Goal: Task Accomplishment & Management: Use online tool/utility

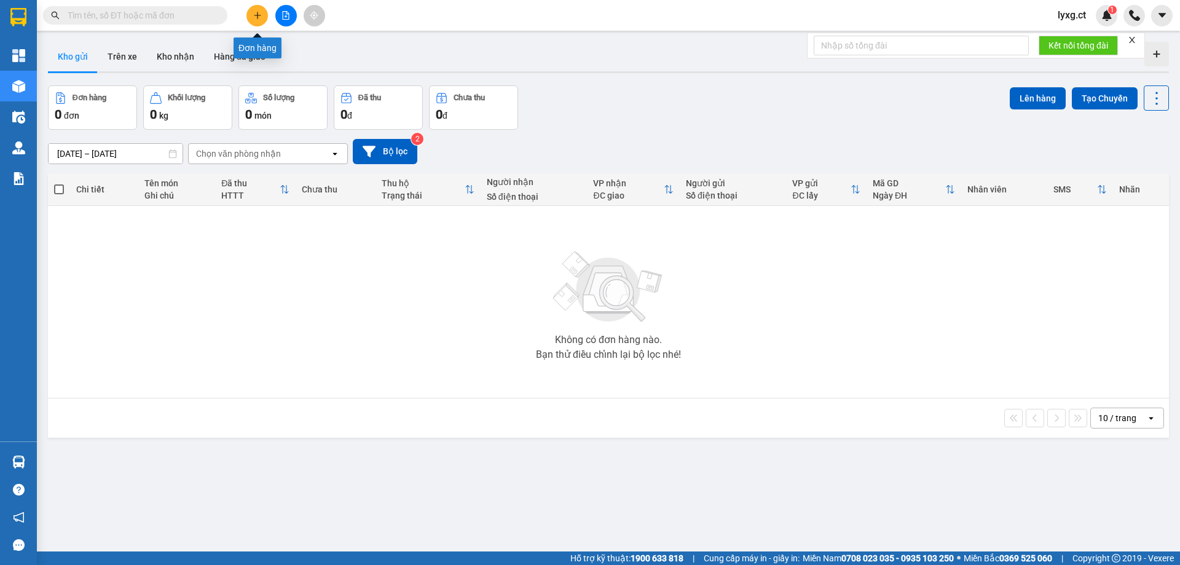
click at [258, 12] on icon "plus" at bounding box center [257, 15] width 9 height 9
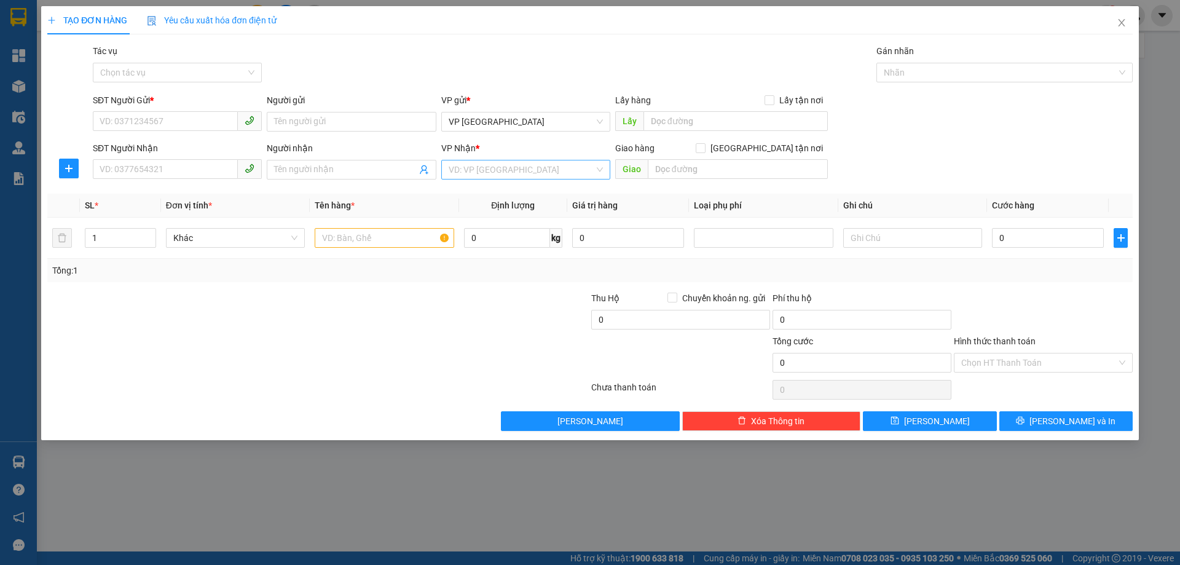
click at [500, 166] on input "search" at bounding box center [522, 169] width 146 height 18
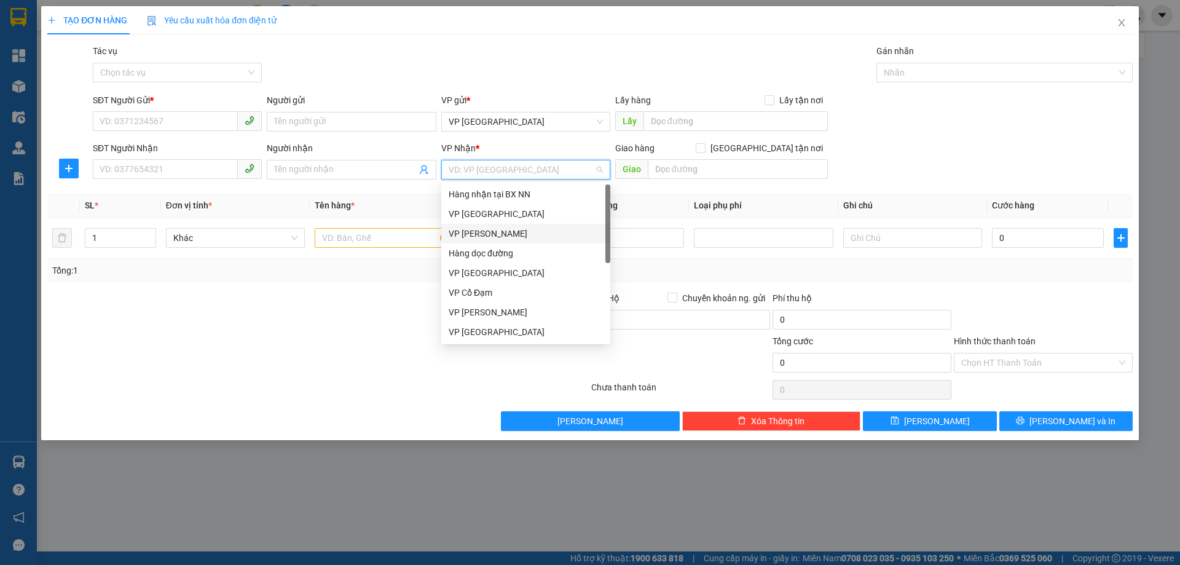
drag, startPoint x: 483, startPoint y: 232, endPoint x: 302, endPoint y: 191, distance: 186.0
click at [481, 232] on div "VP [PERSON_NAME]" at bounding box center [526, 234] width 154 height 14
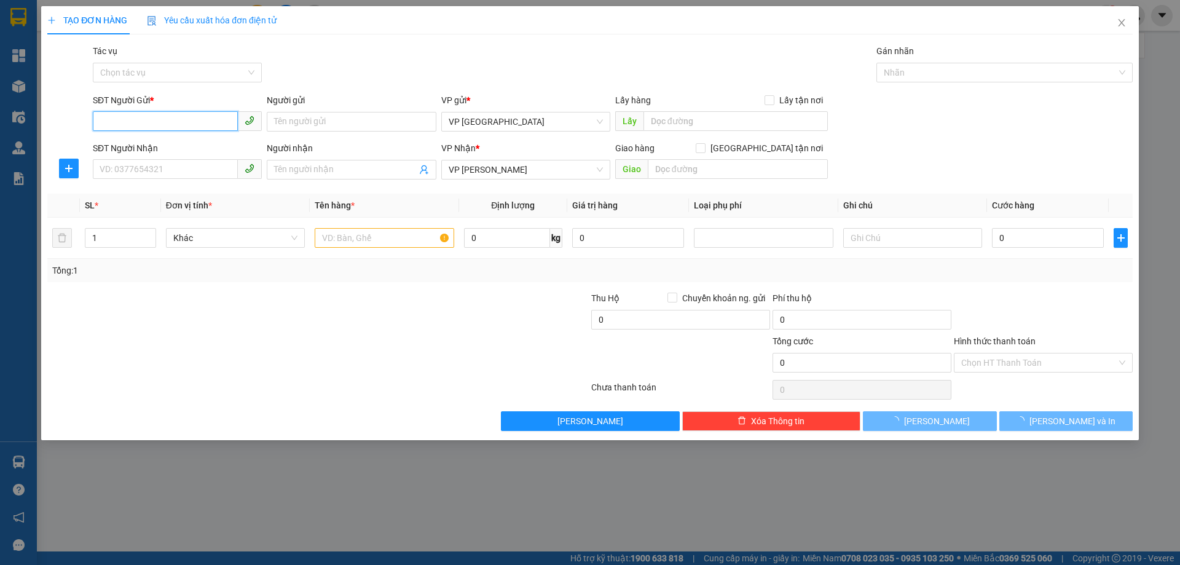
click at [152, 125] on input "SĐT Người Gửi *" at bounding box center [165, 121] width 145 height 20
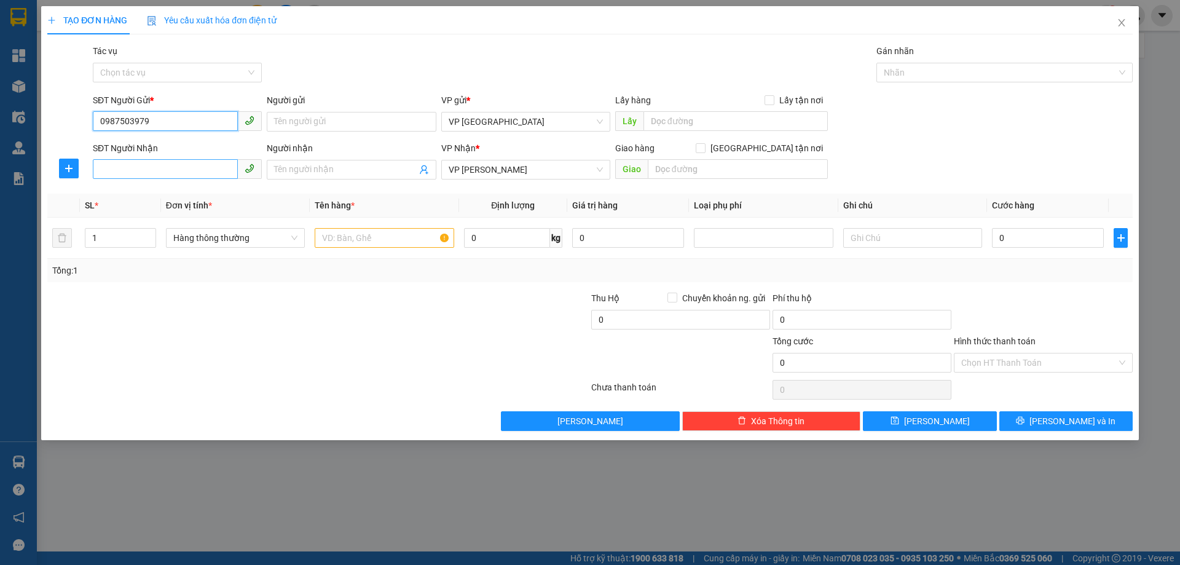
type input "0987503979"
click at [177, 170] on input "SĐT Người Nhận" at bounding box center [165, 169] width 145 height 20
type input "0"
click at [324, 247] on input "text" at bounding box center [384, 238] width 139 height 20
type input "Q"
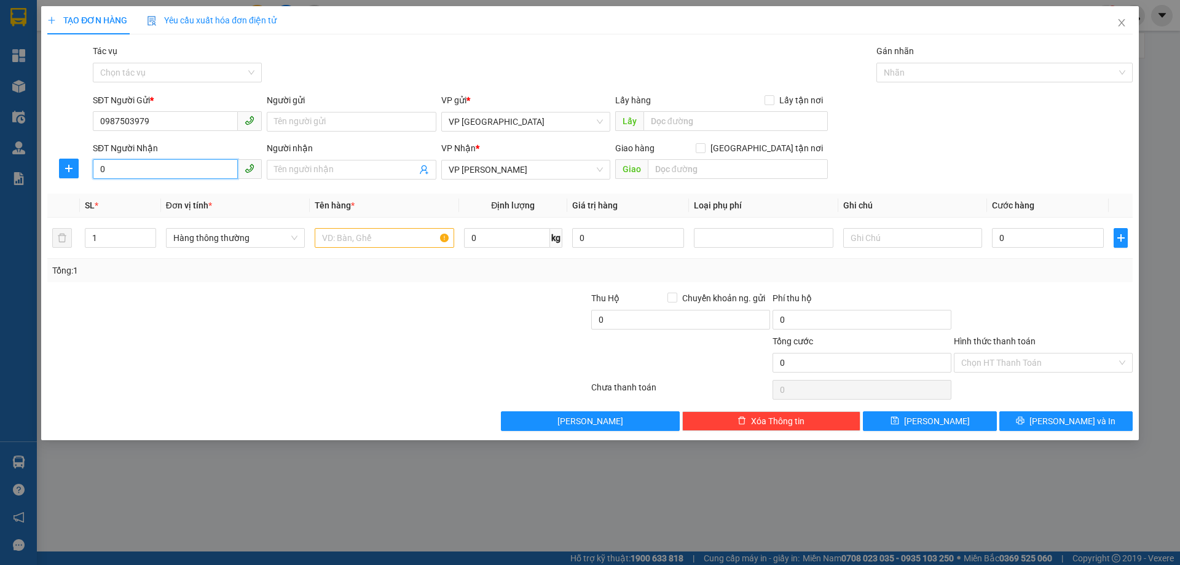
click at [151, 159] on input "0" at bounding box center [165, 169] width 145 height 20
type input "0985956777"
click at [347, 242] on input "text" at bounding box center [384, 238] width 139 height 20
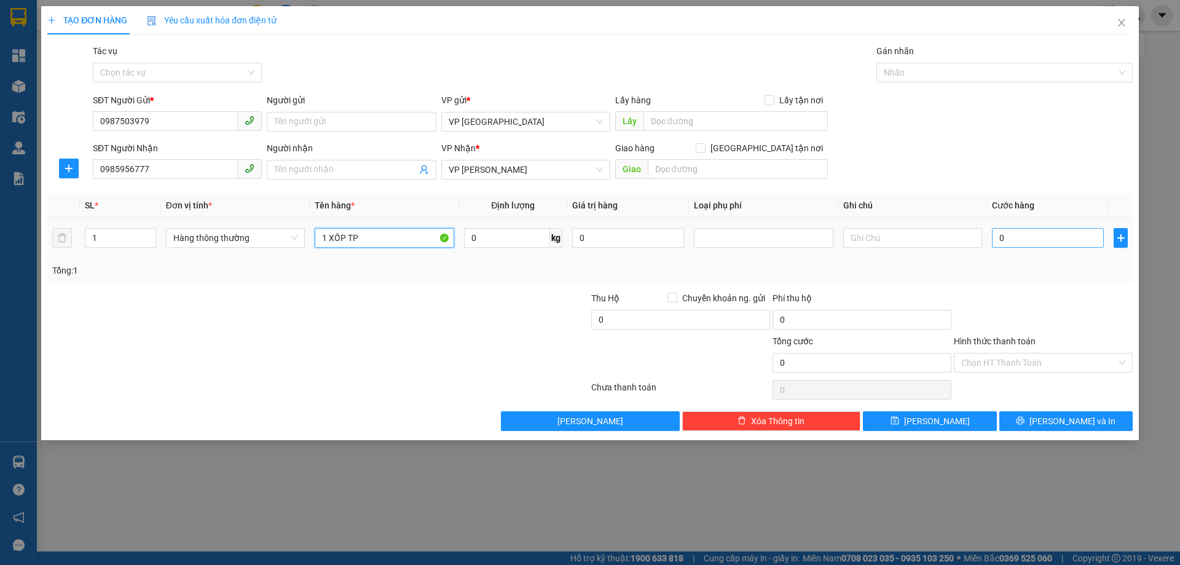
type input "1 XỐP TP"
click at [1062, 238] on input "0" at bounding box center [1048, 238] width 112 height 20
type input "6"
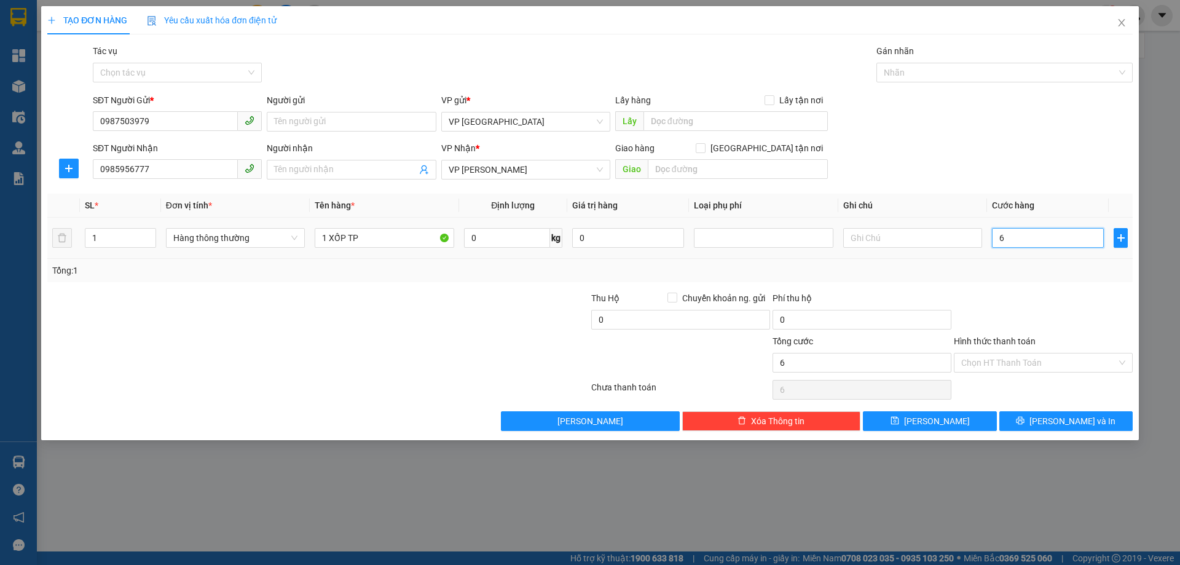
type input "60"
type input "60.000"
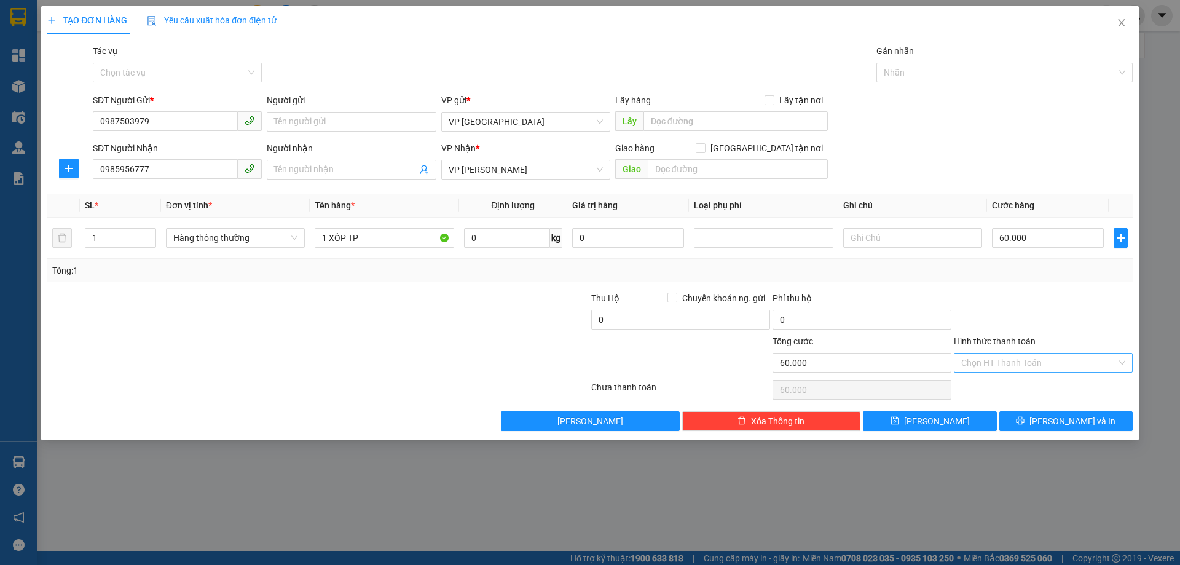
click at [1043, 366] on input "Hình thức thanh toán" at bounding box center [1038, 362] width 155 height 18
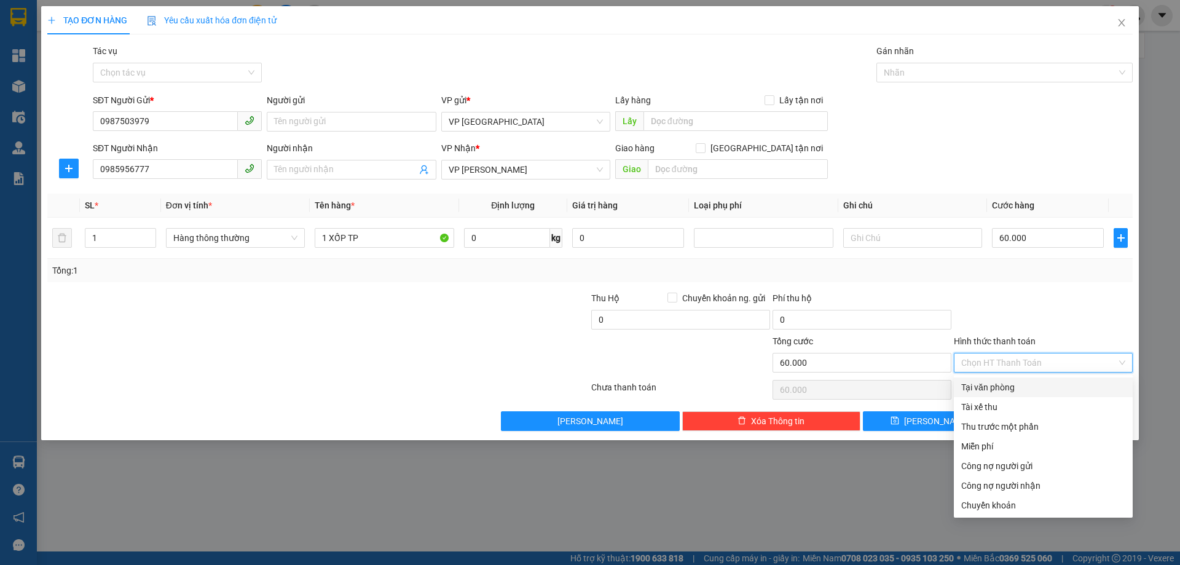
click at [1013, 388] on div "Tại văn phòng" at bounding box center [1043, 387] width 164 height 14
type input "0"
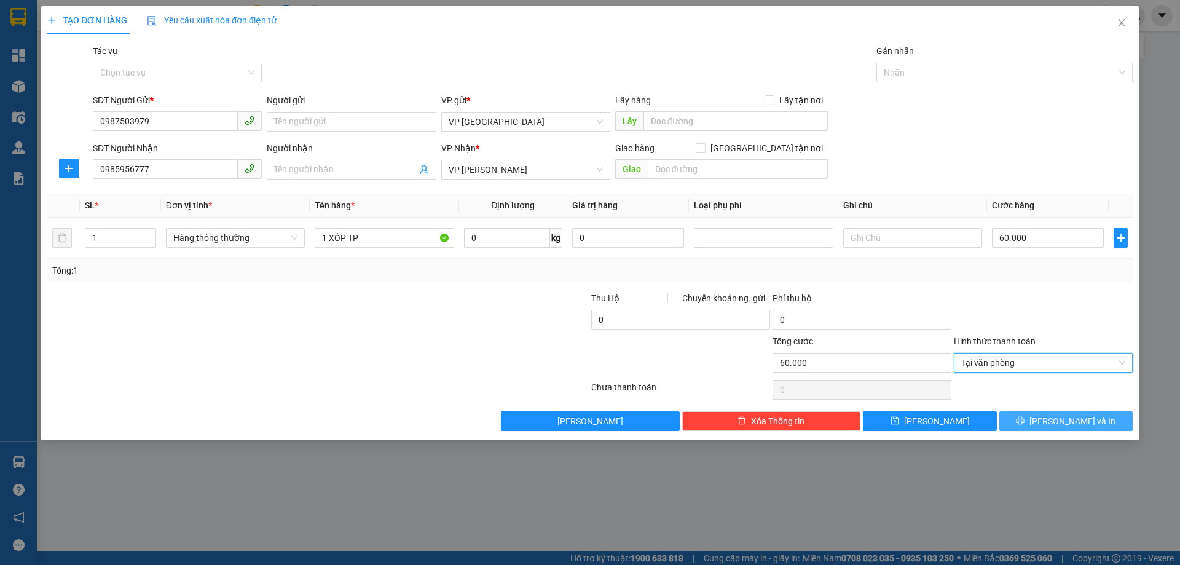
click at [1038, 423] on button "[PERSON_NAME] và In" at bounding box center [1065, 421] width 133 height 20
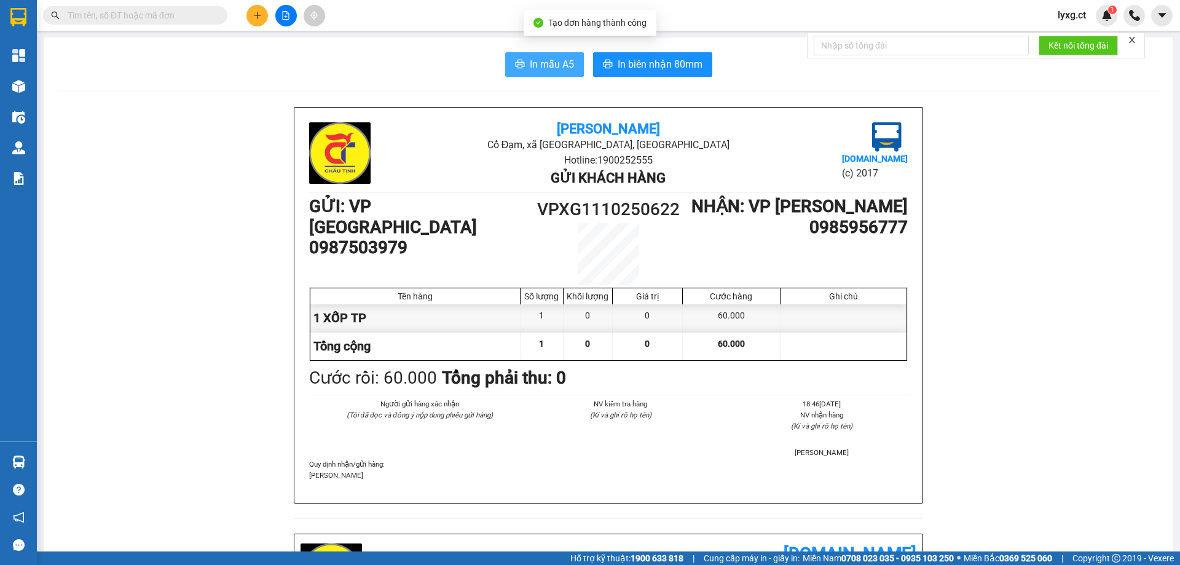
click at [543, 67] on span "In mẫu A5" at bounding box center [552, 64] width 44 height 15
click at [535, 60] on span "In mẫu A5" at bounding box center [552, 64] width 44 height 15
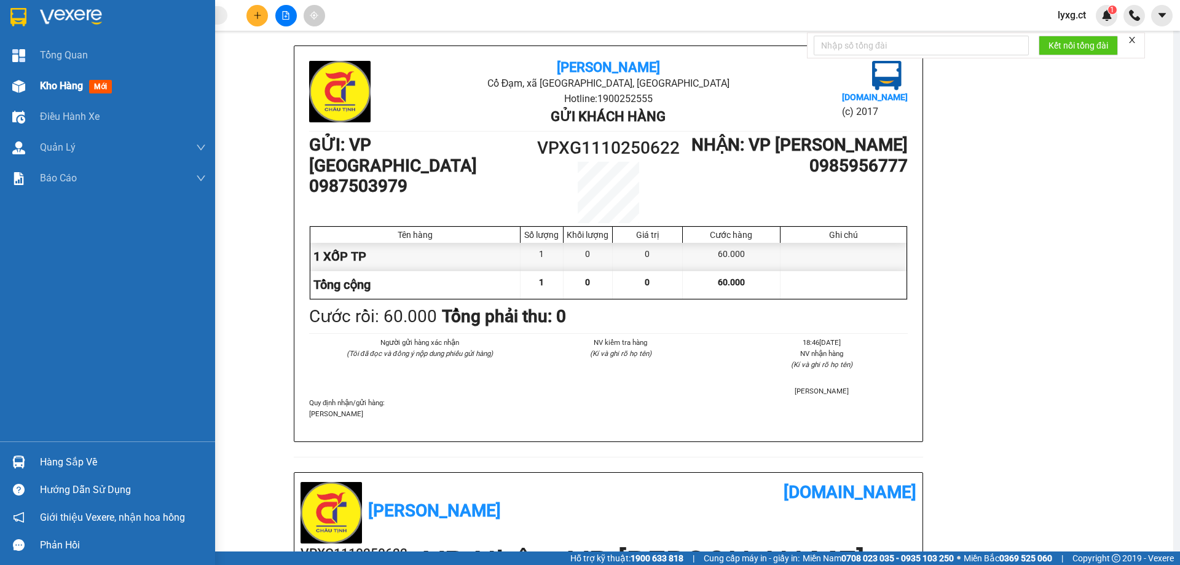
click at [47, 86] on span "Kho hàng" at bounding box center [61, 86] width 43 height 12
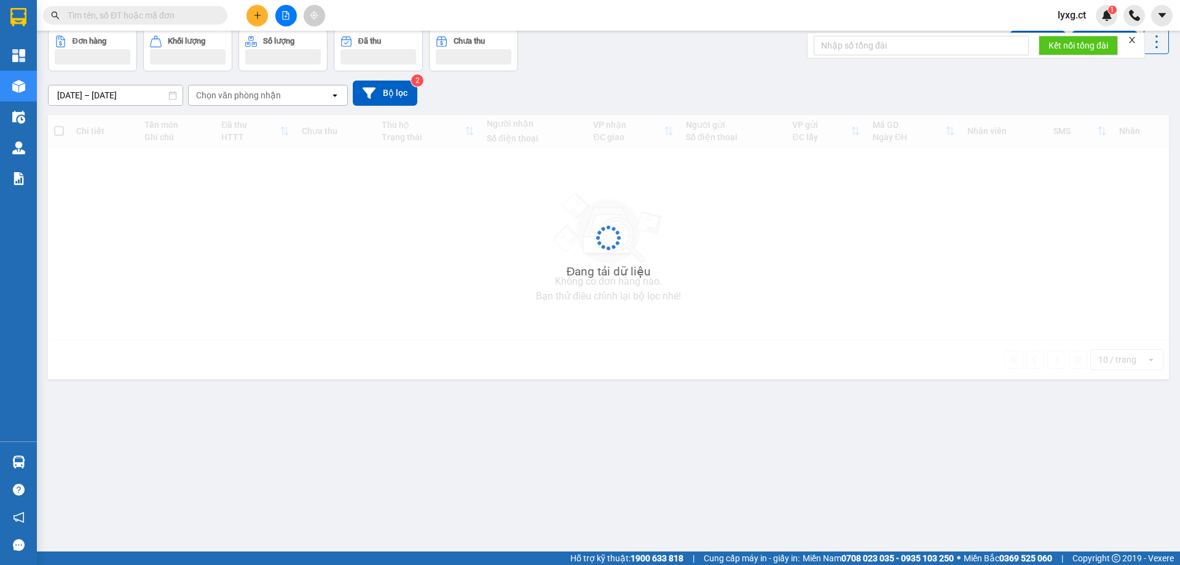
scroll to position [57, 0]
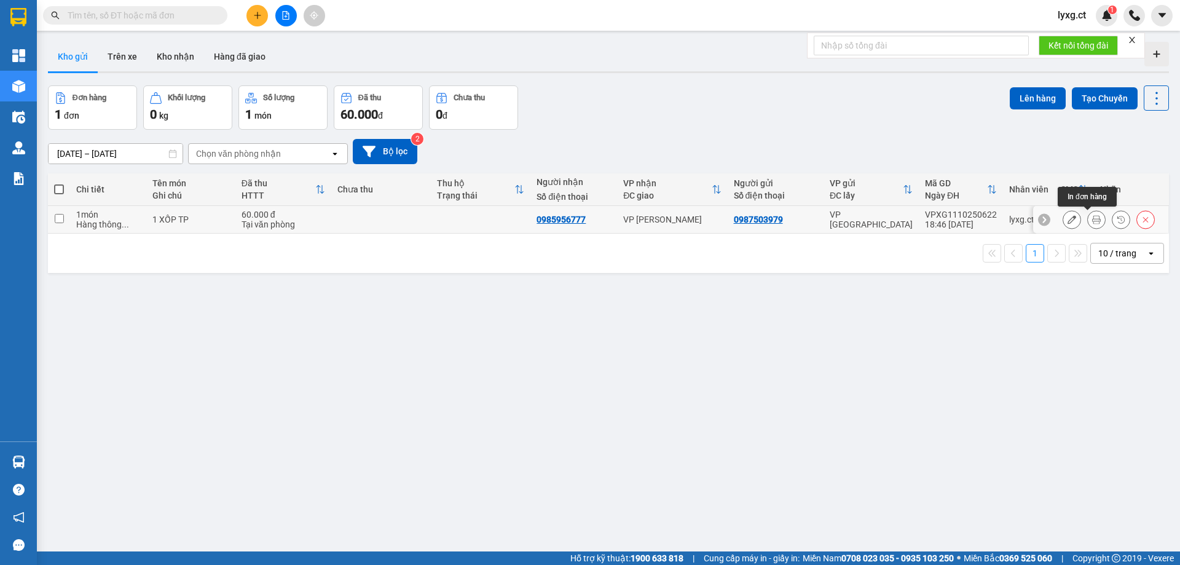
click at [1092, 219] on icon at bounding box center [1096, 219] width 9 height 9
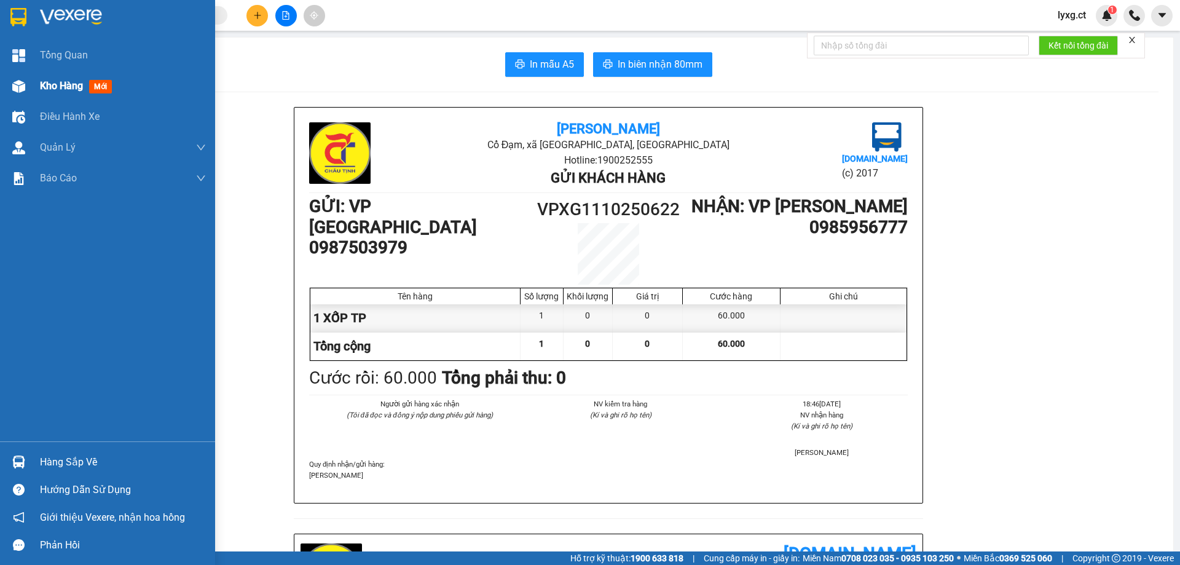
drag, startPoint x: 65, startPoint y: 83, endPoint x: 194, endPoint y: 95, distance: 130.2
click at [65, 84] on span "Kho hàng" at bounding box center [61, 86] width 43 height 12
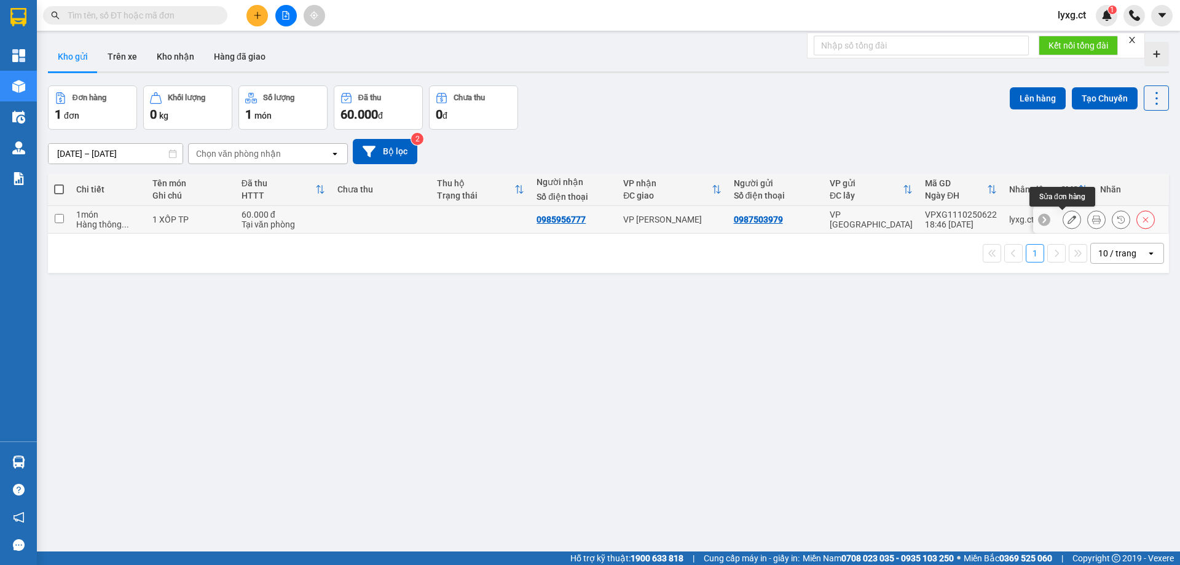
click at [1067, 219] on icon at bounding box center [1071, 219] width 9 height 9
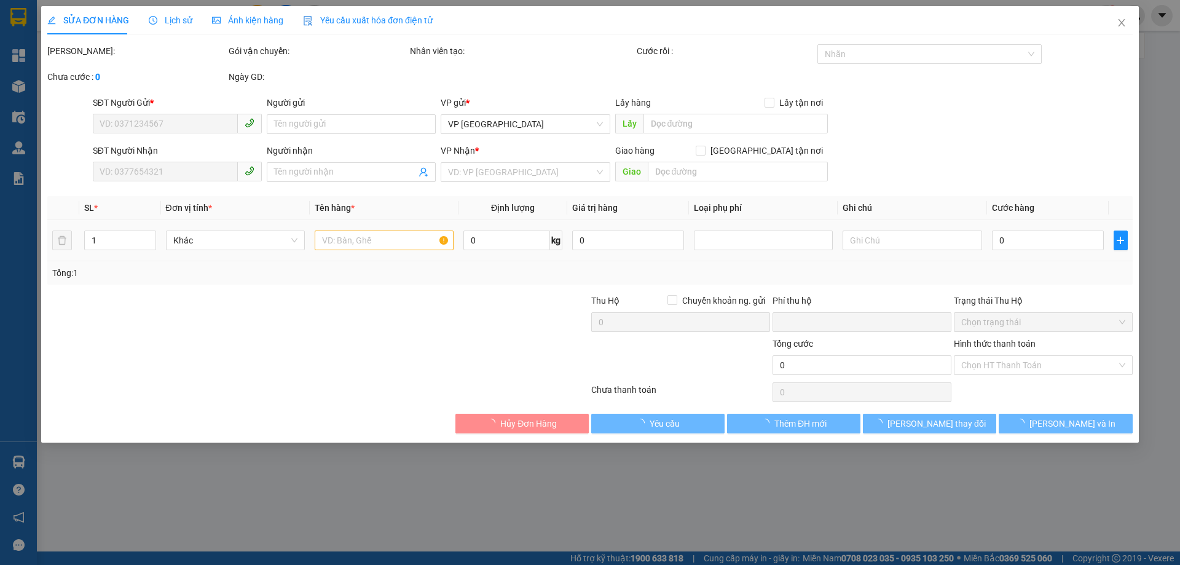
type input "0987503979"
type input "0985956777"
type input "0"
type input "60.000"
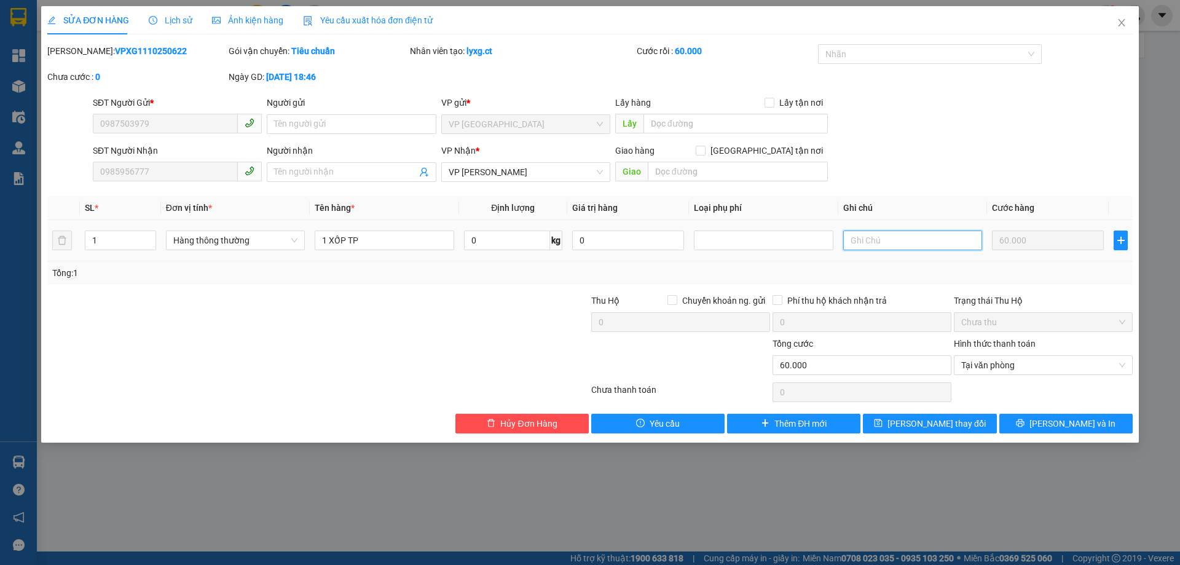
click at [871, 238] on input "text" at bounding box center [912, 240] width 139 height 20
drag, startPoint x: 919, startPoint y: 239, endPoint x: 712, endPoint y: 270, distance: 209.5
click at [712, 270] on div "SL * Đơn vị tính * Tên hàng * Định lượng Giá trị hàng Loại phụ phí Ghi chú Cước…" at bounding box center [589, 240] width 1085 height 88
type input "HÀNG DỄ VỠ"
click at [1024, 422] on icon "printer" at bounding box center [1020, 422] width 9 height 9
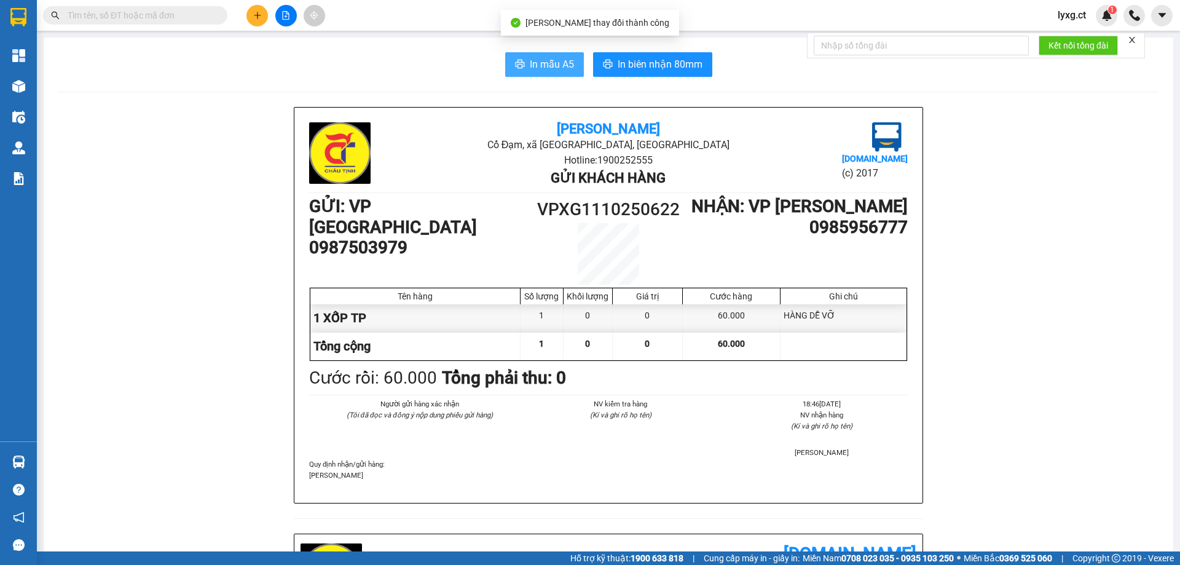
click at [549, 59] on span "In mẫu A5" at bounding box center [552, 64] width 44 height 15
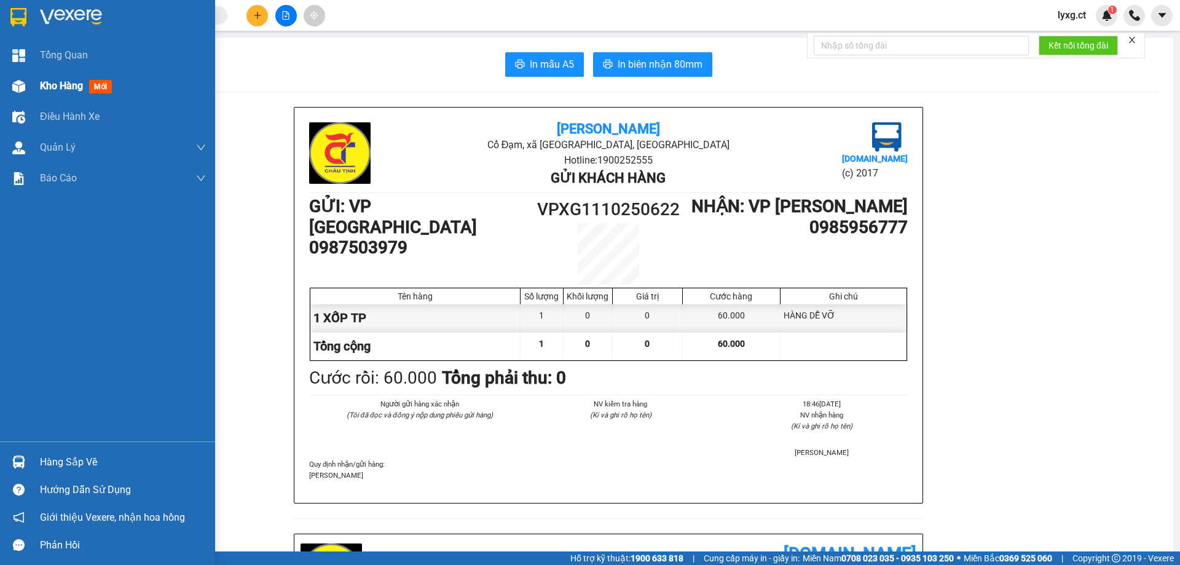
click at [44, 88] on span "Kho hàng" at bounding box center [61, 86] width 43 height 12
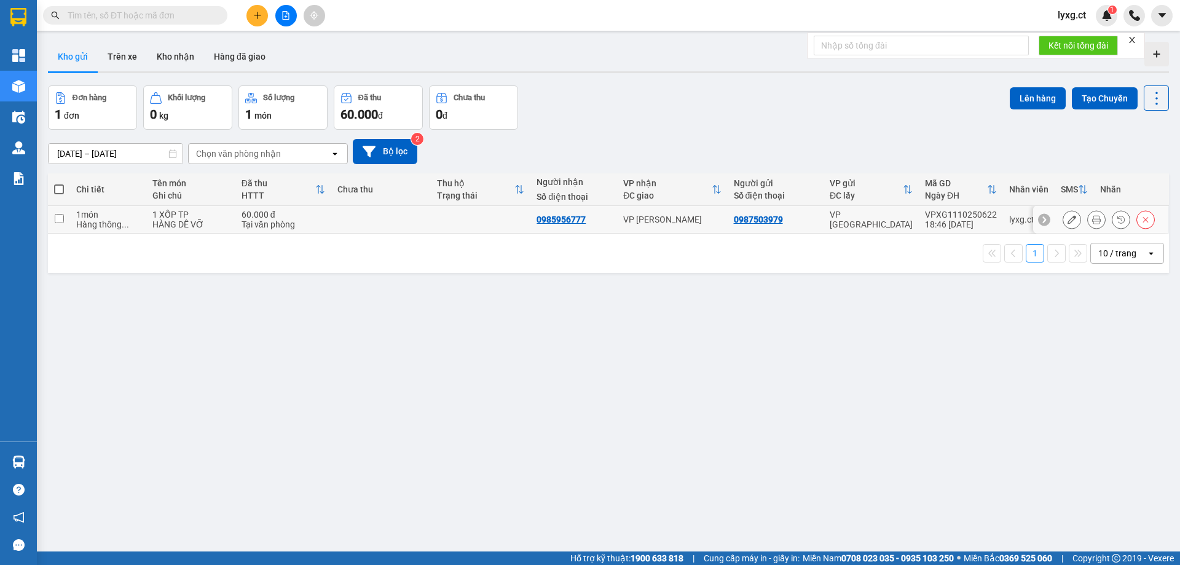
click at [1093, 219] on button at bounding box center [1096, 220] width 17 height 22
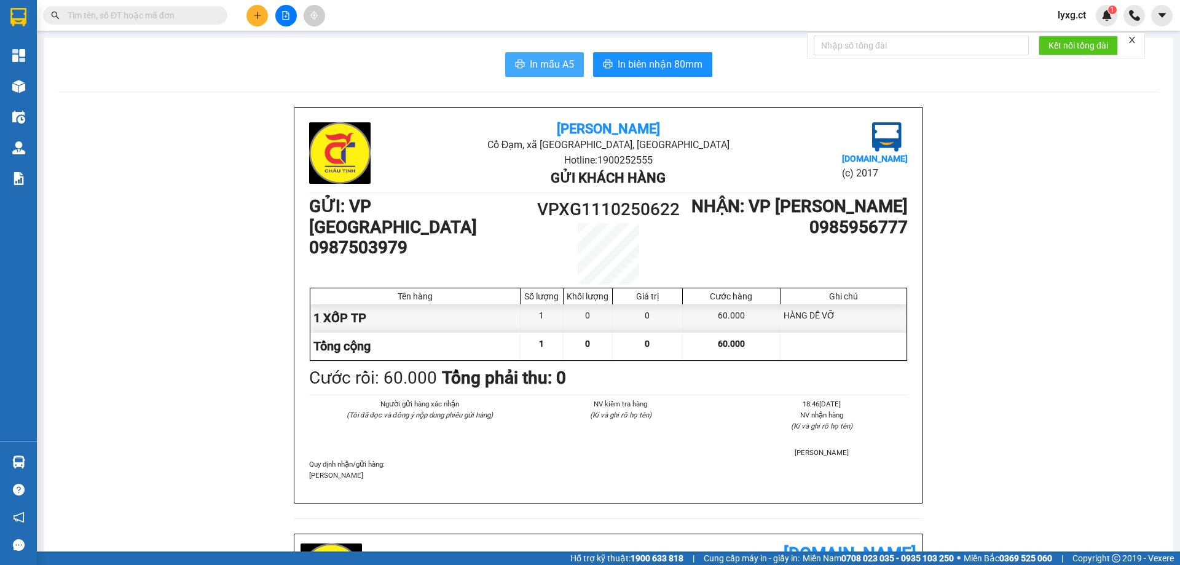
click at [533, 56] on button "In mẫu A5" at bounding box center [544, 64] width 79 height 25
click at [253, 12] on icon "plus" at bounding box center [257, 15] width 9 height 9
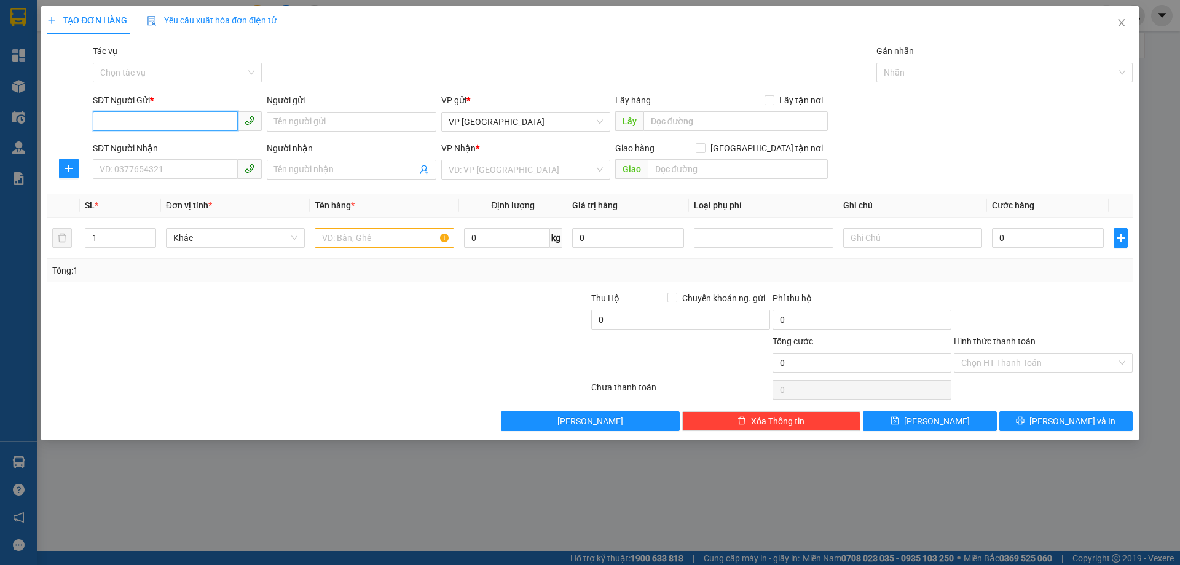
click at [193, 119] on input "SĐT Người Gửi *" at bounding box center [165, 121] width 145 height 20
type input "0385729394"
click at [184, 141] on div "0385729394 - DÌ THỦY" at bounding box center [177, 146] width 154 height 14
type input "DÌ THỦY"
type input "0916407420"
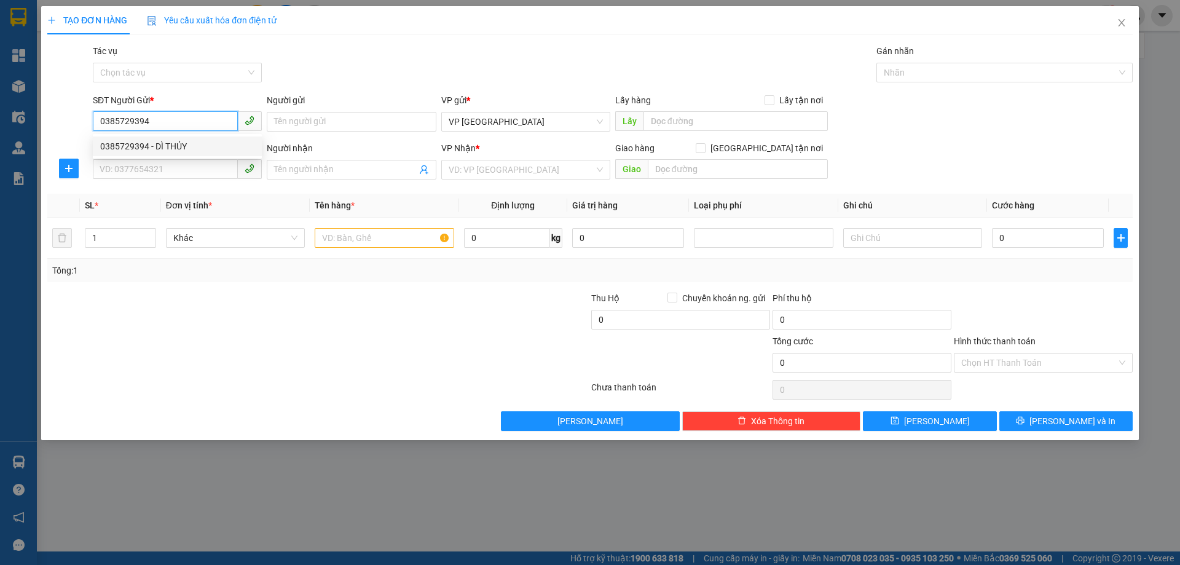
type input "E THẢO"
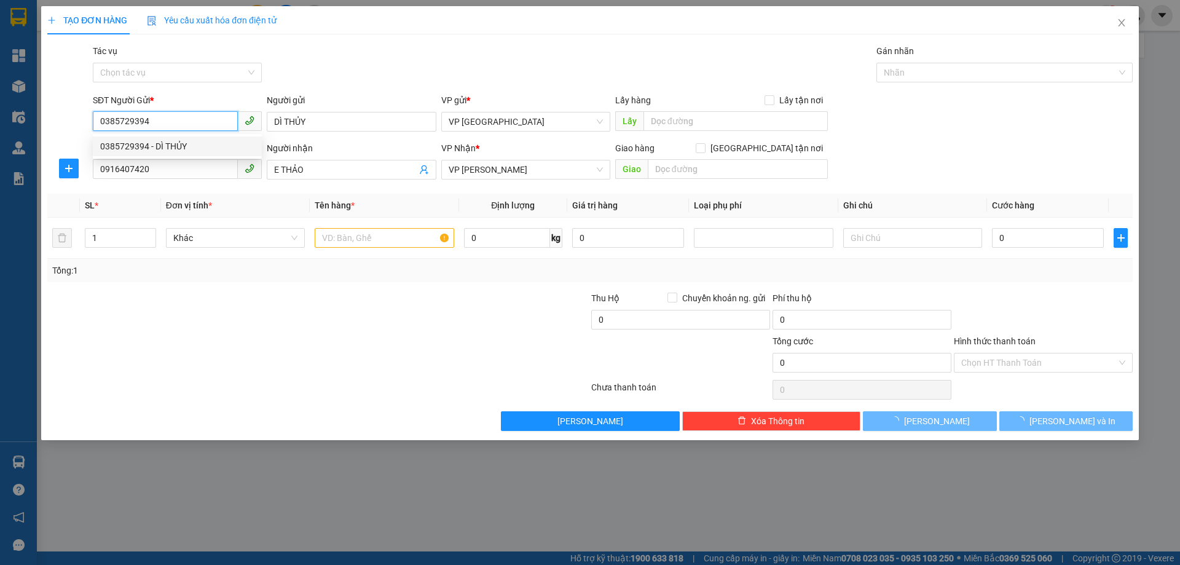
type input "50.000"
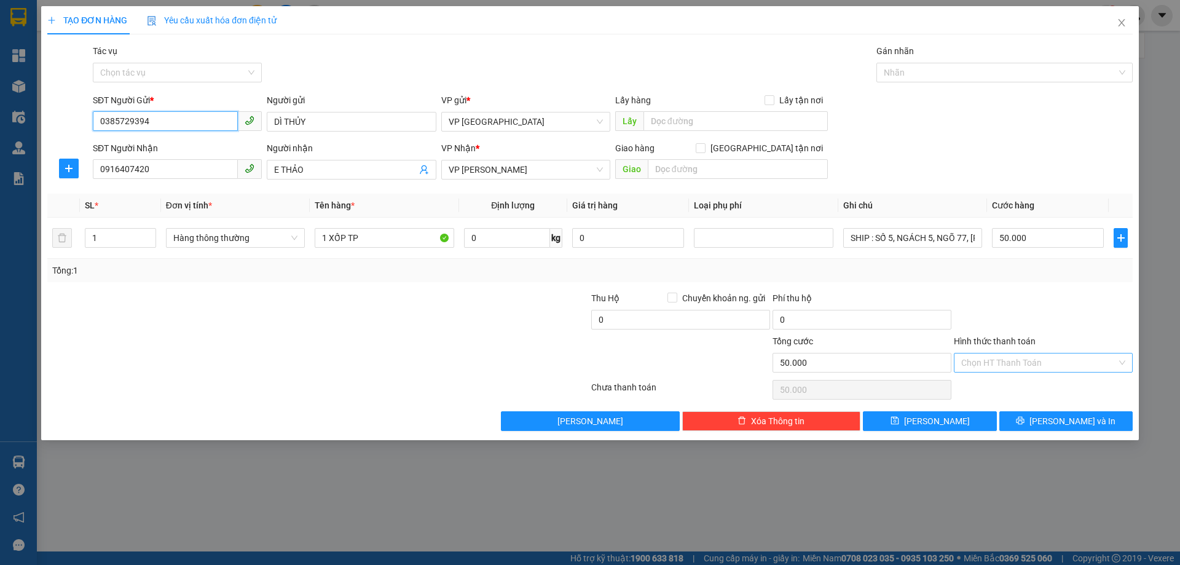
type input "0385729394"
click at [1049, 364] on input "Hình thức thanh toán" at bounding box center [1038, 362] width 155 height 18
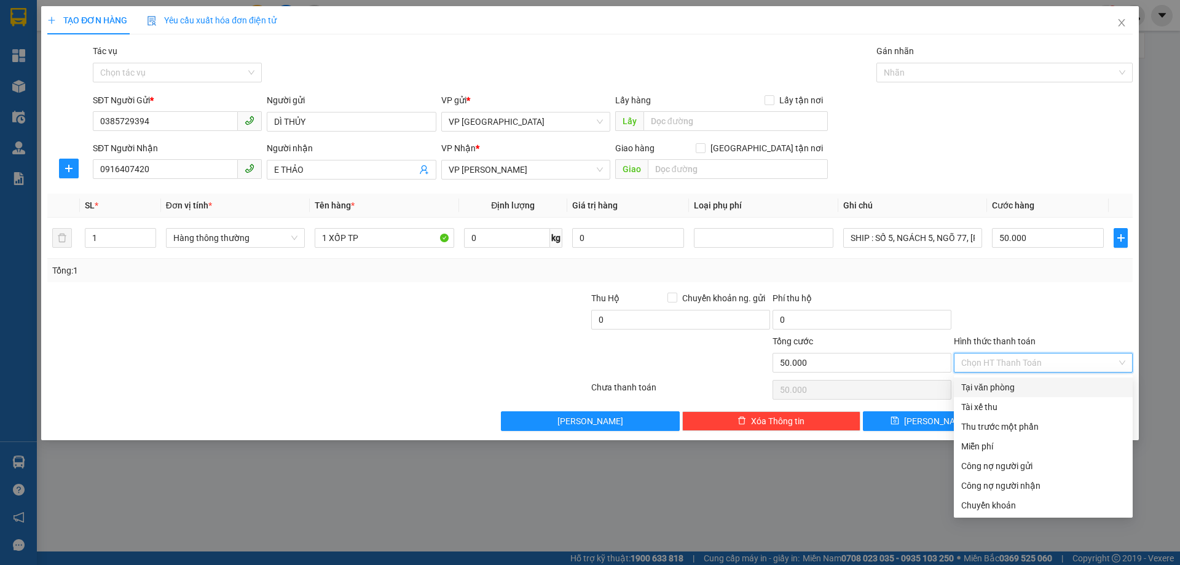
click at [997, 385] on div "Tại văn phòng" at bounding box center [1043, 387] width 164 height 14
type input "0"
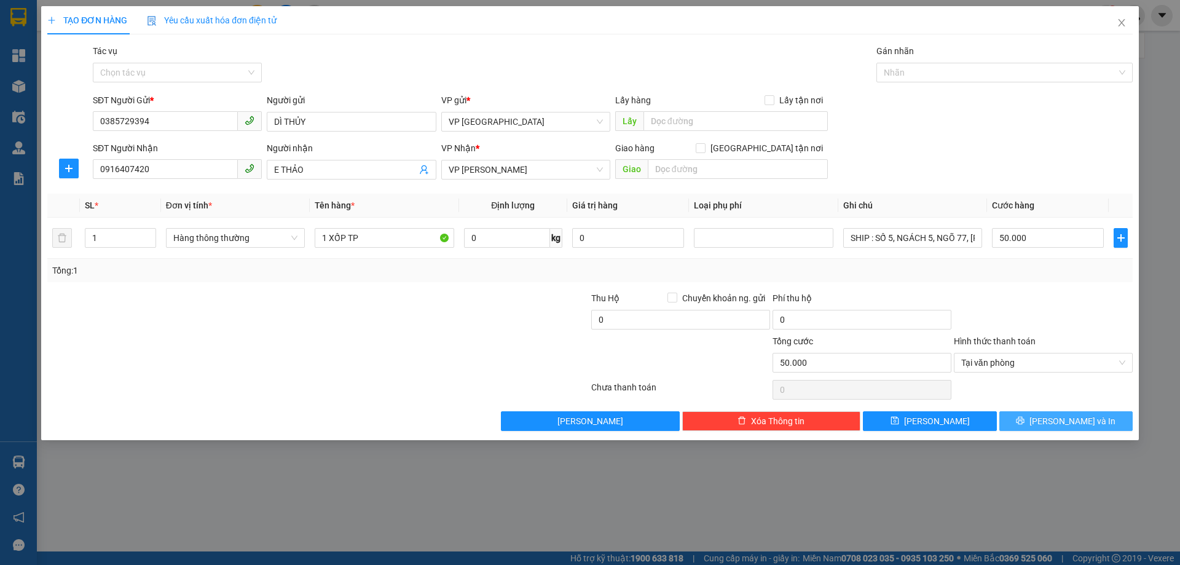
click at [1062, 421] on span "[PERSON_NAME] và In" at bounding box center [1072, 421] width 86 height 14
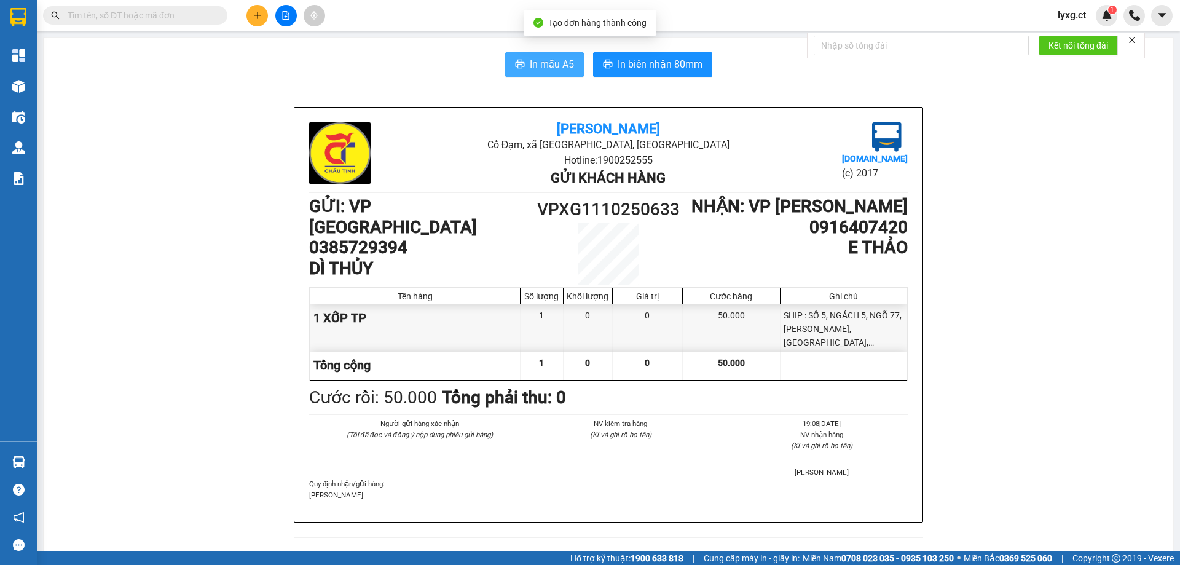
click at [540, 61] on span "In mẫu A5" at bounding box center [552, 64] width 44 height 15
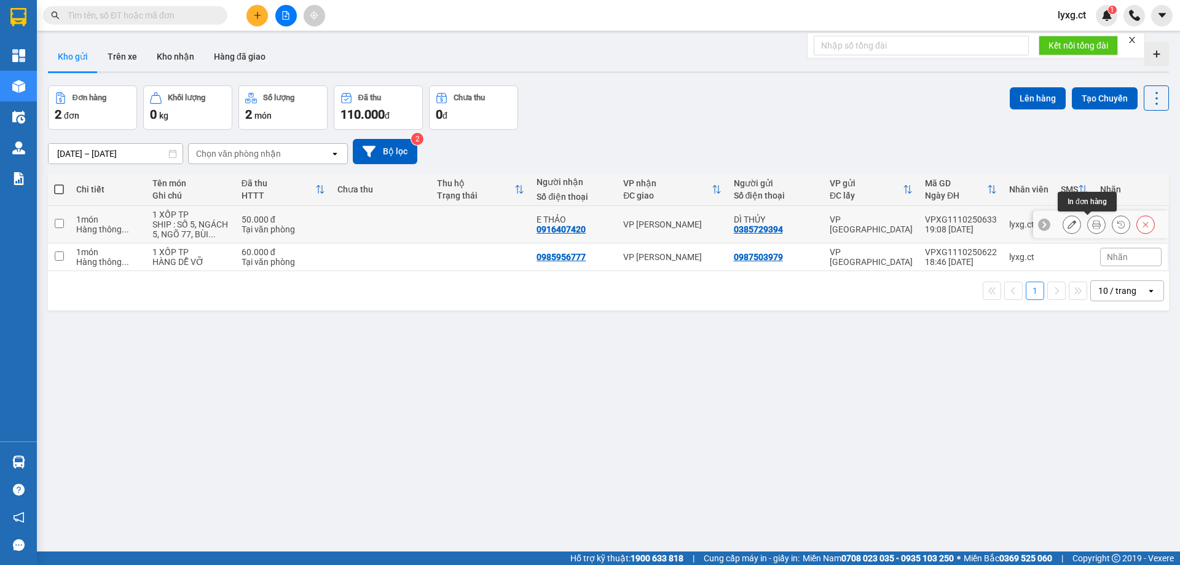
click at [1091, 221] on button at bounding box center [1096, 225] width 17 height 22
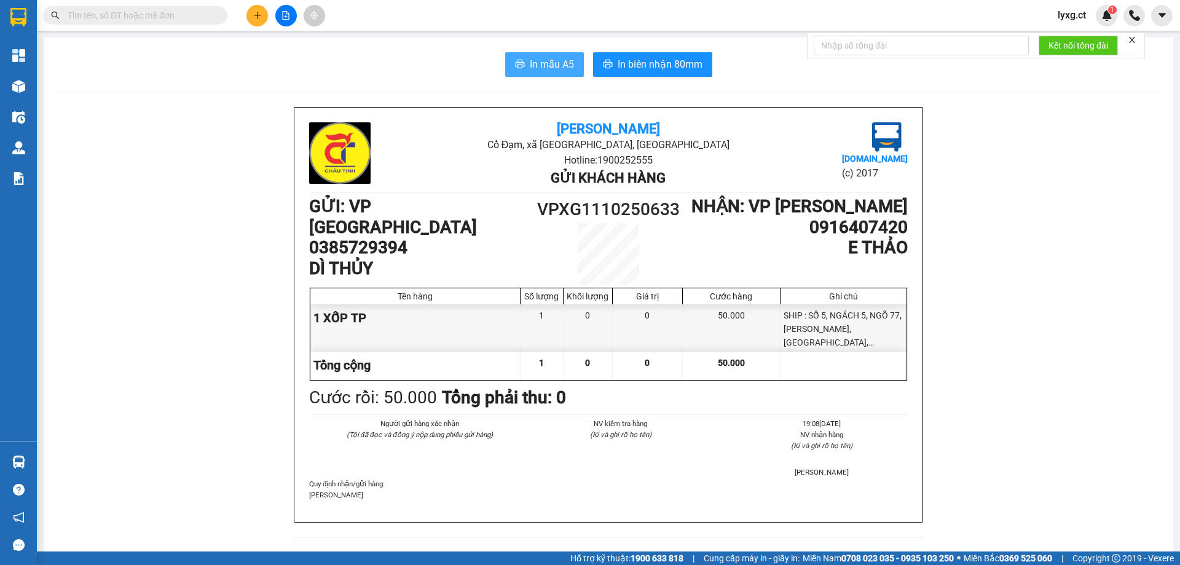
click at [548, 66] on span "In mẫu A5" at bounding box center [552, 64] width 44 height 15
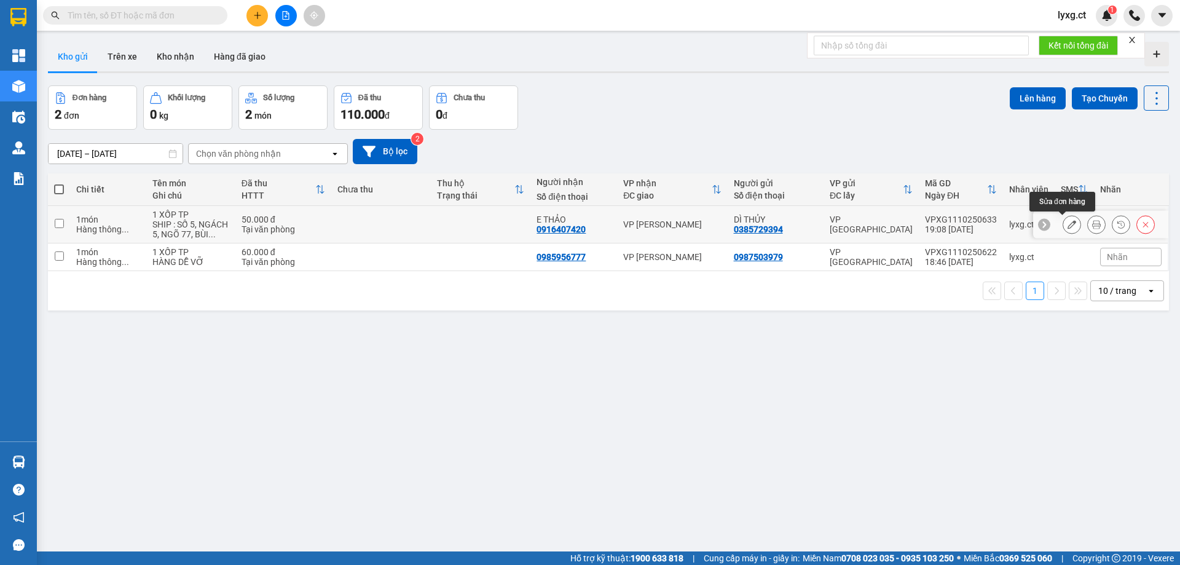
click at [1067, 222] on icon at bounding box center [1071, 224] width 9 height 9
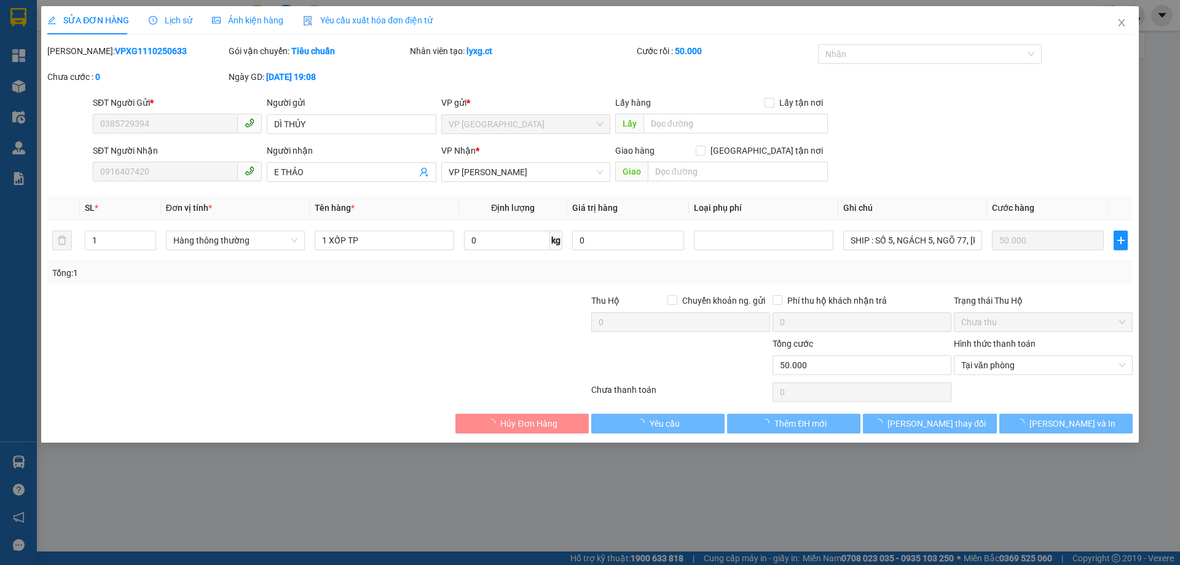
type input "0385729394"
type input "DÌ THỦY"
type input "0916407420"
type input "E THẢO"
type input "0"
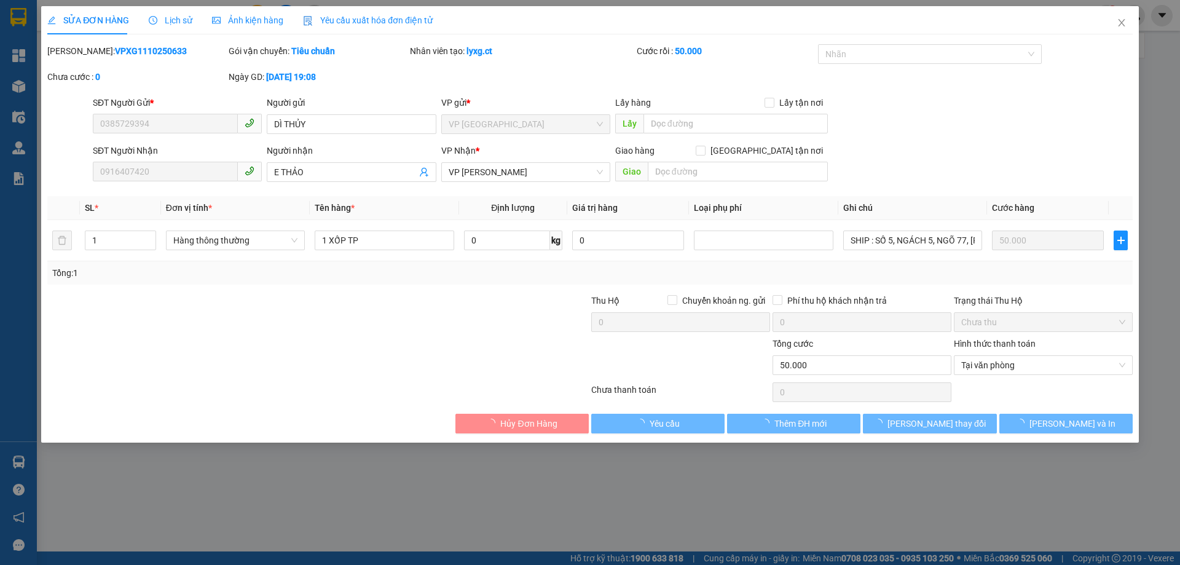
type input "50.000"
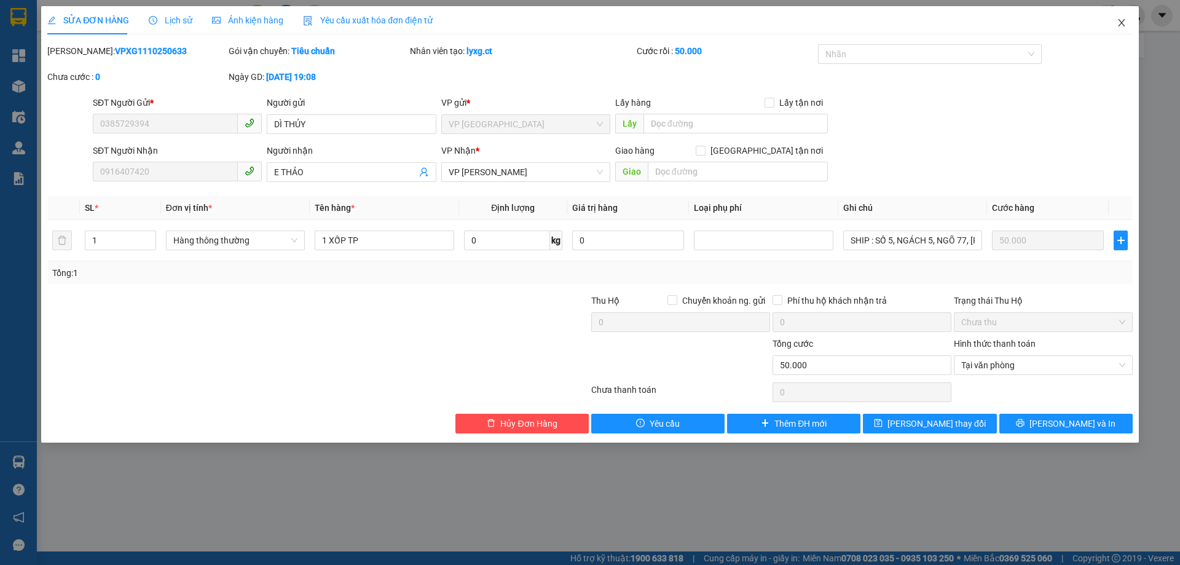
click at [1120, 19] on icon "close" at bounding box center [1122, 23] width 10 height 10
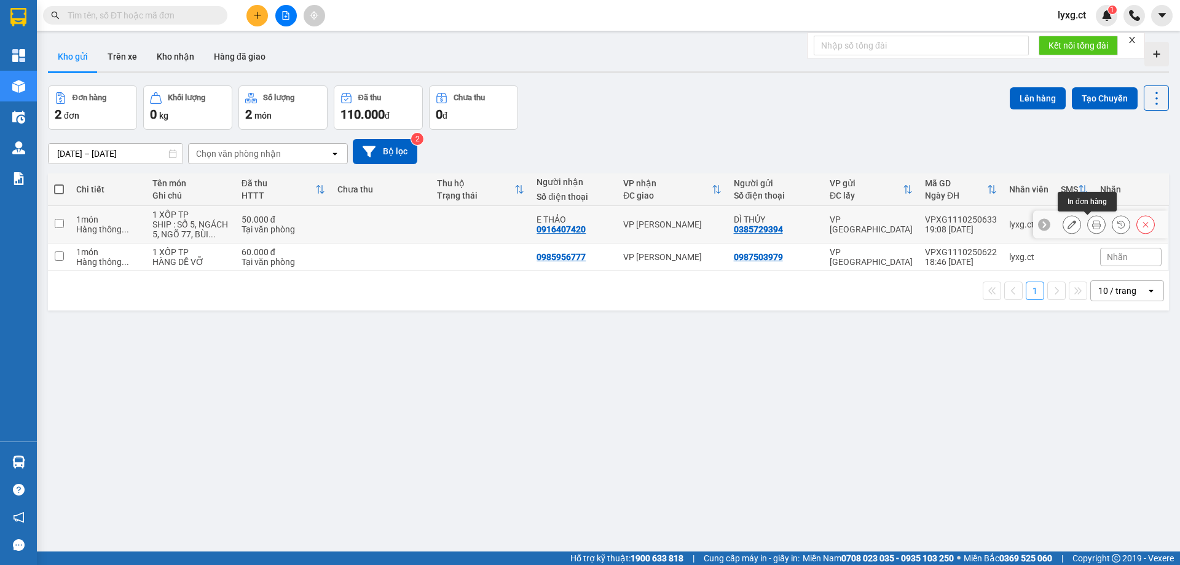
click at [1092, 225] on icon at bounding box center [1096, 224] width 9 height 9
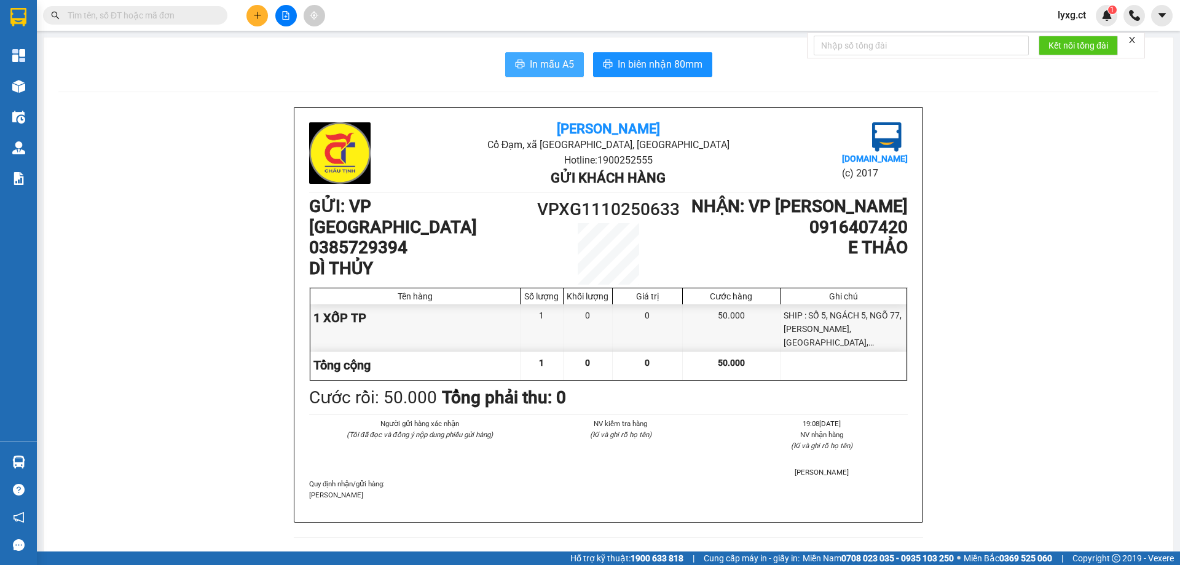
click at [563, 71] on span "In mẫu A5" at bounding box center [552, 64] width 44 height 15
click at [538, 64] on span "In mẫu A5" at bounding box center [552, 64] width 44 height 15
click at [556, 64] on span "In mẫu A5" at bounding box center [552, 64] width 44 height 15
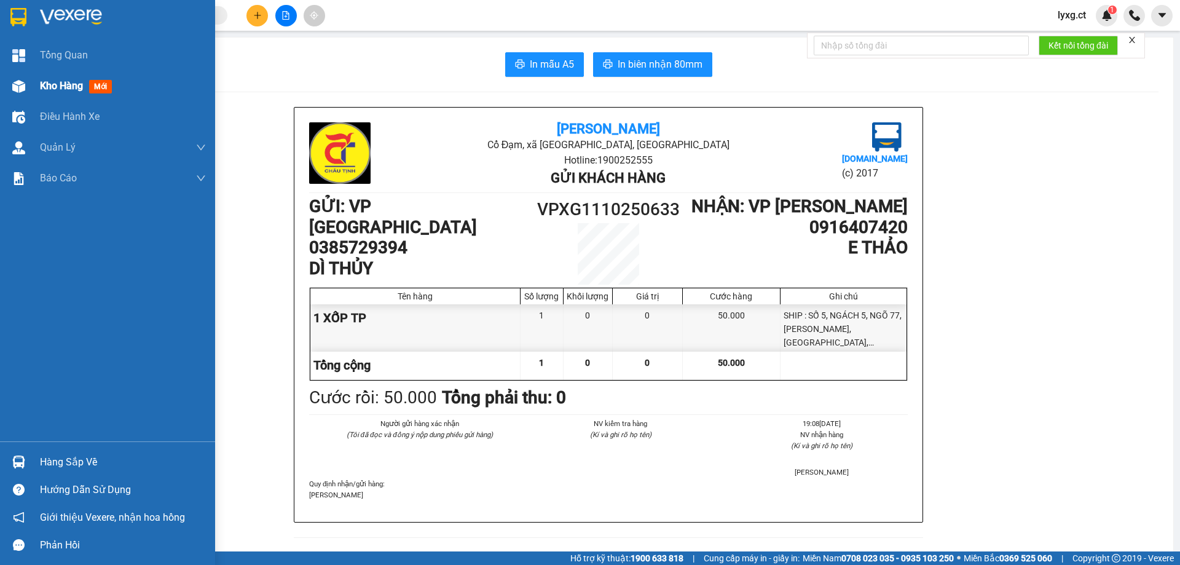
click at [61, 85] on span "Kho hàng" at bounding box center [61, 86] width 43 height 12
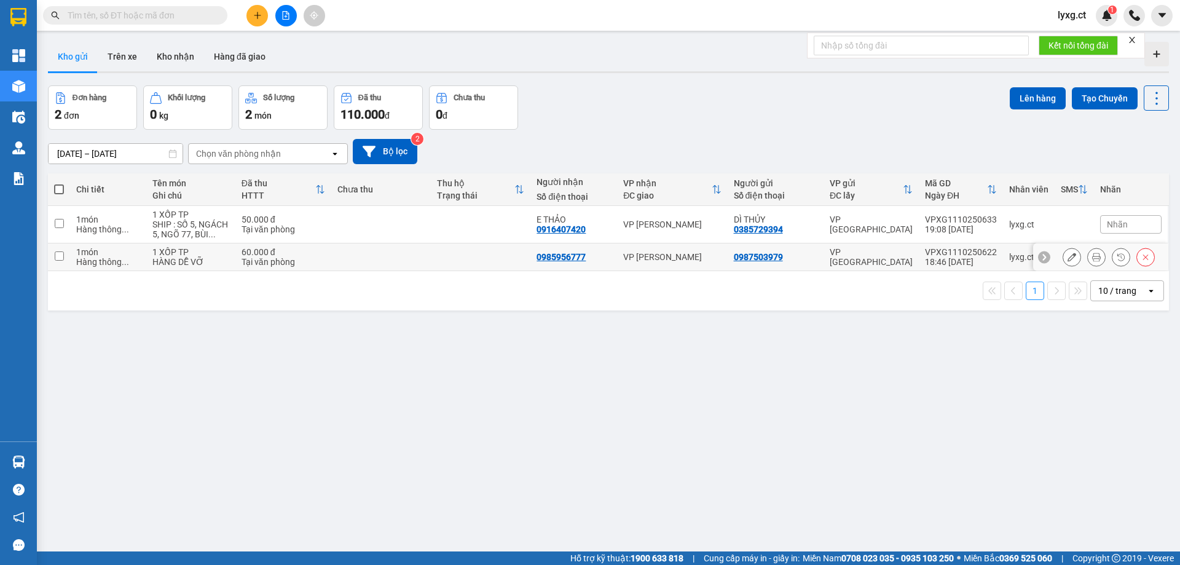
click at [1092, 259] on icon at bounding box center [1096, 257] width 9 height 9
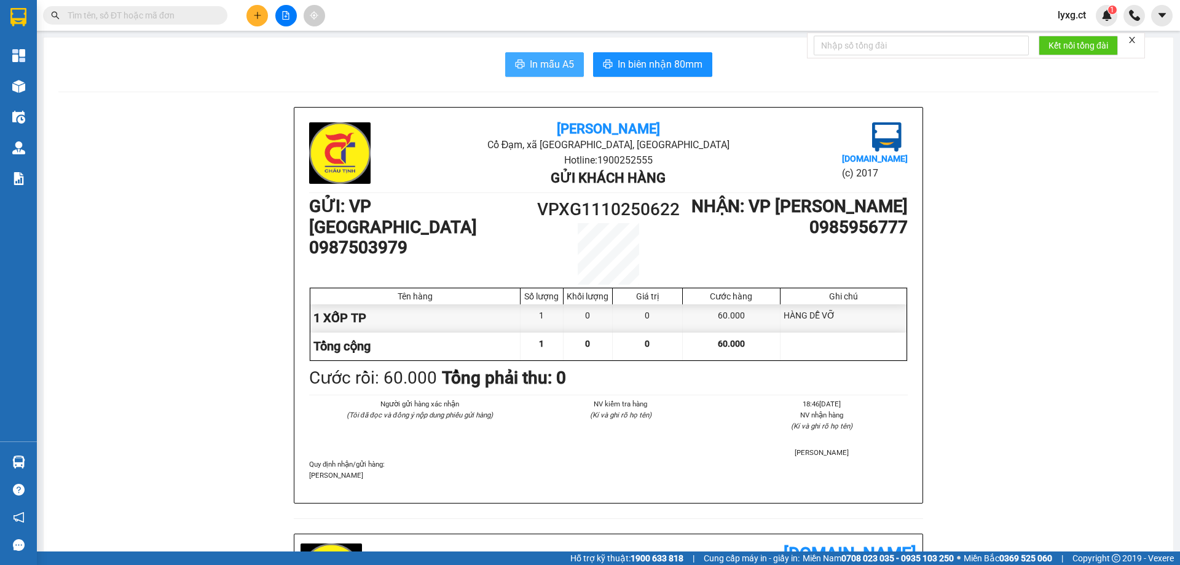
click at [534, 71] on span "In mẫu A5" at bounding box center [552, 64] width 44 height 15
click at [258, 19] on icon "plus" at bounding box center [257, 15] width 9 height 9
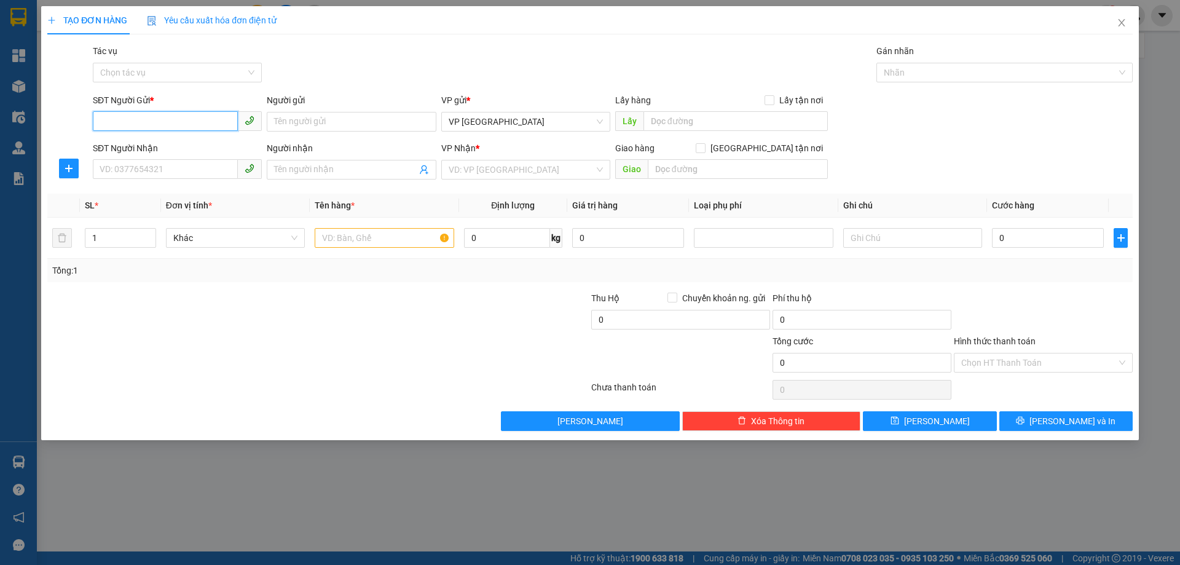
click at [160, 120] on input "SĐT Người Gửi *" at bounding box center [165, 121] width 145 height 20
type input "0974665016"
click at [117, 163] on input "SĐT Người Nhận" at bounding box center [165, 169] width 145 height 20
type input "0986180616"
click at [477, 181] on div "VP Nhận * VD: VP Sài Gòn" at bounding box center [525, 162] width 169 height 43
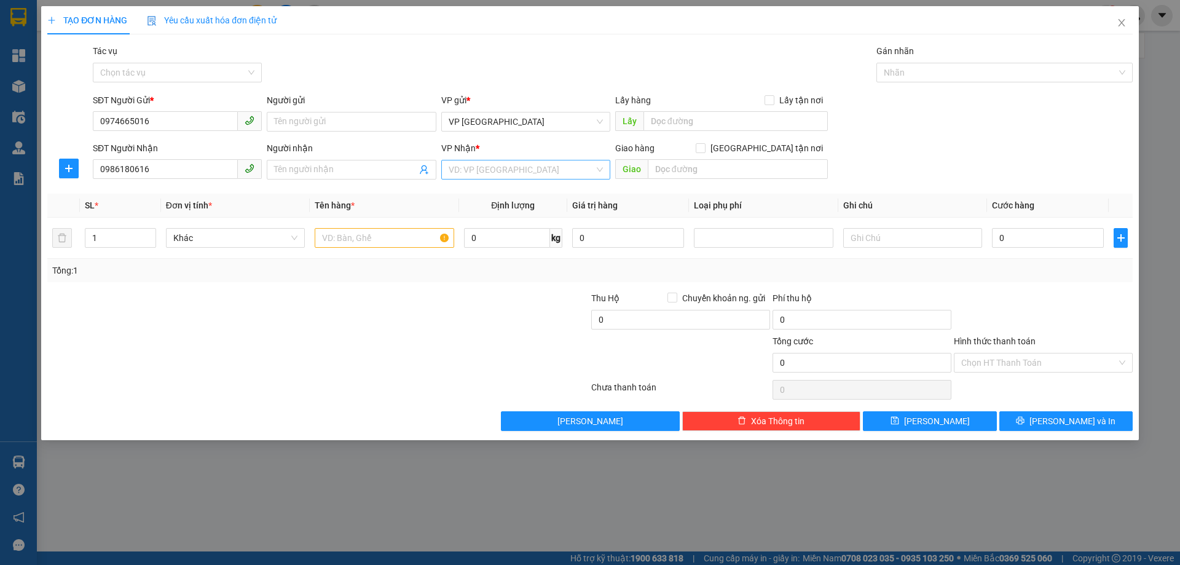
click at [485, 171] on input "search" at bounding box center [522, 169] width 146 height 18
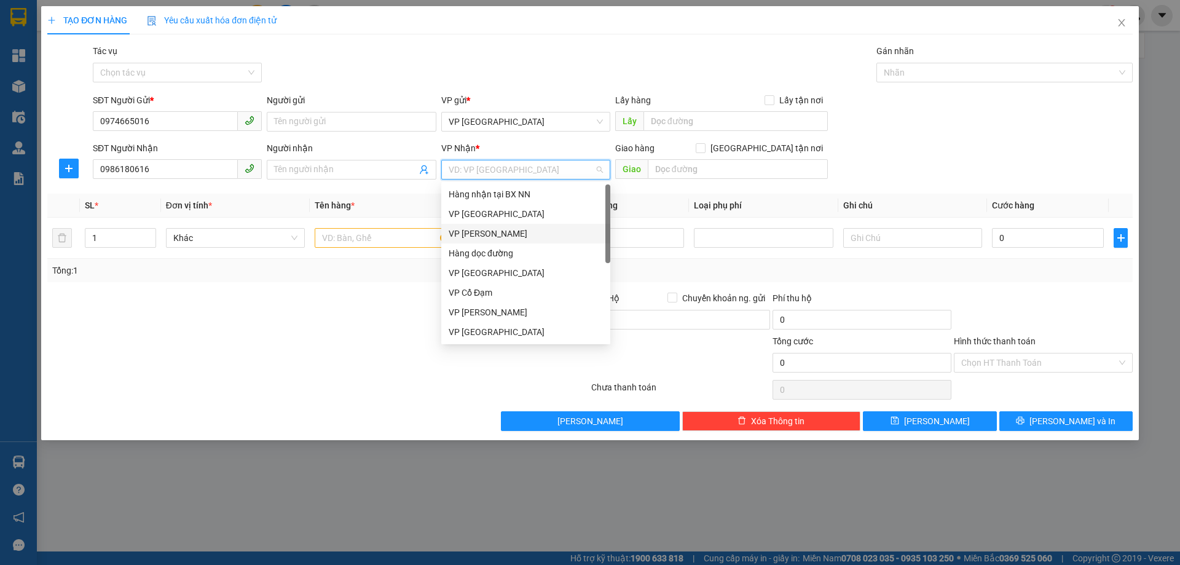
click at [479, 235] on div "VP [PERSON_NAME]" at bounding box center [526, 234] width 154 height 14
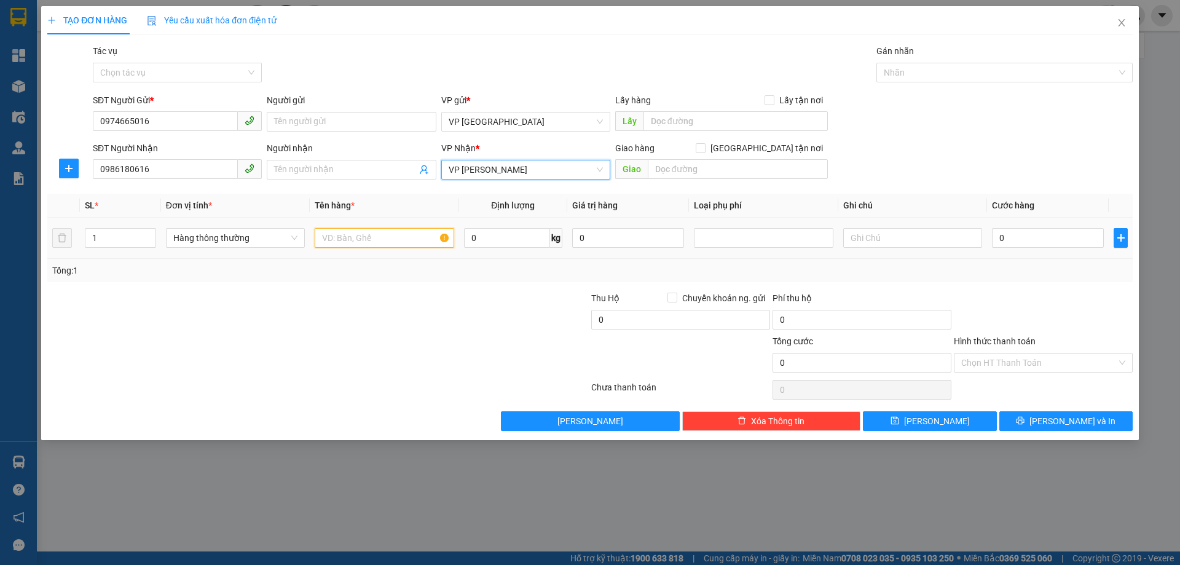
click at [367, 234] on input "text" at bounding box center [384, 238] width 139 height 20
type input "1 XE MÁY SỐ+1 XỐP TP"
click at [1083, 235] on input "0" at bounding box center [1048, 238] width 112 height 20
type input "2"
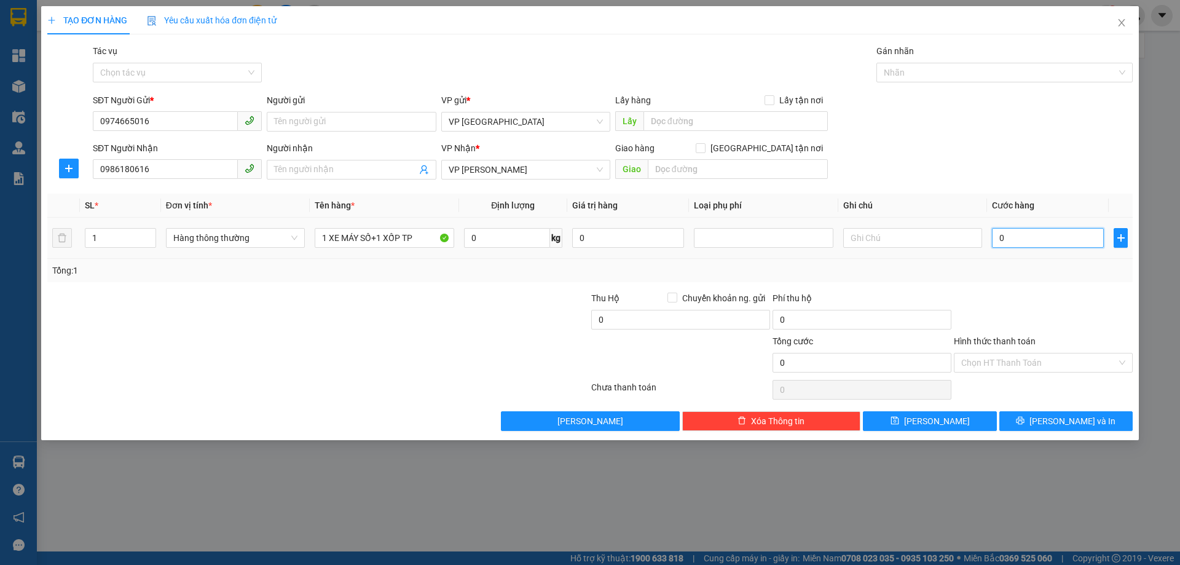
type input "2"
type input "29"
type input "290"
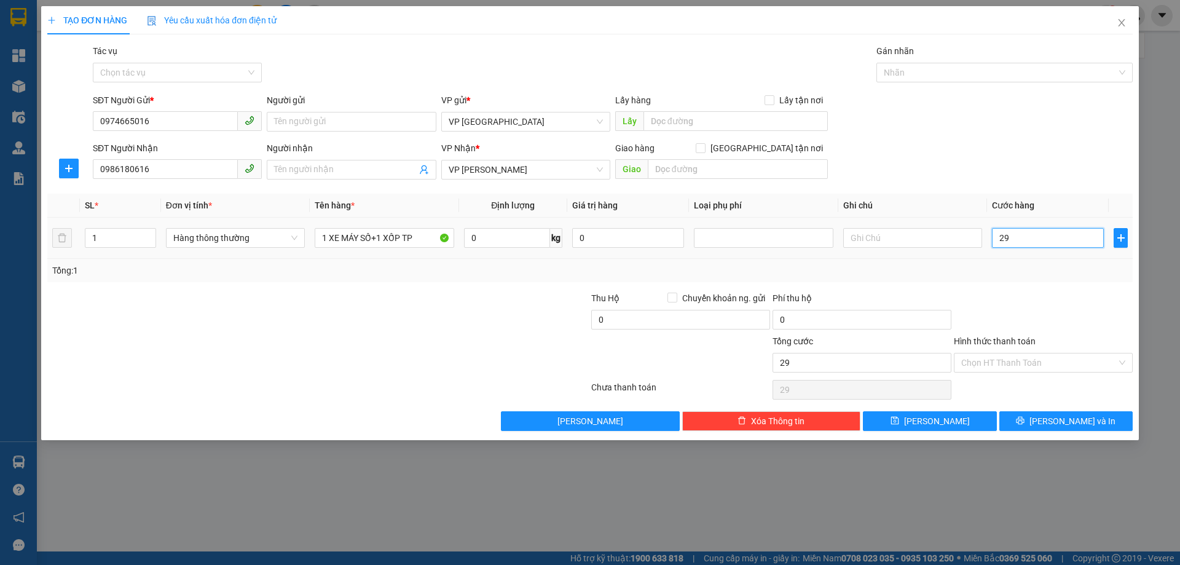
type input "290"
type input "290.000"
click at [1024, 356] on input "Hình thức thanh toán" at bounding box center [1038, 362] width 155 height 18
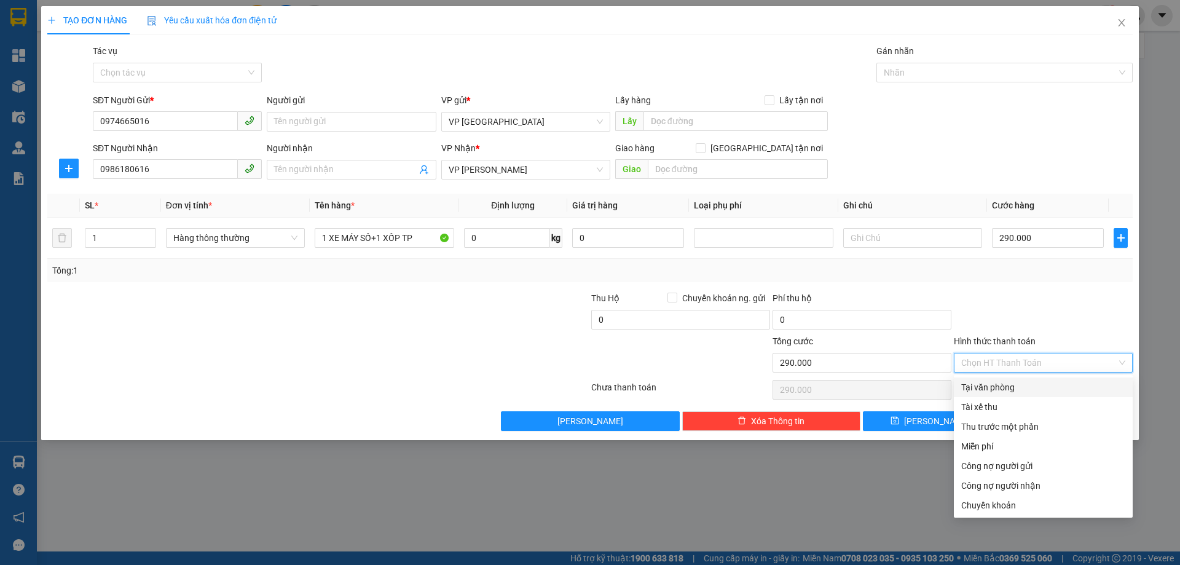
click at [1007, 385] on div "Tại văn phòng" at bounding box center [1043, 387] width 164 height 14
type input "0"
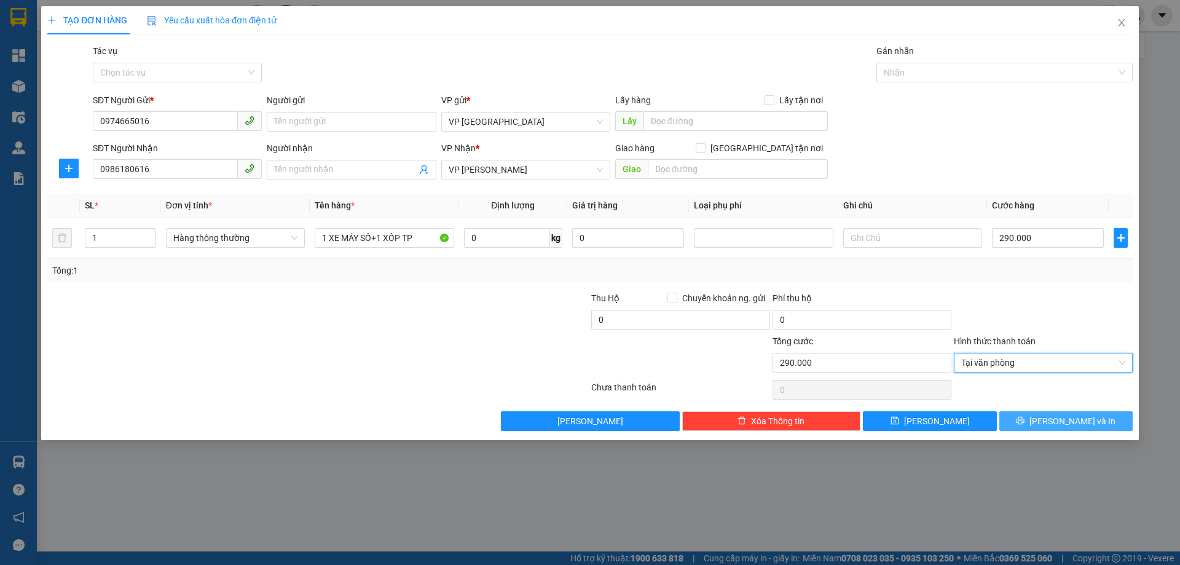
click at [1030, 423] on button "Lưu và In" at bounding box center [1065, 421] width 133 height 20
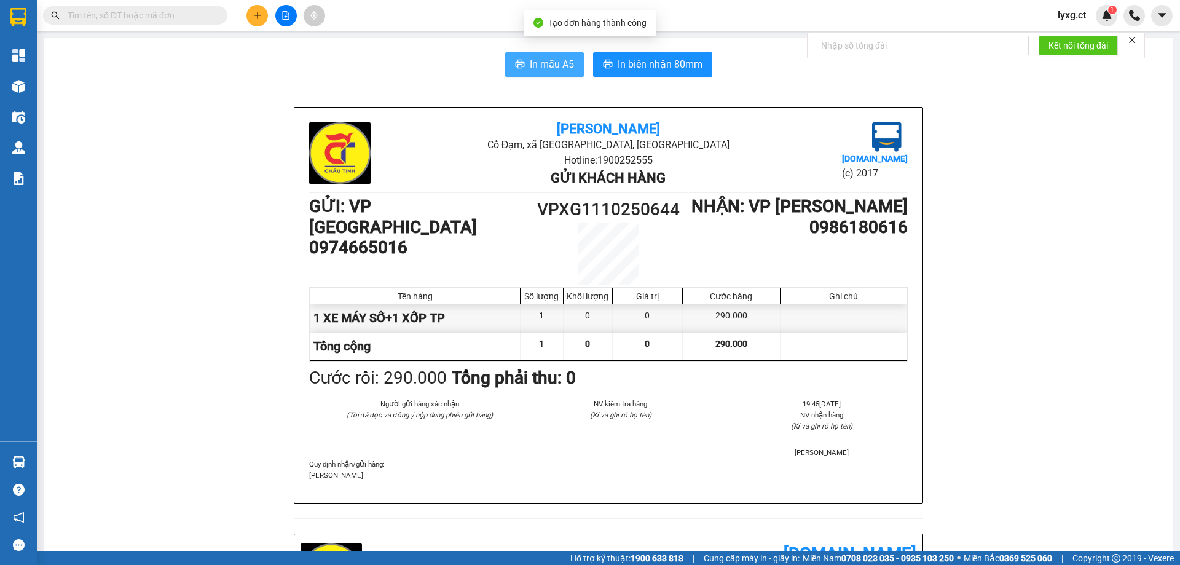
click at [543, 73] on button "In mẫu A5" at bounding box center [544, 64] width 79 height 25
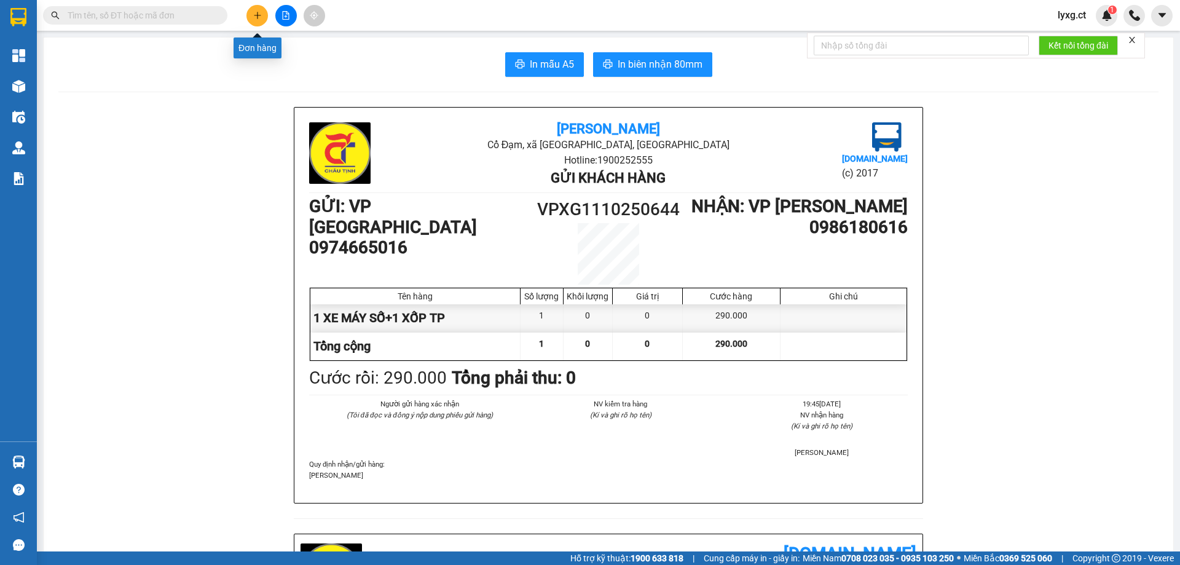
click at [258, 12] on icon "plus" at bounding box center [257, 15] width 9 height 9
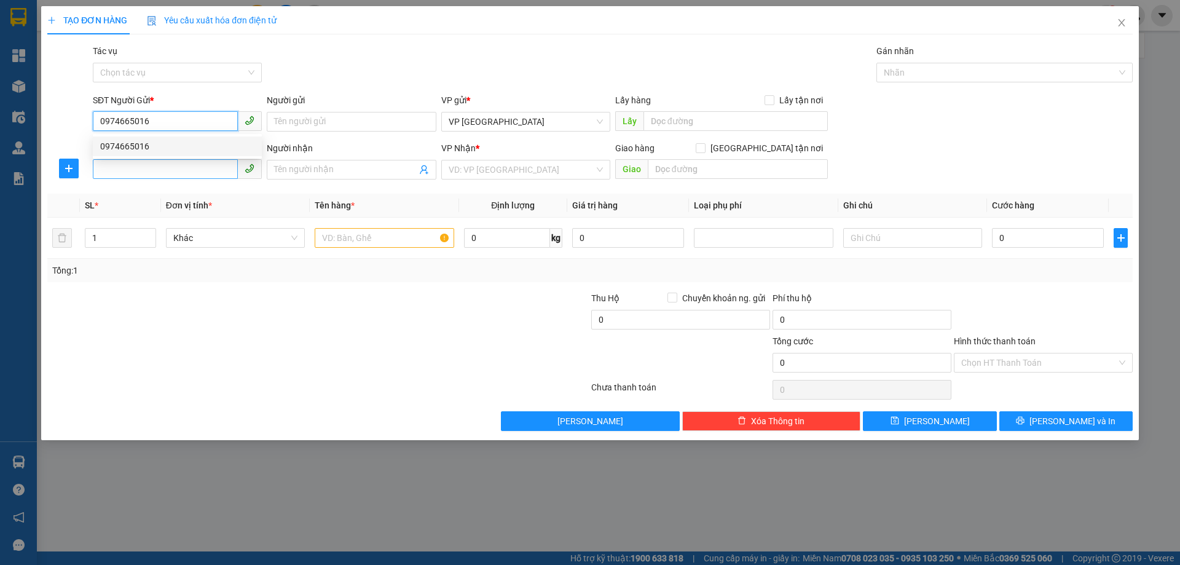
type input "0974665016"
click at [131, 173] on input "SĐT Người Nhận" at bounding box center [165, 169] width 145 height 20
type input "0377031804"
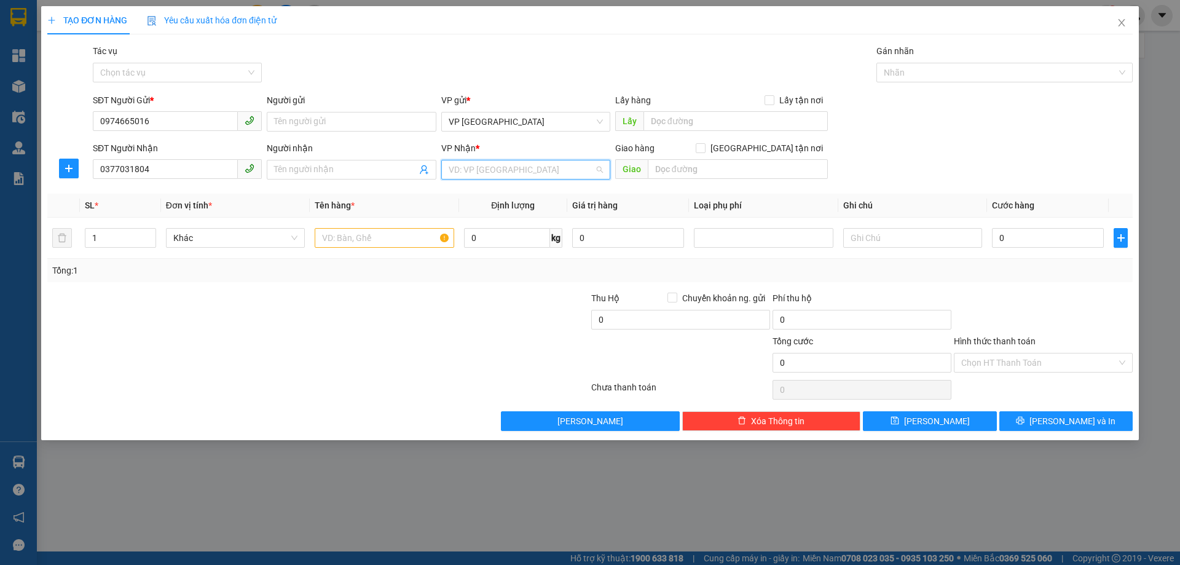
click at [503, 171] on input "search" at bounding box center [522, 169] width 146 height 18
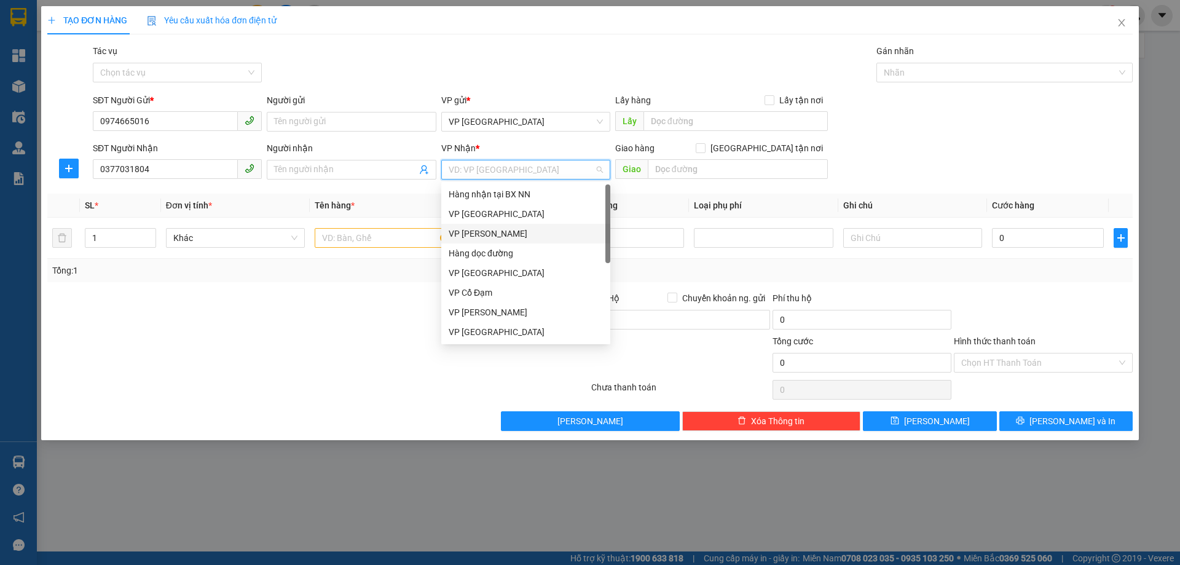
click at [479, 235] on div "VP Hoàng Liệt" at bounding box center [526, 234] width 154 height 14
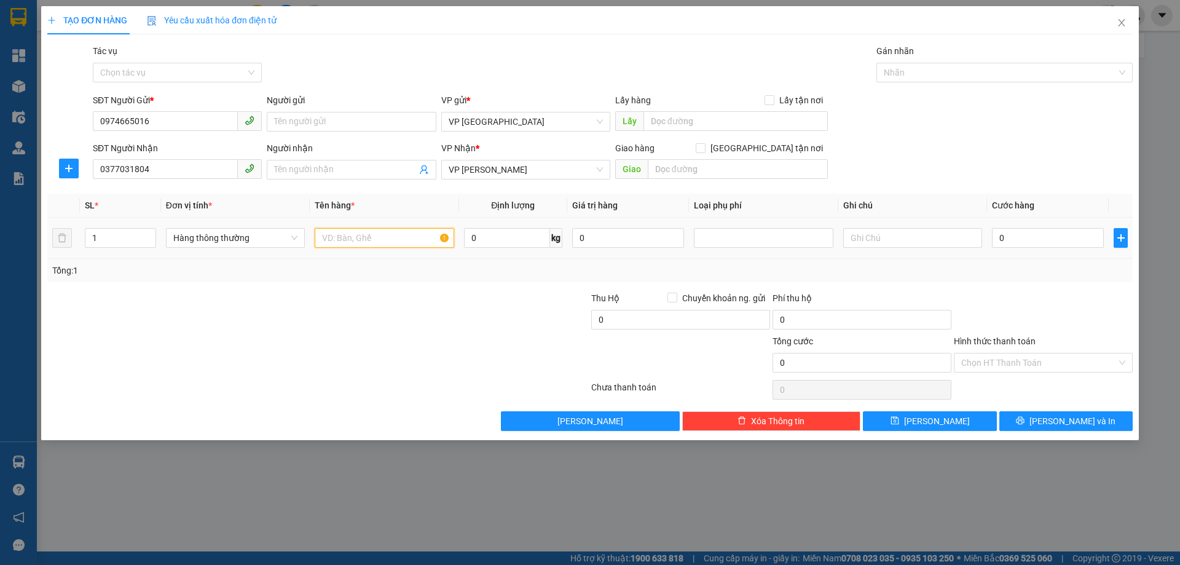
click at [372, 237] on input "text" at bounding box center [384, 238] width 139 height 20
type input "1 XỐP TP +1 GIÂY TP"
click at [1032, 236] on input "0" at bounding box center [1048, 238] width 112 height 20
type input "9"
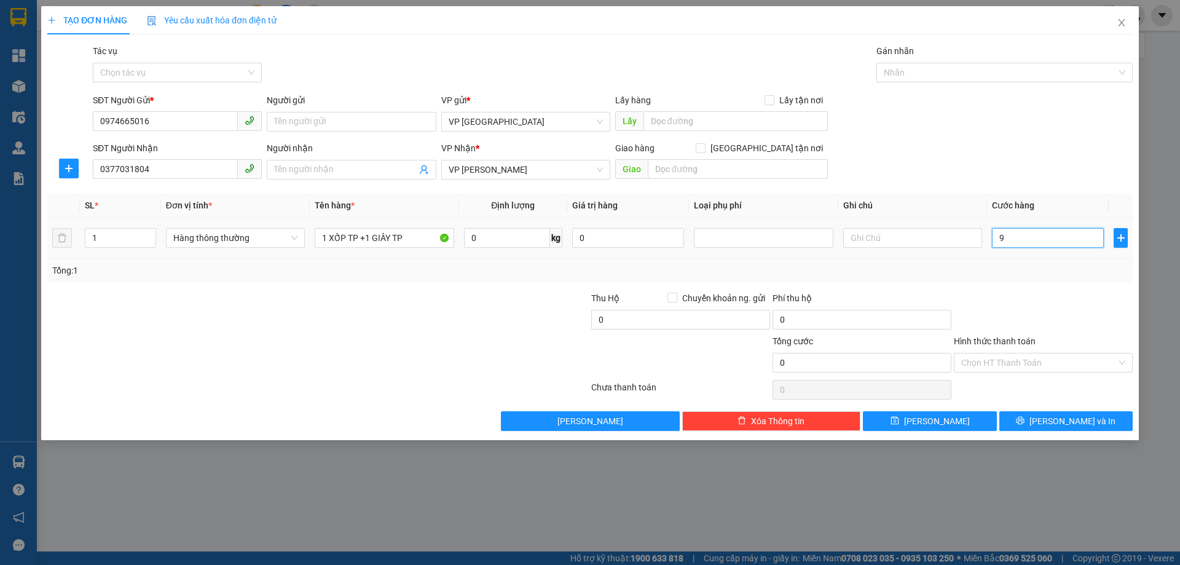
type input "9"
type input "90"
type input "90.000"
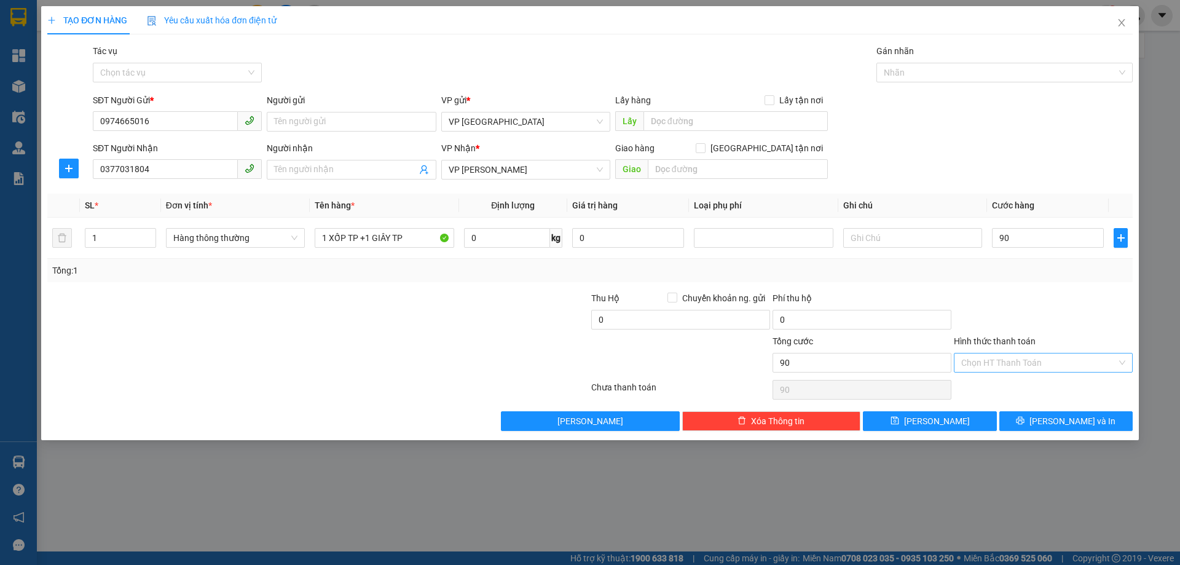
type input "90.000"
click at [1059, 369] on input "Hình thức thanh toán" at bounding box center [1038, 362] width 155 height 18
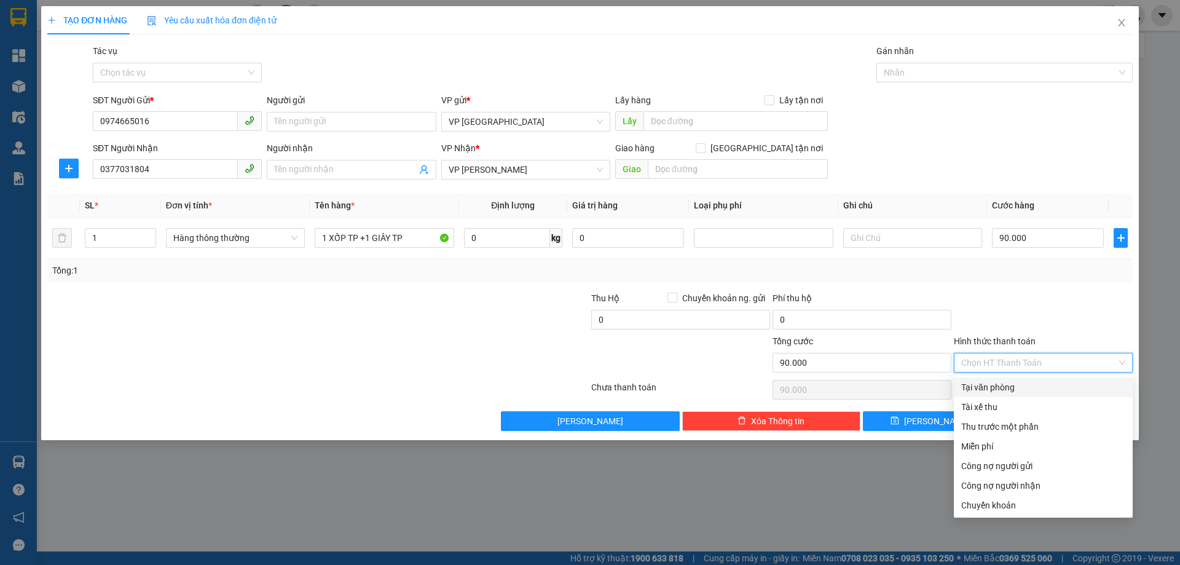
click at [991, 389] on div "Tại văn phòng" at bounding box center [1043, 387] width 164 height 14
type input "0"
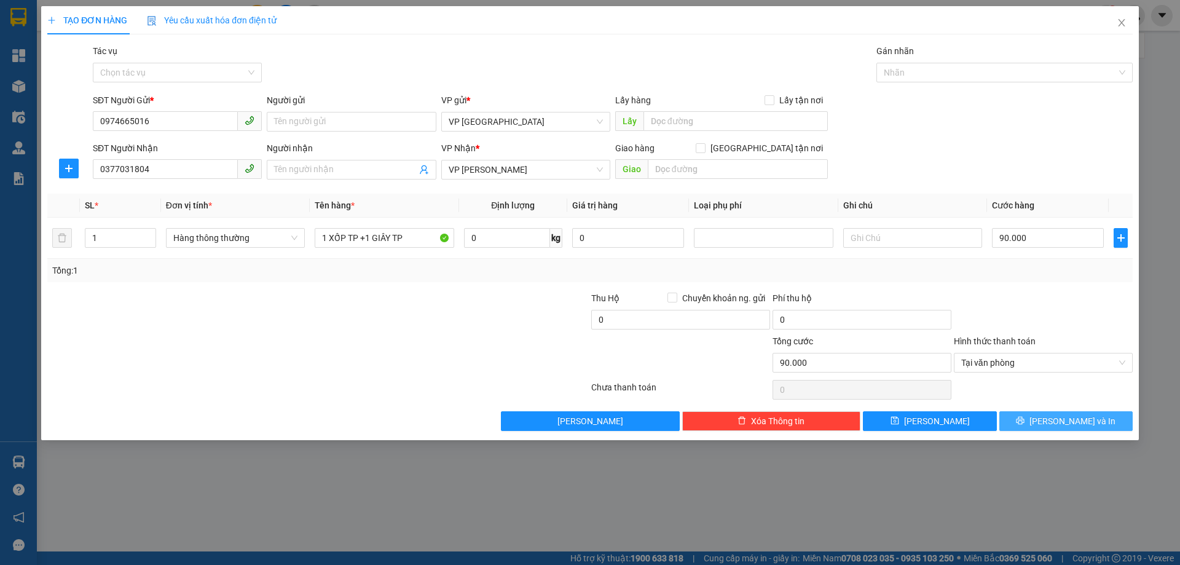
click at [1036, 423] on button "Lưu và In" at bounding box center [1065, 421] width 133 height 20
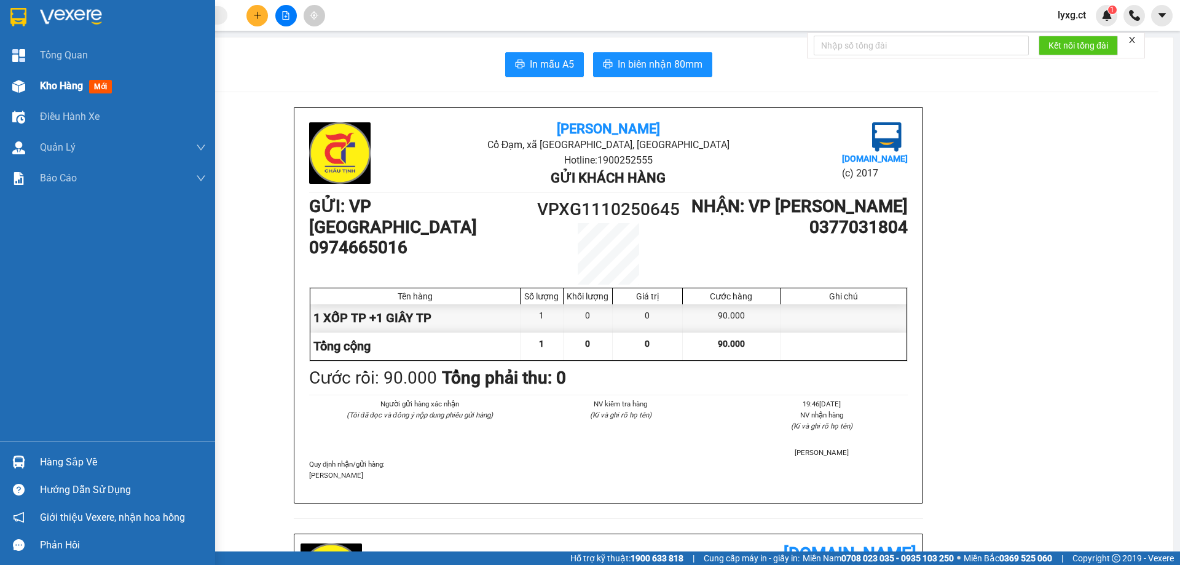
click at [76, 84] on span "Kho hàng" at bounding box center [61, 86] width 43 height 12
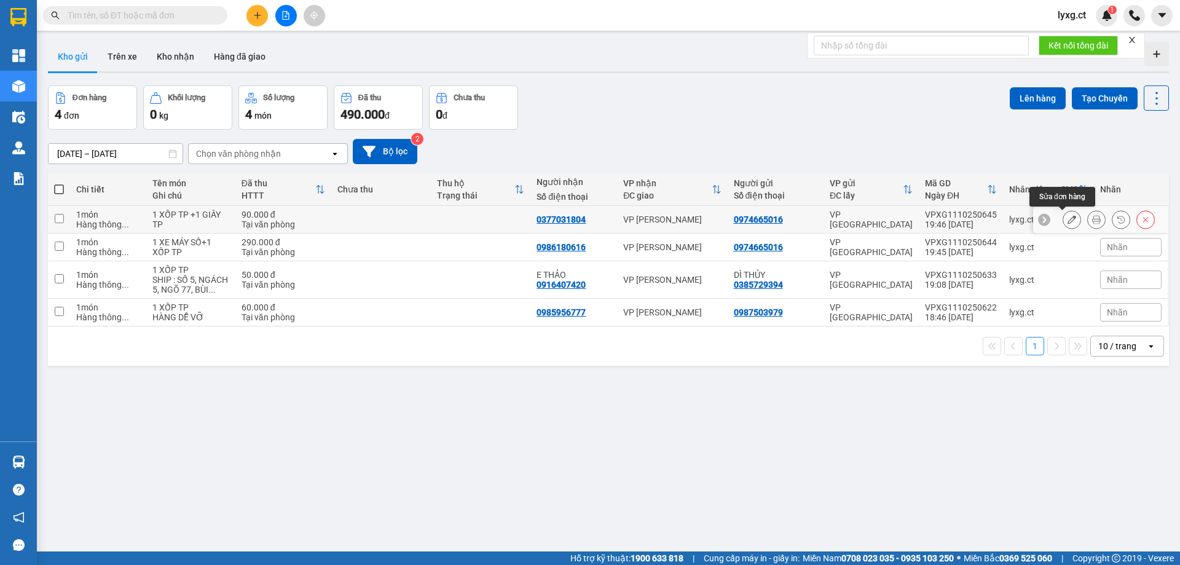
click at [1067, 221] on icon at bounding box center [1071, 219] width 9 height 9
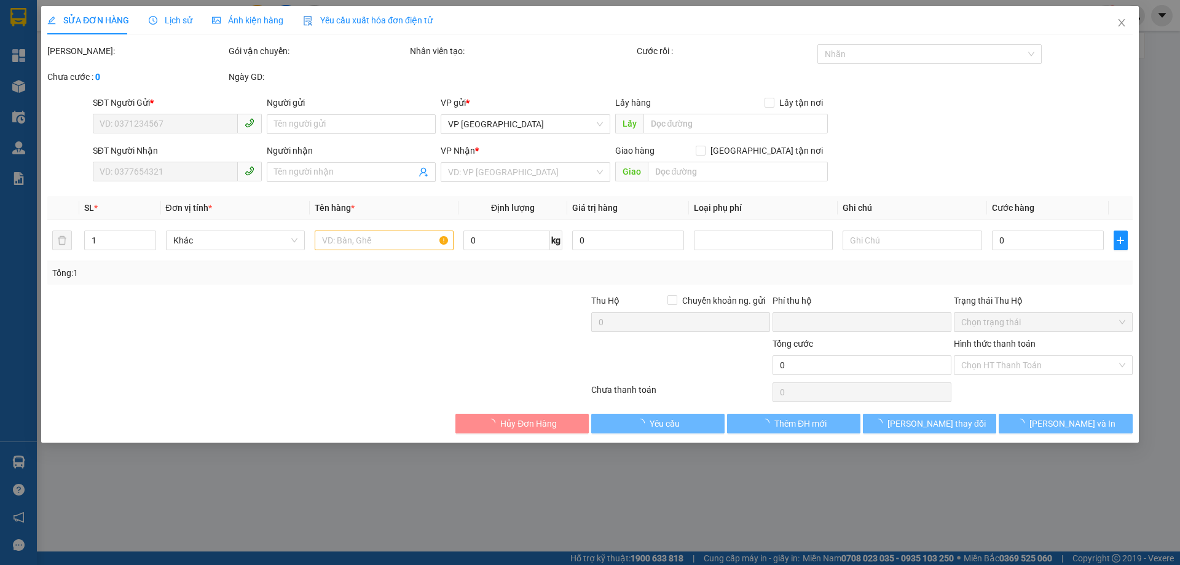
type input "0974665016"
type input "0377031804"
type input "0"
type input "90.000"
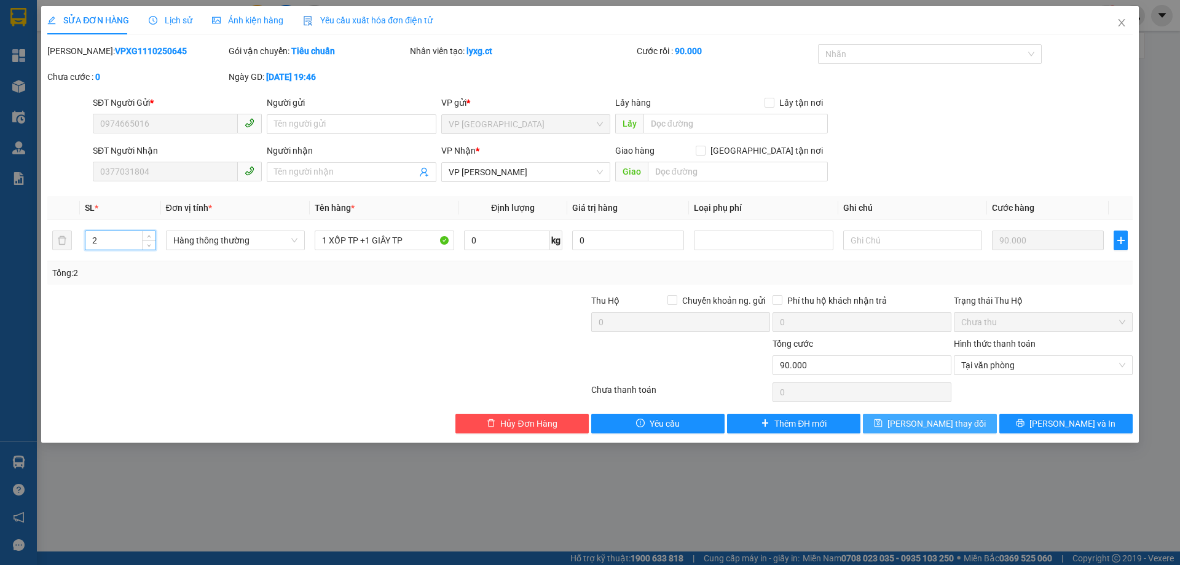
type input "2"
click at [960, 422] on span "Lưu thay đổi" at bounding box center [936, 424] width 98 height 14
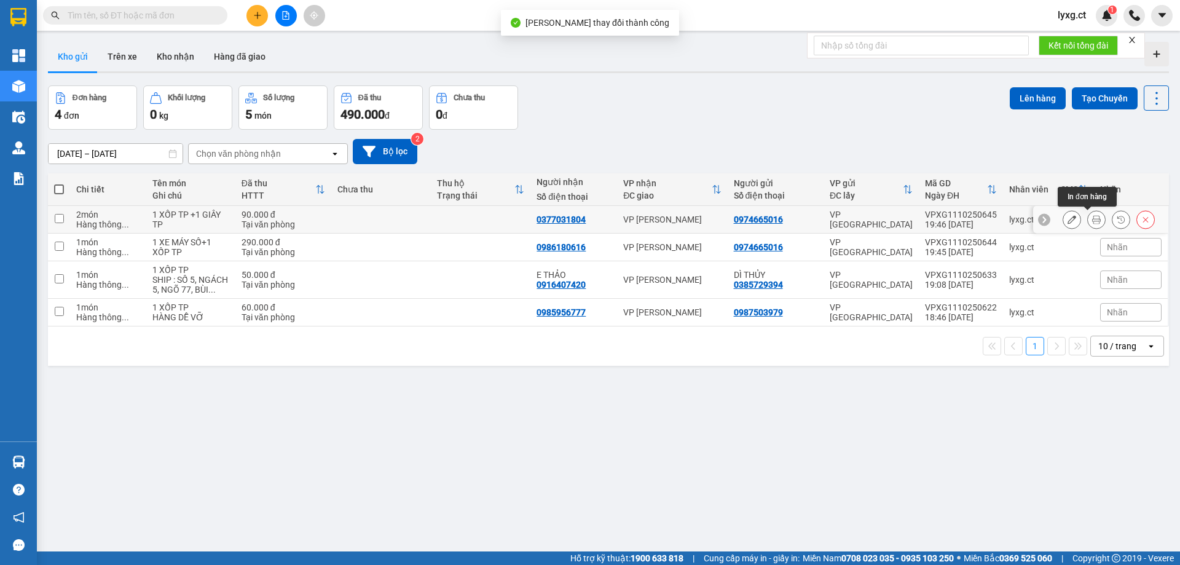
click at [1092, 218] on icon at bounding box center [1096, 219] width 9 height 9
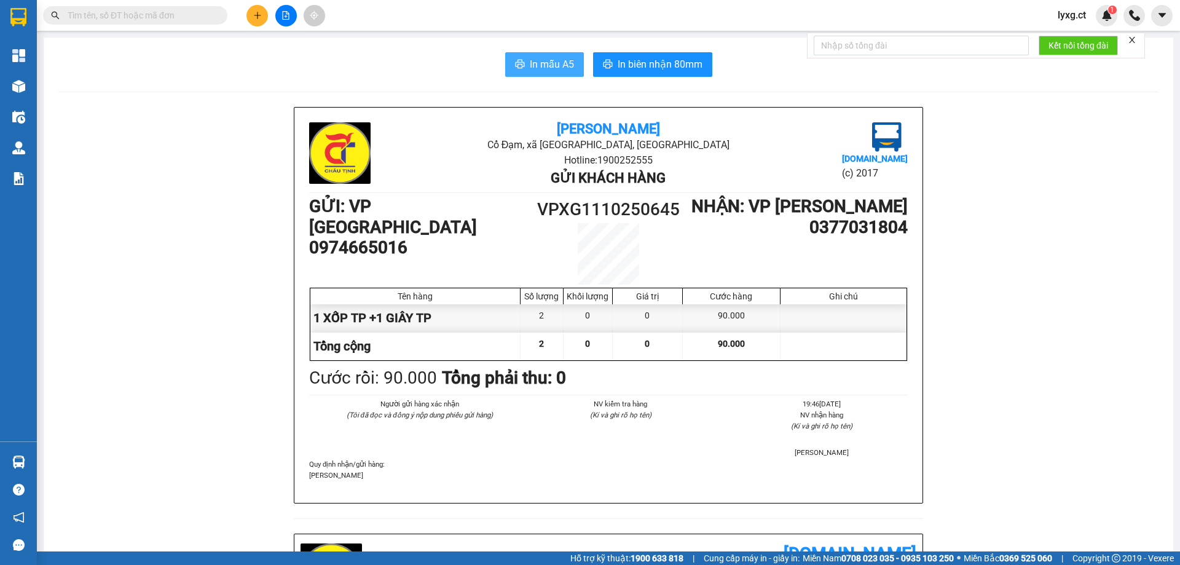
click at [522, 61] on button "In mẫu A5" at bounding box center [544, 64] width 79 height 25
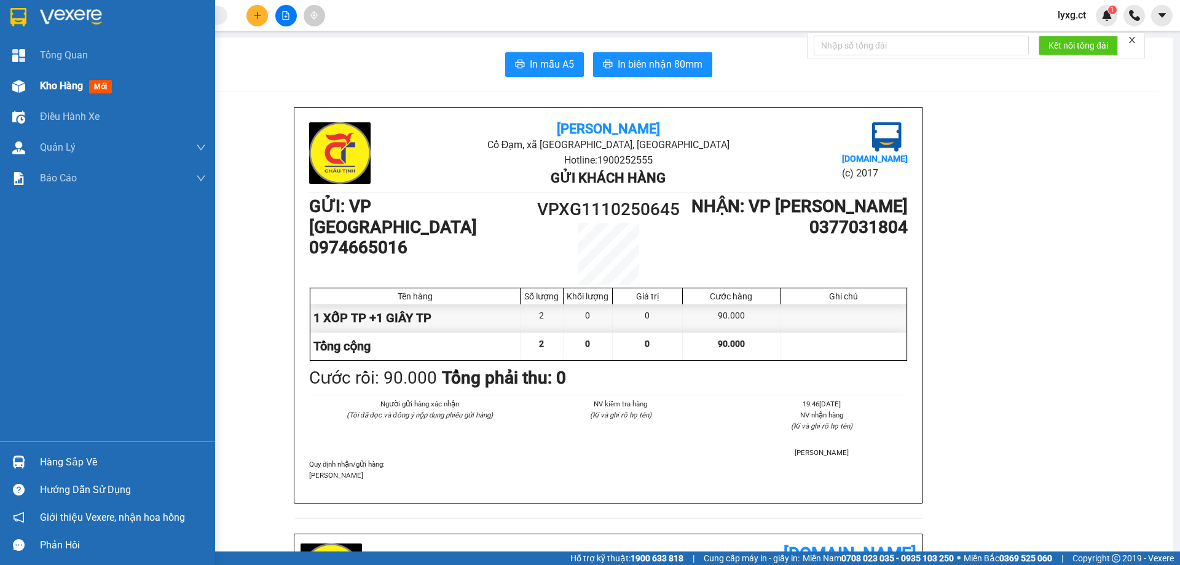
click at [46, 89] on span "Kho hàng" at bounding box center [61, 86] width 43 height 12
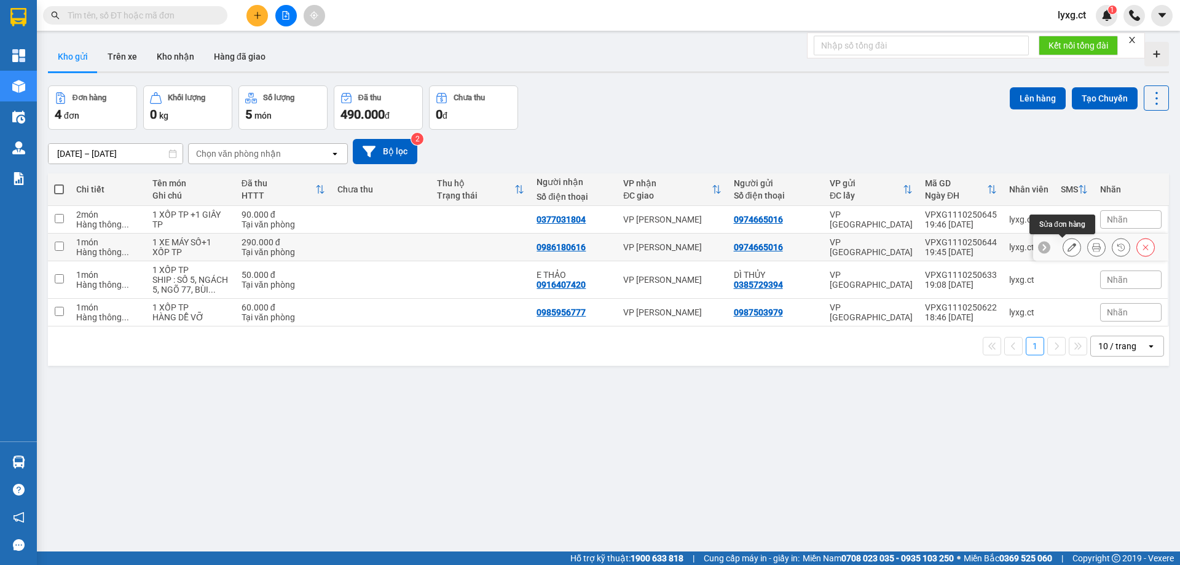
click at [1067, 248] on icon at bounding box center [1071, 247] width 9 height 9
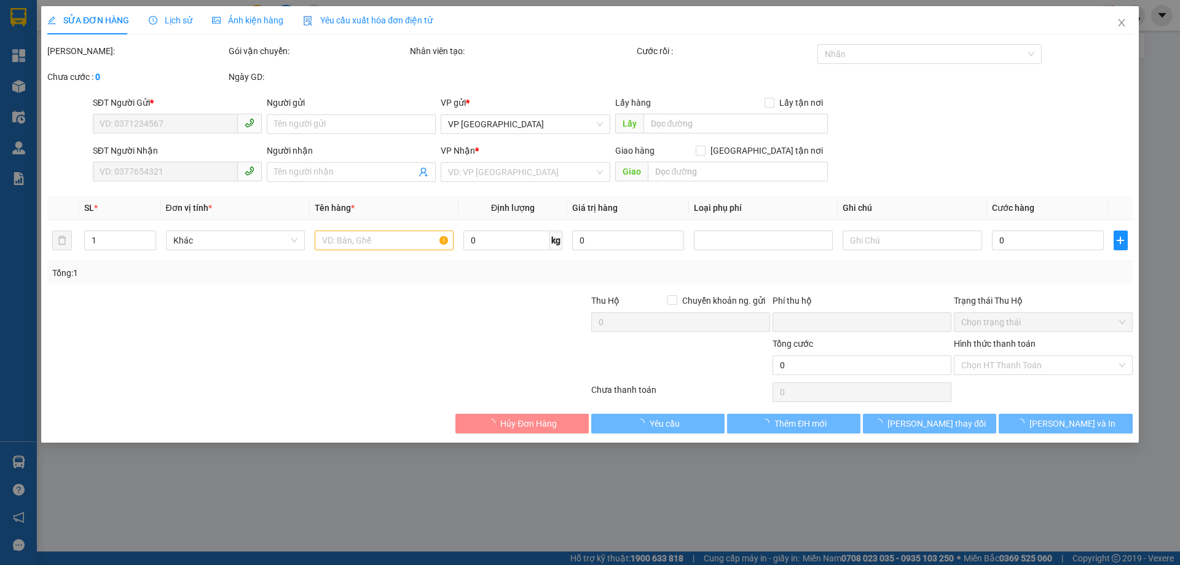
type input "0974665016"
type input "0986180616"
type input "0"
type input "290.000"
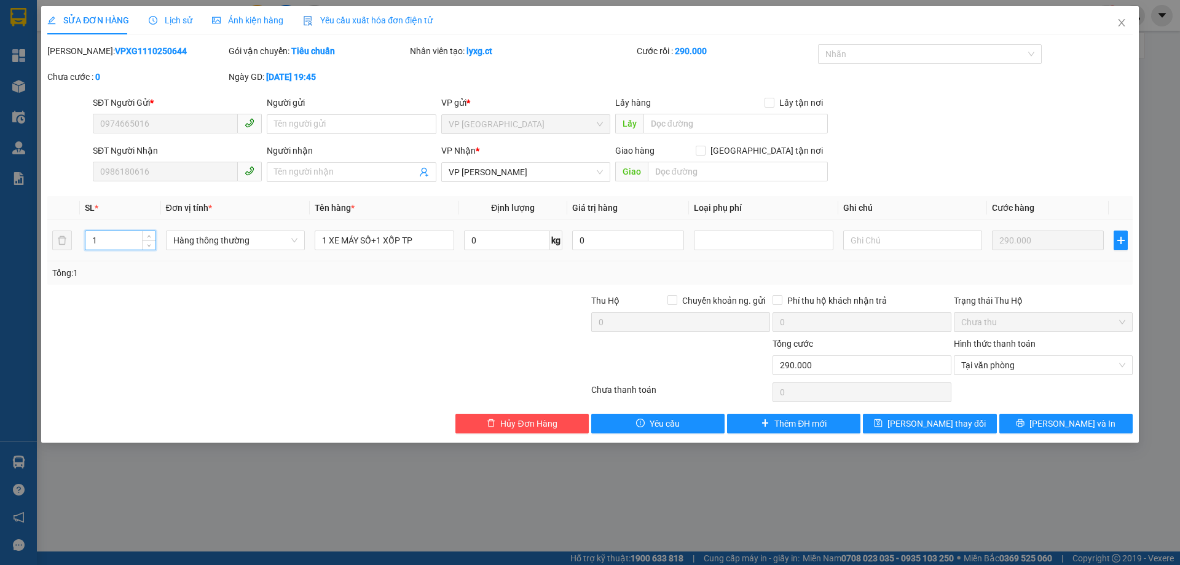
click at [102, 246] on input "1" at bounding box center [120, 240] width 70 height 18
type input "2"
click at [926, 419] on span "Lưu thay đổi" at bounding box center [936, 424] width 98 height 14
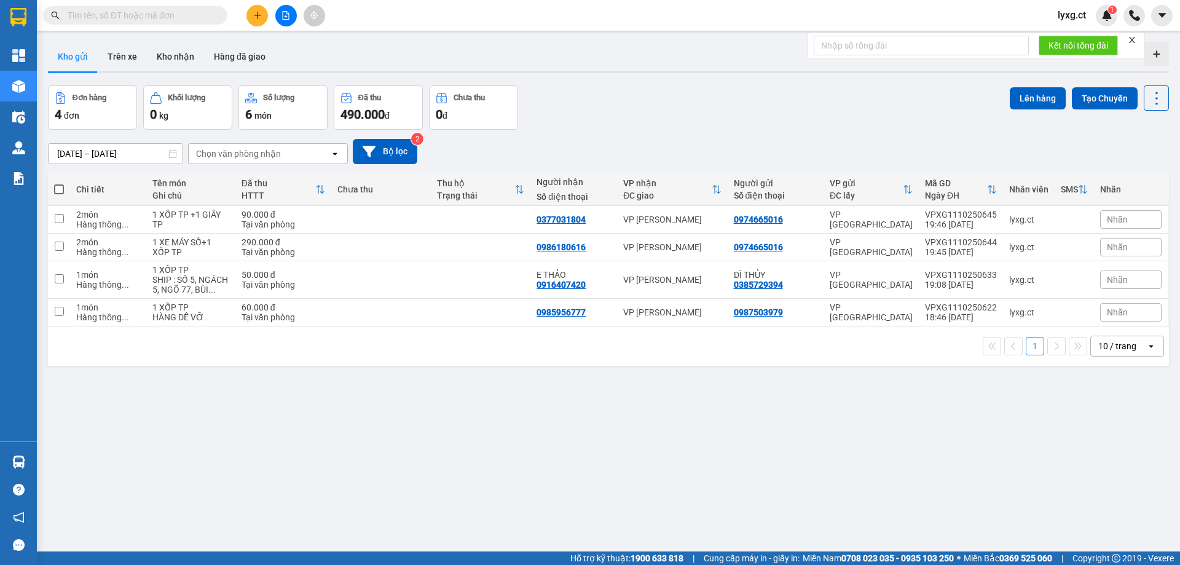
click at [721, 107] on div "Đơn hàng 4 đơn Khối lượng 0 kg Số lượng 6 món Đã thu 490.000 đ Chưa thu 0 đ Lên…" at bounding box center [608, 107] width 1121 height 44
click at [261, 20] on button at bounding box center [257, 16] width 22 height 22
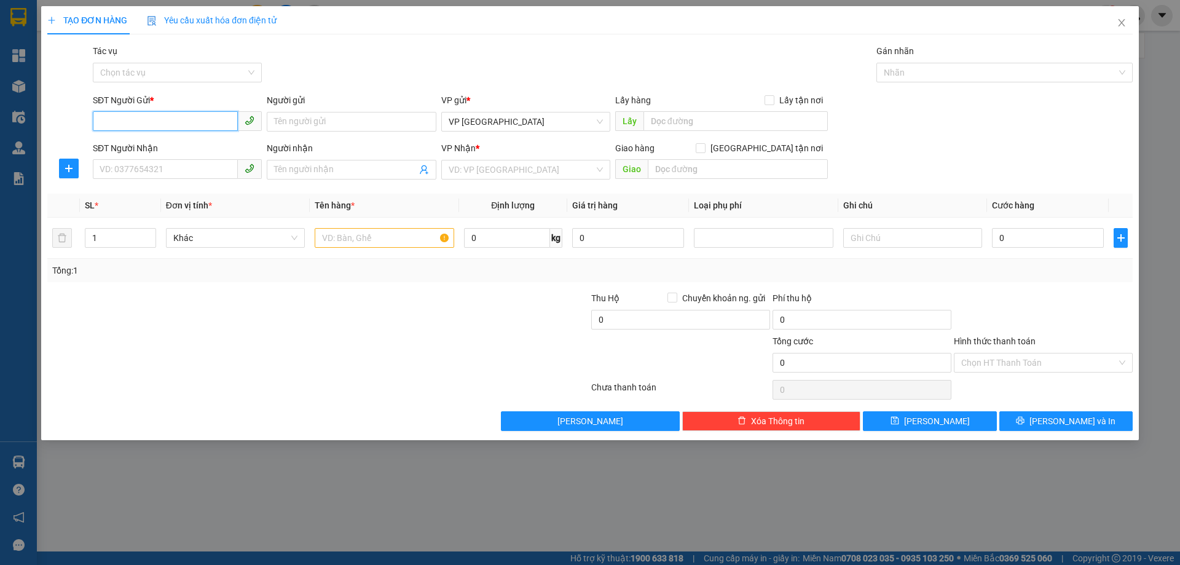
click at [183, 112] on input "SĐT Người Gửi *" at bounding box center [165, 121] width 145 height 20
type input "0976574936"
click at [146, 143] on div "0976574936" at bounding box center [177, 146] width 154 height 14
type input "0763048421"
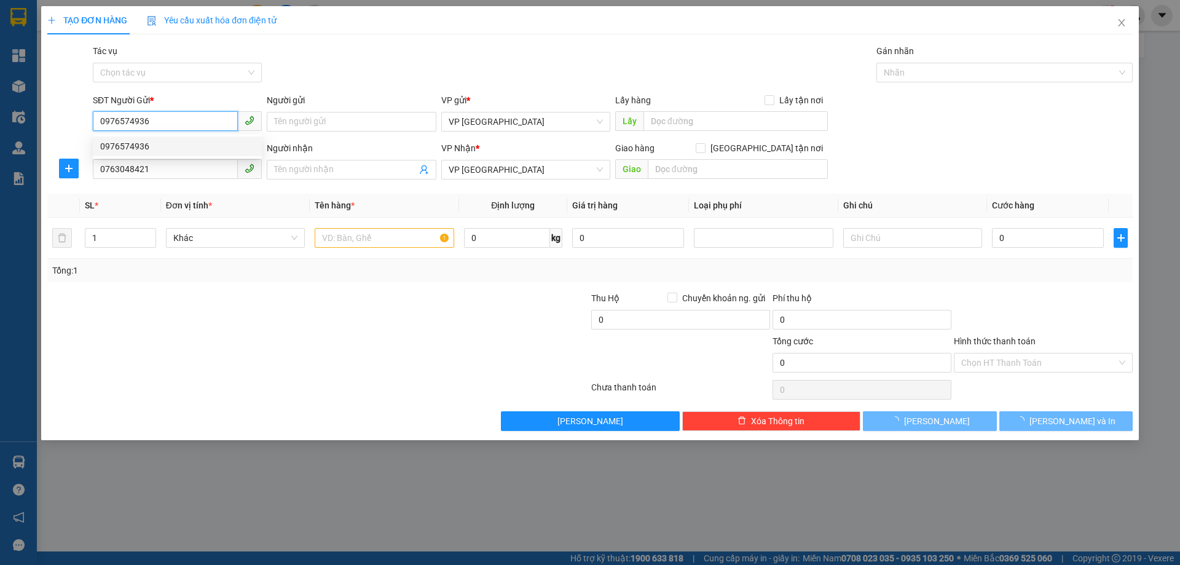
type input "70.000"
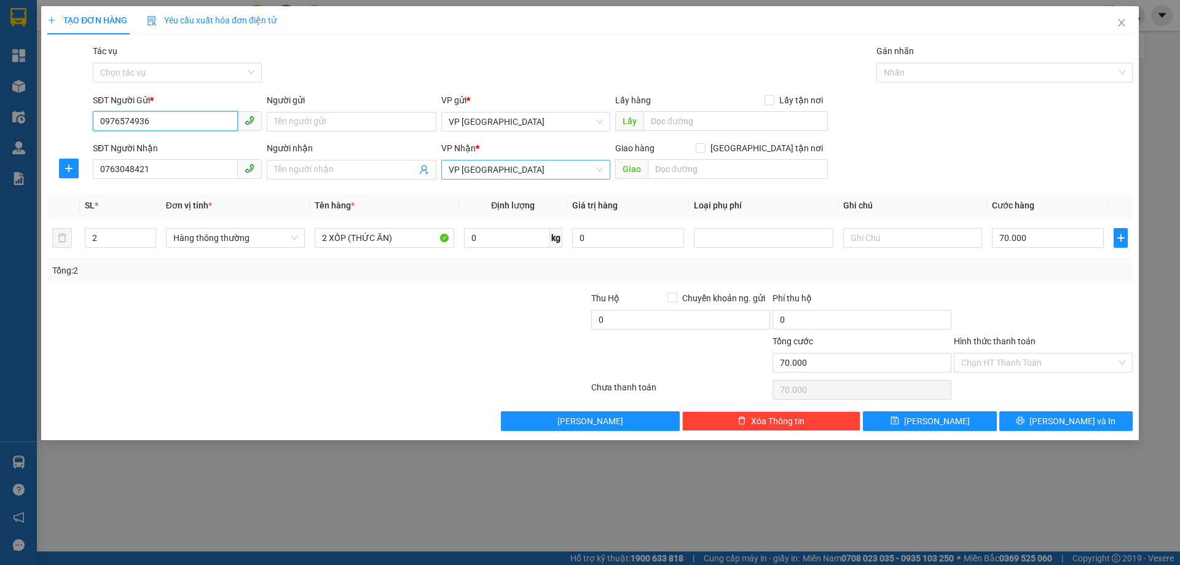
click at [536, 170] on span "VP Mỹ Đình" at bounding box center [526, 169] width 154 height 18
type input "0976574936"
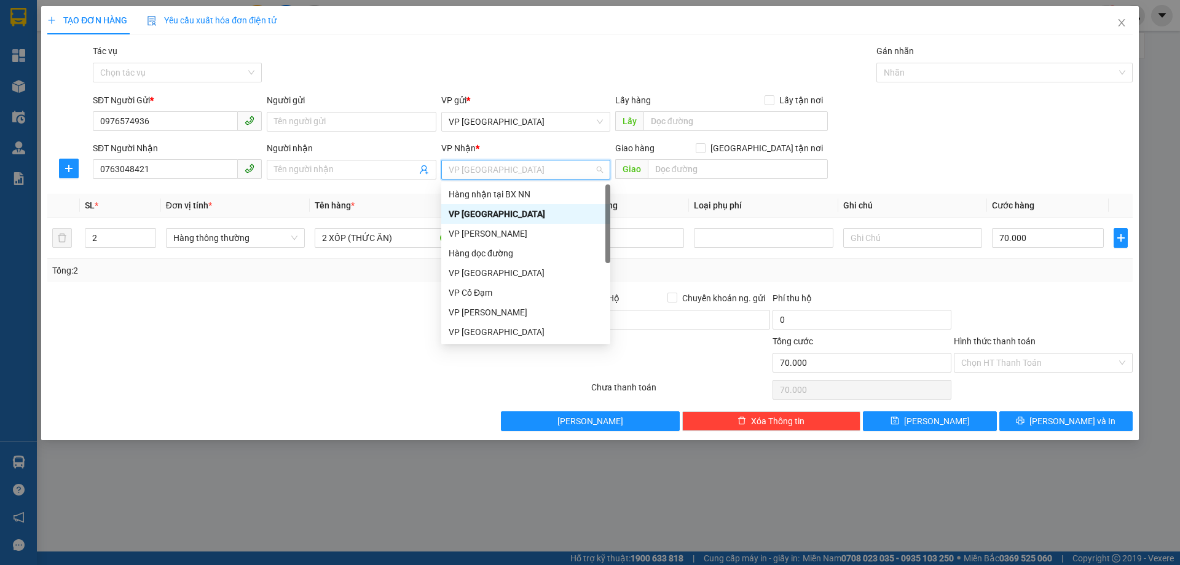
click at [491, 214] on div "VP Mỹ Đình" at bounding box center [526, 214] width 154 height 14
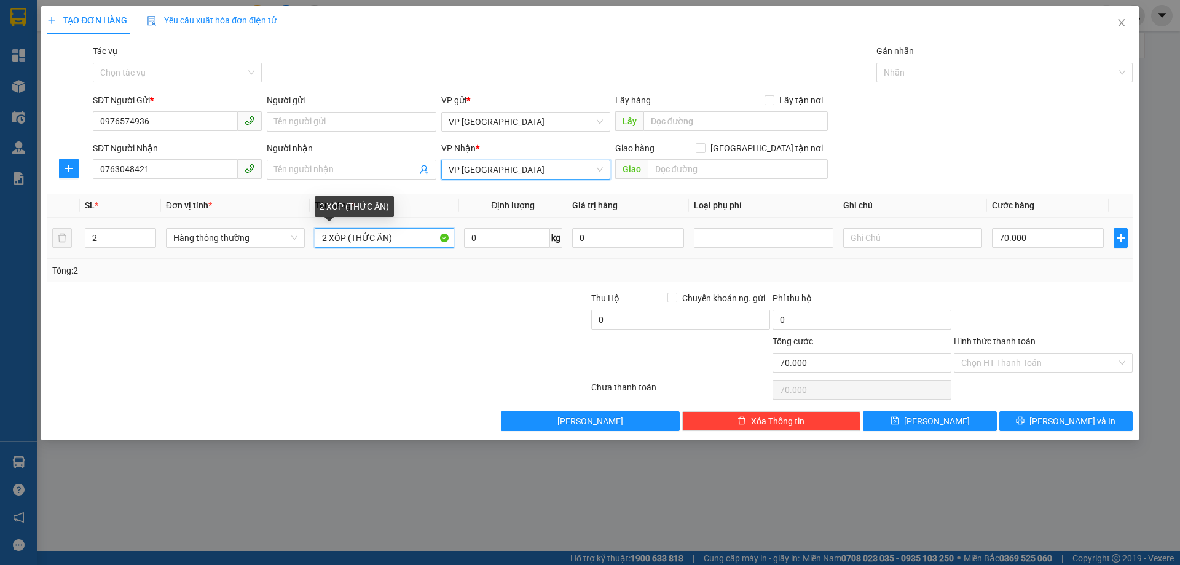
click at [329, 236] on input "2 XỐP (THỨC ĂN)" at bounding box center [384, 238] width 139 height 20
type input "1 XỐP (THỨC ĂN)"
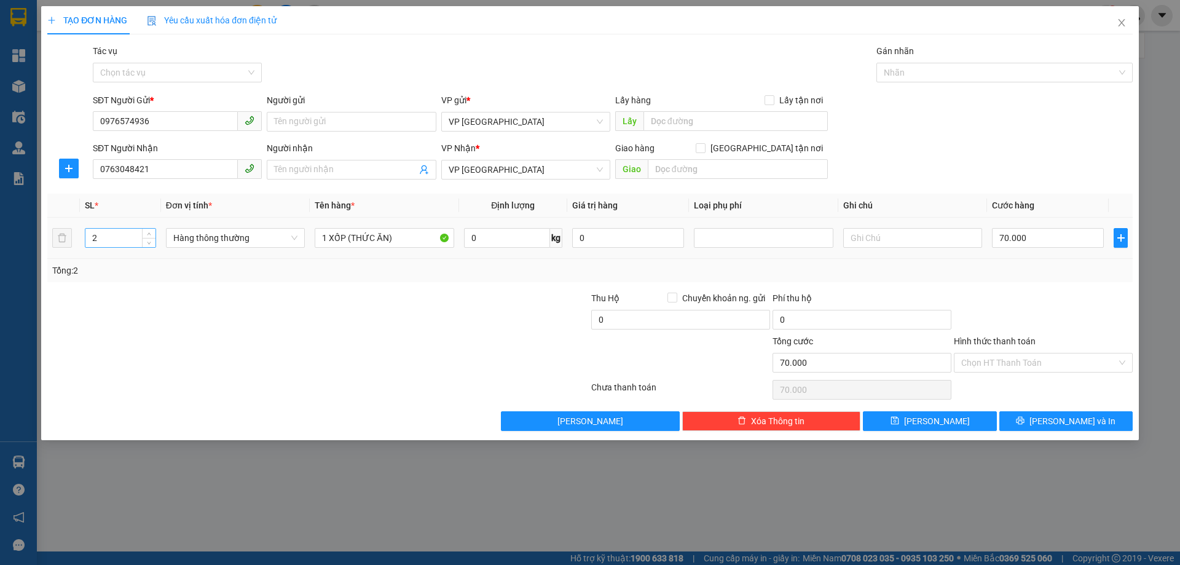
click at [107, 242] on input "2" at bounding box center [120, 238] width 70 height 18
type input "1"
click at [1061, 236] on input "70.000" at bounding box center [1048, 238] width 112 height 20
type input "5"
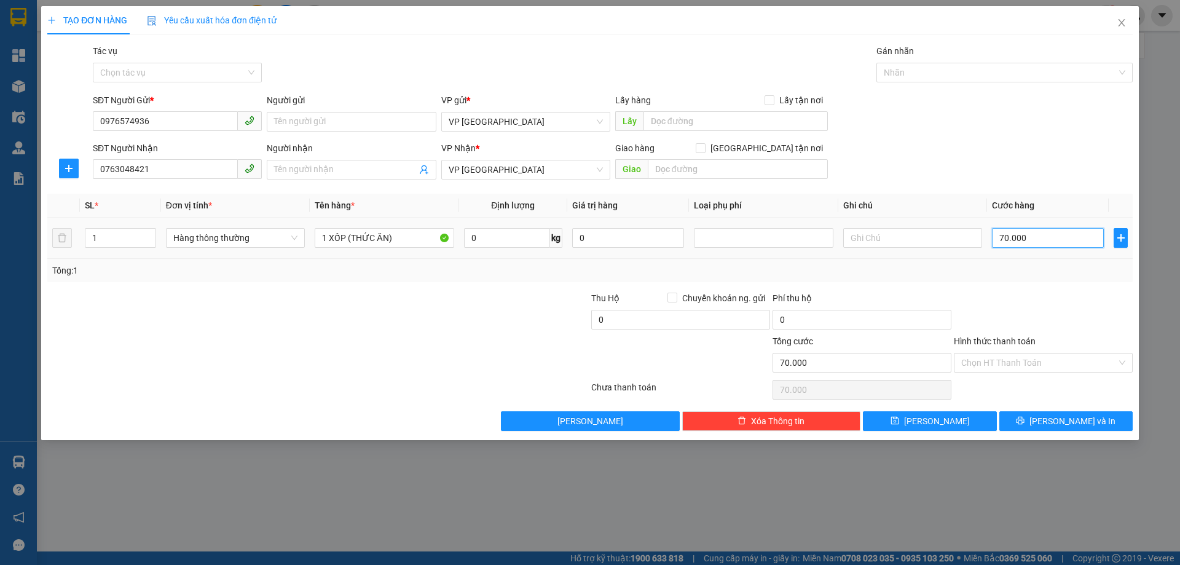
type input "5"
type input "50"
type input "50.000"
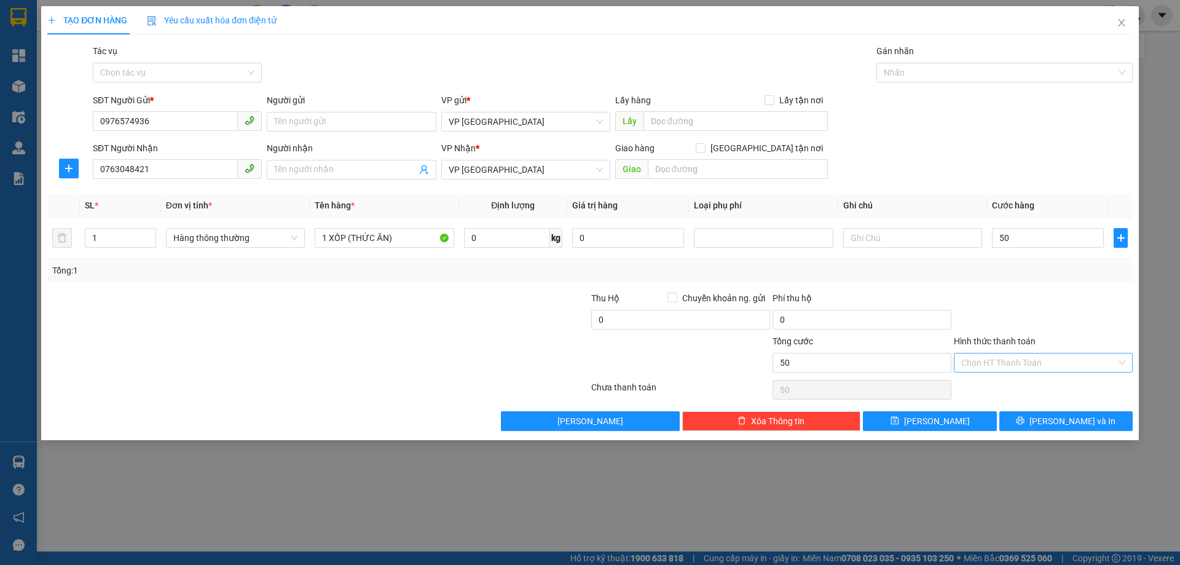
type input "50.000"
click at [1054, 364] on input "Hình thức thanh toán" at bounding box center [1038, 362] width 155 height 18
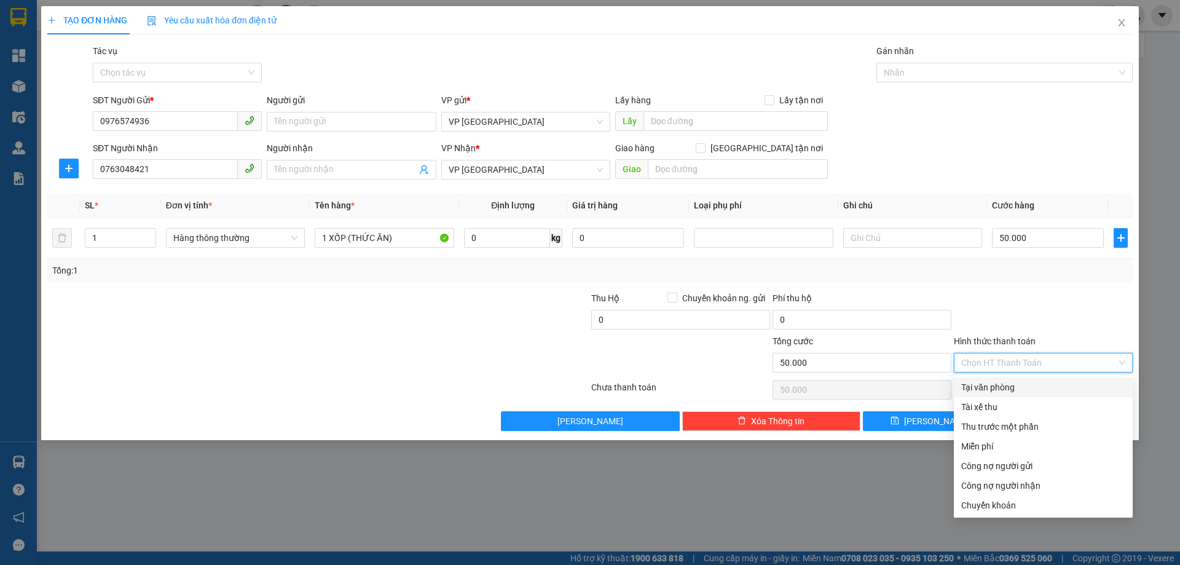
click at [1005, 385] on div "Tại văn phòng" at bounding box center [1043, 387] width 164 height 14
type input "0"
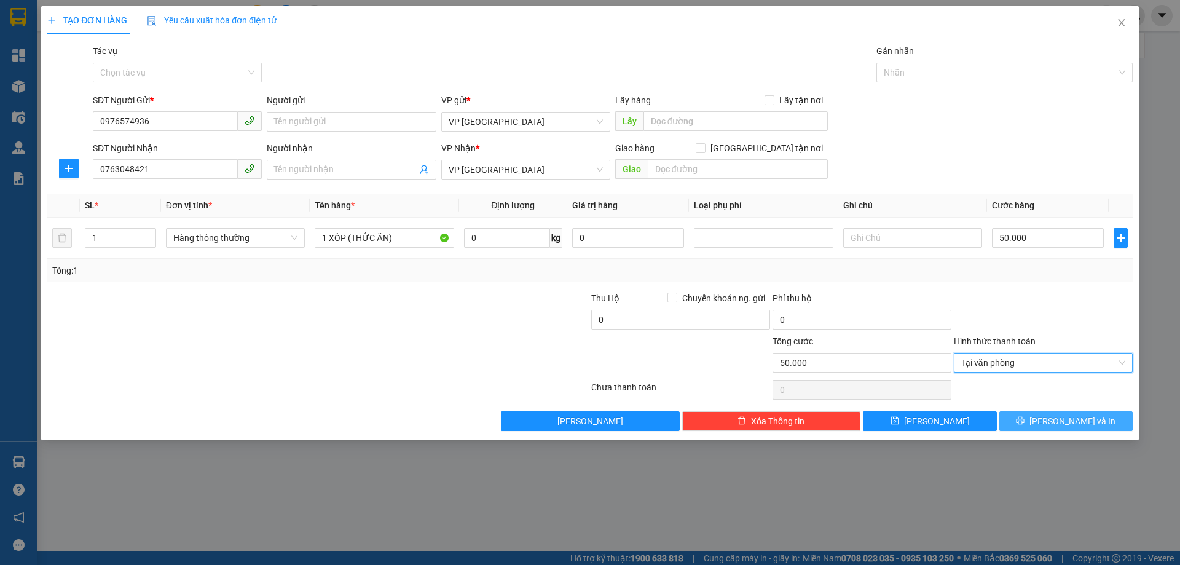
click at [1040, 427] on button "Lưu và In" at bounding box center [1065, 421] width 133 height 20
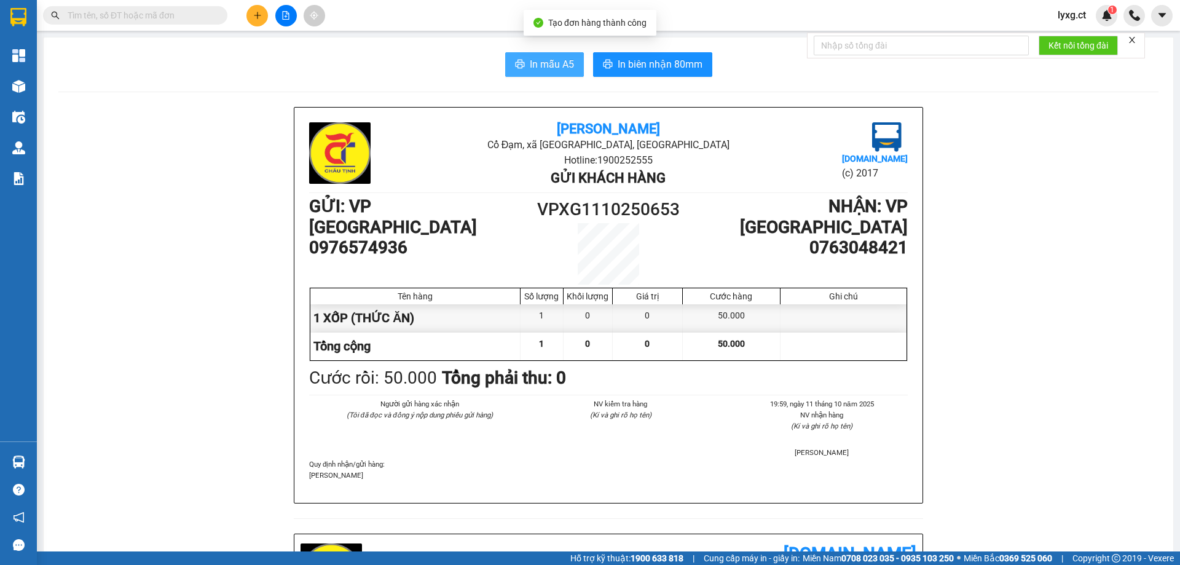
click at [555, 61] on span "In mẫu A5" at bounding box center [552, 64] width 44 height 15
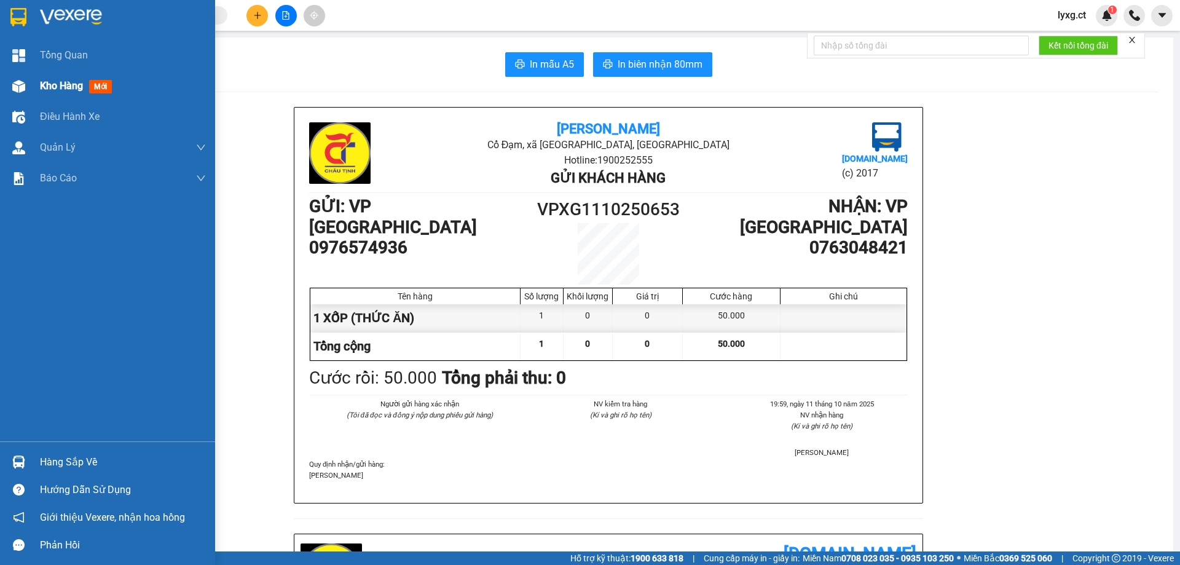
click at [52, 81] on span "Kho hàng" at bounding box center [61, 86] width 43 height 12
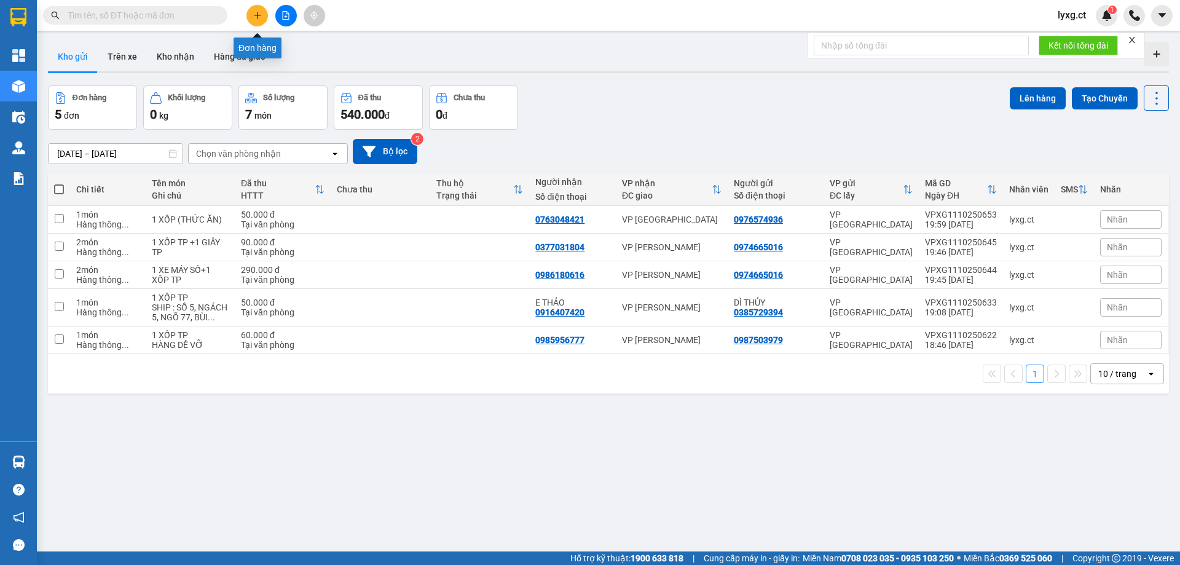
click at [256, 13] on icon "plus" at bounding box center [257, 15] width 9 height 9
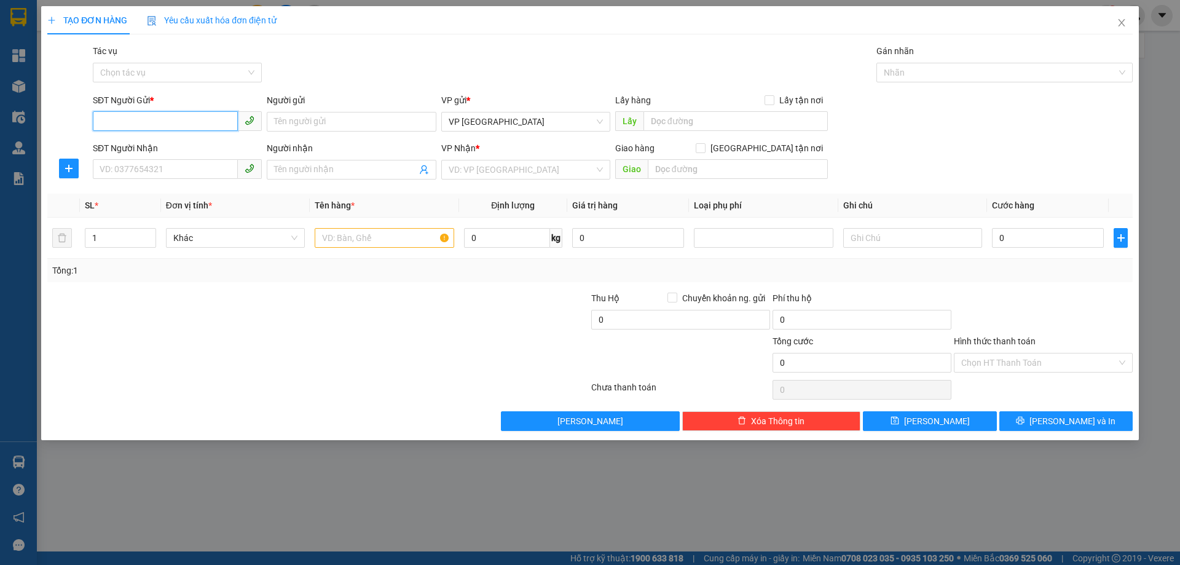
click at [138, 111] on input "SĐT Người Gửi *" at bounding box center [165, 121] width 145 height 20
click at [143, 116] on input "SĐT Người Gửi *" at bounding box center [165, 121] width 145 height 20
type input "0974004376"
click at [163, 147] on div "0974004376 - A THÂN" at bounding box center [177, 146] width 154 height 14
type input "A THÂN"
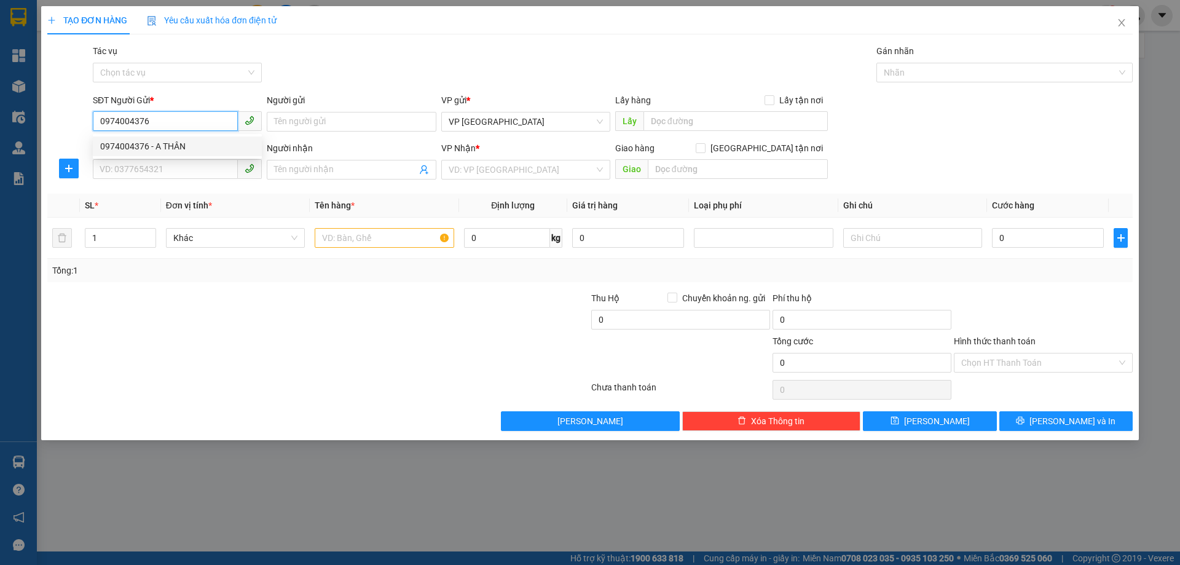
type input "0869801718"
type input "BẢO NGỌC"
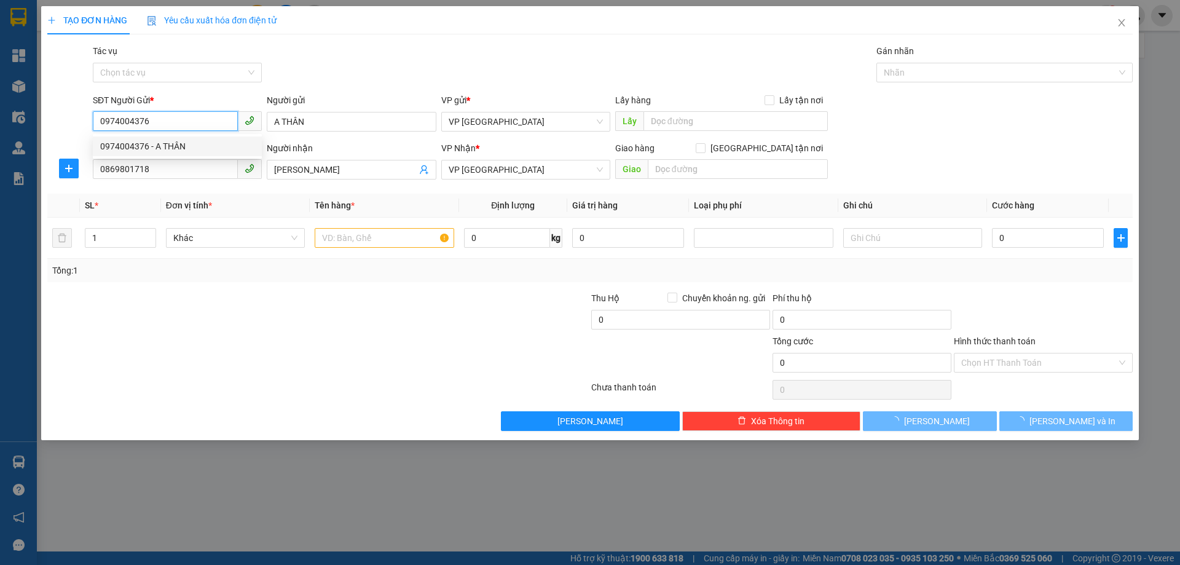
type input "60.000"
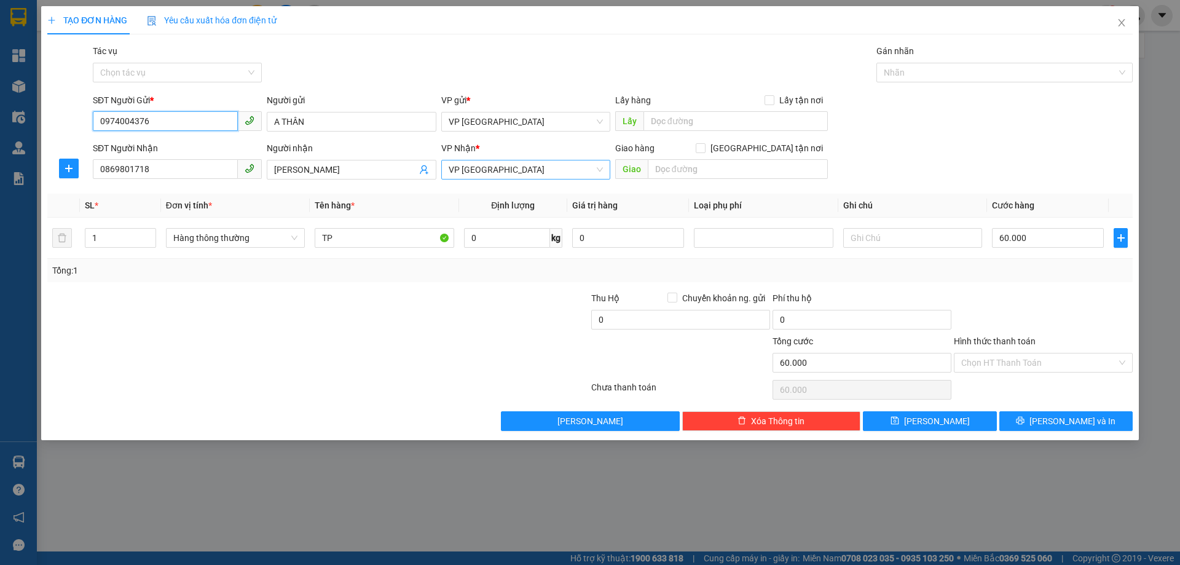
click at [556, 170] on span "VP Mỹ Đình" at bounding box center [526, 169] width 154 height 18
type input "0974004376"
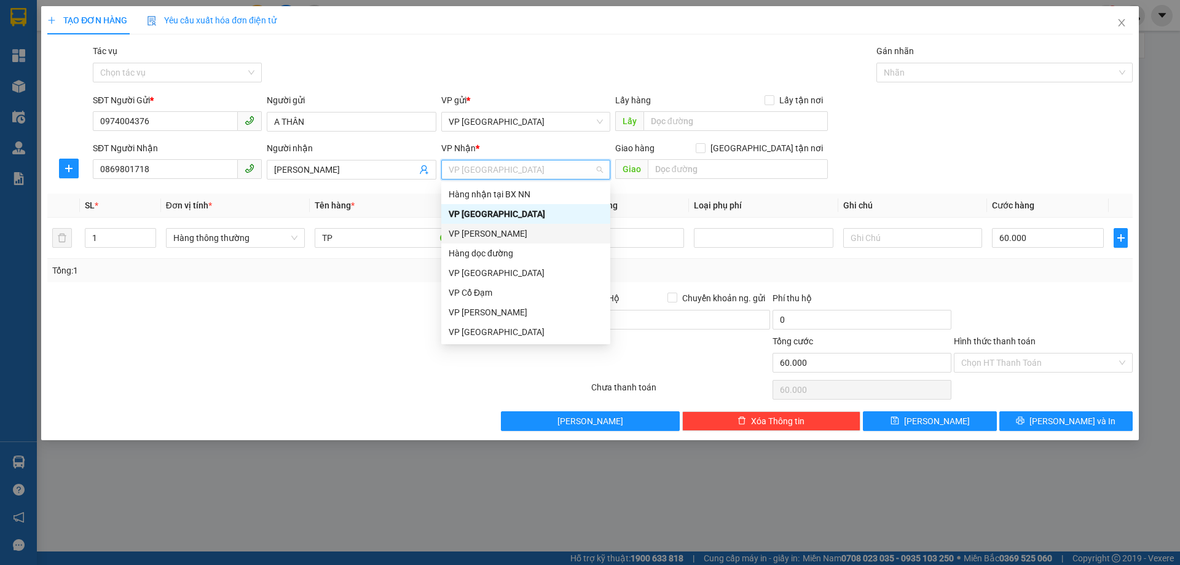
click at [483, 237] on div "VP Hoàng Liệt" at bounding box center [526, 234] width 154 height 14
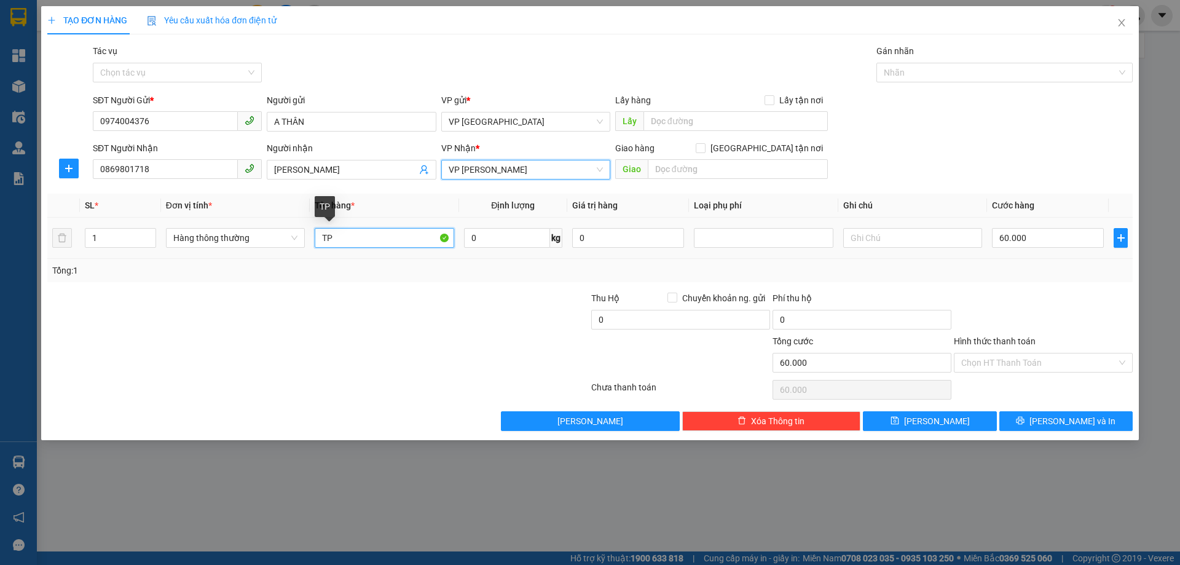
click at [409, 238] on input "TP" at bounding box center [384, 238] width 139 height 20
type input "1 XE GA"
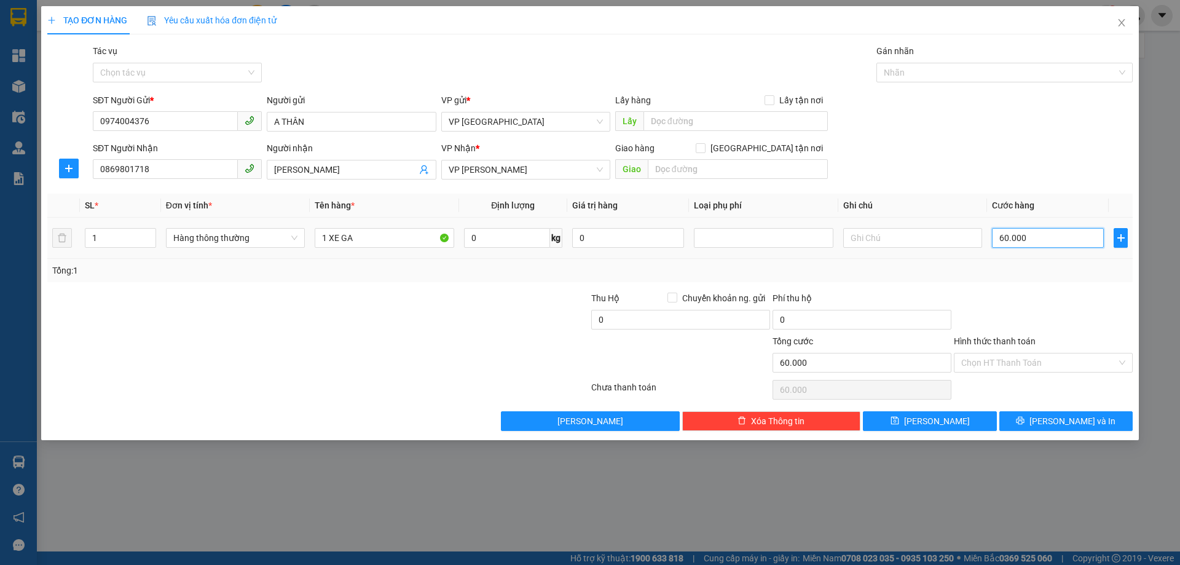
click at [1054, 235] on input "60.000" at bounding box center [1048, 238] width 112 height 20
type input "2"
type input "28"
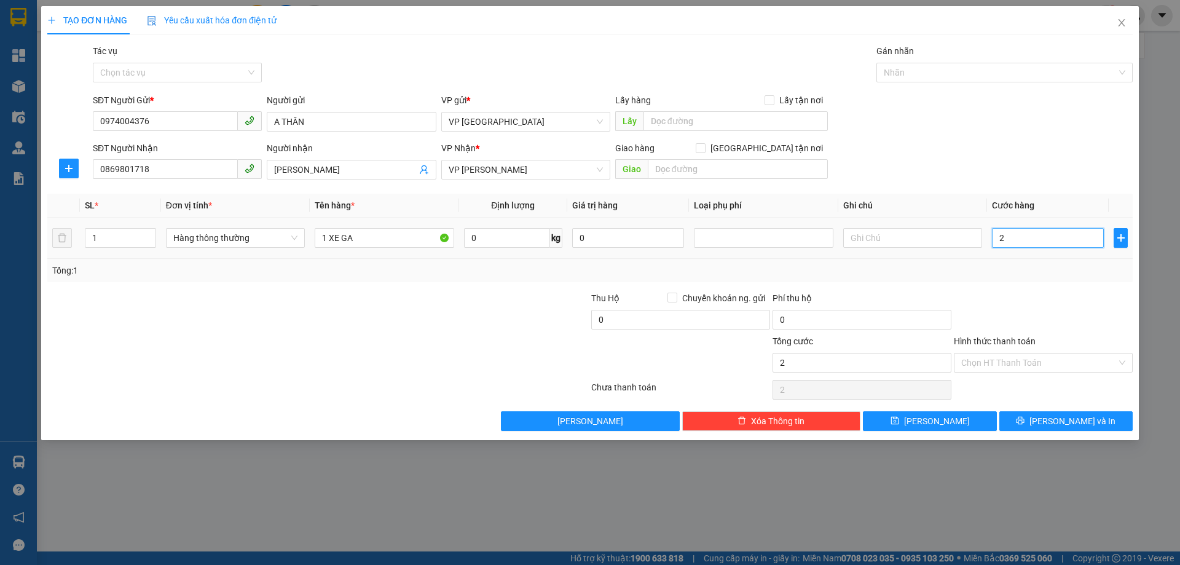
type input "28"
type input "280"
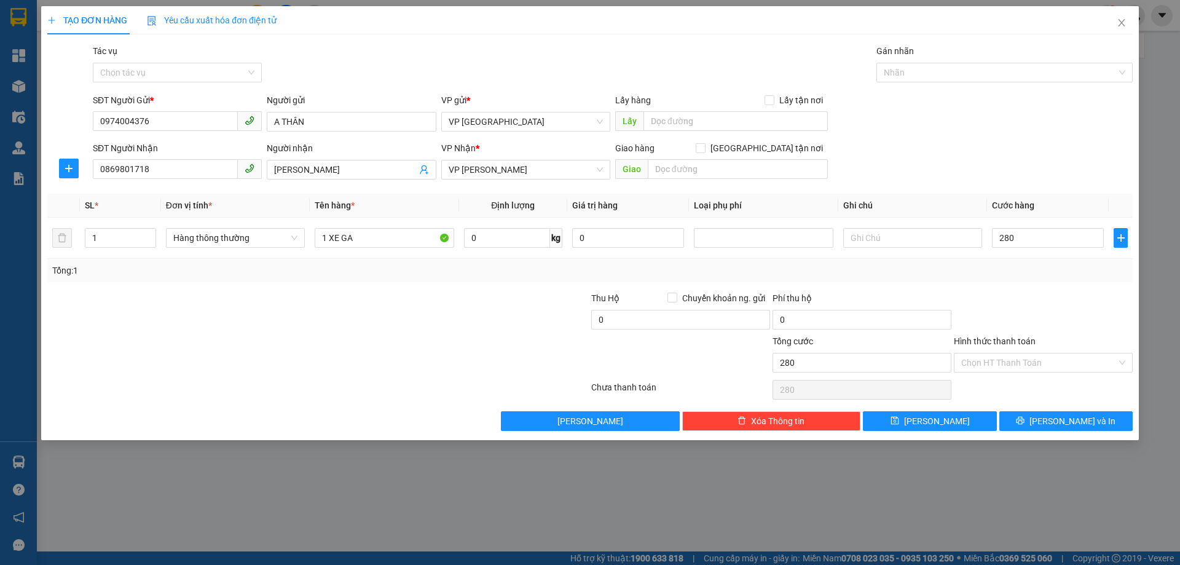
type input "280.000"
click at [1063, 273] on div "Tổng: 1" at bounding box center [589, 271] width 1075 height 14
click at [1088, 358] on input "Hình thức thanh toán" at bounding box center [1038, 362] width 155 height 18
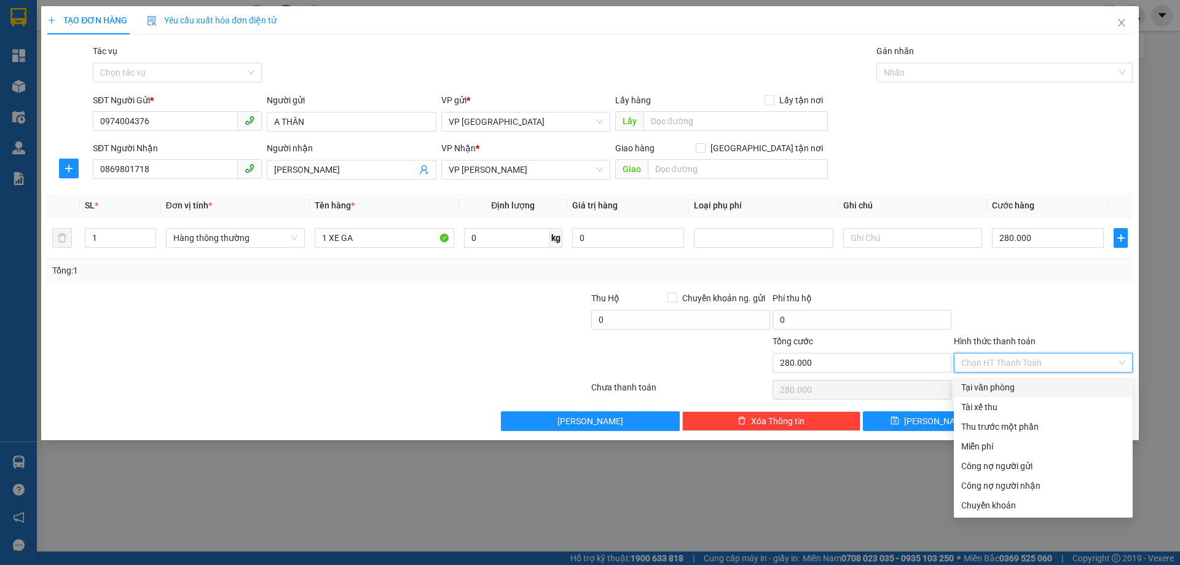
click at [991, 387] on div "Tại văn phòng" at bounding box center [1043, 387] width 164 height 14
type input "0"
click at [980, 388] on div "Tại văn phòng" at bounding box center [1043, 387] width 164 height 14
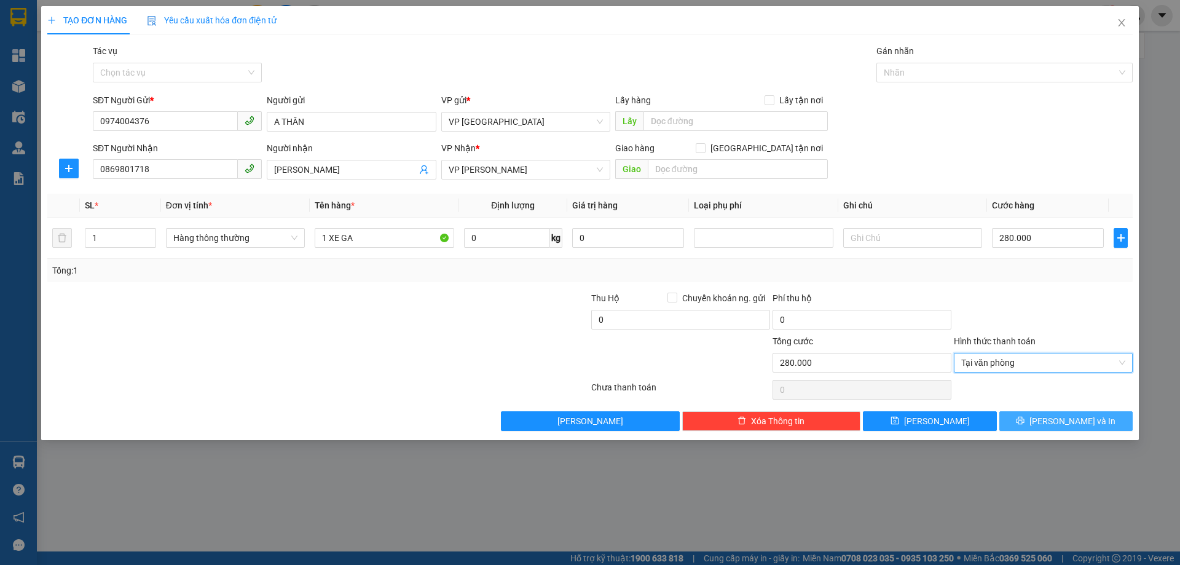
click at [1099, 422] on button "Lưu và In" at bounding box center [1065, 421] width 133 height 20
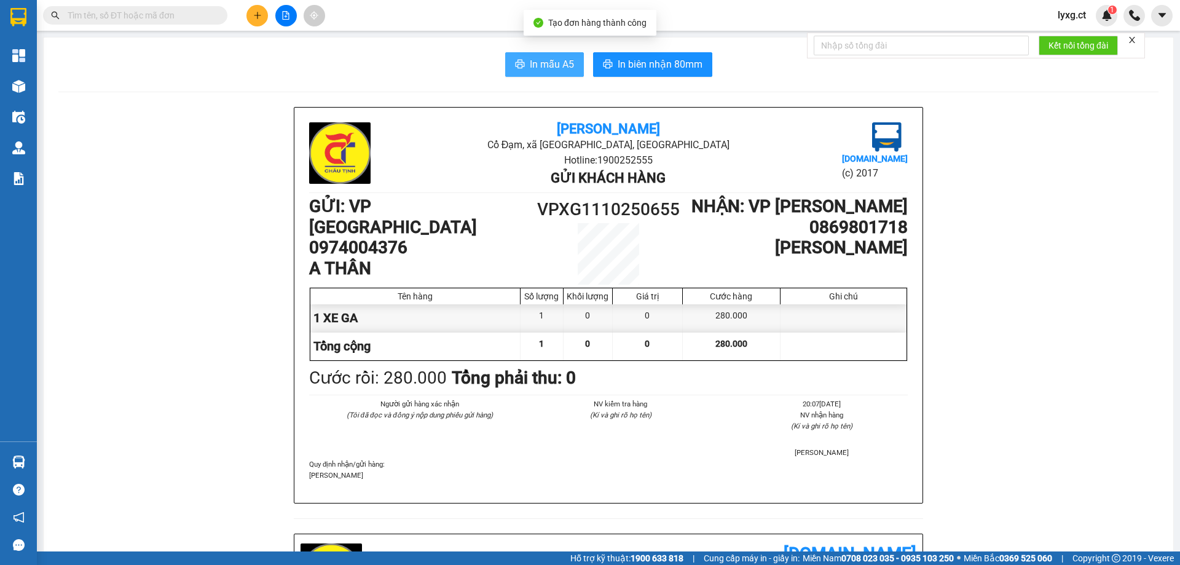
click at [564, 65] on span "In mẫu A5" at bounding box center [552, 64] width 44 height 15
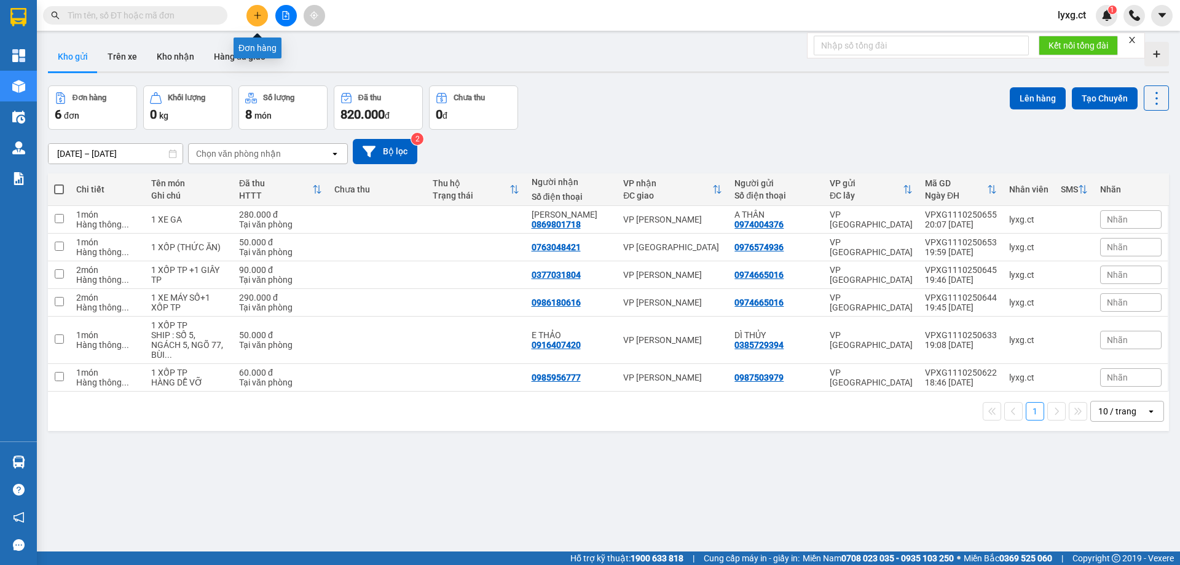
click at [259, 14] on icon "plus" at bounding box center [257, 15] width 9 height 9
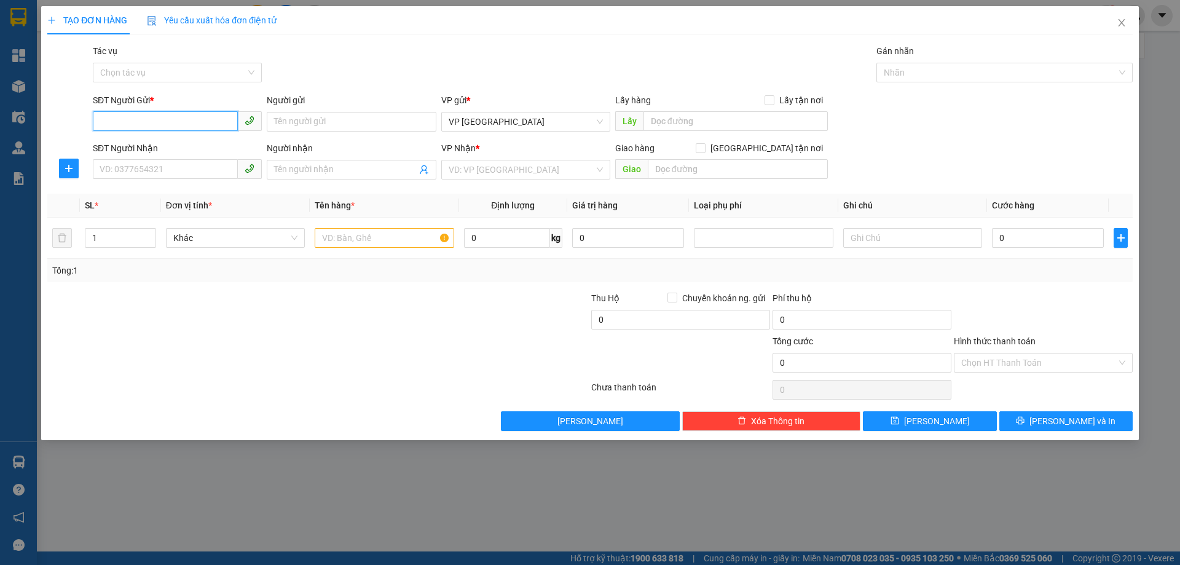
click at [165, 116] on input "SĐT Người Gửi *" at bounding box center [165, 121] width 145 height 20
click at [123, 120] on input "SĐT Người Gửi *" at bounding box center [165, 121] width 145 height 20
type input "0383451819"
click at [192, 143] on div "0383451819 - CHÚ DƯƠNG" at bounding box center [177, 146] width 154 height 14
type input "CHÚ DƯƠNG"
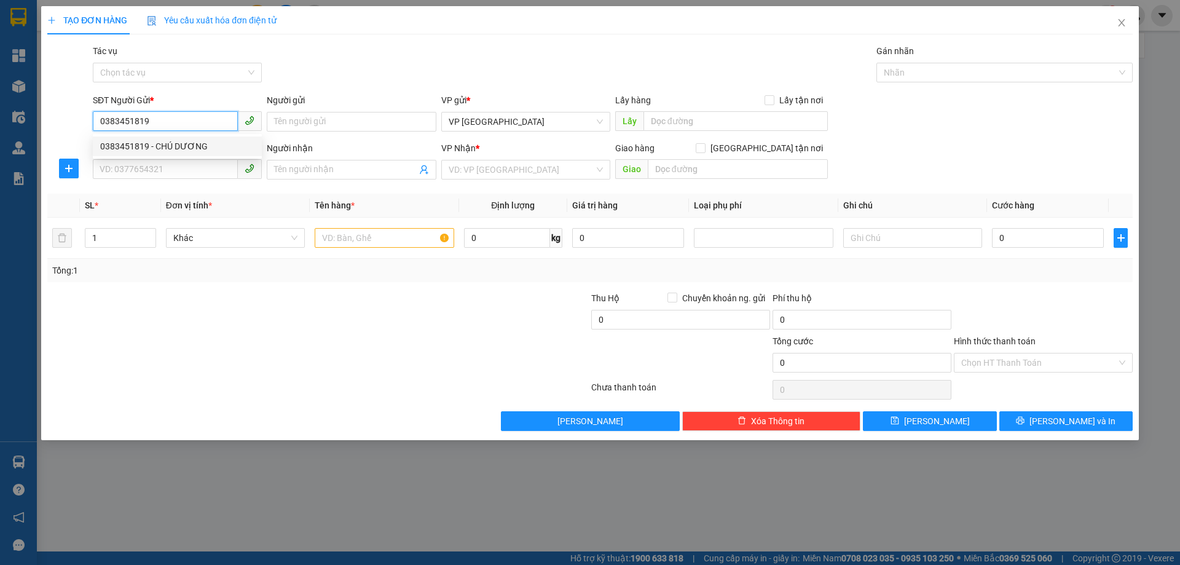
type input "0366512003"
type input "TÂM NHƯ"
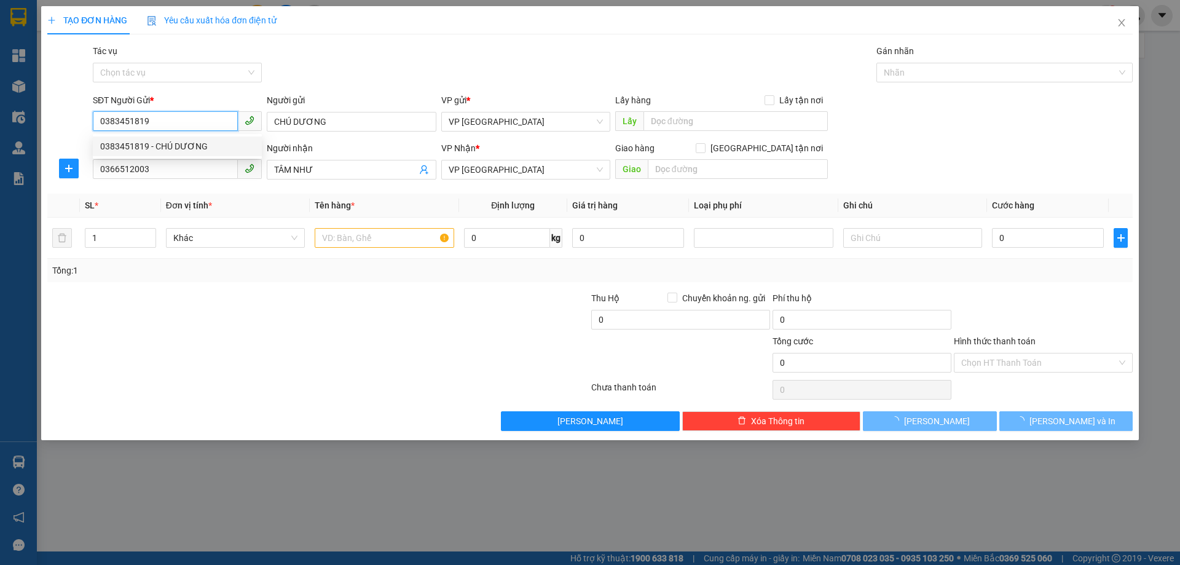
type input "40.000"
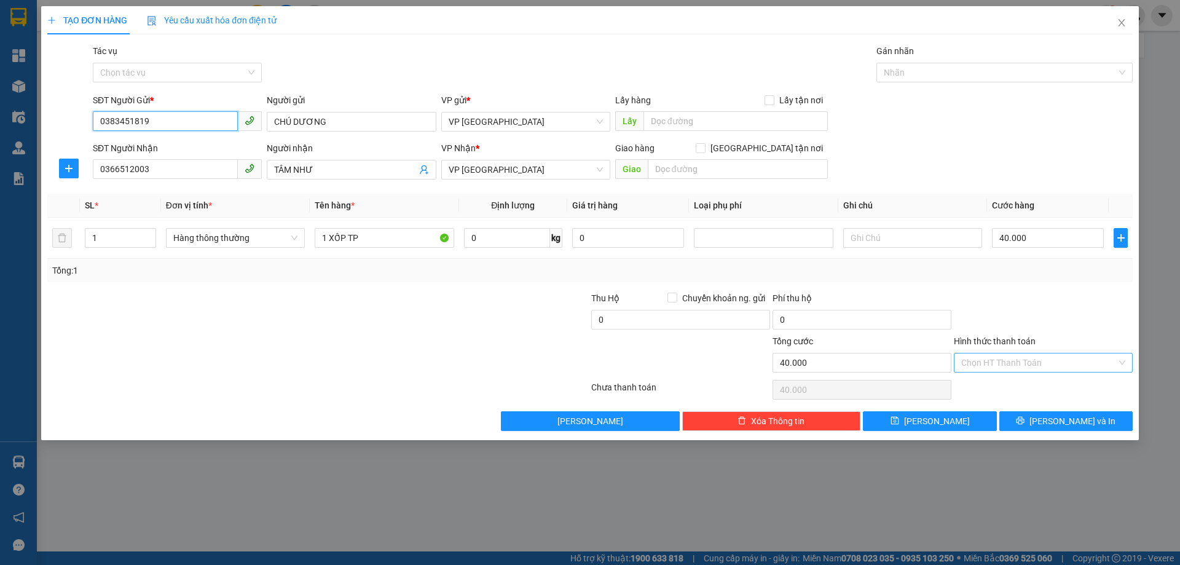
type input "0383451819"
click at [1058, 363] on input "Hình thức thanh toán" at bounding box center [1038, 362] width 155 height 18
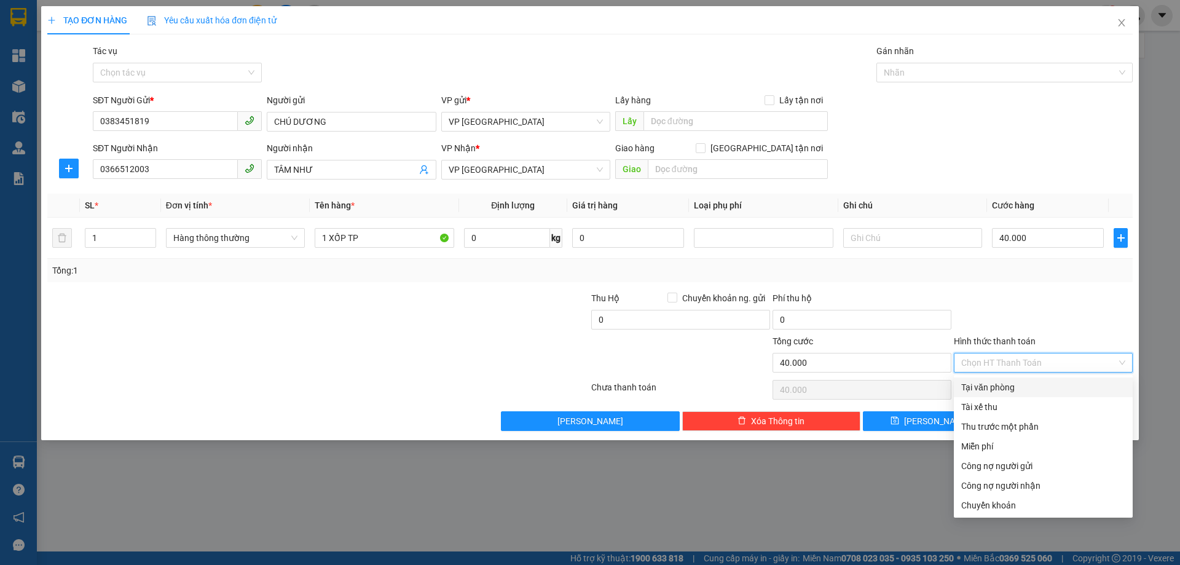
click at [1017, 389] on div "Tại văn phòng" at bounding box center [1043, 387] width 164 height 14
type input "0"
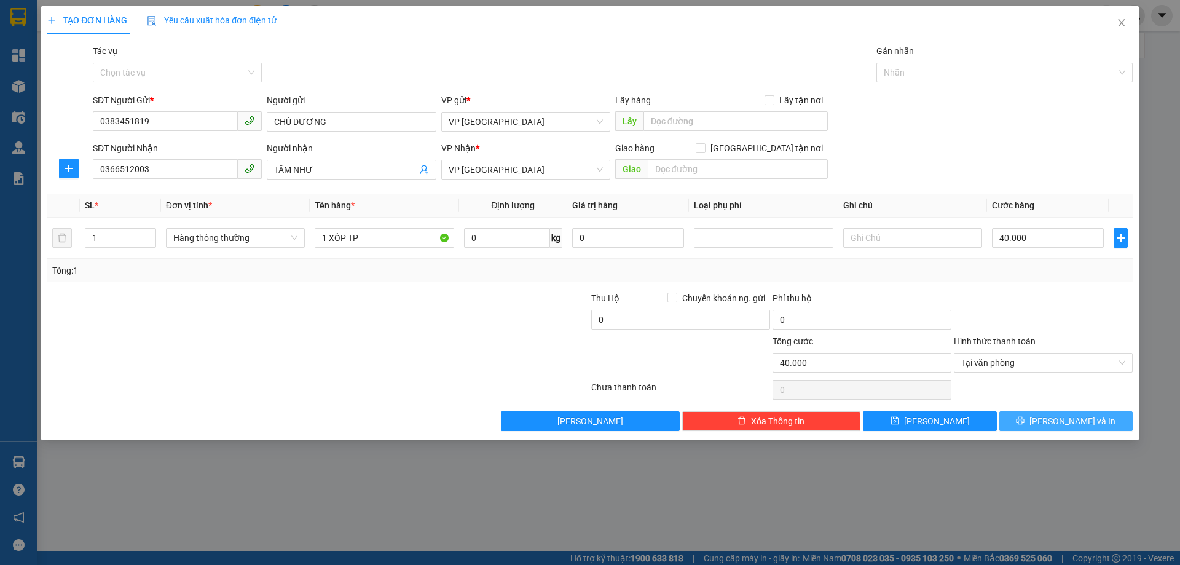
click at [1039, 422] on button "[PERSON_NAME] và In" at bounding box center [1065, 421] width 133 height 20
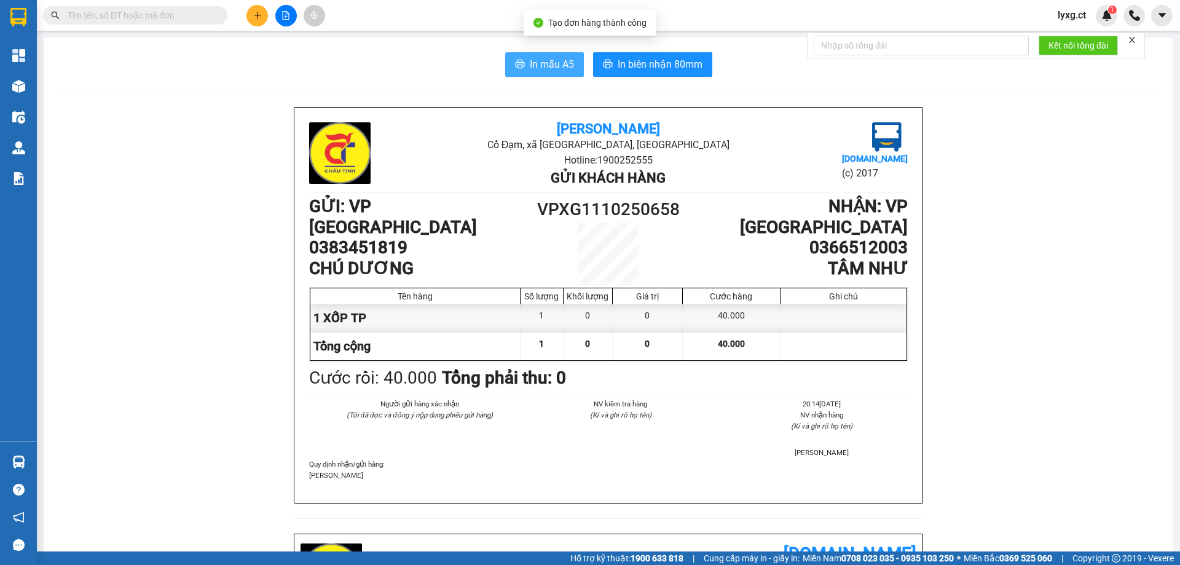
click at [546, 65] on span "In mẫu A5" at bounding box center [552, 64] width 44 height 15
click at [257, 23] on button at bounding box center [257, 16] width 22 height 22
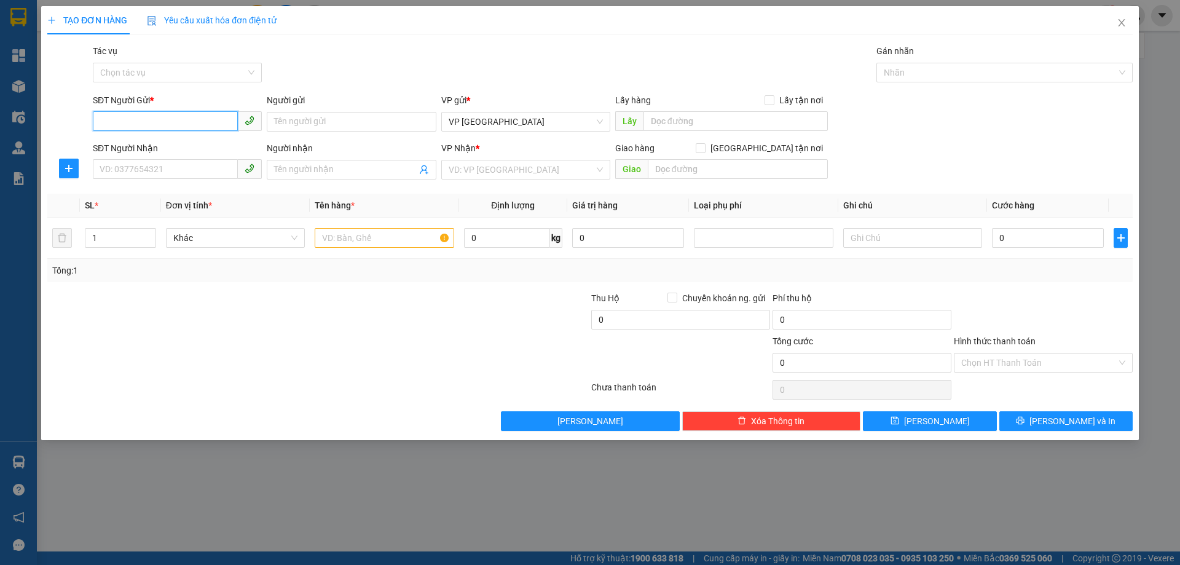
click at [183, 119] on input "SĐT Người Gửi *" at bounding box center [165, 121] width 145 height 20
type input "0398982119"
drag, startPoint x: 191, startPoint y: 143, endPoint x: 198, endPoint y: 128, distance: 15.9
click at [191, 143] on div "0398982119 - C HƯƠNG X HỒNG" at bounding box center [177, 146] width 154 height 14
type input "C HƯƠNG X HỒNG"
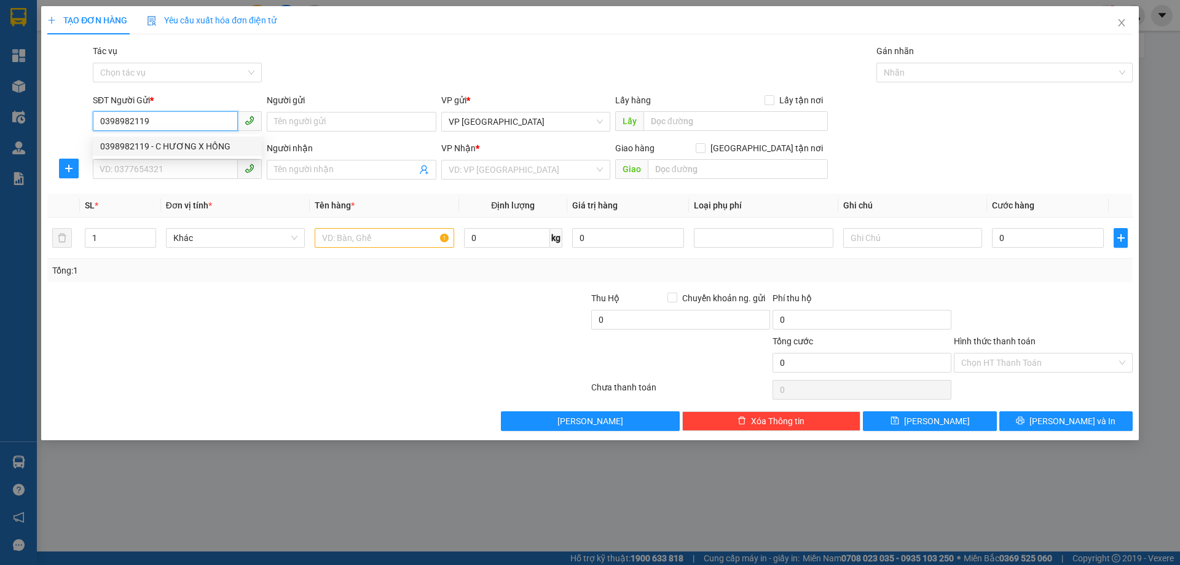
type input "0967512453"
type input "KHÁNH HUYỀN"
type input "40.000"
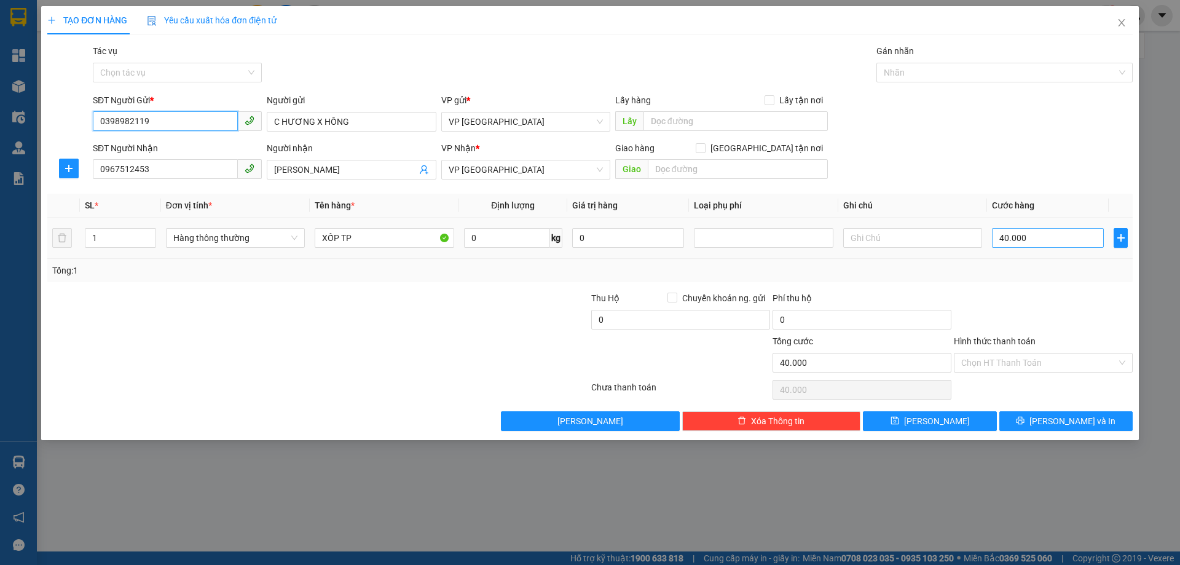
type input "0398982119"
click at [1066, 231] on input "40.000" at bounding box center [1048, 238] width 112 height 20
type input "5"
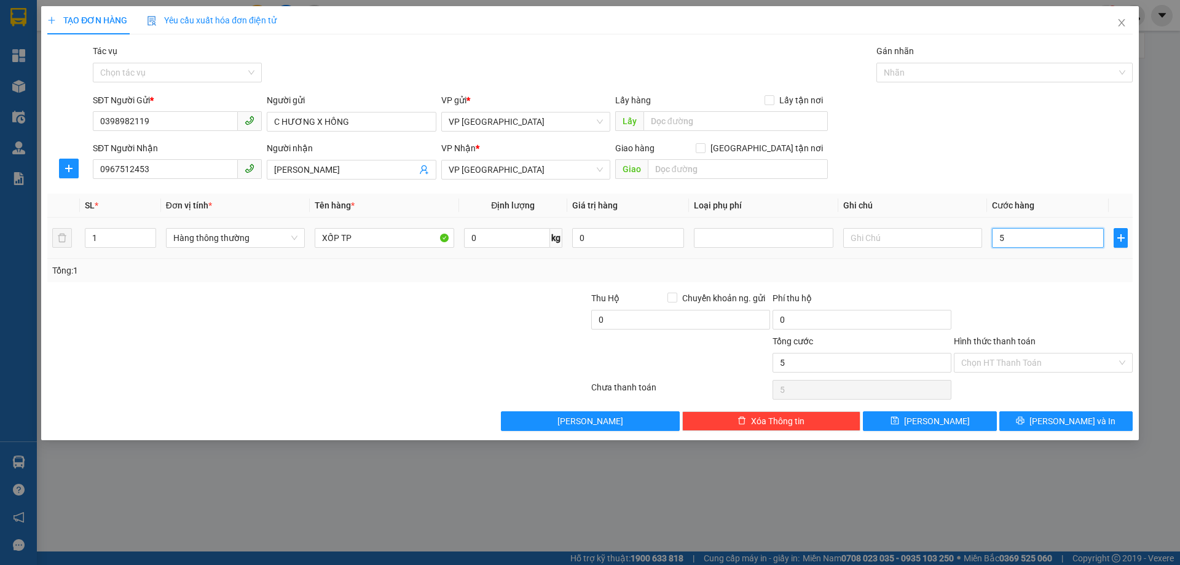
type input "50"
click at [1063, 266] on div "Tổng: 1" at bounding box center [589, 271] width 1075 height 14
type input "50.000"
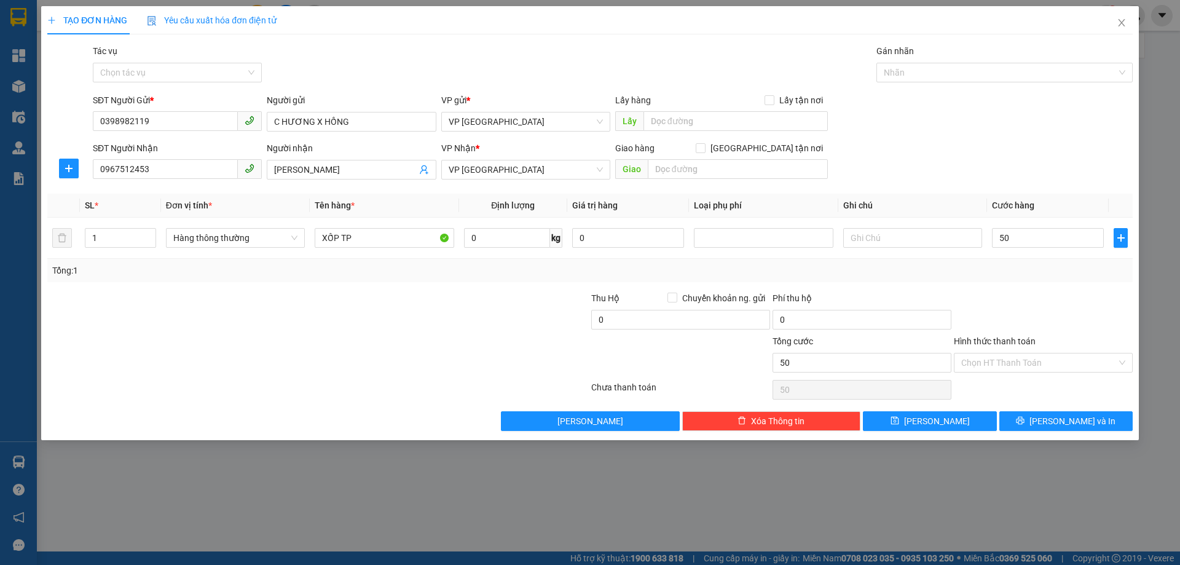
type input "50.000"
drag, startPoint x: 1045, startPoint y: 364, endPoint x: 1053, endPoint y: 359, distance: 9.2
click at [1047, 364] on input "Hình thức thanh toán" at bounding box center [1038, 362] width 155 height 18
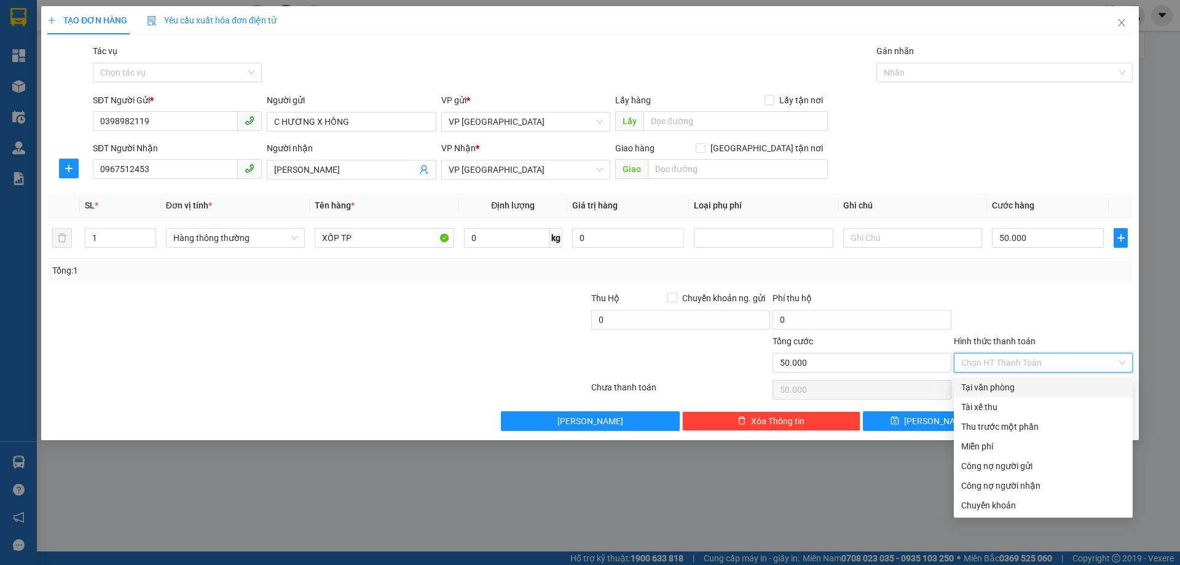
click at [1007, 388] on div "Tại văn phòng" at bounding box center [1043, 387] width 164 height 14
type input "0"
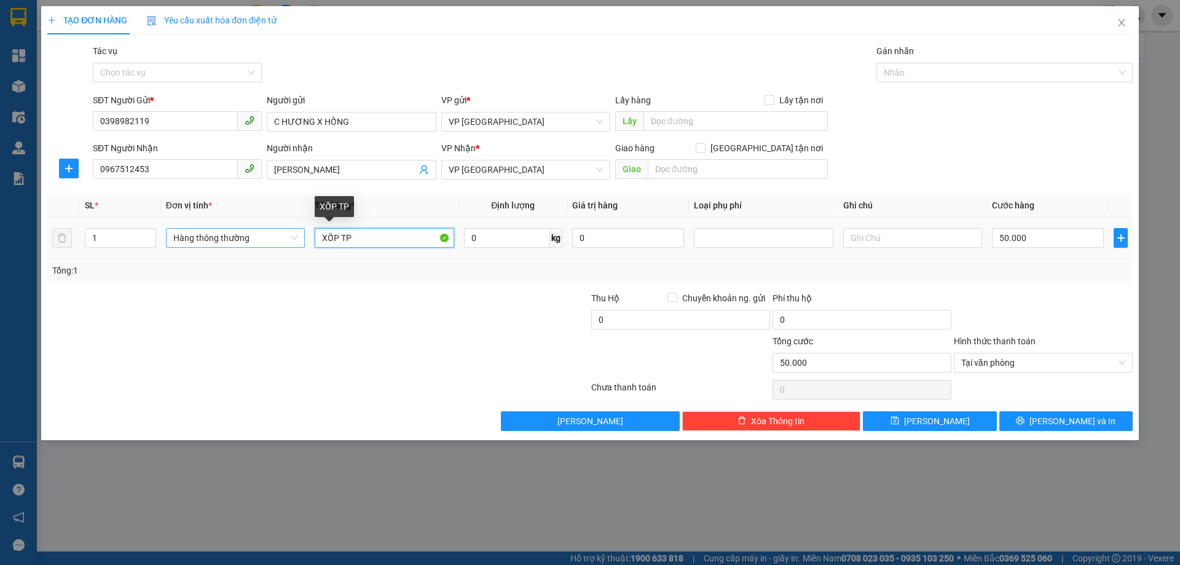
drag, startPoint x: 369, startPoint y: 238, endPoint x: 222, endPoint y: 237, distance: 146.9
click at [223, 240] on tr "1 Hàng thông thường XỐP TP 0 kg 0 50.000" at bounding box center [589, 238] width 1085 height 41
type input "BOCJ DDEN TP"
drag, startPoint x: 399, startPoint y: 240, endPoint x: 248, endPoint y: 252, distance: 152.2
click at [248, 252] on tr "1 Hàng thông thường BOCJ DDEN TP 0 kg 0 50.000" at bounding box center [589, 238] width 1085 height 41
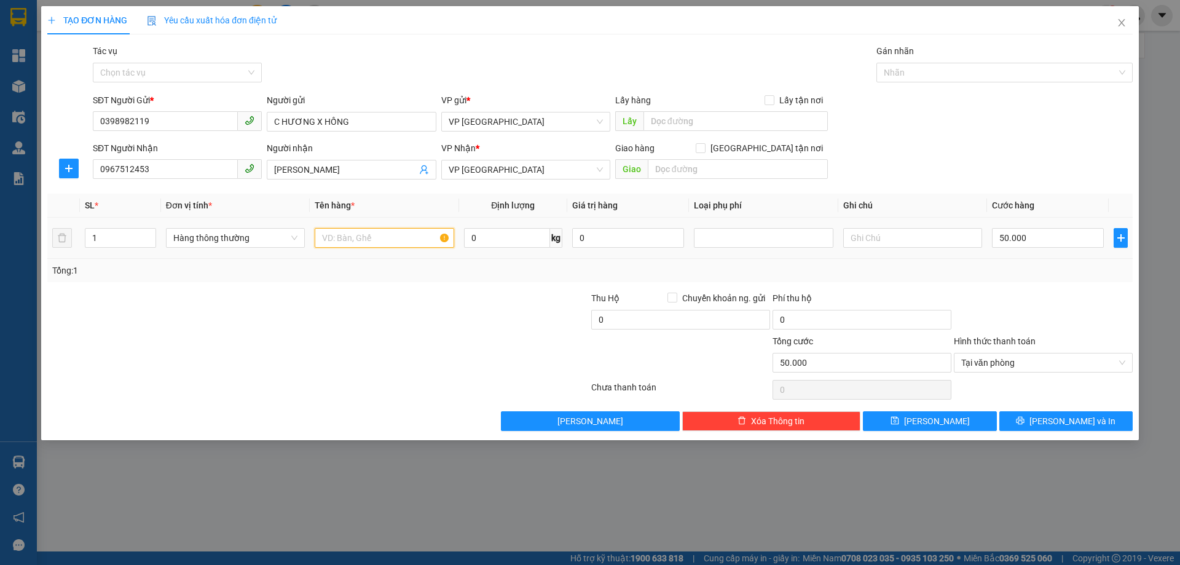
click at [392, 233] on input "text" at bounding box center [384, 238] width 139 height 20
type input "1 BỌC ĐEN TP"
click at [1096, 420] on button "[PERSON_NAME] và In" at bounding box center [1065, 421] width 133 height 20
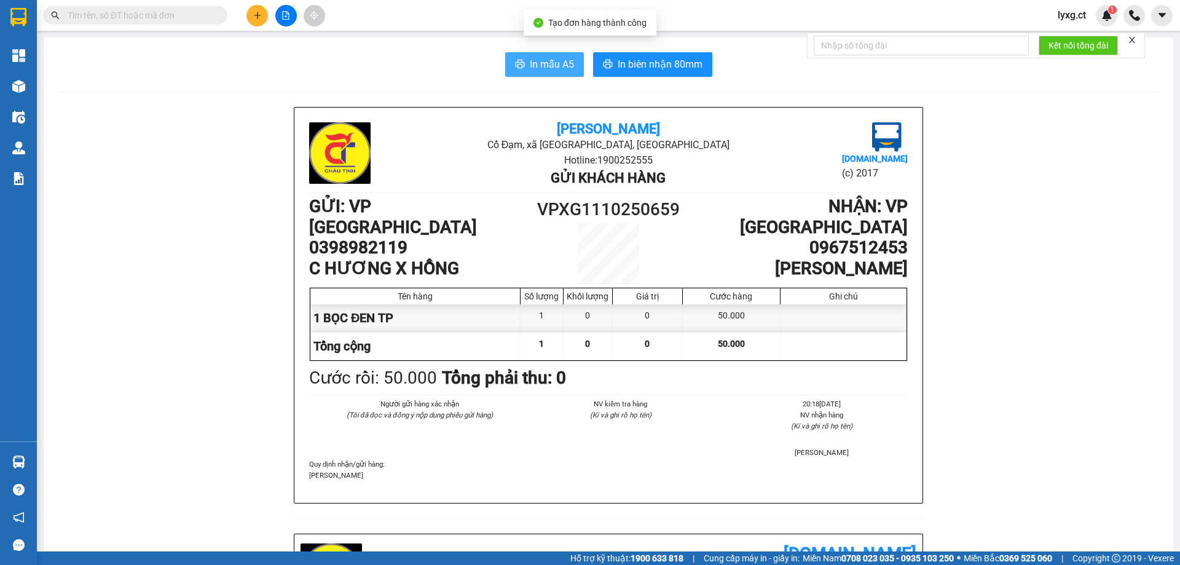
click at [546, 66] on span "In mẫu A5" at bounding box center [552, 64] width 44 height 15
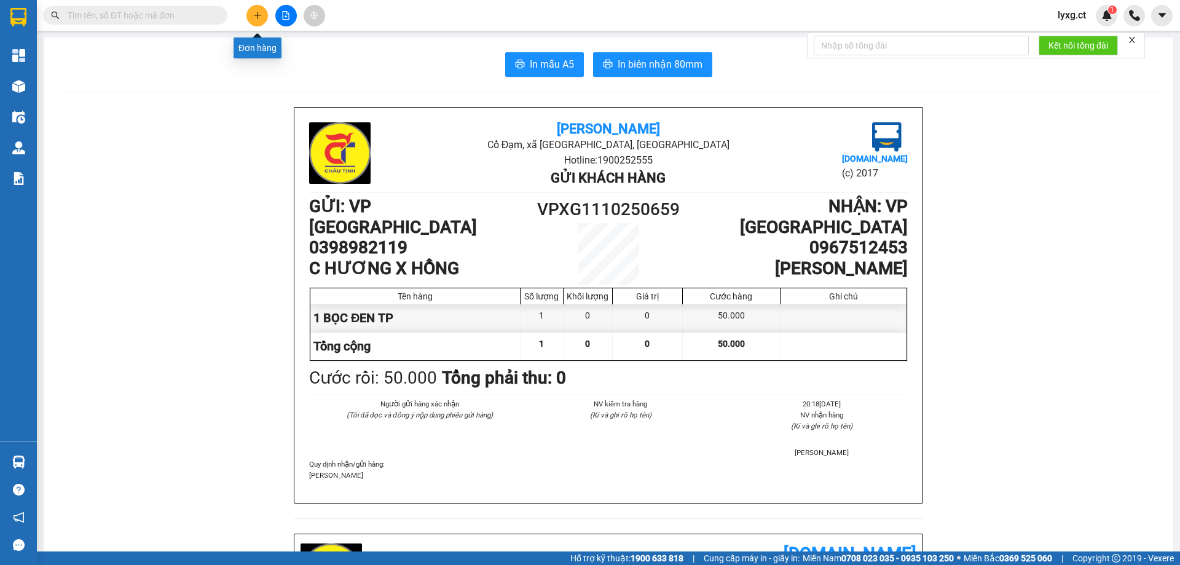
click at [253, 15] on icon "plus" at bounding box center [257, 15] width 9 height 9
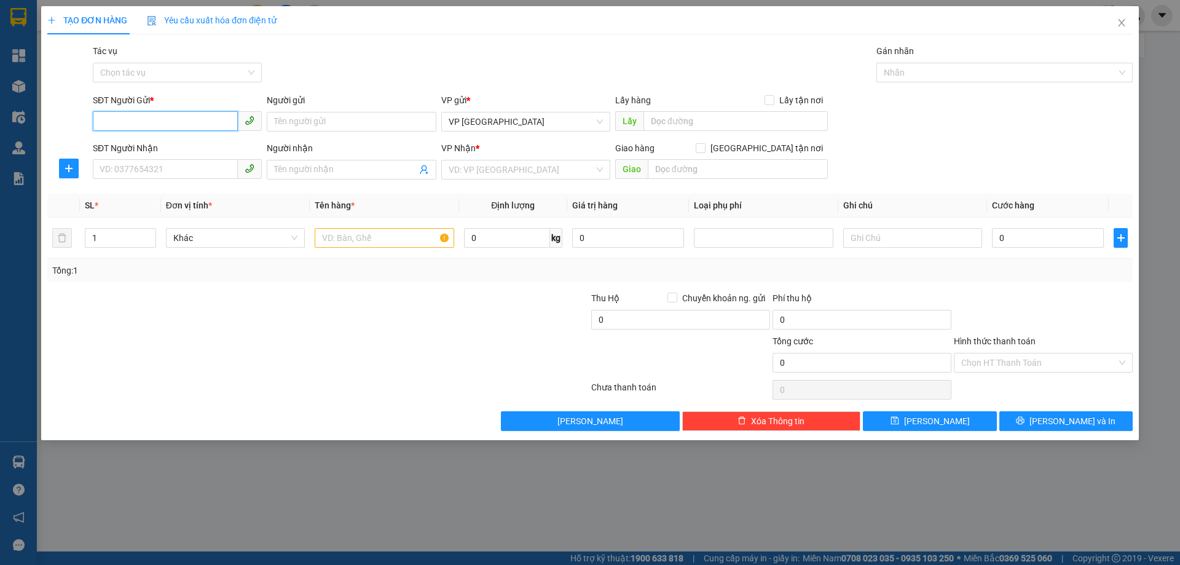
click at [160, 122] on input "SĐT Người Gửi *" at bounding box center [165, 121] width 145 height 20
type input "0904514222"
click at [160, 172] on input "SĐT Người Nhận" at bounding box center [165, 169] width 145 height 20
click at [505, 175] on input "search" at bounding box center [522, 169] width 146 height 18
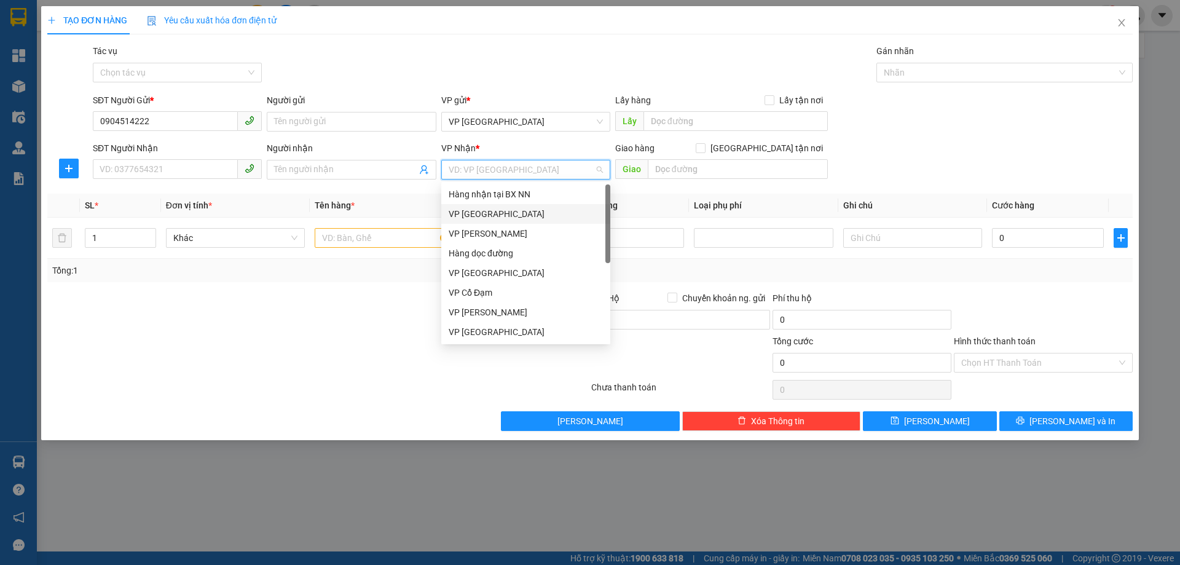
click at [479, 213] on div "VP [GEOGRAPHIC_DATA]" at bounding box center [526, 214] width 154 height 14
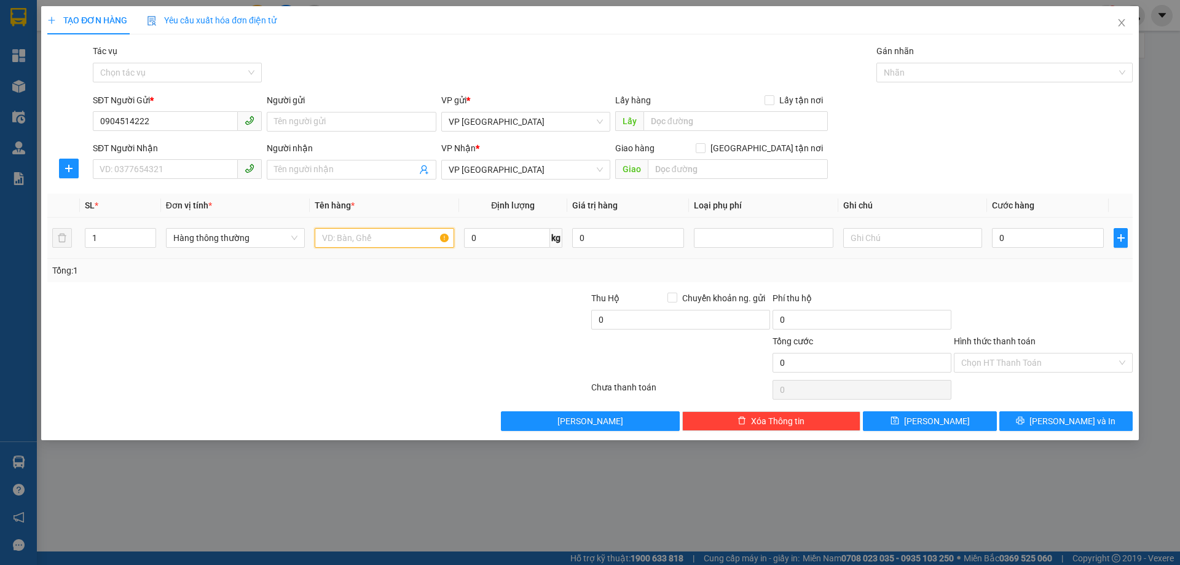
click at [402, 242] on input "text" at bounding box center [384, 238] width 139 height 20
type input "1 XỐP TP"
click at [1035, 242] on input "0" at bounding box center [1048, 238] width 112 height 20
click at [117, 168] on input "SĐT Người Nhận" at bounding box center [165, 169] width 145 height 20
type input "0904965123"
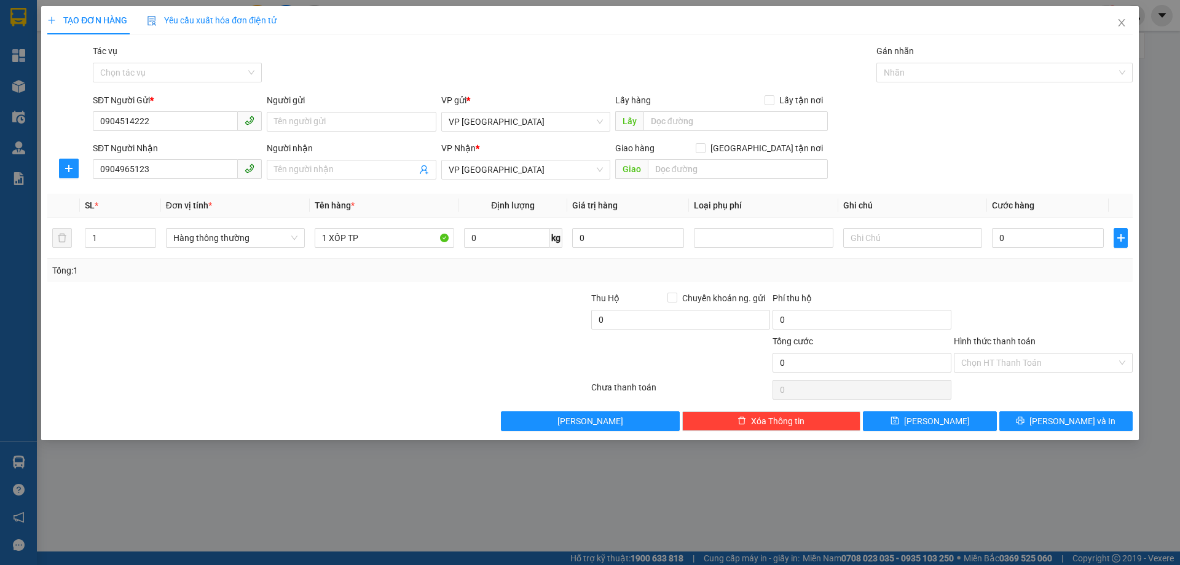
click at [503, 326] on div at bounding box center [499, 312] width 181 height 43
click at [1030, 245] on input "0" at bounding box center [1048, 238] width 112 height 20
click at [879, 235] on input "text" at bounding box center [912, 238] width 139 height 20
type input "00932389466"
click at [1063, 360] on input "Hình thức thanh toán" at bounding box center [1038, 362] width 155 height 18
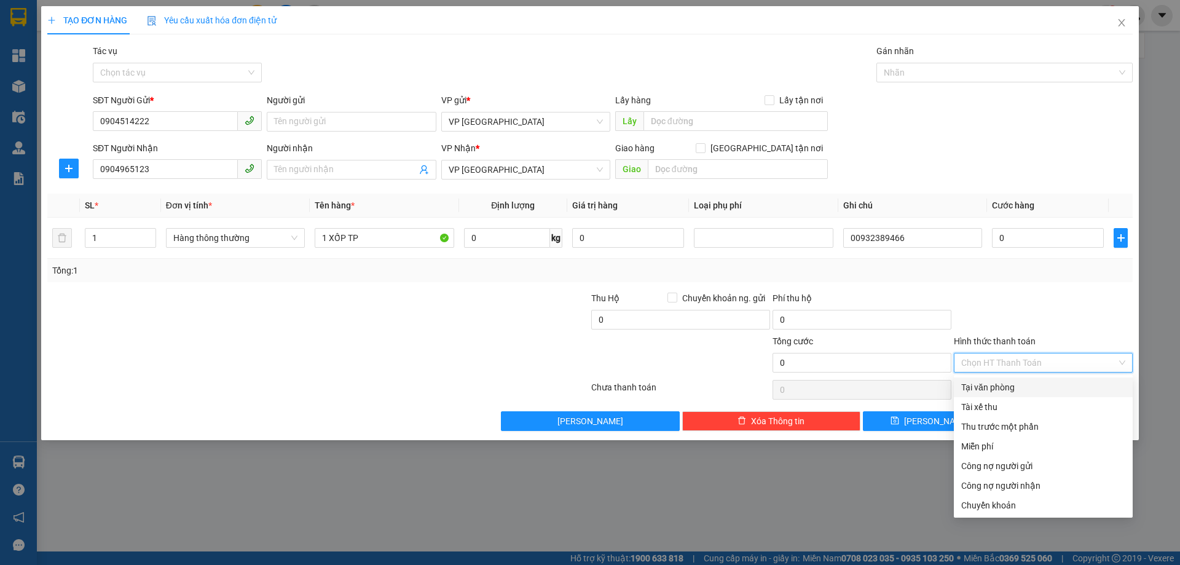
click at [1011, 385] on div "Tại văn phòng" at bounding box center [1043, 387] width 164 height 14
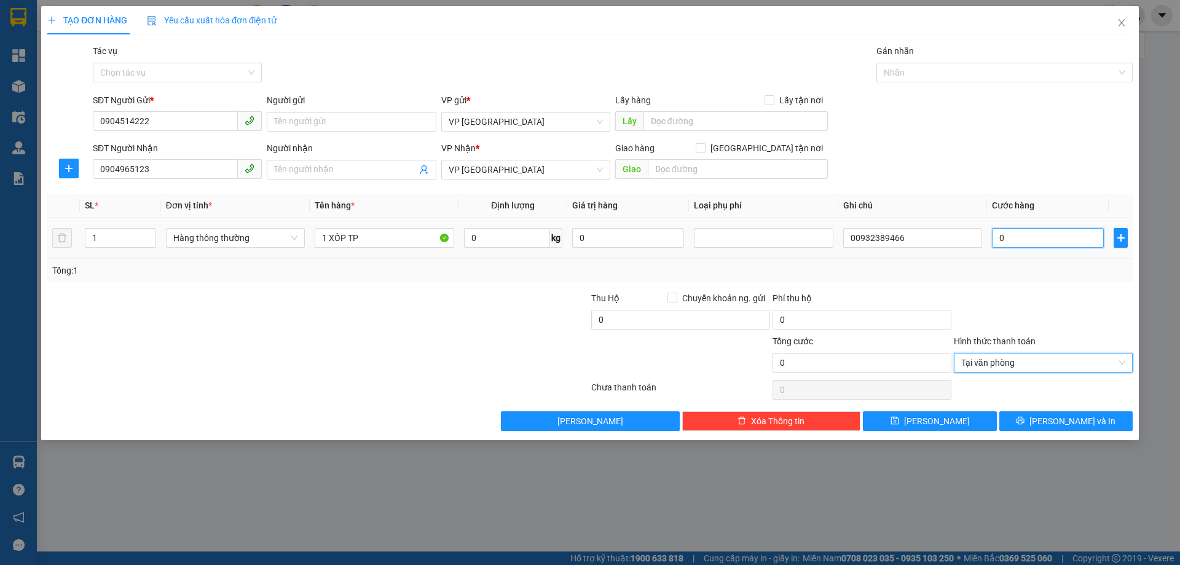
click at [1045, 241] on input "0" at bounding box center [1048, 238] width 112 height 20
type input "5"
type input "50"
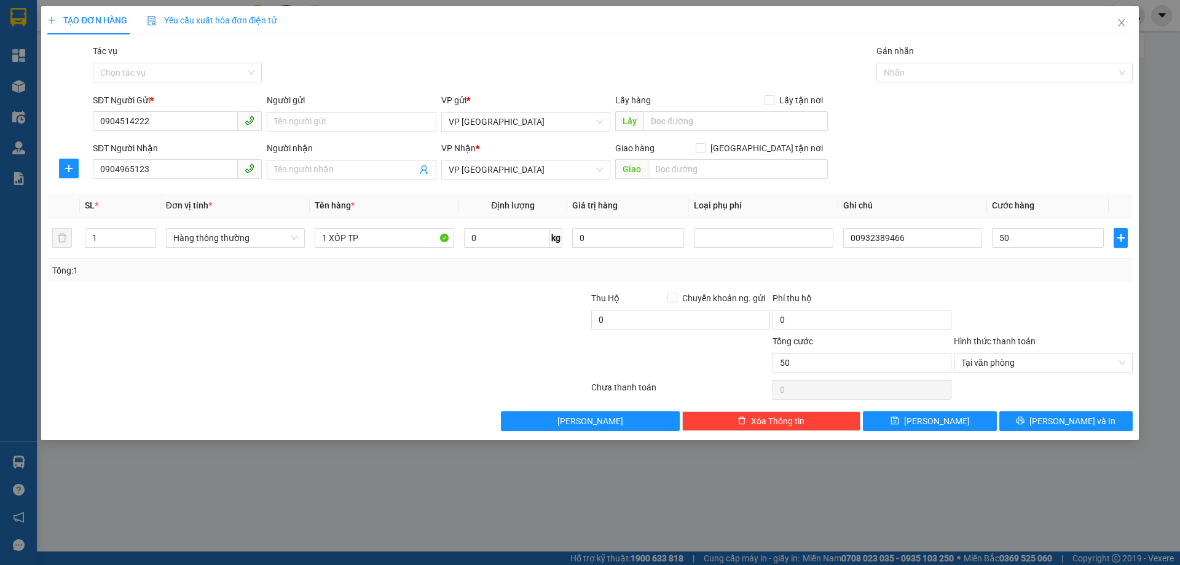
type input "50.000"
click at [1043, 297] on div at bounding box center [1043, 312] width 181 height 43
click at [1059, 415] on span "Lưu và In" at bounding box center [1072, 421] width 86 height 14
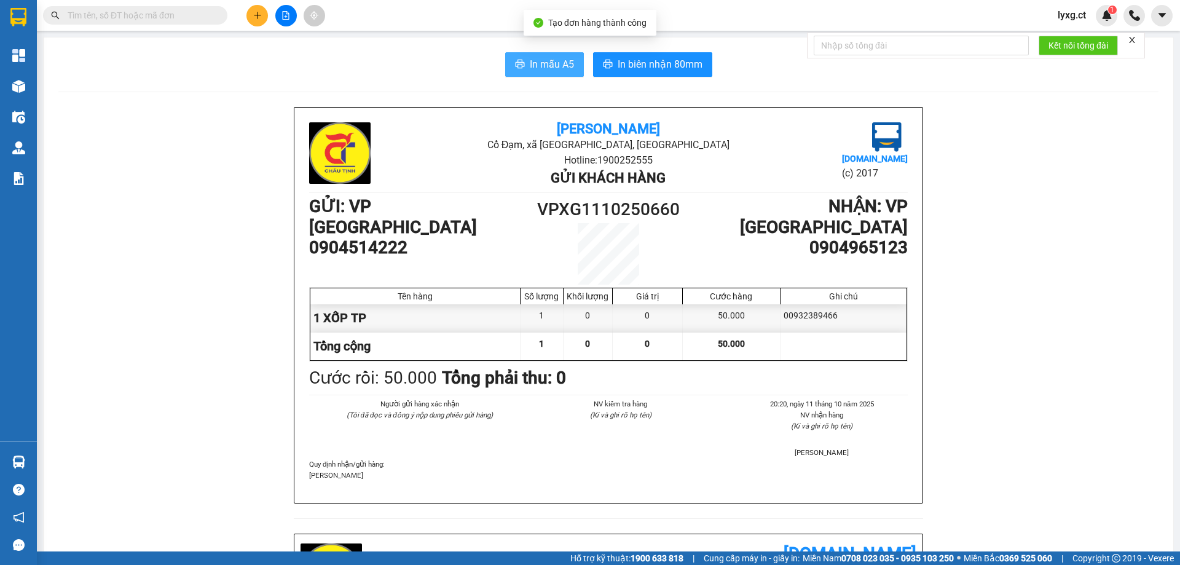
drag, startPoint x: 533, startPoint y: 65, endPoint x: 1004, endPoint y: 192, distance: 487.8
click at [533, 64] on span "In mẫu A5" at bounding box center [552, 64] width 44 height 15
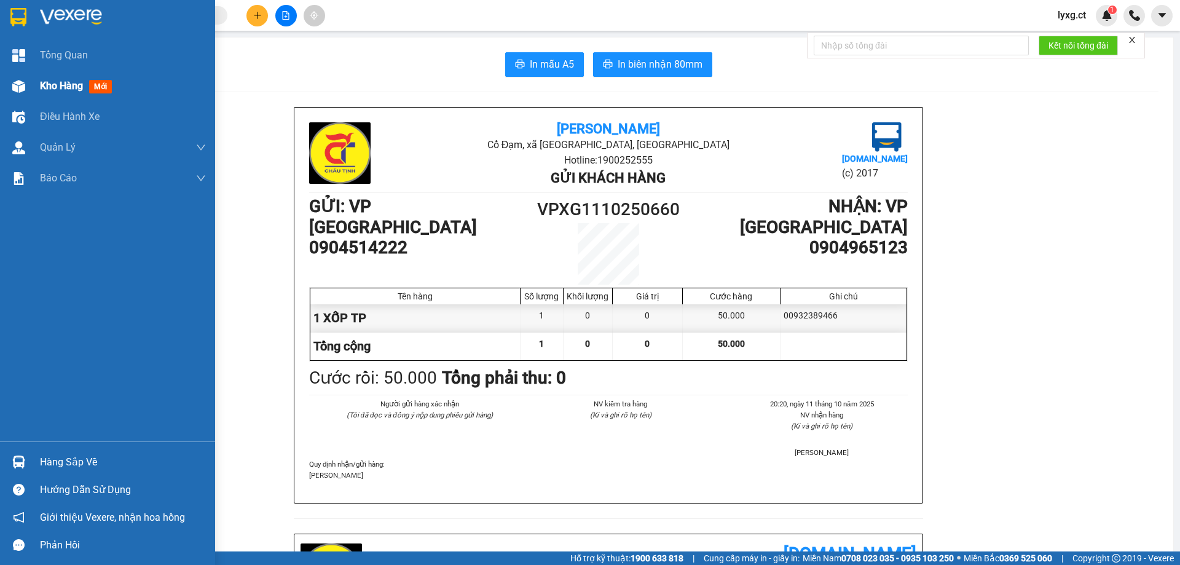
click at [54, 88] on span "Kho hàng" at bounding box center [61, 86] width 43 height 12
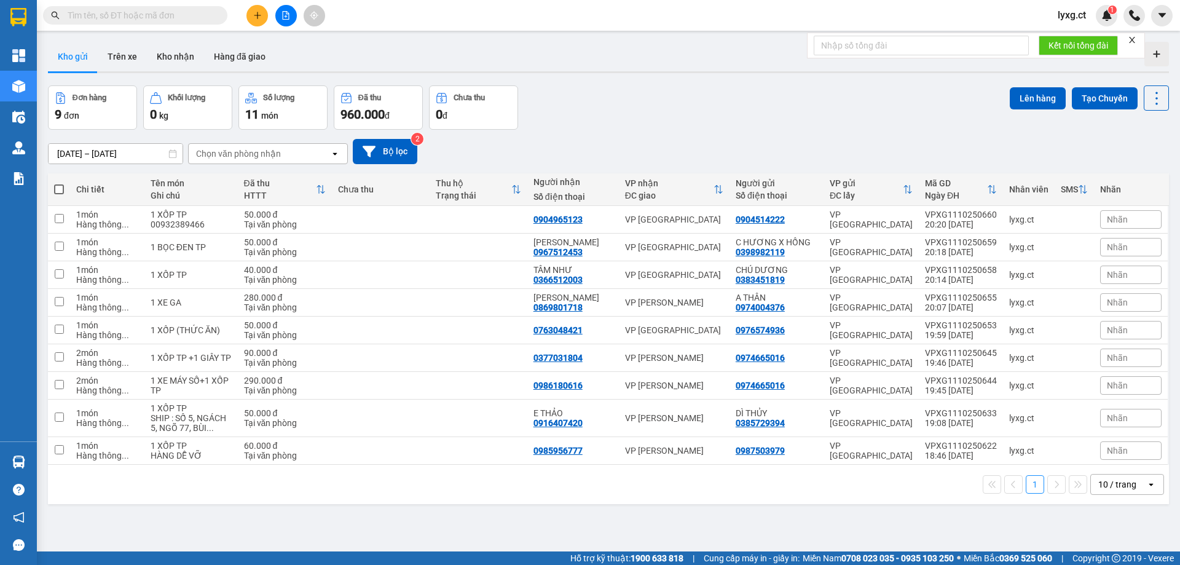
click at [259, 20] on button at bounding box center [257, 16] width 22 height 22
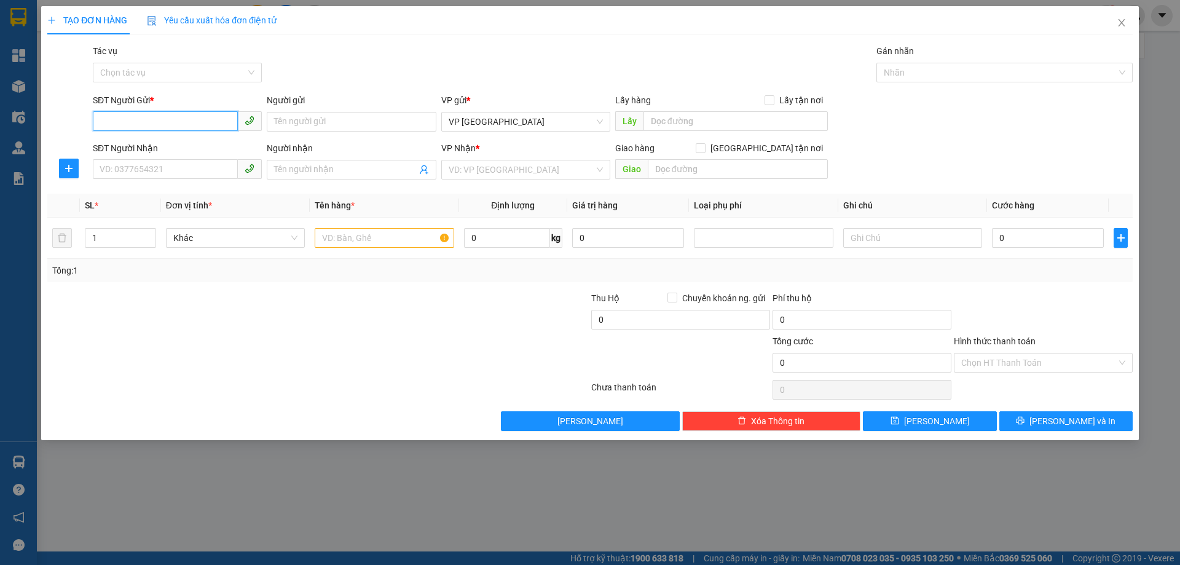
click at [178, 120] on input "SĐT Người Gửi *" at bounding box center [165, 121] width 145 height 20
type input "0984335909"
click at [130, 152] on div "0984335909" at bounding box center [177, 146] width 154 height 14
type input "0917080202"
type input "KHÁNH QUỲNH"
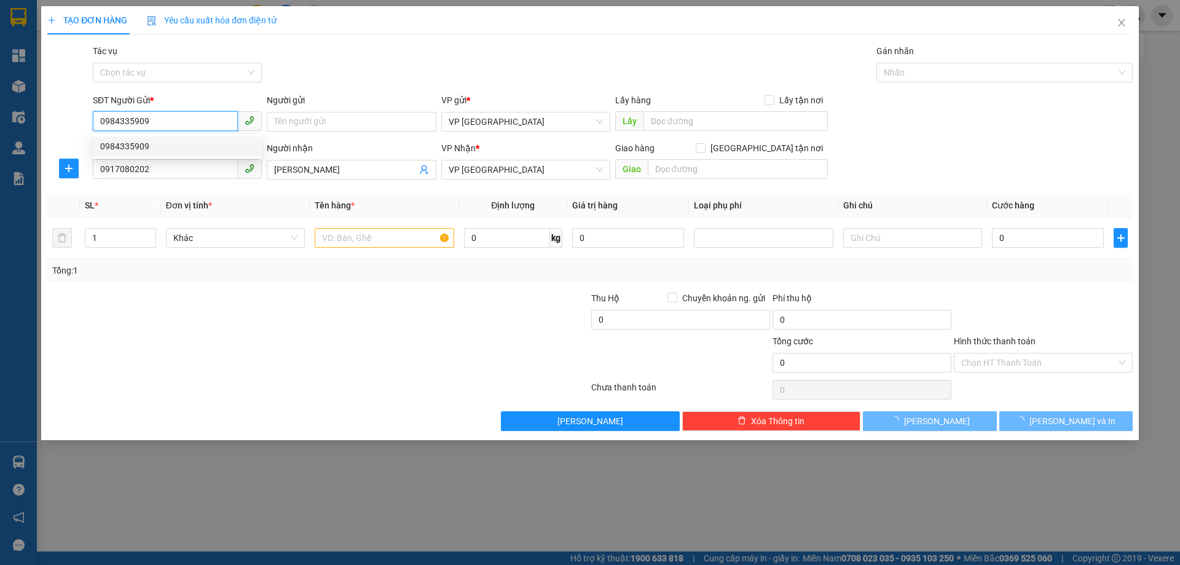
type input "60.000"
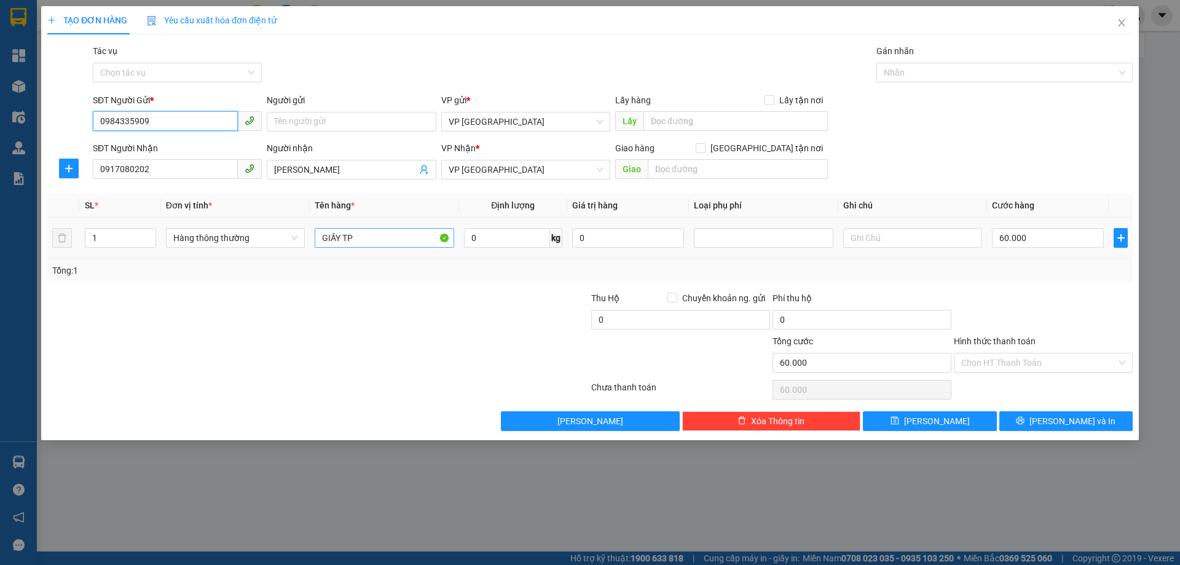
type input "0984335909"
click at [373, 233] on input "GIẤY TP" at bounding box center [384, 238] width 139 height 20
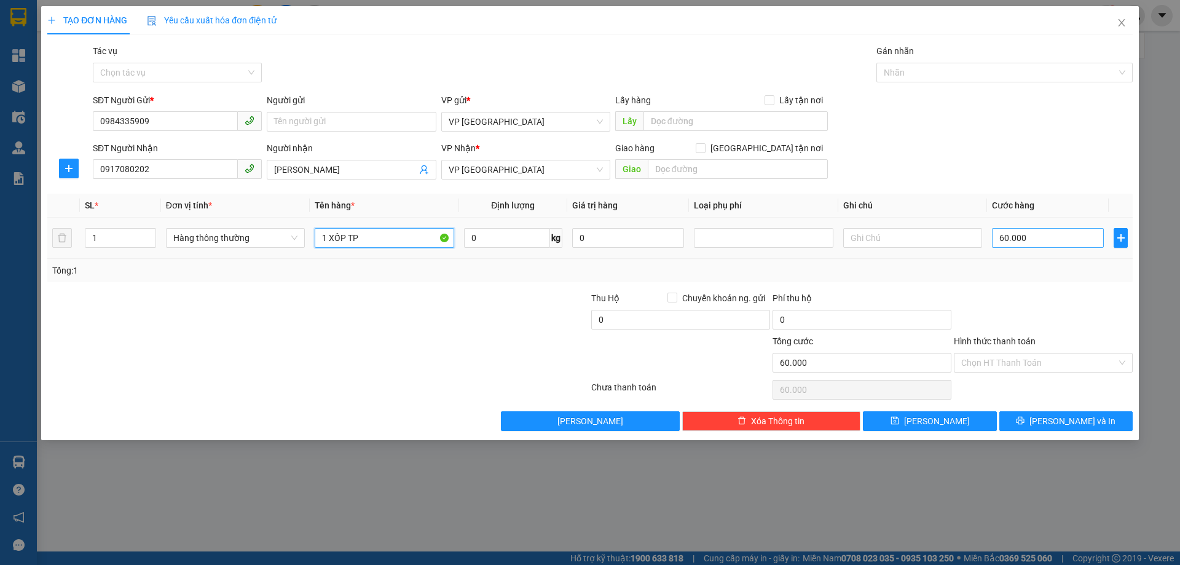
type input "1 XỐP TP"
click at [1069, 241] on input "60.000" at bounding box center [1048, 238] width 112 height 20
type input "5"
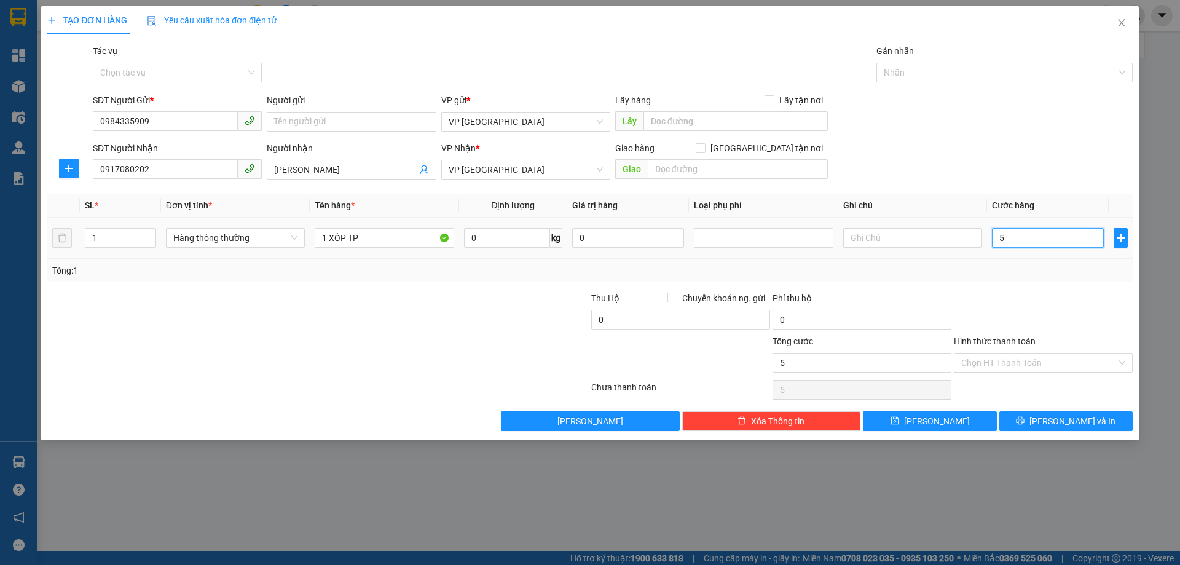
type input "50"
type input "50.000"
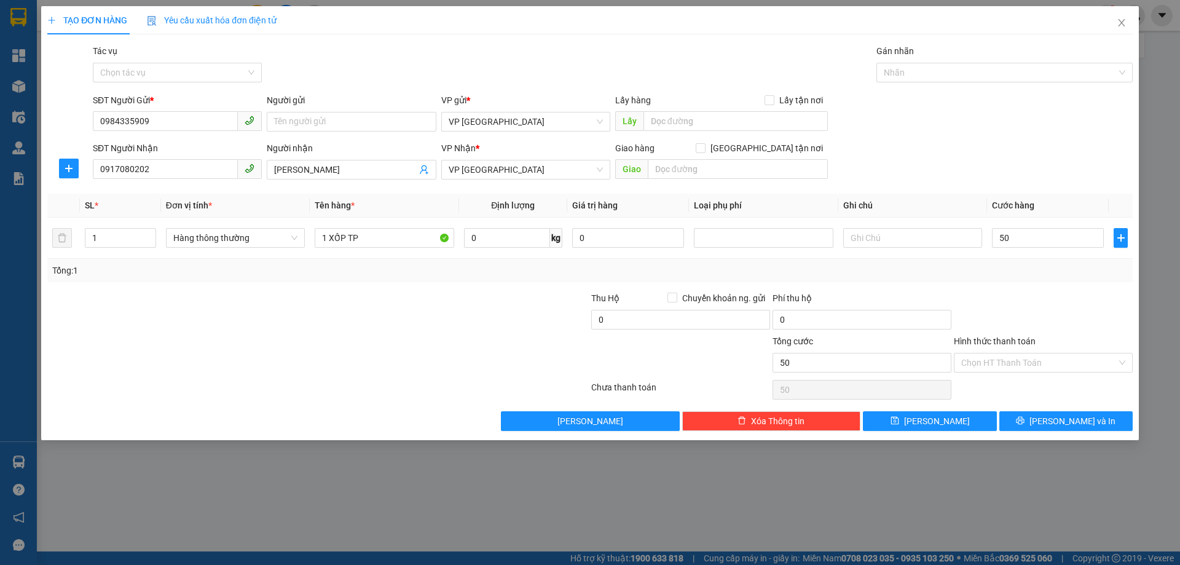
type input "50.000"
click at [1029, 303] on div at bounding box center [1043, 312] width 181 height 43
click at [1032, 362] on input "Hình thức thanh toán" at bounding box center [1038, 362] width 155 height 18
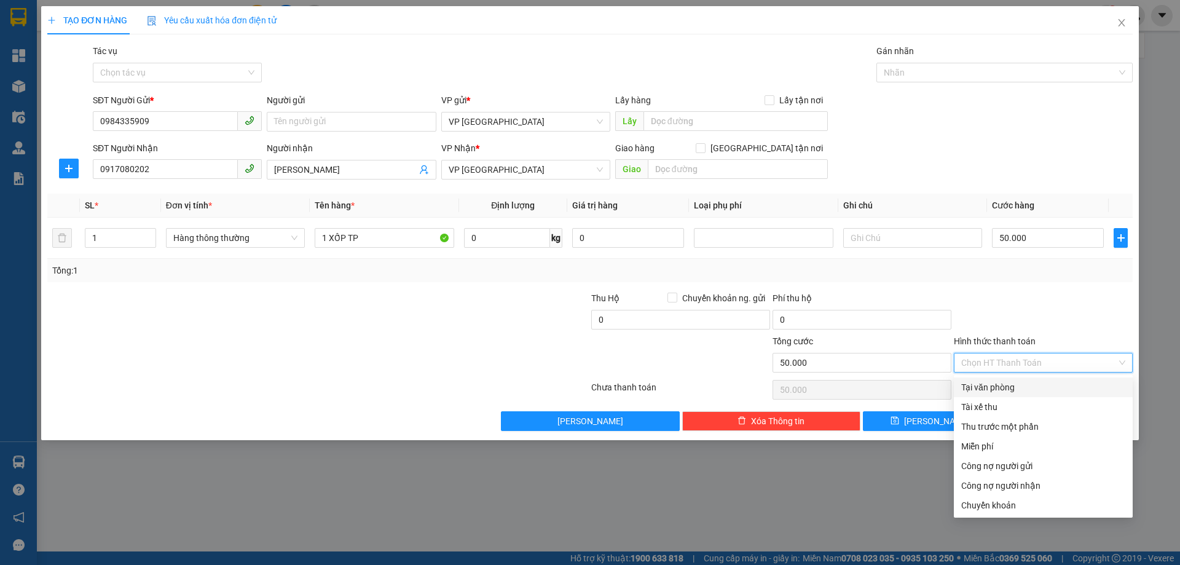
click at [987, 388] on div "Tại văn phòng" at bounding box center [1043, 387] width 164 height 14
type input "0"
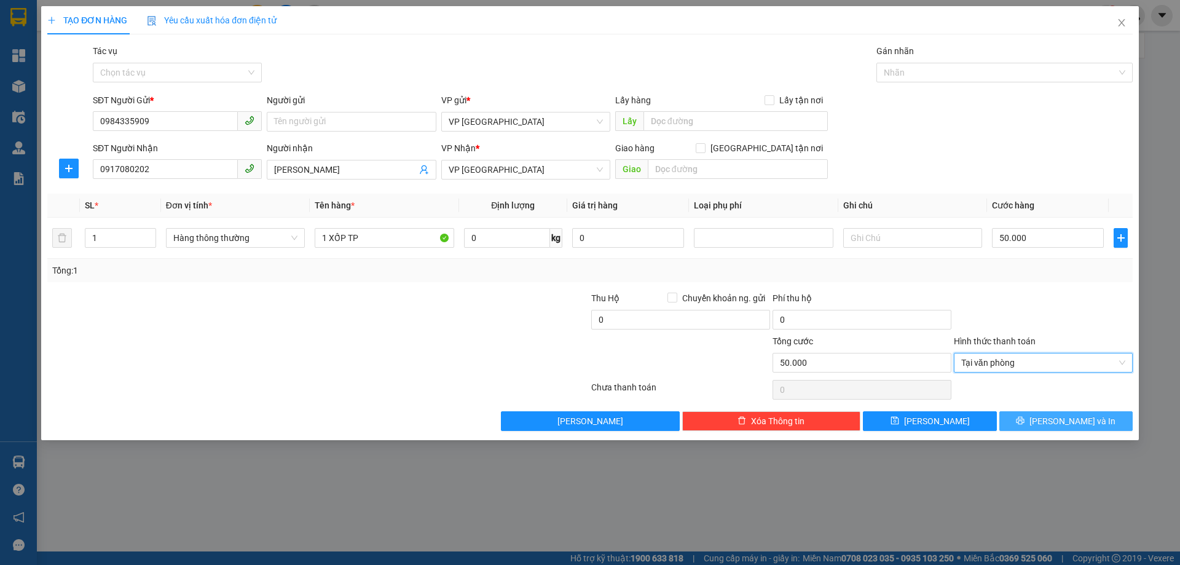
click at [1024, 423] on icon "printer" at bounding box center [1020, 421] width 8 height 8
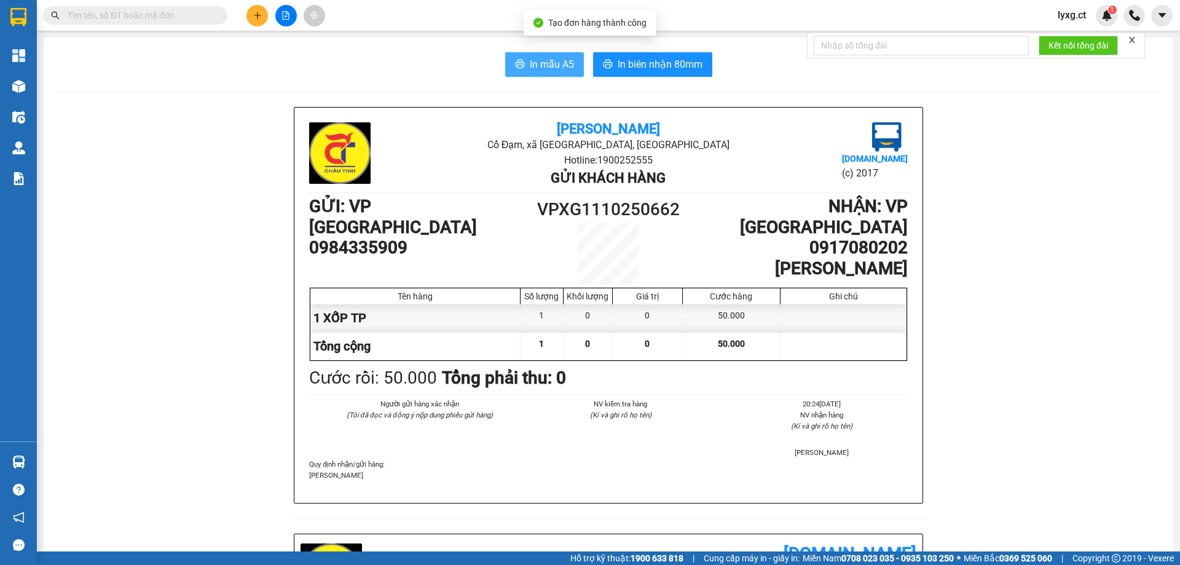
click at [506, 60] on button "In mẫu A5" at bounding box center [544, 64] width 79 height 25
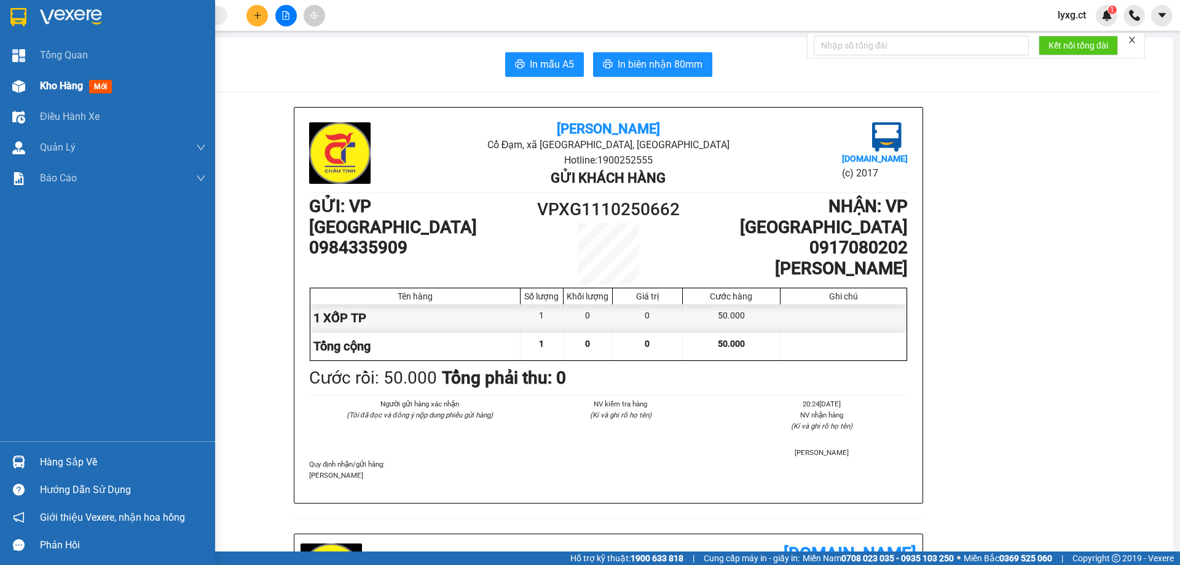
click at [53, 79] on div "Kho hàng mới" at bounding box center [78, 85] width 77 height 15
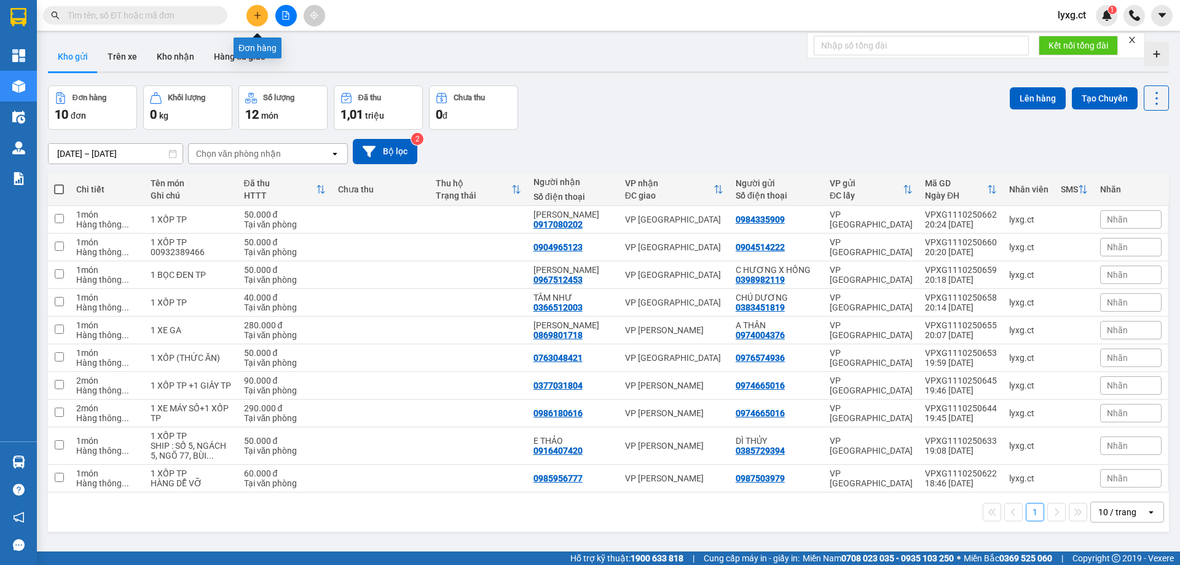
click at [255, 15] on icon "plus" at bounding box center [257, 15] width 9 height 9
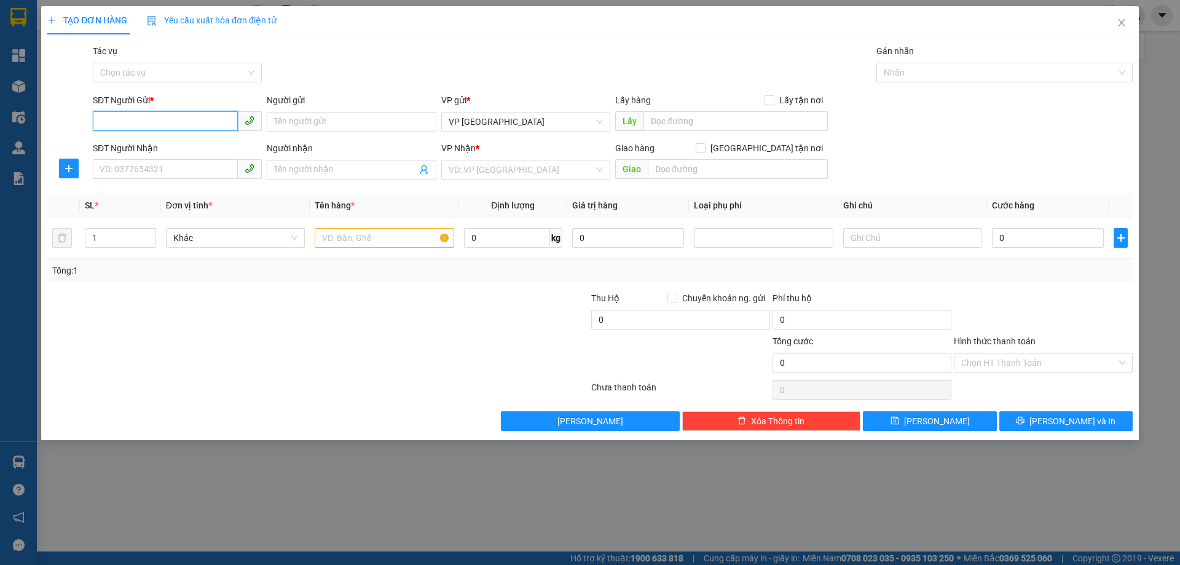
click at [213, 120] on input "SĐT Người Gửi *" at bounding box center [165, 121] width 145 height 20
click at [182, 176] on input "SĐT Người Nhận" at bounding box center [165, 169] width 145 height 20
type input "0983520487"
click at [454, 162] on input "search" at bounding box center [522, 169] width 146 height 18
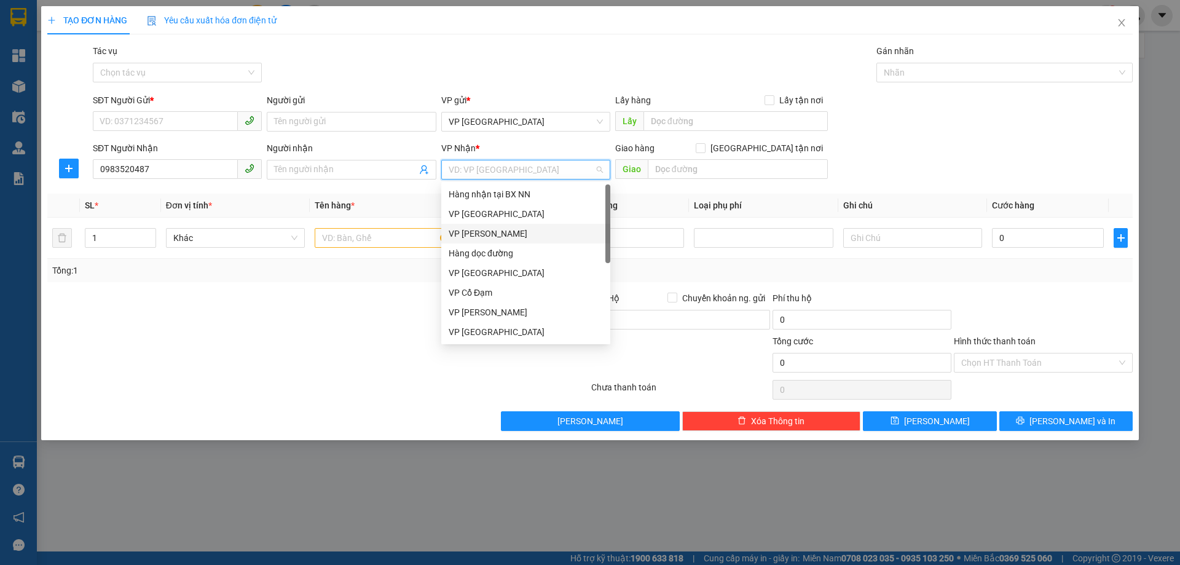
click at [485, 229] on div "VP Hoàng Liệt" at bounding box center [526, 234] width 154 height 14
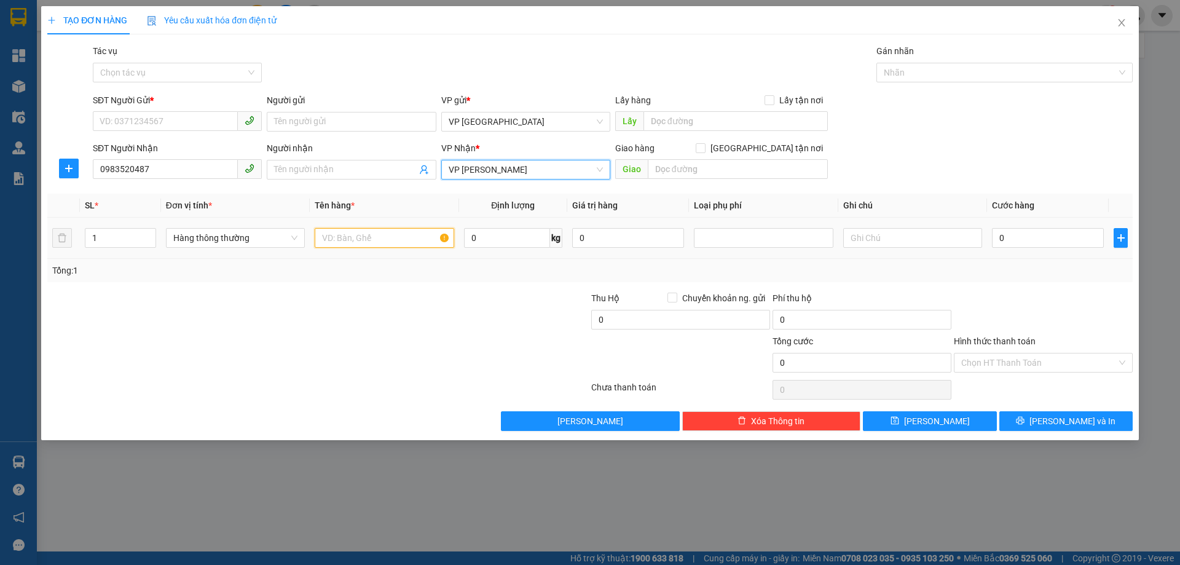
click at [398, 244] on input "text" at bounding box center [384, 238] width 139 height 20
type input "1 GIẤY BƯỞI"
click at [1037, 243] on input "0" at bounding box center [1048, 238] width 112 height 20
type input "8"
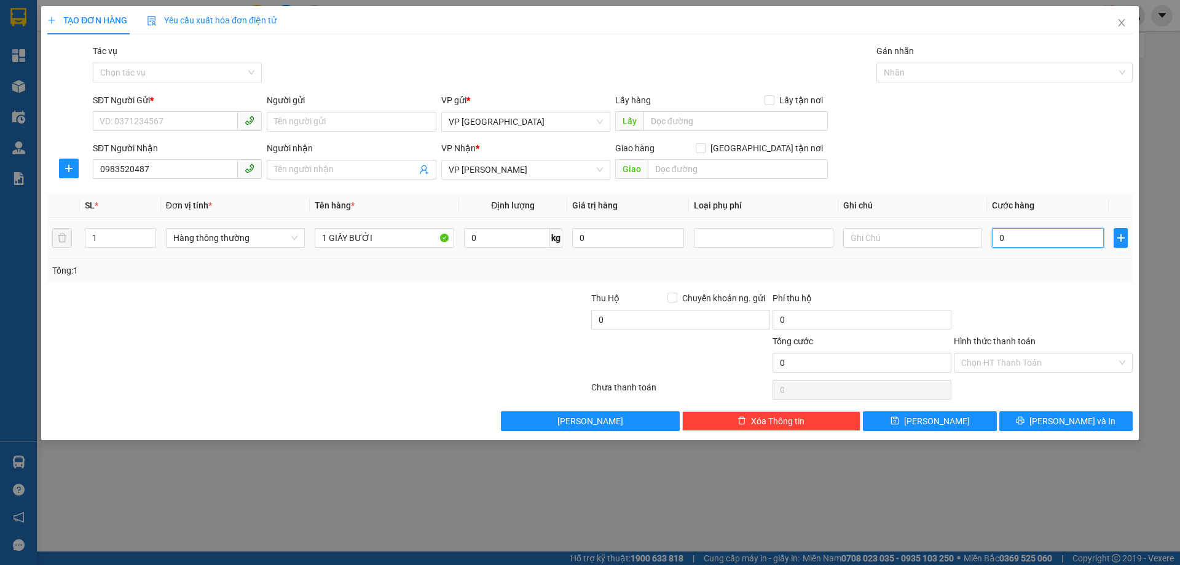
type input "8"
type input "80"
type input "80.000"
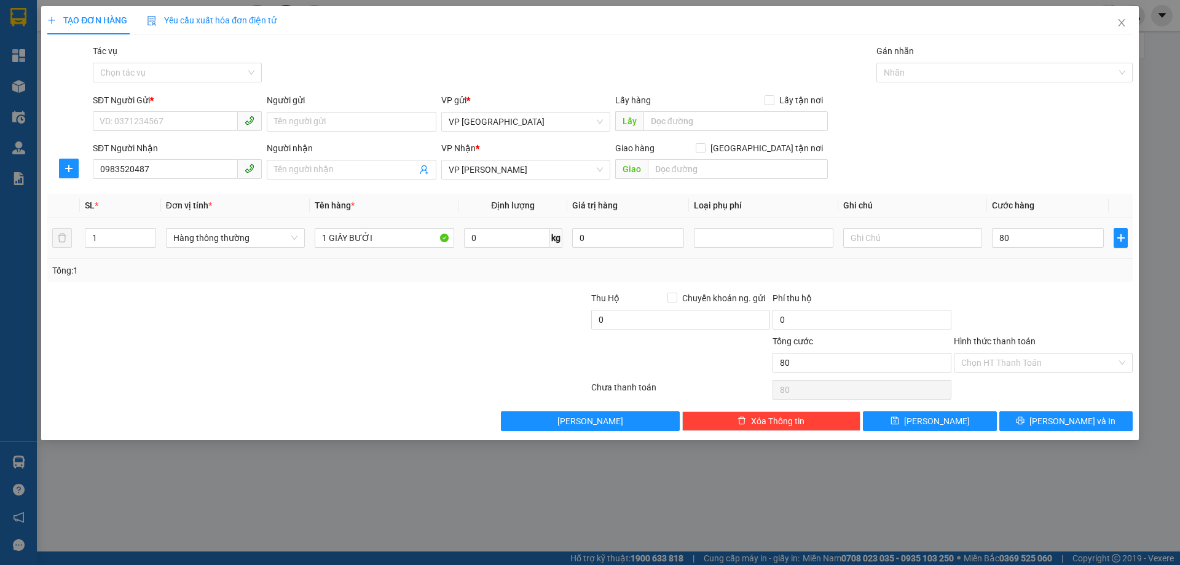
type input "80.000"
click at [1005, 253] on td "80.000" at bounding box center [1048, 238] width 122 height 41
type input "0"
type input "80.000"
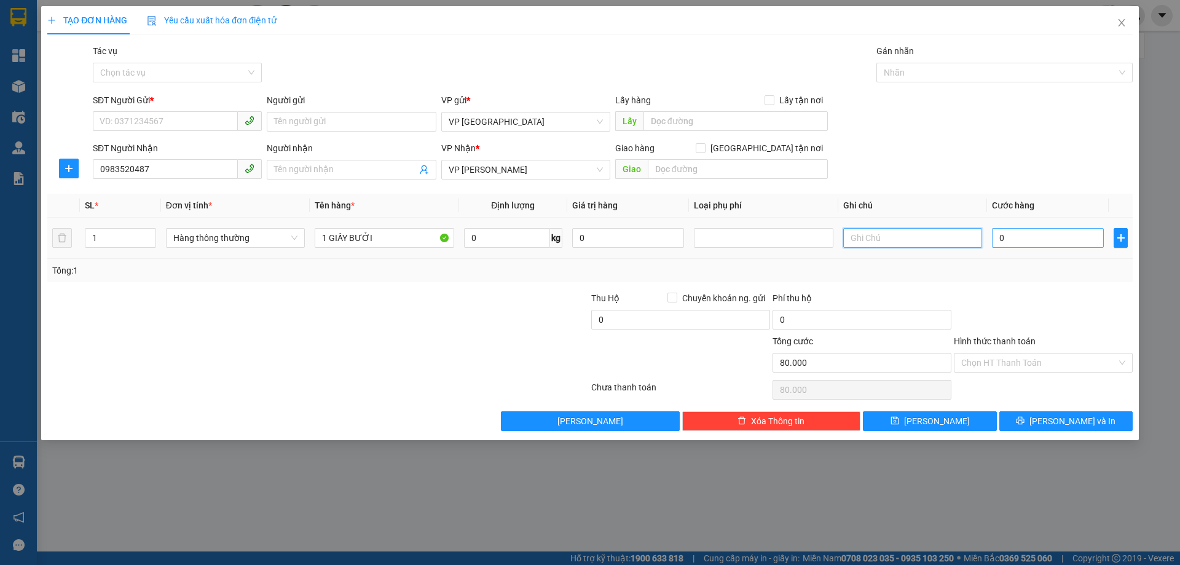
type input "0"
type input "70"
click at [959, 237] on input "70" at bounding box center [912, 238] width 139 height 20
click at [959, 236] on input "70" at bounding box center [912, 238] width 139 height 20
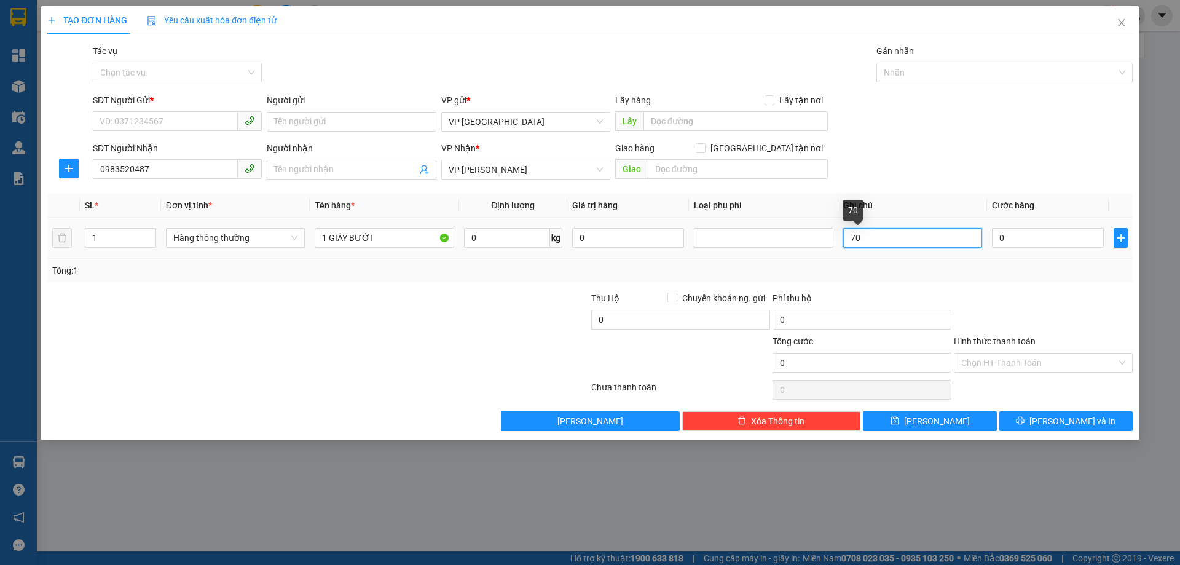
click at [959, 236] on input "70" at bounding box center [912, 238] width 139 height 20
click at [1039, 243] on input "0" at bounding box center [1048, 238] width 112 height 20
type input "7"
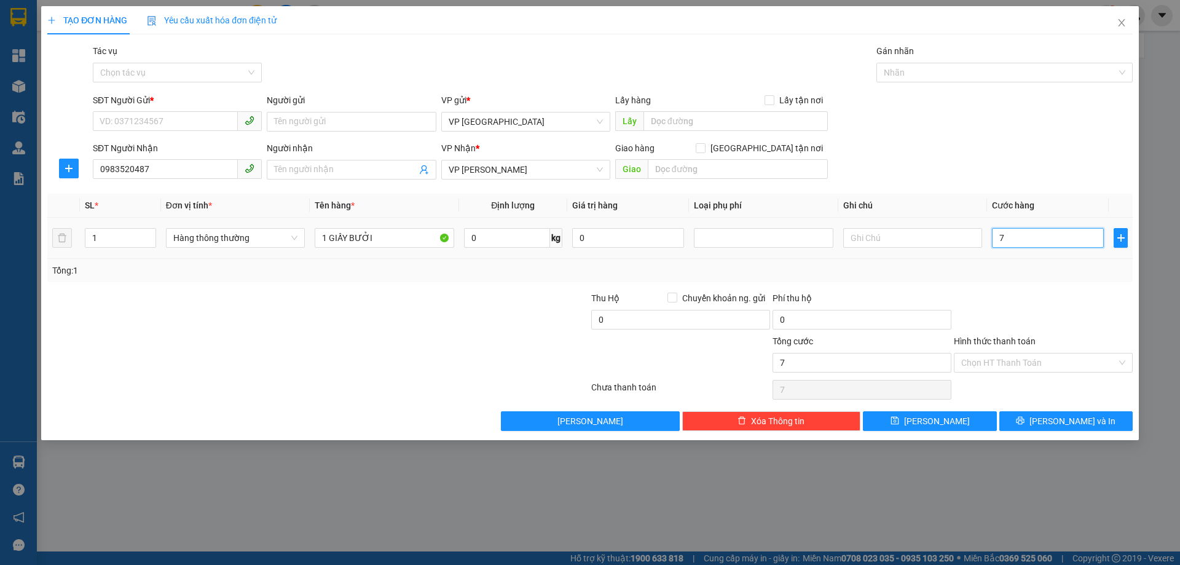
type input "70"
type input "70.000"
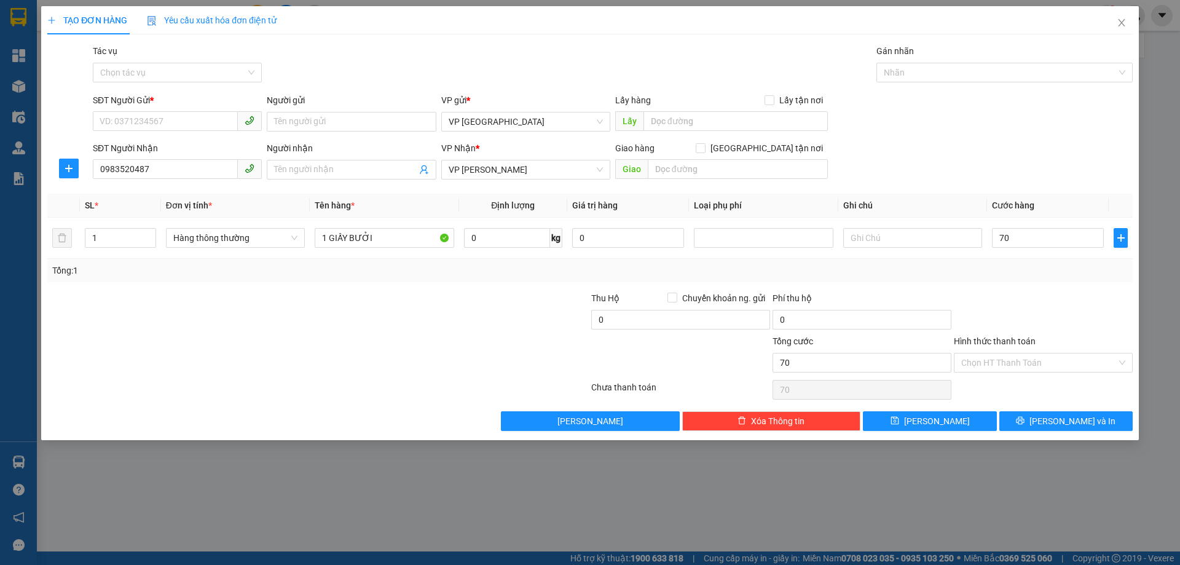
type input "70.000"
click at [1032, 289] on div "Transit Pickup Surcharge Ids Transit Deliver Surcharge Ids Transit Deliver Surc…" at bounding box center [589, 237] width 1085 height 387
click at [176, 125] on input "SĐT Người Gửi *" at bounding box center [165, 121] width 145 height 20
type input "0988794192"
click at [1050, 356] on input "Hình thức thanh toán" at bounding box center [1038, 362] width 155 height 18
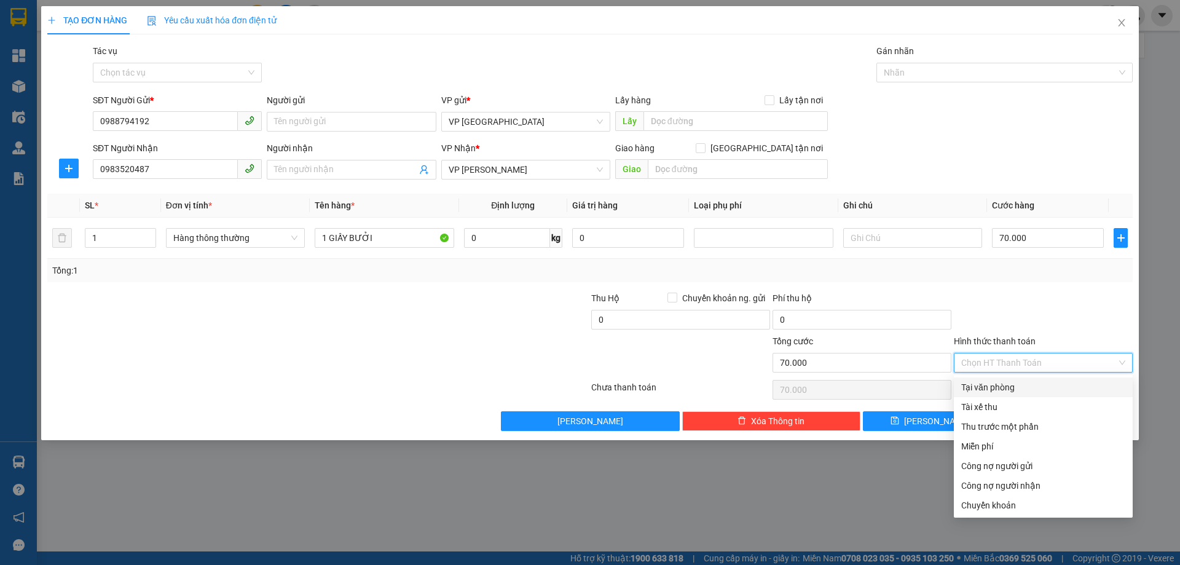
click at [986, 385] on div "Tại văn phòng" at bounding box center [1043, 387] width 164 height 14
type input "0"
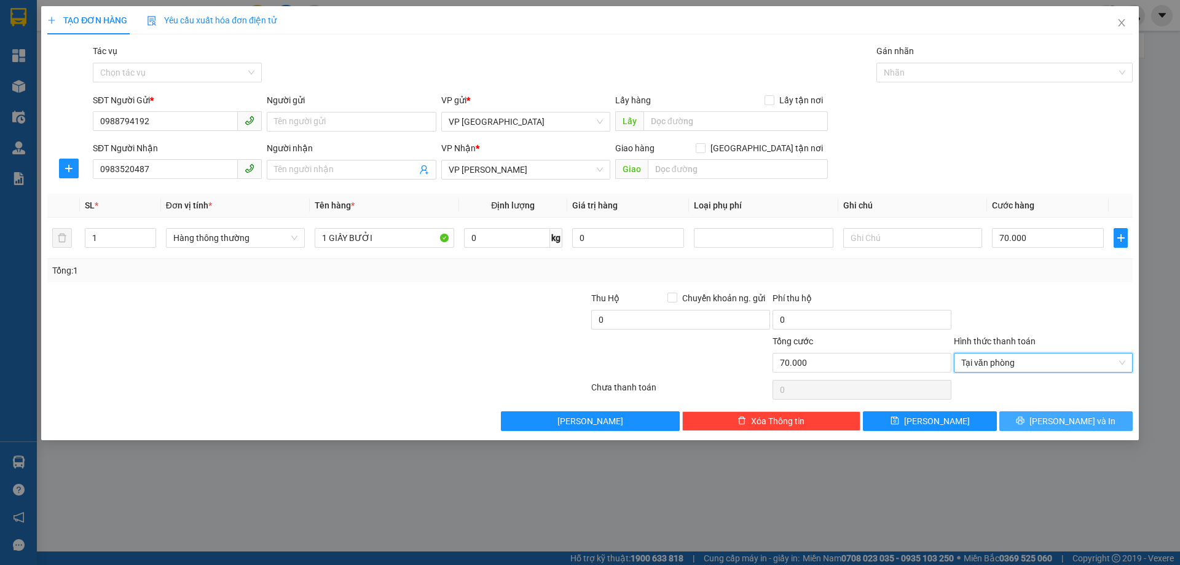
click at [1055, 421] on button "Lưu và In" at bounding box center [1065, 421] width 133 height 20
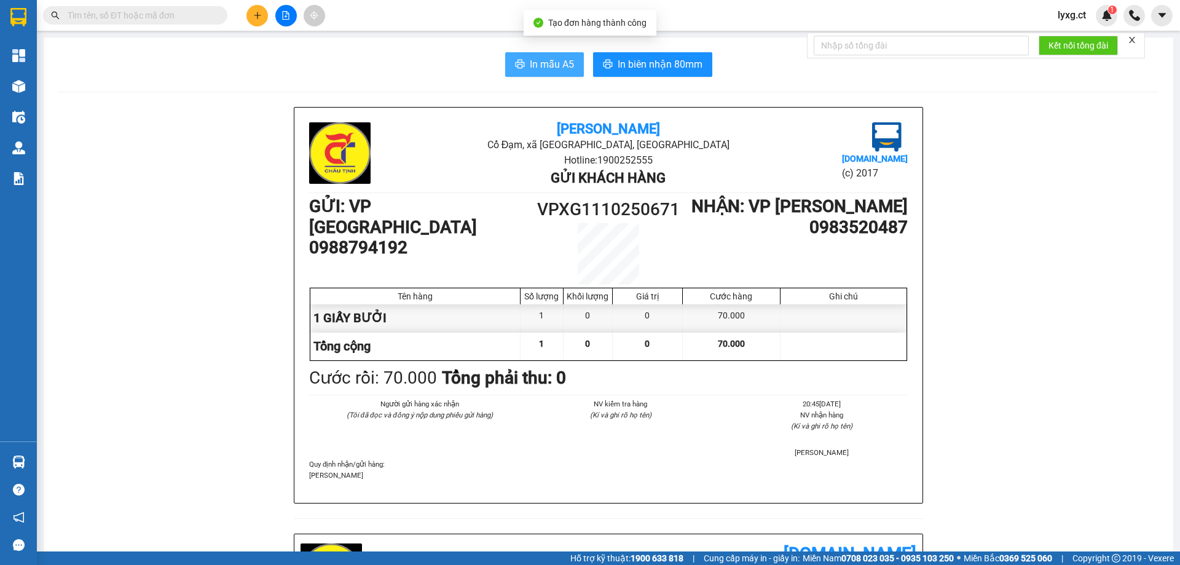
click at [530, 69] on span "In mẫu A5" at bounding box center [552, 64] width 44 height 15
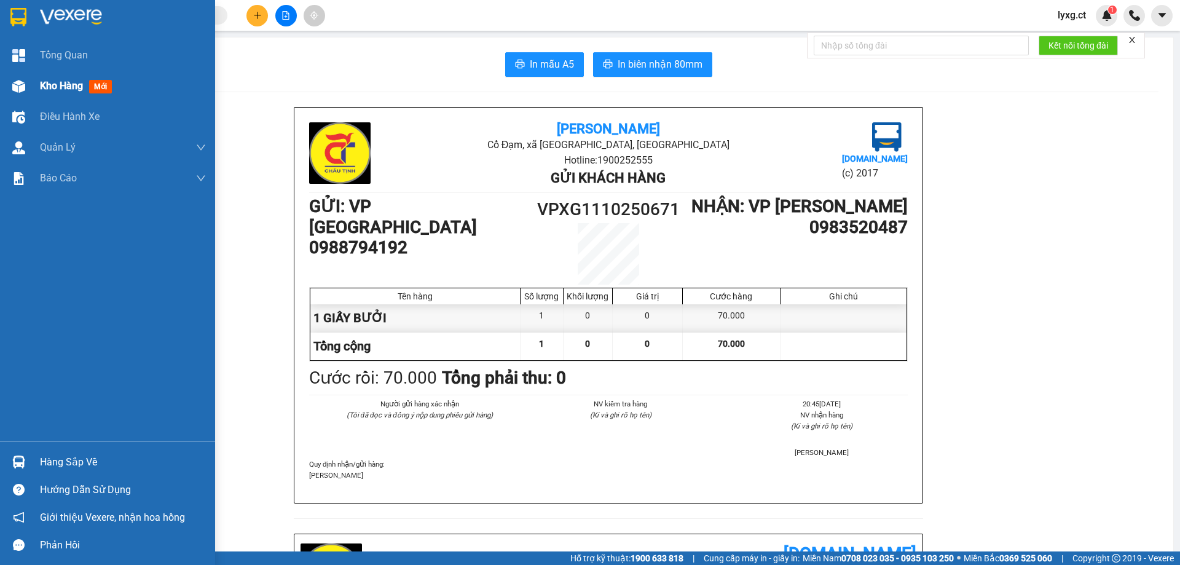
click at [70, 87] on span "Kho hàng" at bounding box center [61, 86] width 43 height 12
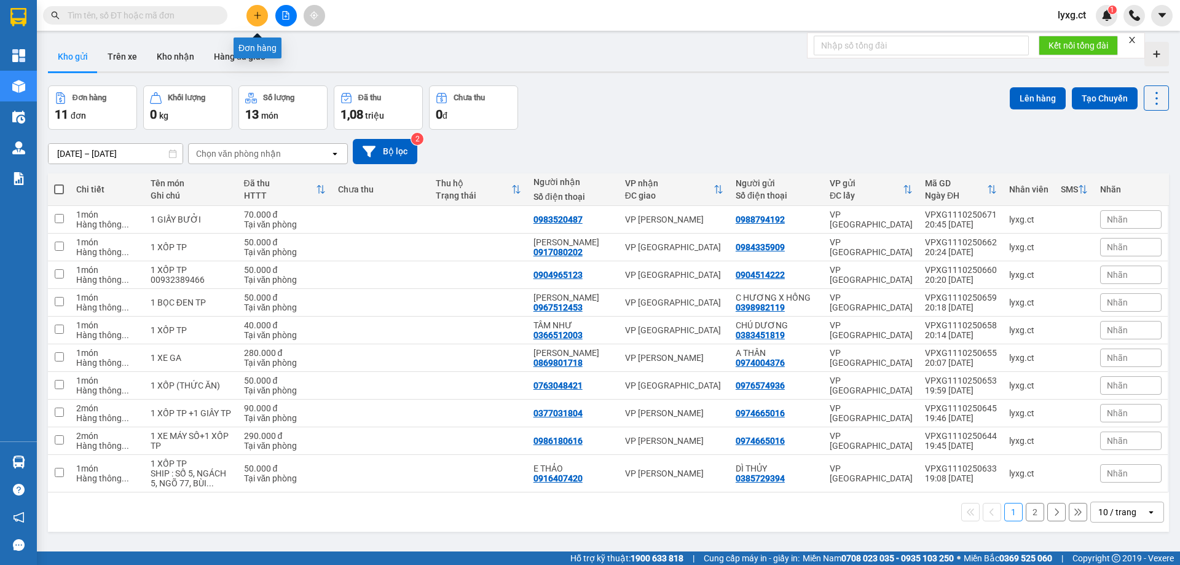
click at [264, 20] on button at bounding box center [257, 16] width 22 height 22
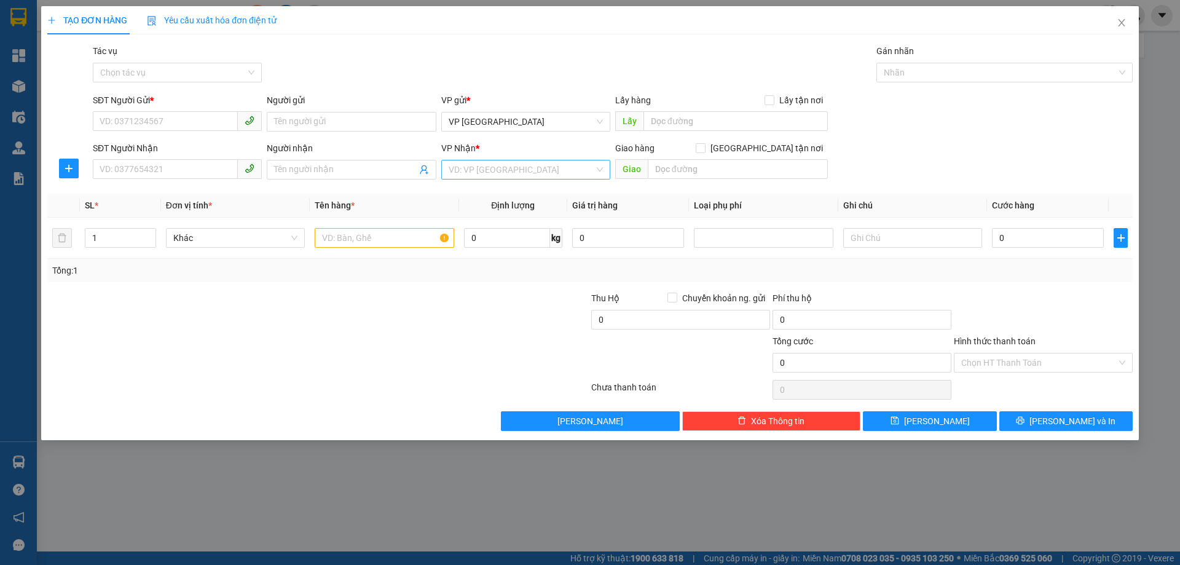
click at [488, 173] on input "search" at bounding box center [522, 169] width 146 height 18
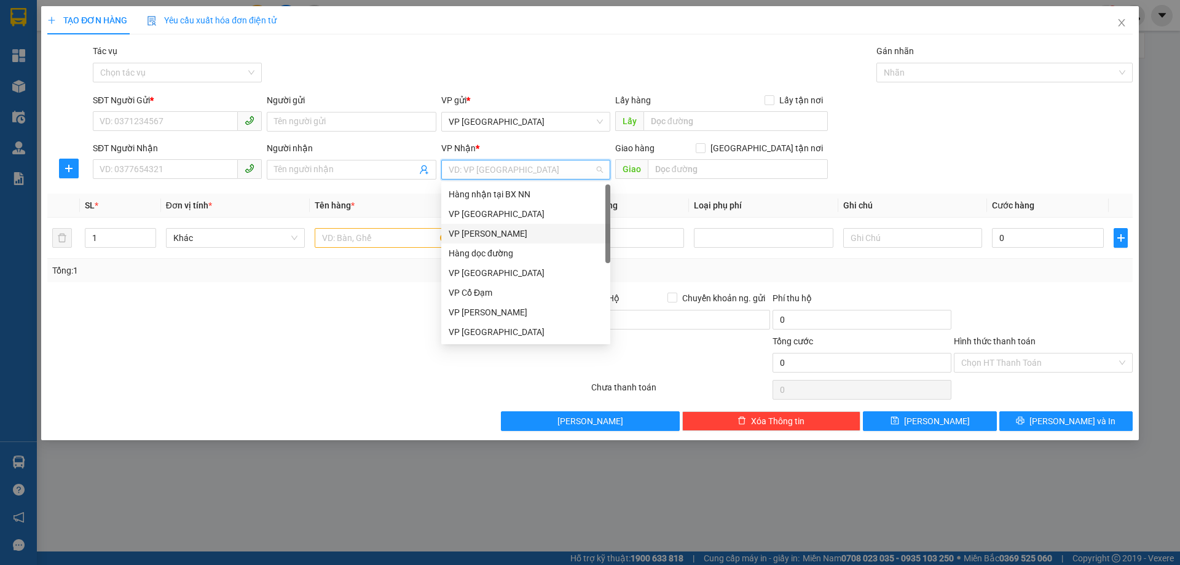
click at [492, 227] on div "VP Hoàng Liệt" at bounding box center [526, 234] width 154 height 14
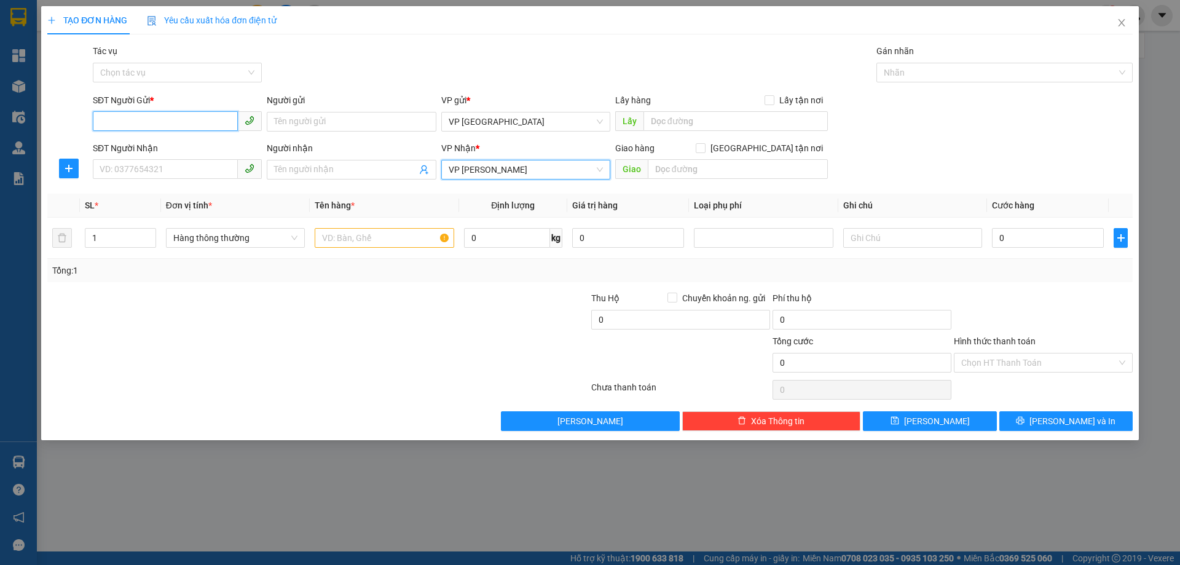
click at [187, 116] on input "SĐT Người Gửi *" at bounding box center [165, 121] width 145 height 20
type input "0349335773"
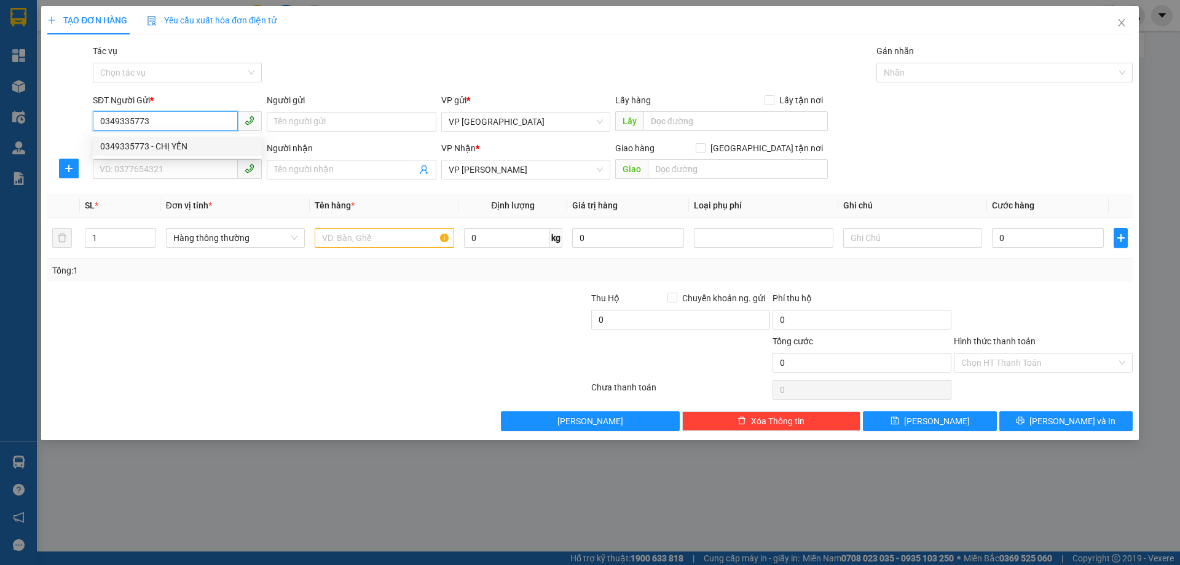
click at [147, 141] on div "0349335773 - CHỊ YẾN" at bounding box center [177, 146] width 154 height 14
type input "CHỊ YẾN"
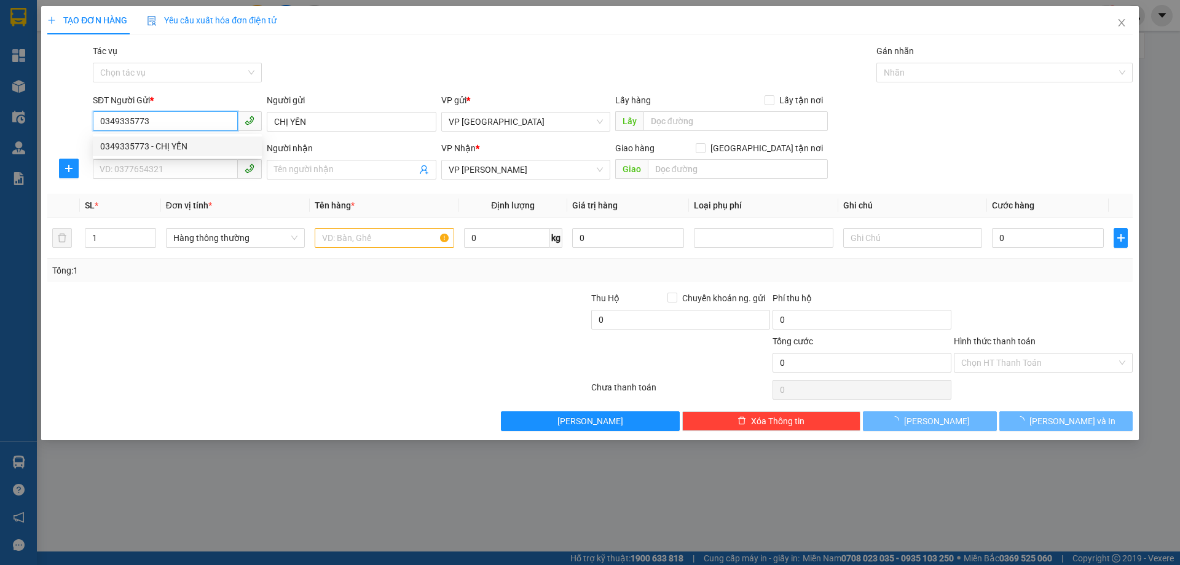
type input "50.000"
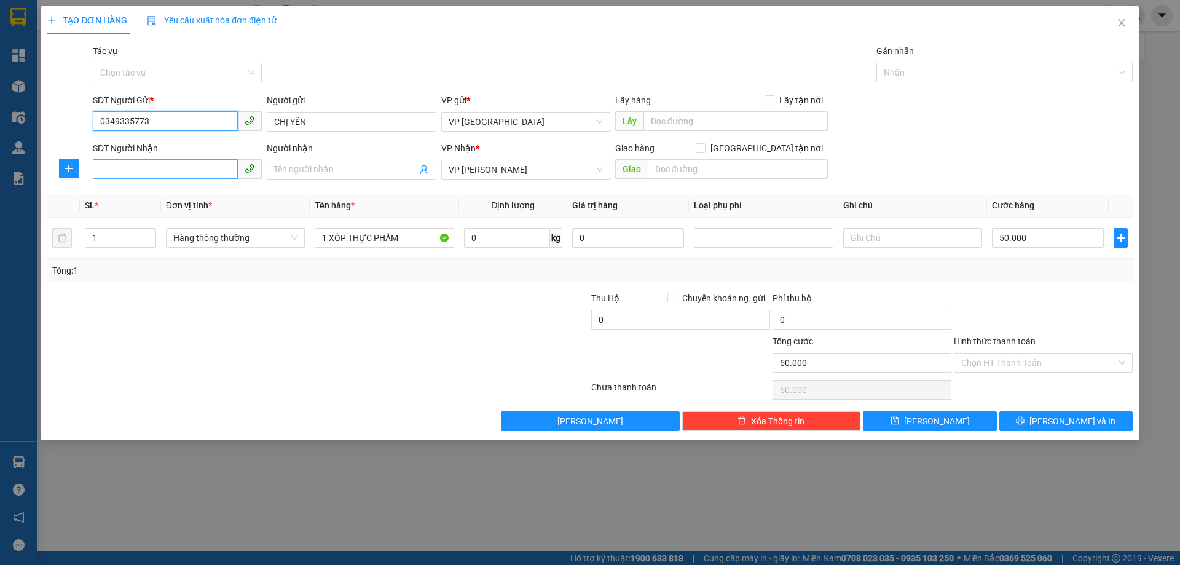
type input "0349335773"
click at [202, 171] on input "SĐT Người Nhận" at bounding box center [165, 169] width 145 height 20
click at [183, 195] on div "0989132782 - chị thoa" at bounding box center [177, 194] width 154 height 14
type input "0989132782"
type input "chị thoa"
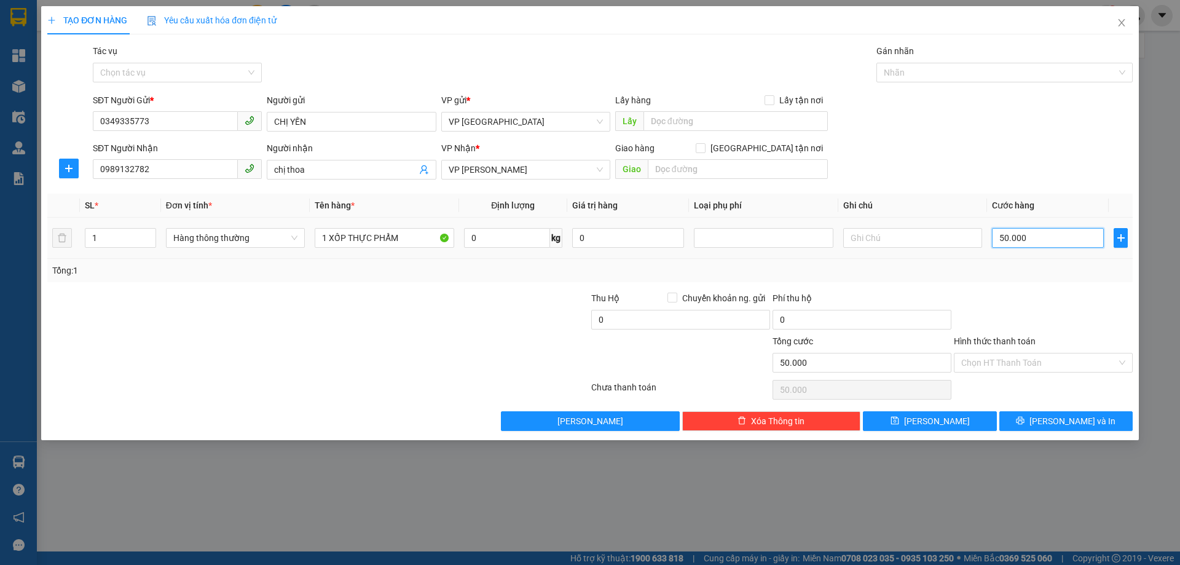
click at [1037, 235] on input "50.000" at bounding box center [1048, 238] width 112 height 20
click at [1063, 361] on input "Hình thức thanh toán" at bounding box center [1038, 362] width 155 height 18
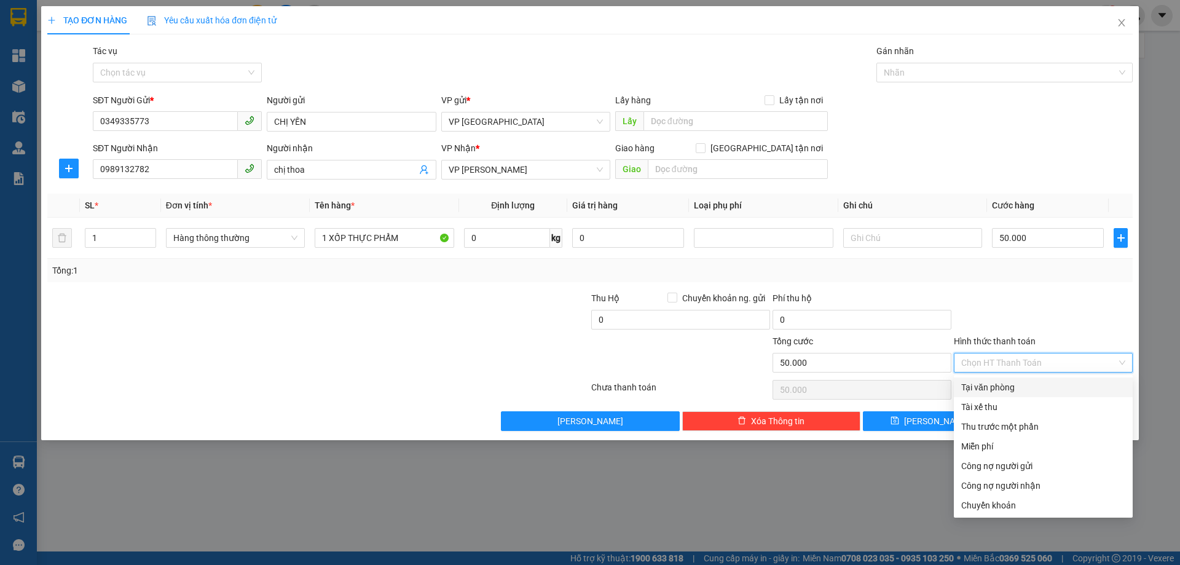
click at [1011, 387] on div "Tại văn phòng" at bounding box center [1043, 387] width 164 height 14
type input "0"
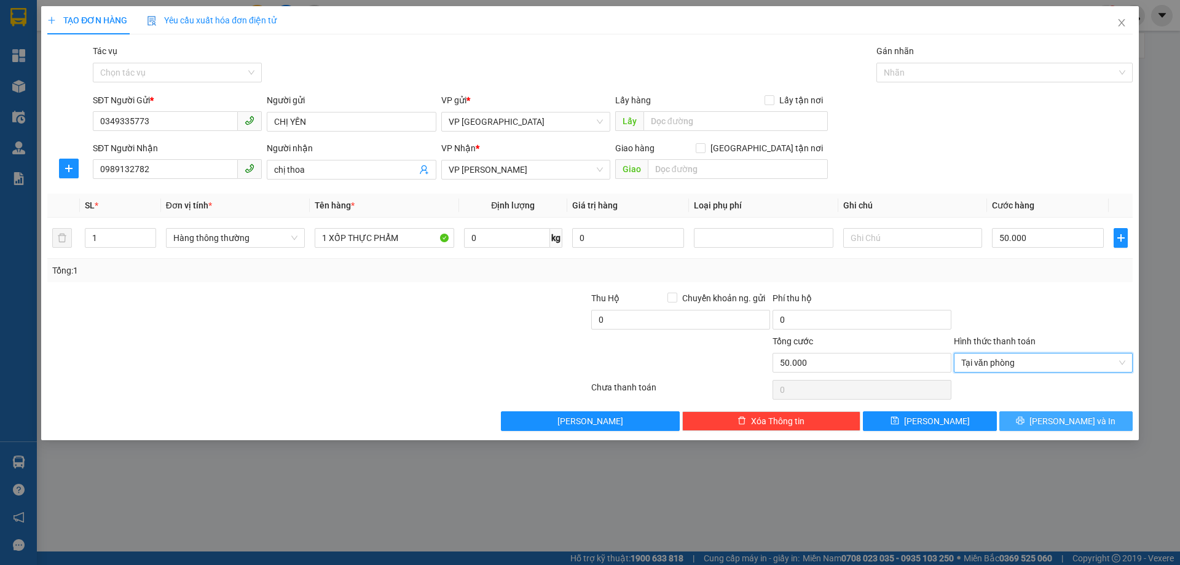
click at [1024, 418] on button "Lưu và In" at bounding box center [1065, 421] width 133 height 20
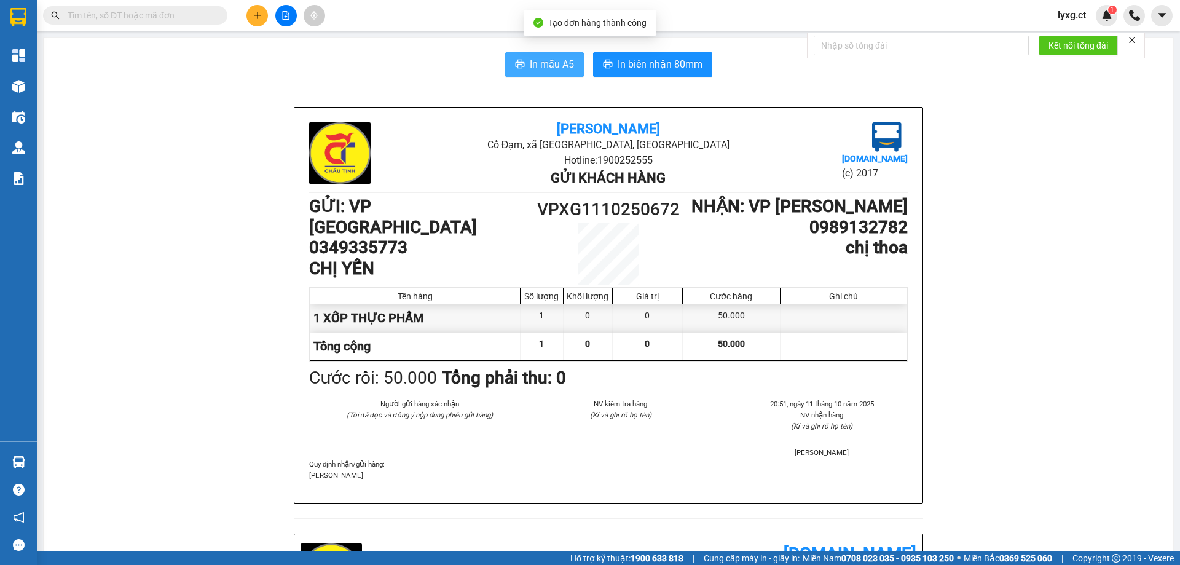
click at [542, 70] on span "In mẫu A5" at bounding box center [552, 64] width 44 height 15
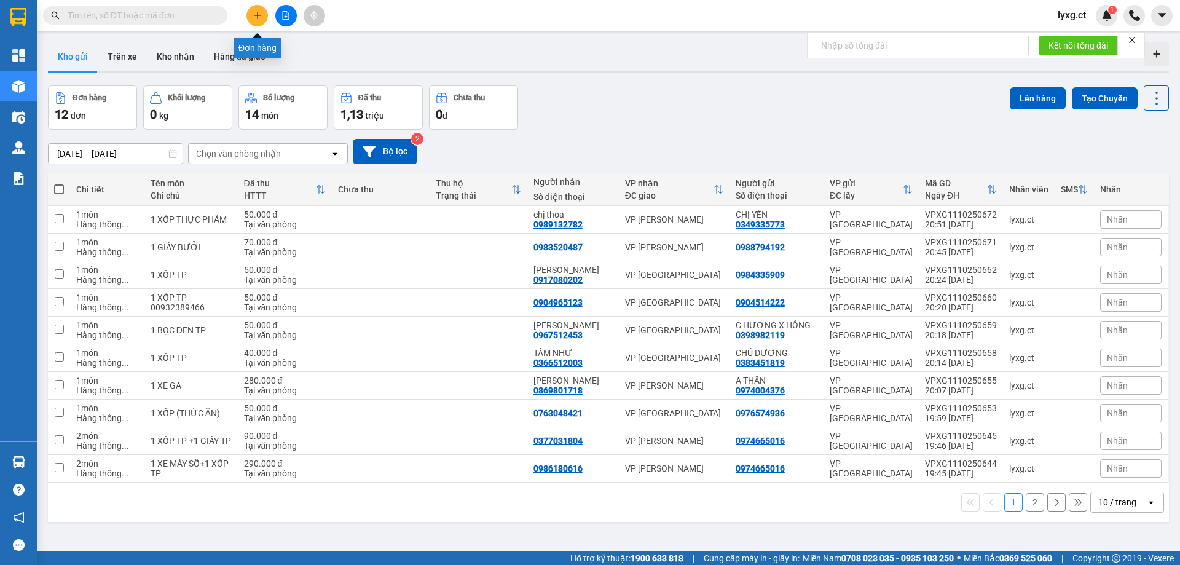
click at [261, 13] on icon "plus" at bounding box center [257, 15] width 9 height 9
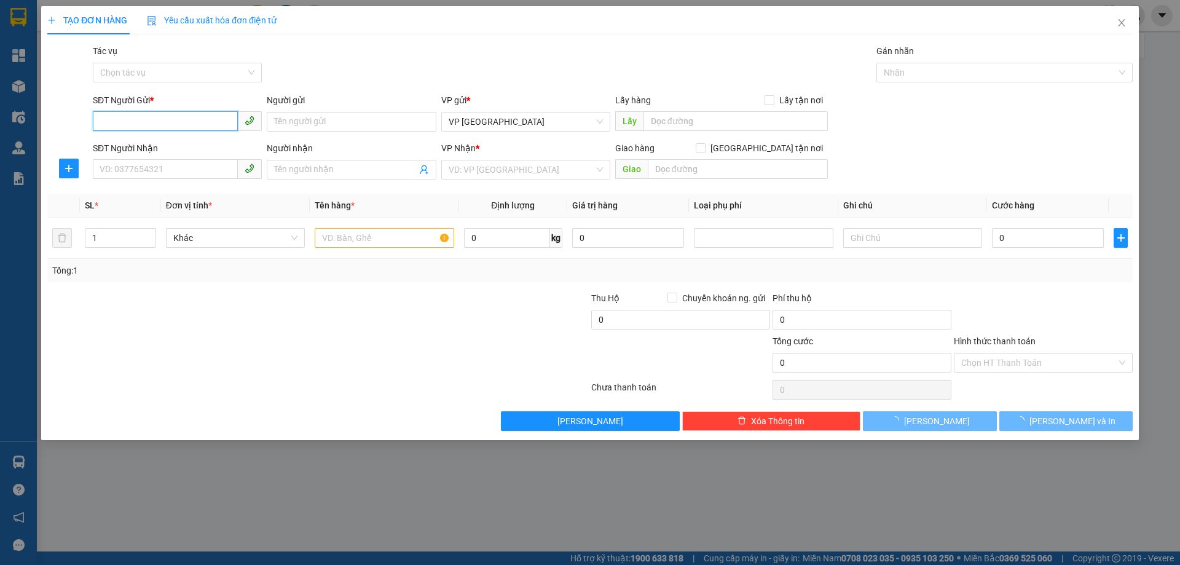
click at [192, 120] on input "SĐT Người Gửi *" at bounding box center [165, 121] width 145 height 20
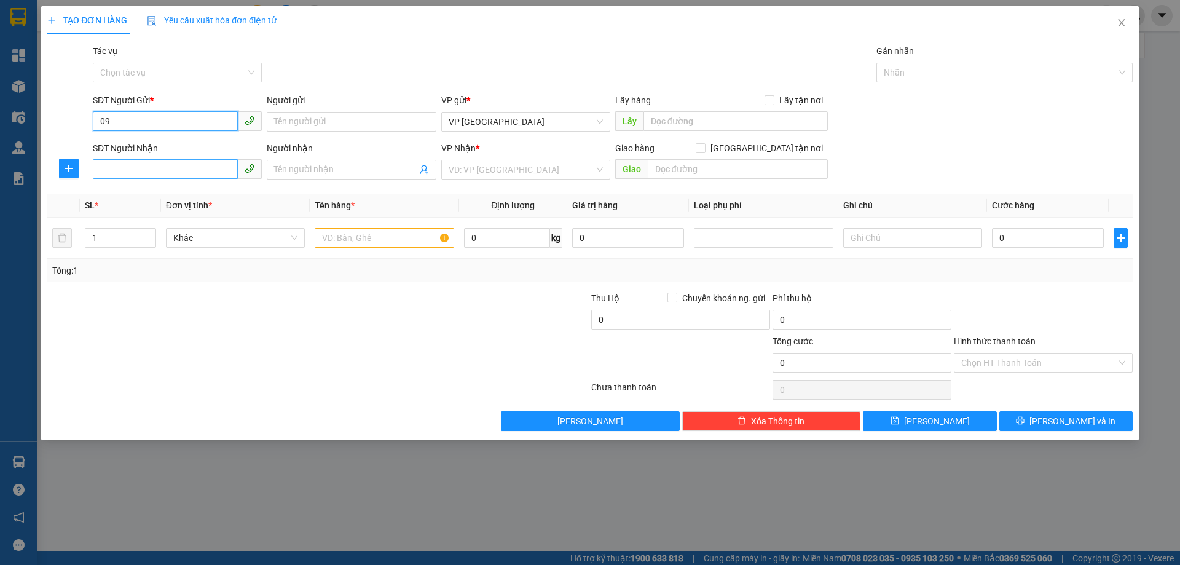
type input "09"
click at [189, 167] on input "SĐT Người Nhận" at bounding box center [165, 169] width 145 height 20
type input "0325119532"
click at [192, 125] on input "09" at bounding box center [165, 121] width 145 height 20
type input "0916908071"
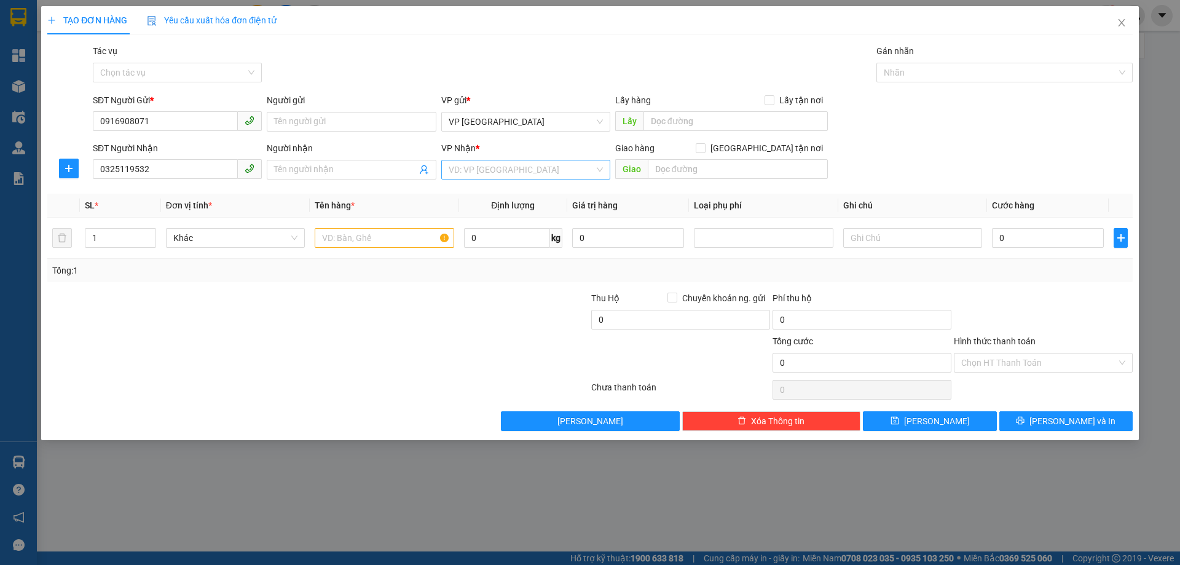
click at [457, 171] on input "search" at bounding box center [522, 169] width 146 height 18
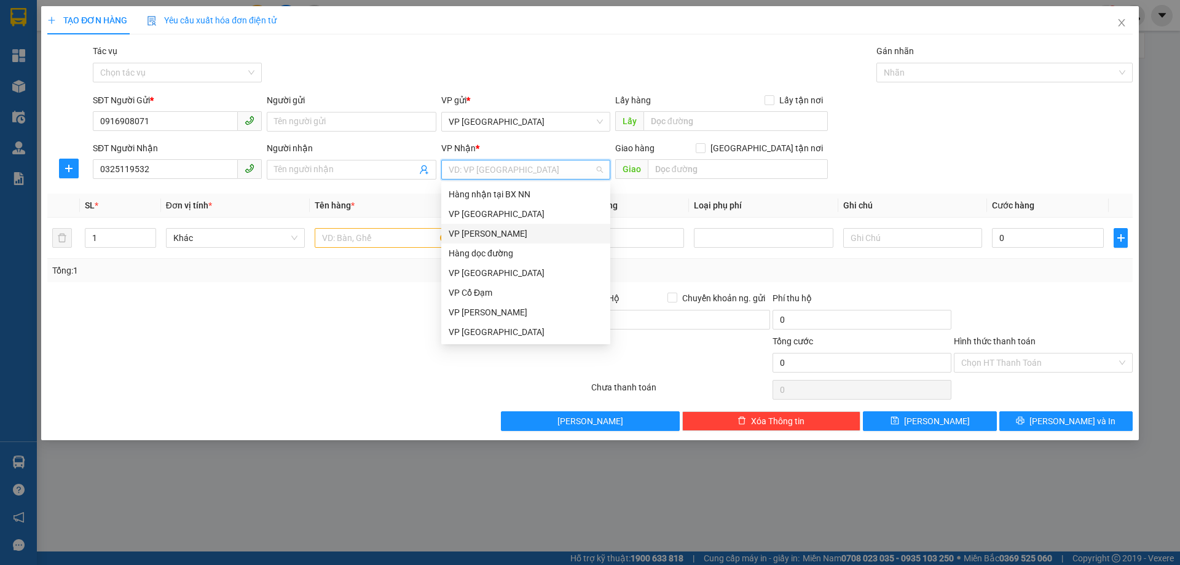
click at [477, 234] on div "VP Hoàng Liệt" at bounding box center [526, 234] width 154 height 14
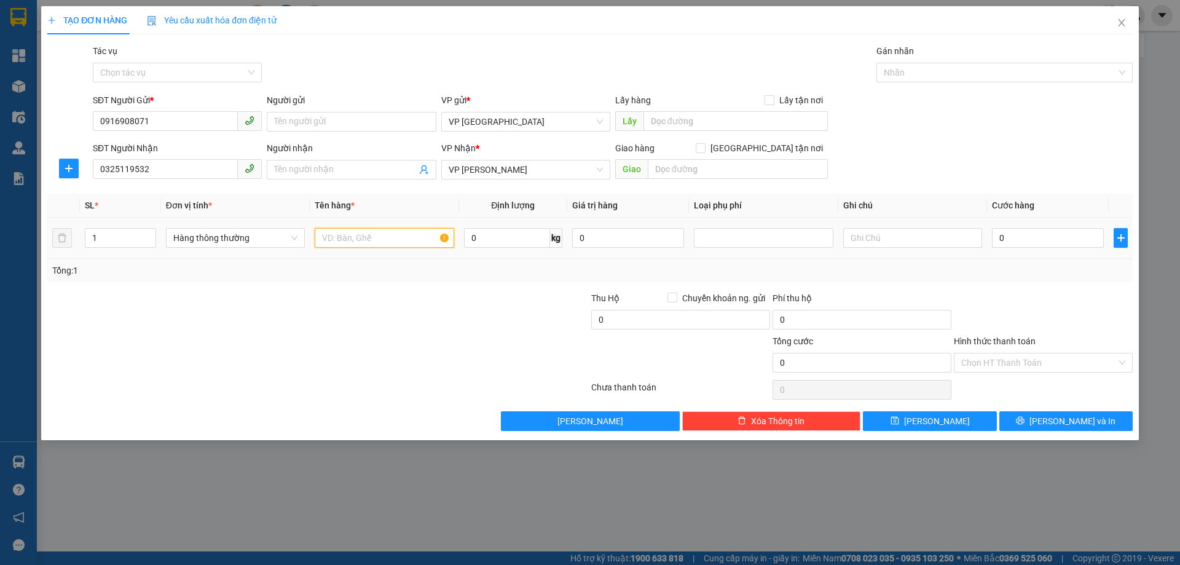
click at [428, 234] on input "text" at bounding box center [384, 238] width 139 height 20
type input "1 xốp tp"
click at [1064, 235] on input "0" at bounding box center [1048, 238] width 112 height 20
type input "5"
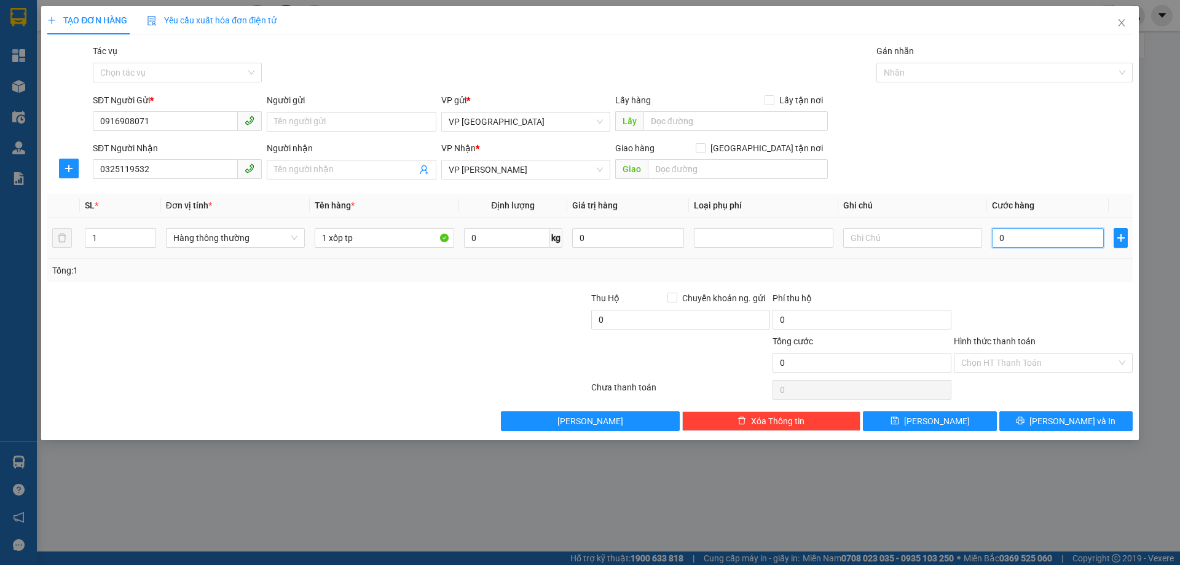
type input "5"
type input "50"
type input "50.000"
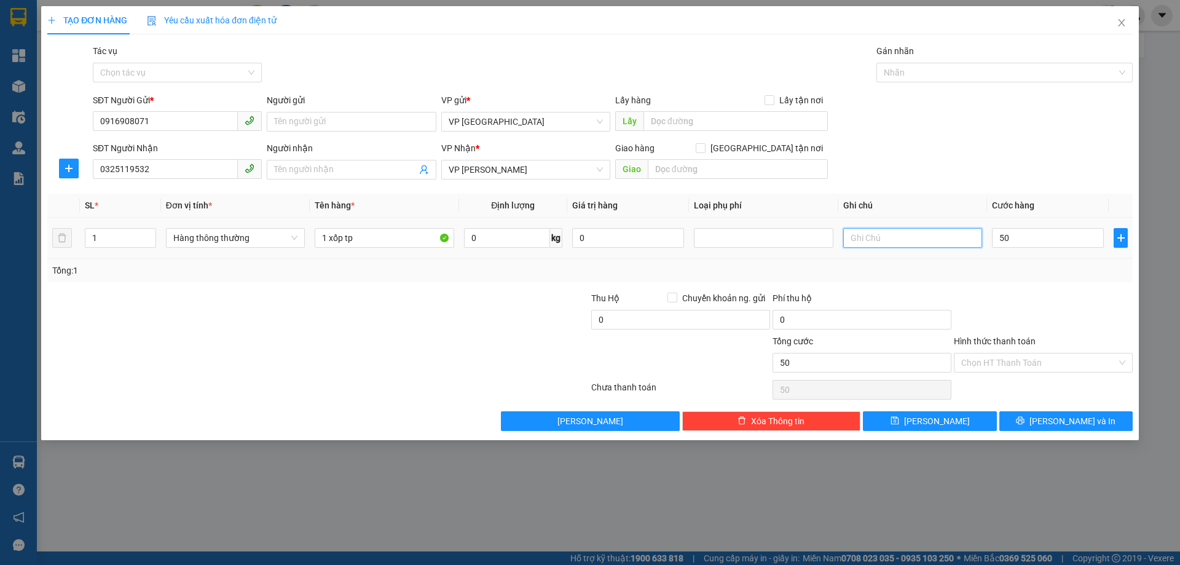
type input "50.000"
click at [917, 239] on input "text" at bounding box center [912, 238] width 139 height 20
type input "s"
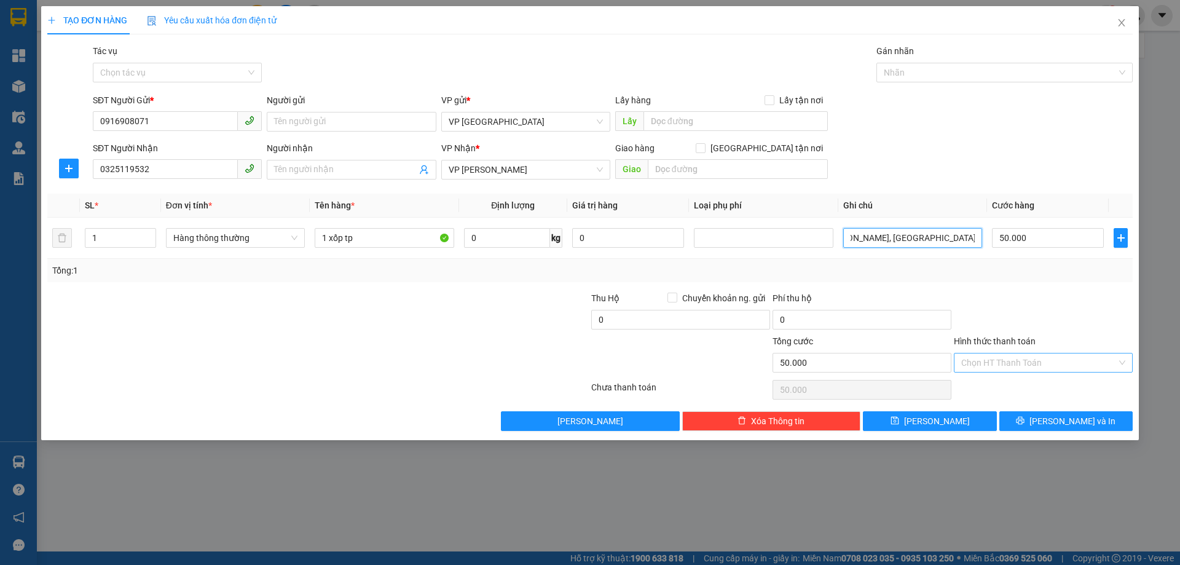
type input "SHIP HN ( NHÀ 11, NGÁCH 10, NGÕ 30 PHAN ĐÌNH GIÓT, PHƯƠNG LIỆT, THANH XUÂN, HÀ …"
click at [1005, 357] on input "Hình thức thanh toán" at bounding box center [1038, 362] width 155 height 18
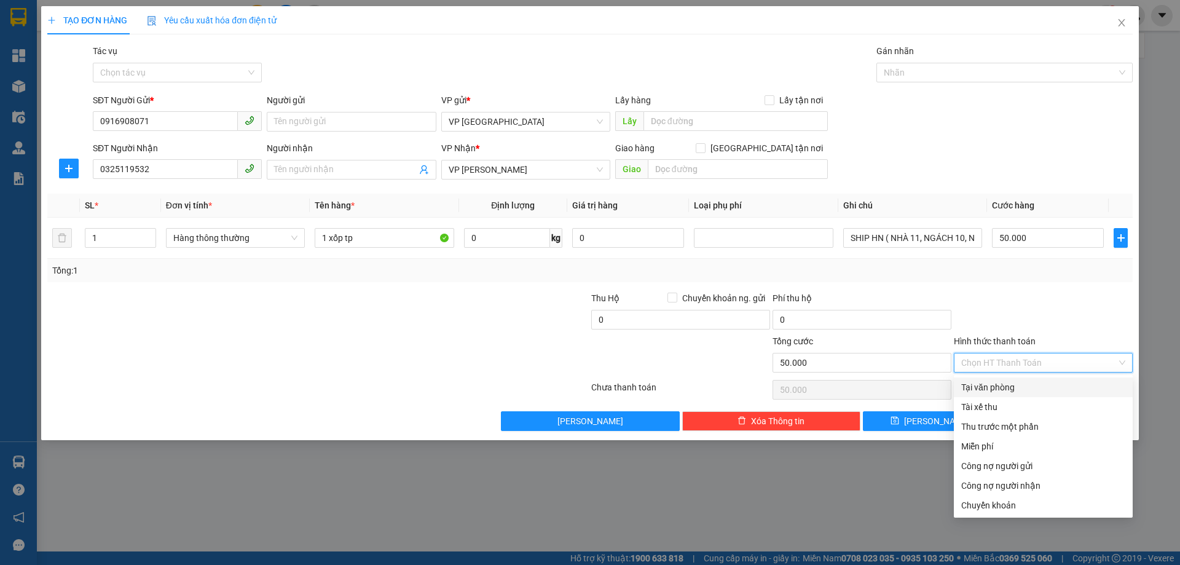
click at [992, 388] on div "Tại văn phòng" at bounding box center [1043, 387] width 164 height 14
type input "0"
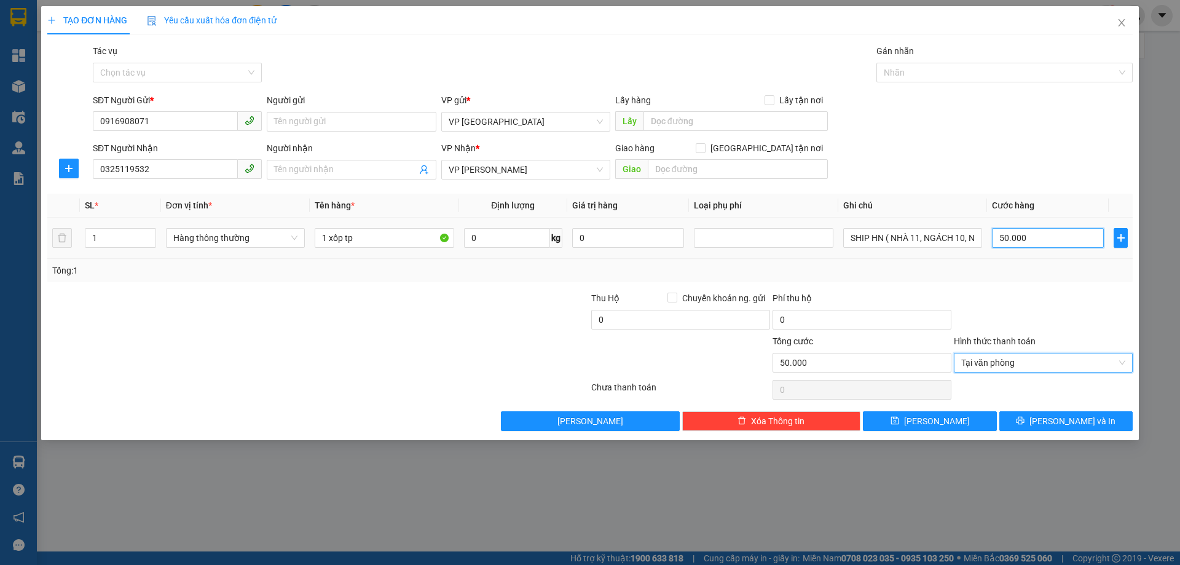
click at [1034, 230] on input "50.000" at bounding box center [1048, 238] width 112 height 20
type input "6"
type input "60"
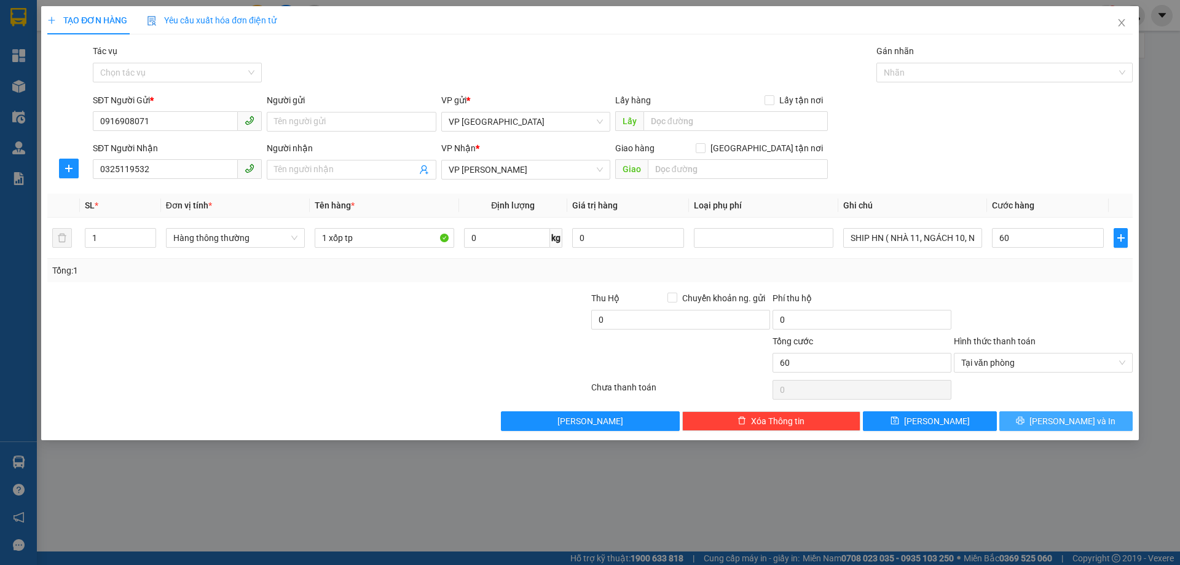
type input "60.000"
click at [1051, 425] on button "Lưu và In" at bounding box center [1065, 421] width 133 height 20
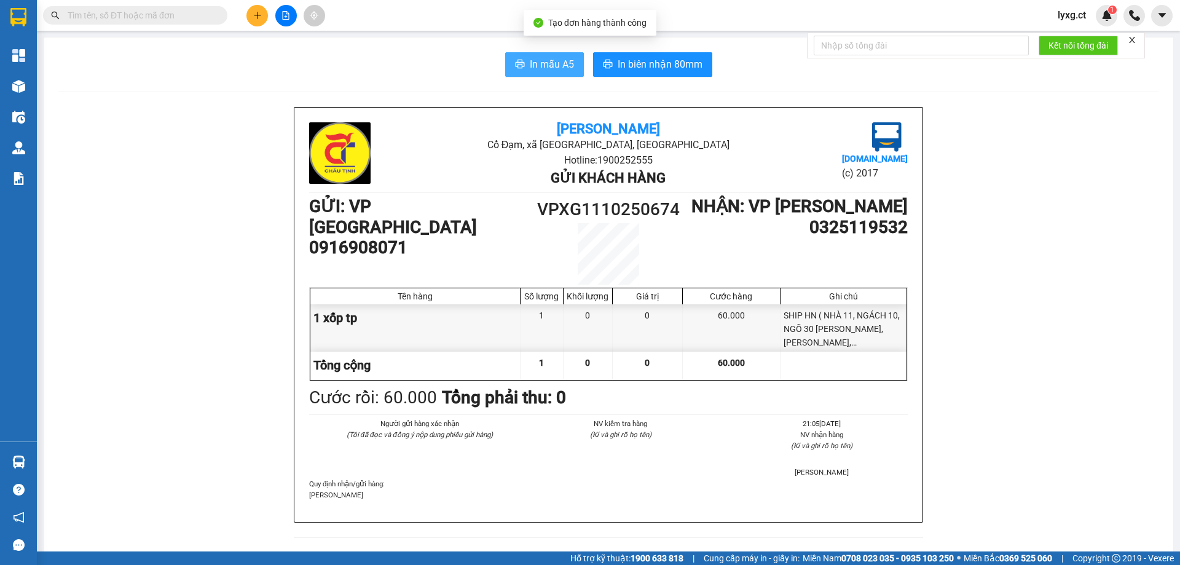
click at [538, 64] on span "In mẫu A5" at bounding box center [552, 64] width 44 height 15
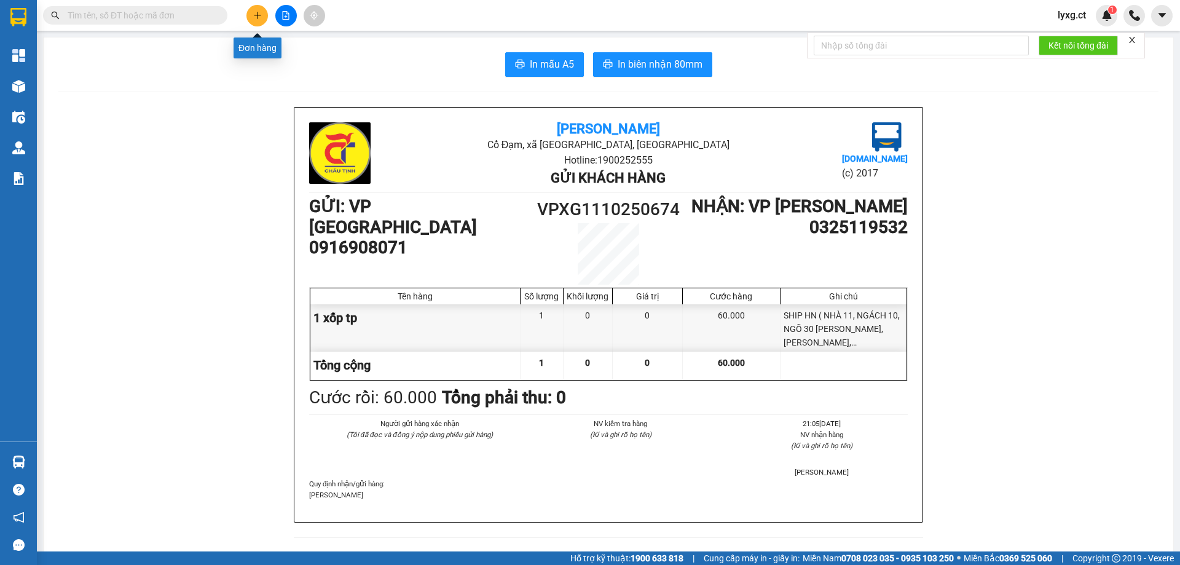
click at [257, 17] on icon "plus" at bounding box center [257, 15] width 1 height 7
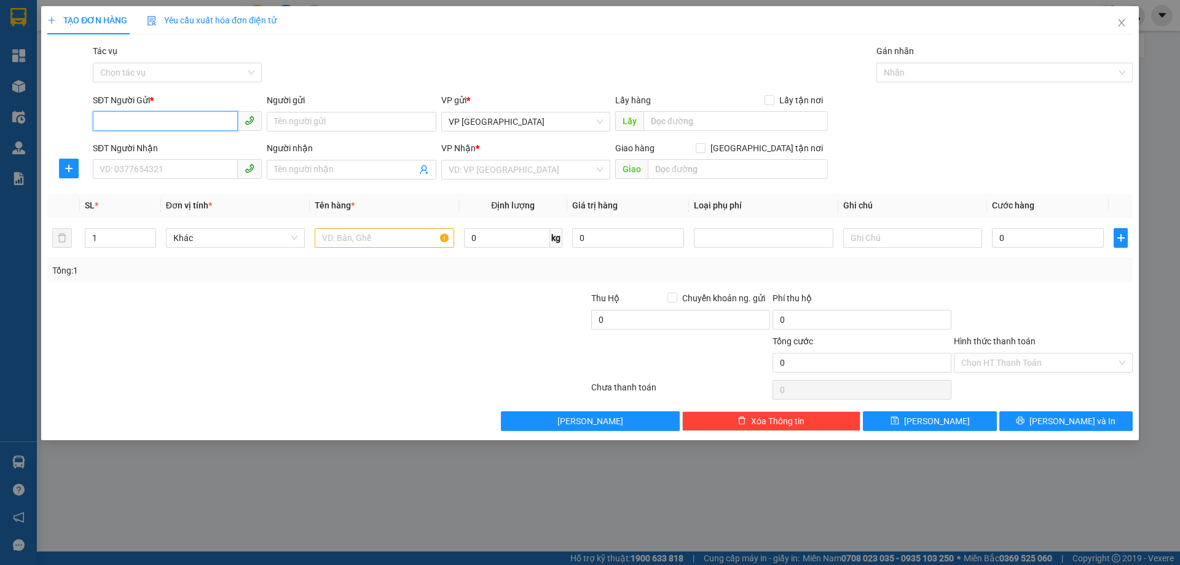
click at [197, 123] on input "SĐT Người Gửi *" at bounding box center [165, 121] width 145 height 20
click at [168, 124] on input "SĐT Người Gửi *" at bounding box center [165, 121] width 145 height 20
click at [157, 125] on input "SĐT Người Gửi *" at bounding box center [165, 121] width 145 height 20
type input "0397413144"
click at [195, 168] on input "SĐT Người Nhận" at bounding box center [165, 169] width 145 height 20
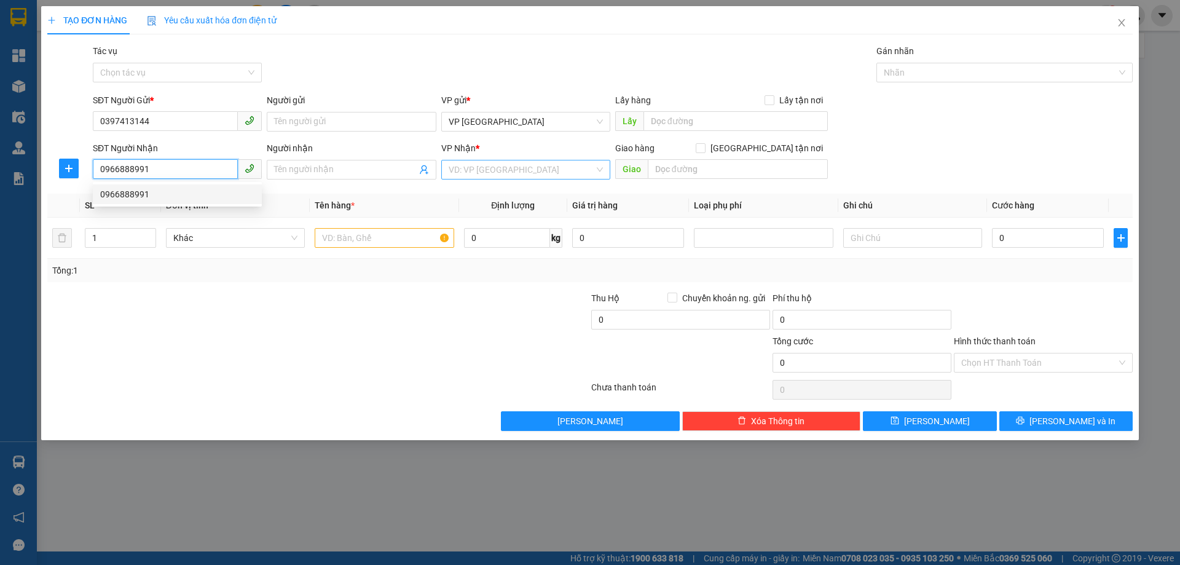
type input "0966888991"
click at [520, 173] on input "search" at bounding box center [522, 169] width 146 height 18
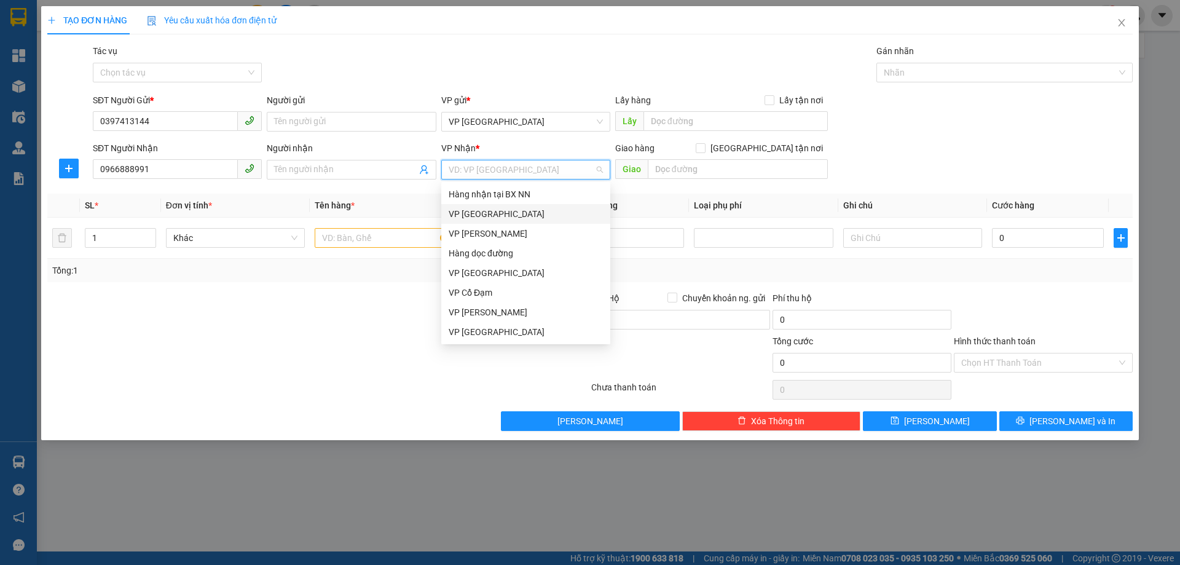
click at [483, 212] on div "VP Mỹ Đình" at bounding box center [526, 214] width 154 height 14
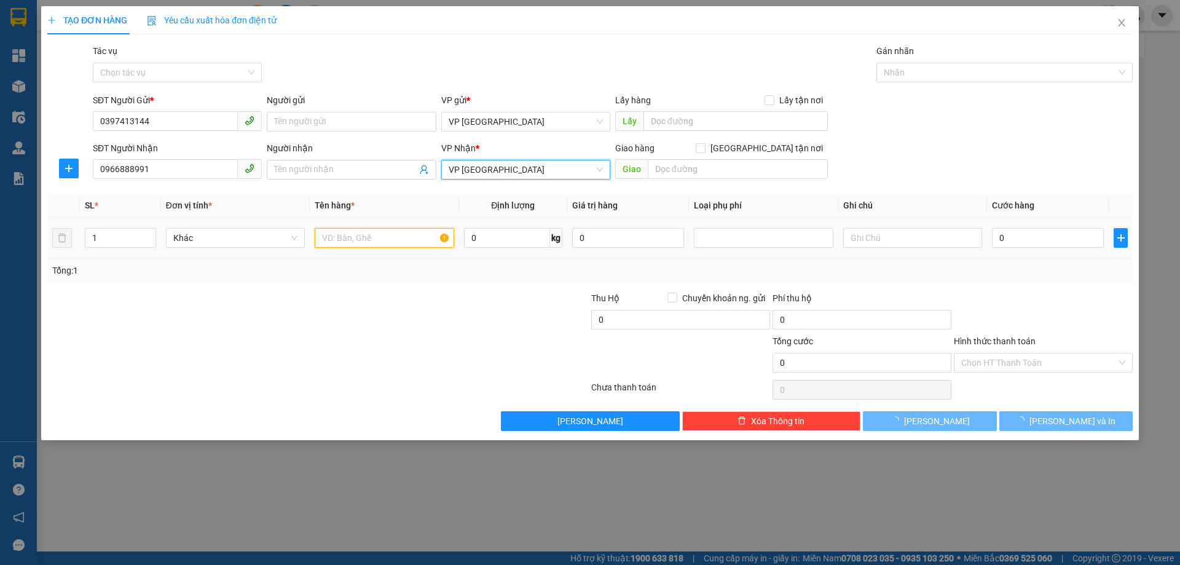
click at [402, 244] on input "text" at bounding box center [384, 238] width 139 height 20
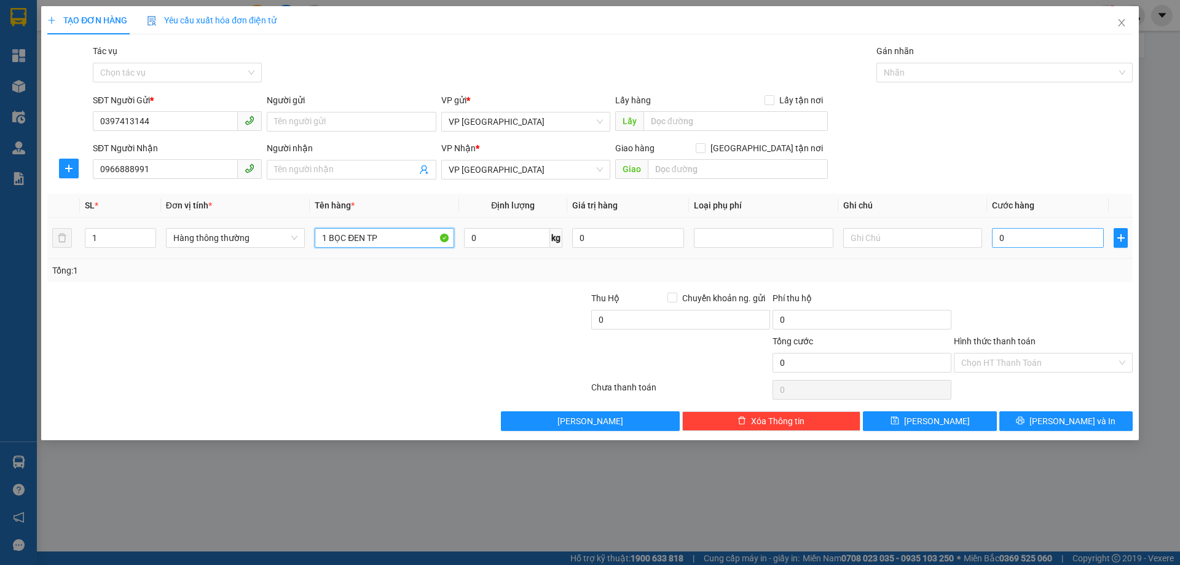
type input "1 BỌC ĐEN TP"
click at [1081, 236] on input "0" at bounding box center [1048, 238] width 112 height 20
type input "4"
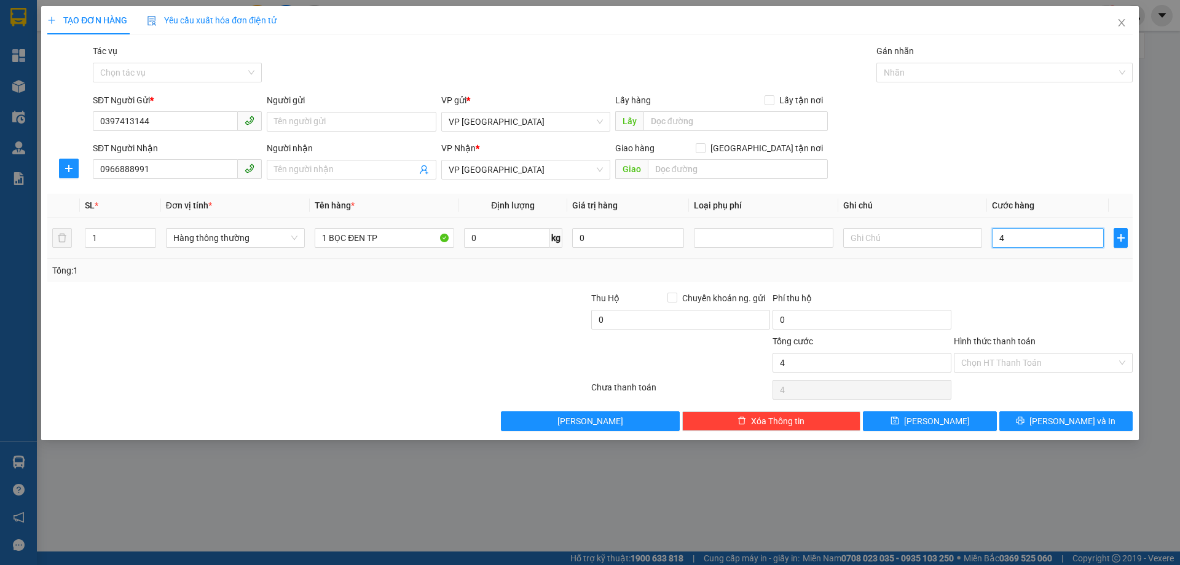
type input "40"
type input "40.000"
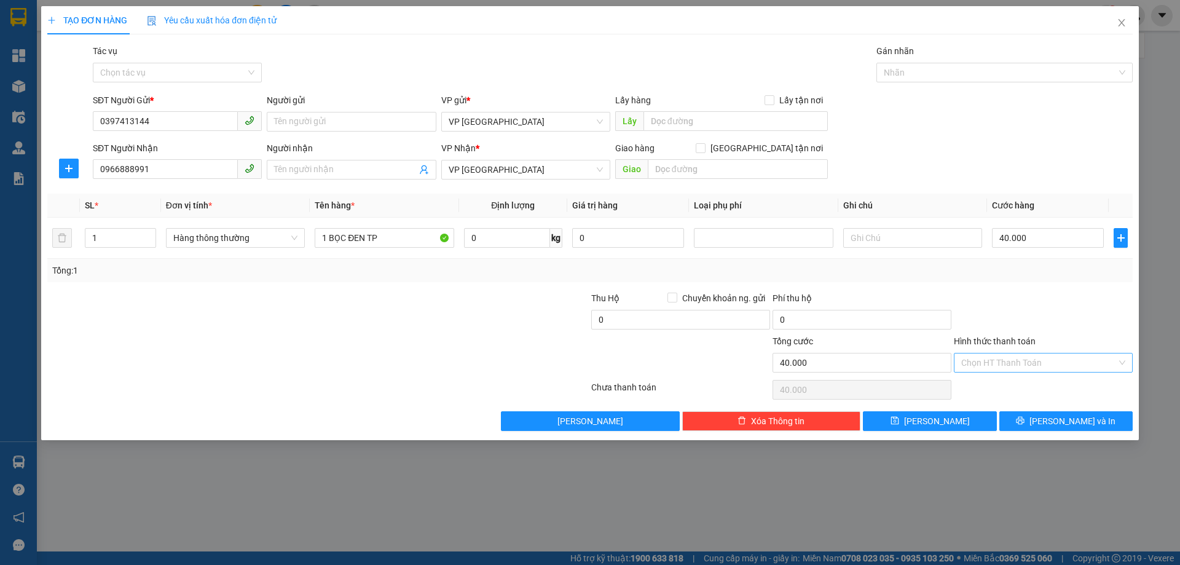
click at [1066, 359] on input "Hình thức thanh toán" at bounding box center [1038, 362] width 155 height 18
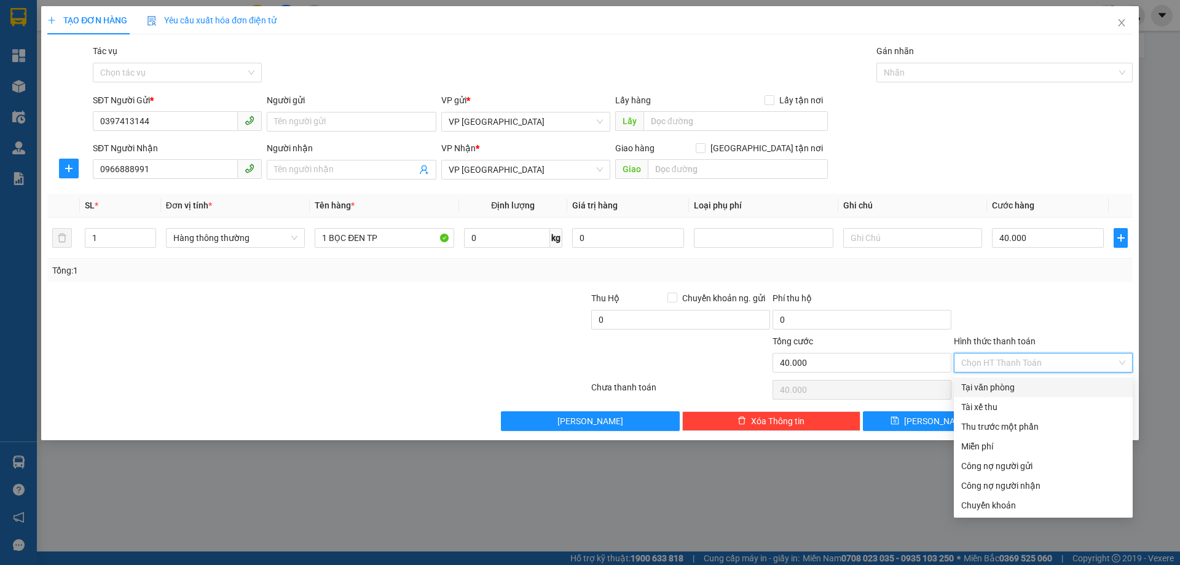
click at [985, 385] on div "Tại văn phòng" at bounding box center [1043, 387] width 164 height 14
type input "0"
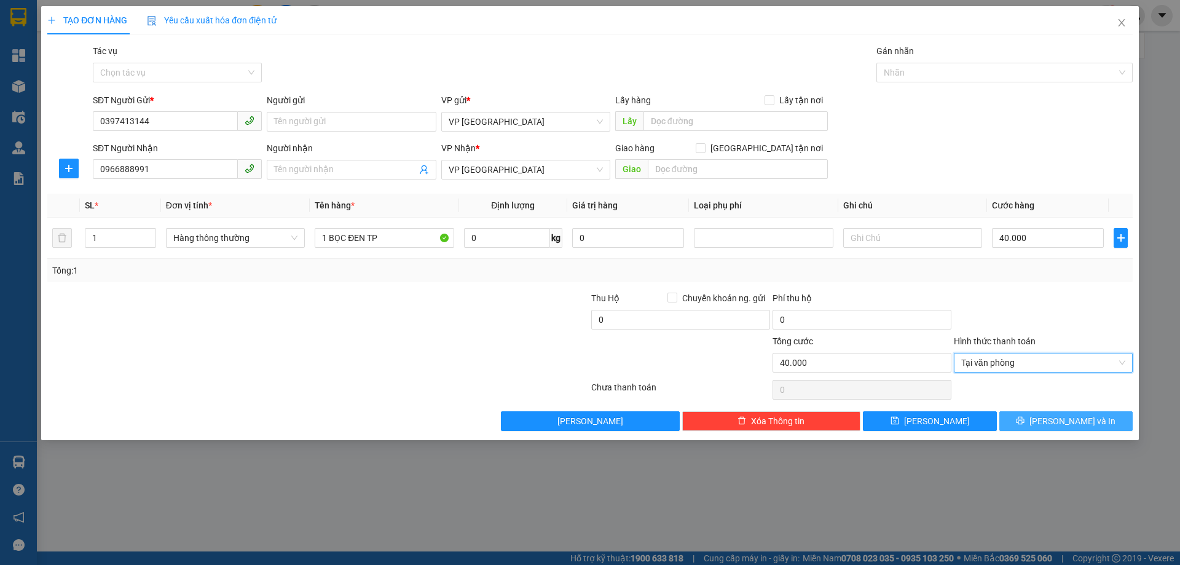
click at [1024, 418] on button "Lưu và In" at bounding box center [1065, 421] width 133 height 20
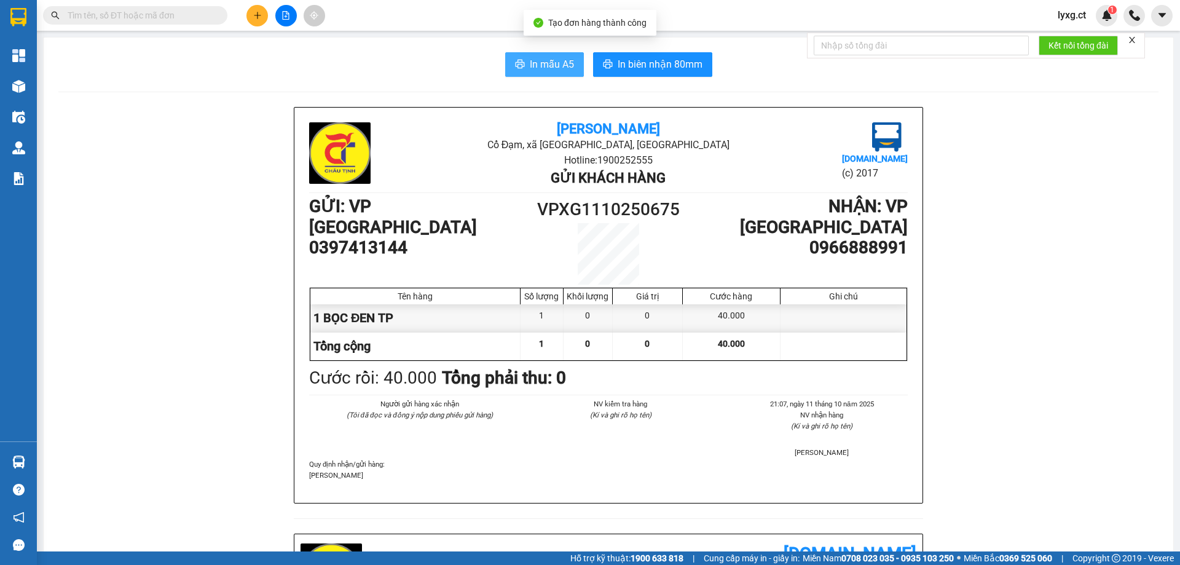
click at [538, 65] on span "In mẫu A5" at bounding box center [552, 64] width 44 height 15
click at [253, 13] on icon "plus" at bounding box center [257, 15] width 9 height 9
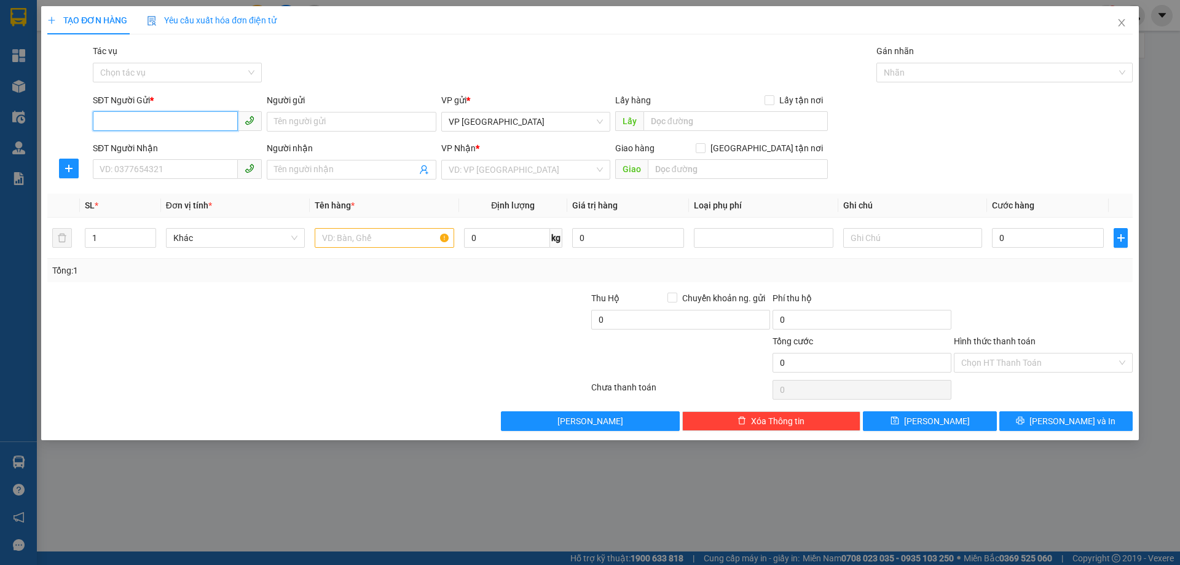
click at [168, 124] on input "SĐT Người Gửi *" at bounding box center [165, 121] width 145 height 20
type input "0974599875"
click at [155, 141] on div "0974599875" at bounding box center [177, 146] width 154 height 14
type input "0972838380"
type input "A THÍCH"
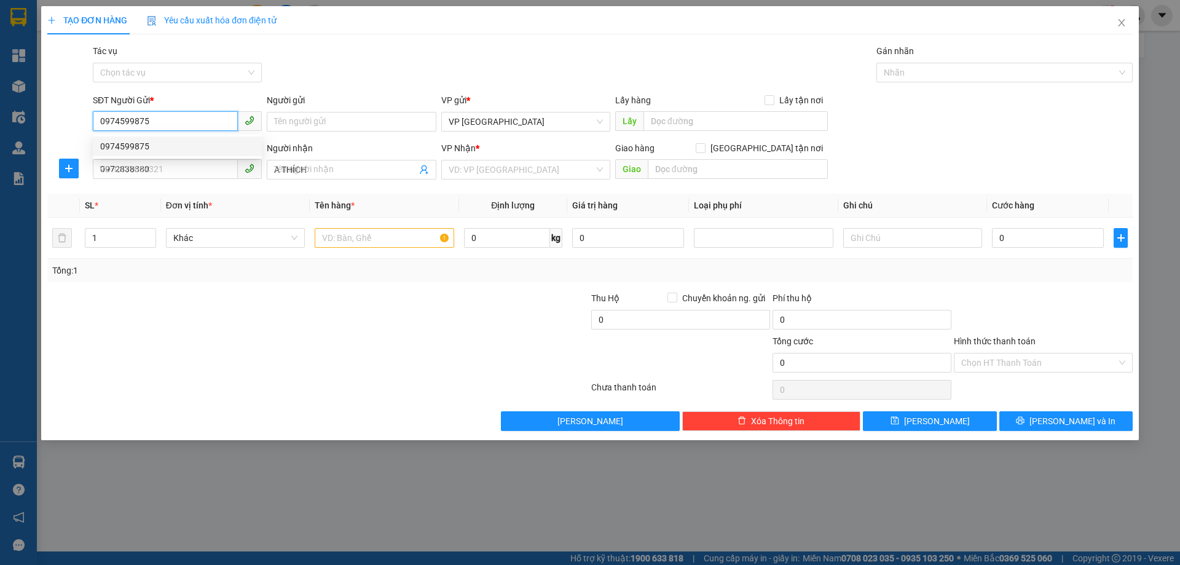
type input "120.000"
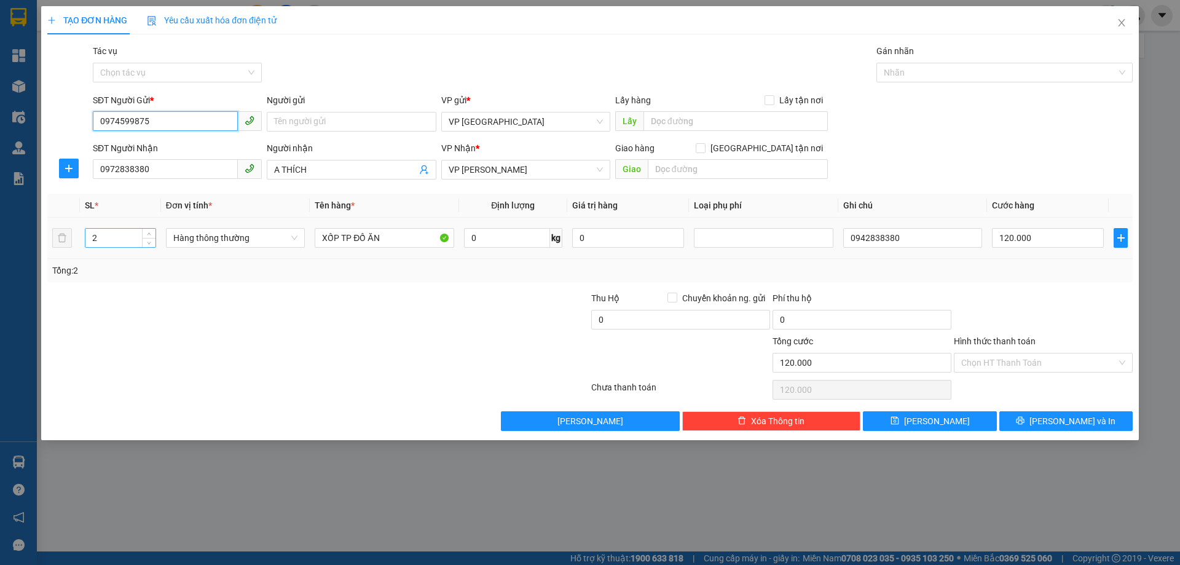
type input "0974599875"
click at [121, 237] on input "2" at bounding box center [120, 238] width 70 height 18
type input "1"
drag, startPoint x: 385, startPoint y: 234, endPoint x: 224, endPoint y: 240, distance: 161.1
click at [224, 240] on tr "1 Hàng thông thường XỐP TP ĐỒ ĂN 0 kg 0 0942838380 120.000" at bounding box center [589, 238] width 1085 height 41
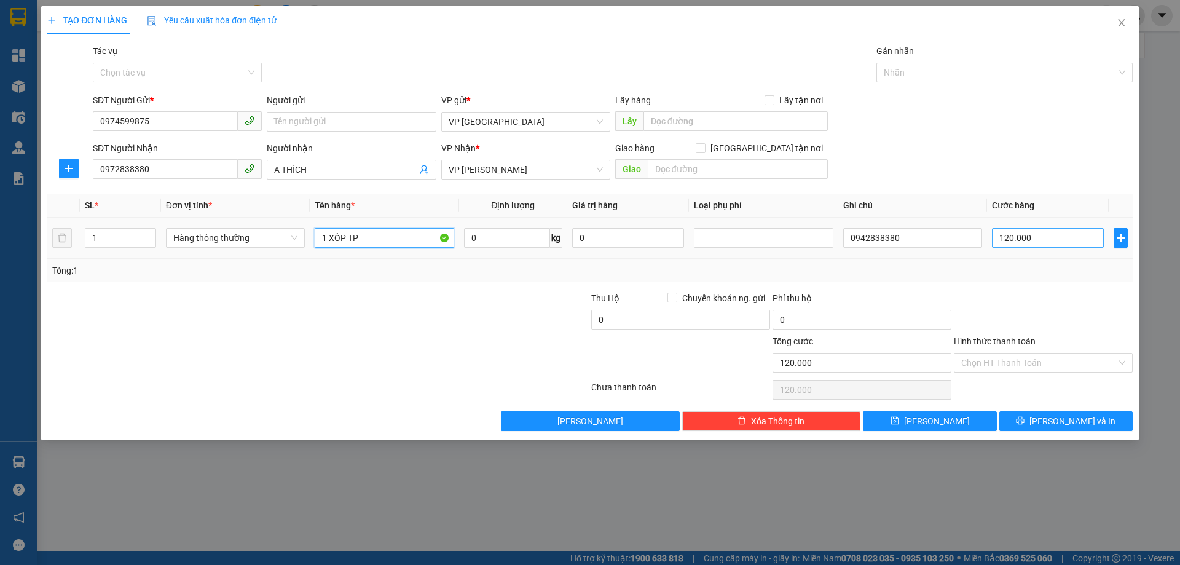
type input "1 XỐP TP"
click at [1041, 246] on input "120.000" at bounding box center [1048, 238] width 112 height 20
type input "6"
type input "60"
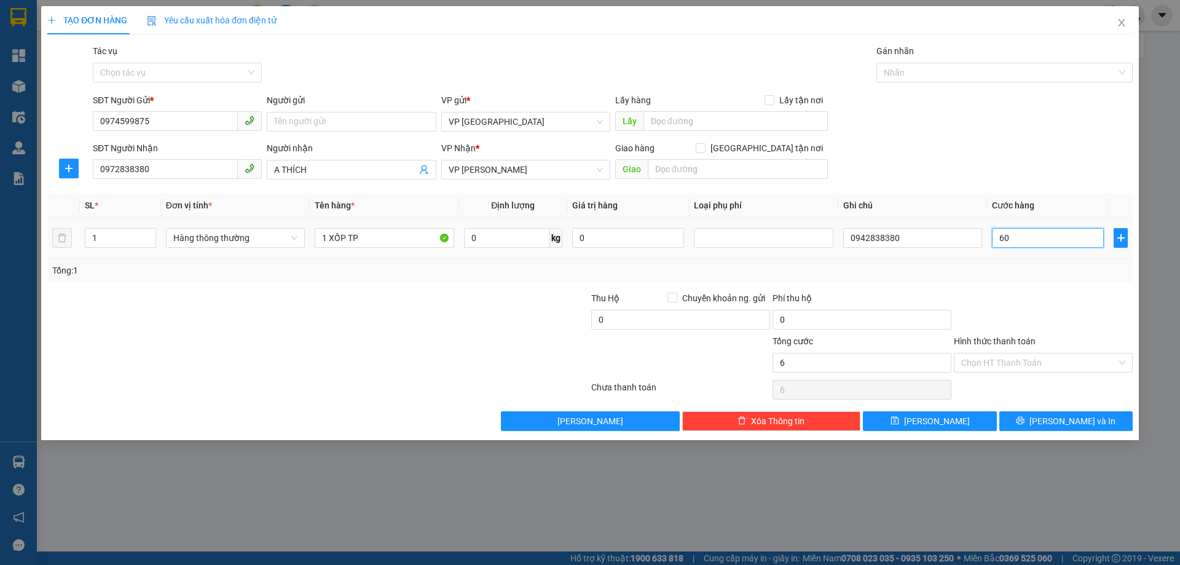
type input "60"
type input "60.000"
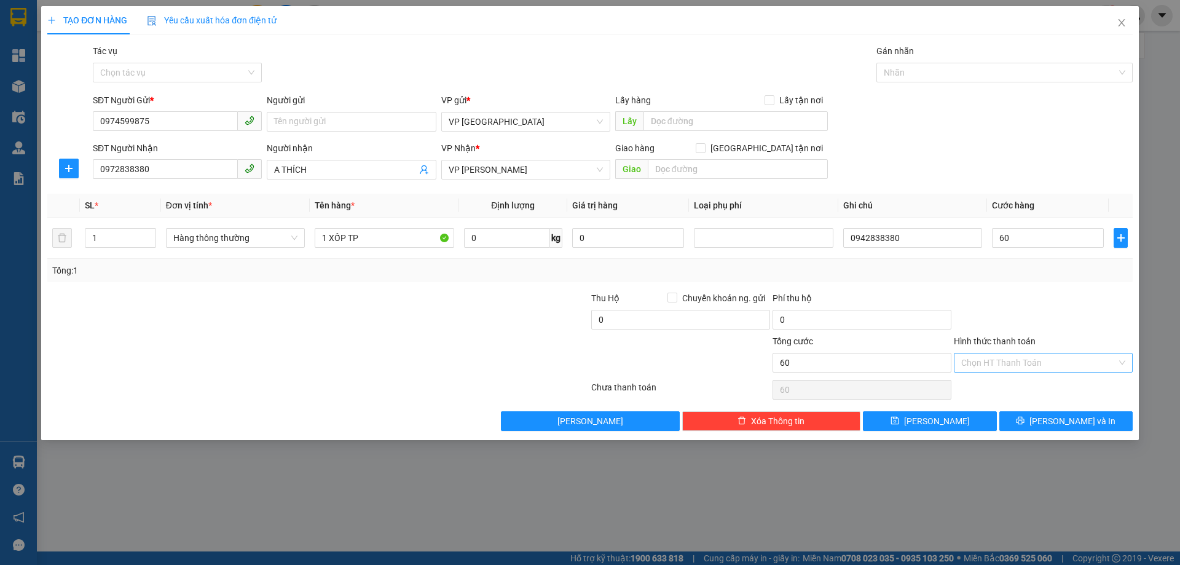
type input "60.000"
click at [1043, 368] on input "Hình thức thanh toán" at bounding box center [1038, 362] width 155 height 18
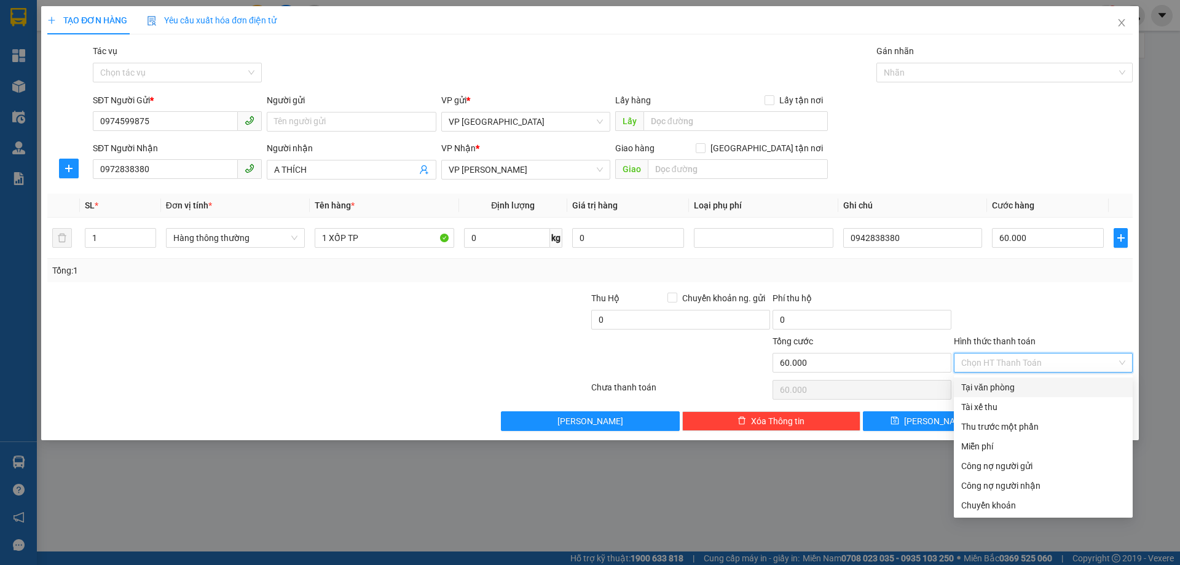
click at [1072, 306] on div at bounding box center [1043, 312] width 181 height 43
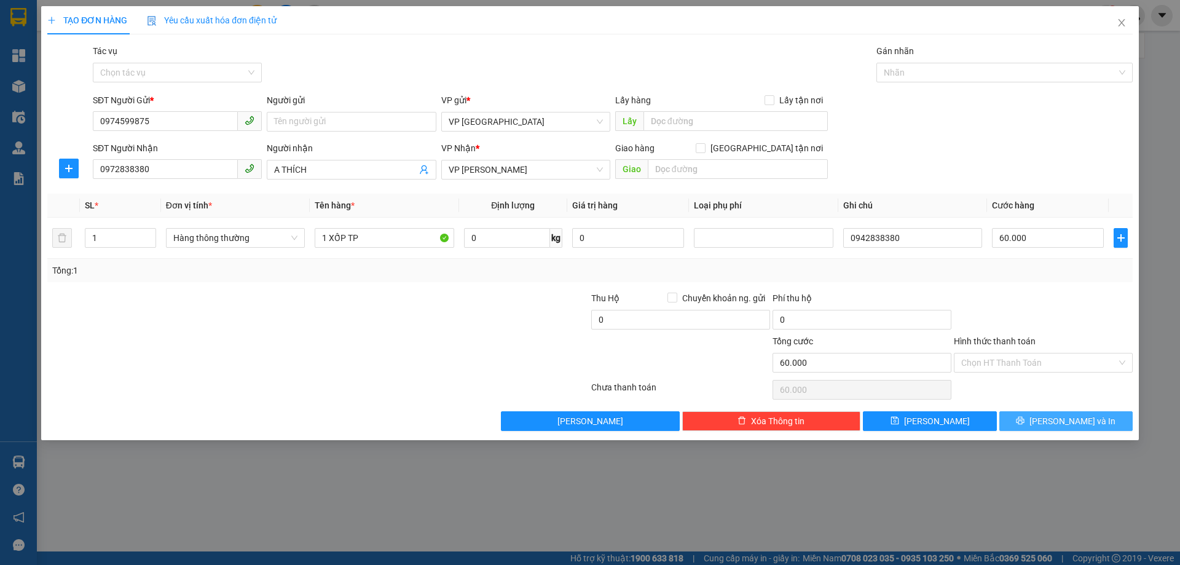
click at [1107, 423] on button "Lưu và In" at bounding box center [1065, 421] width 133 height 20
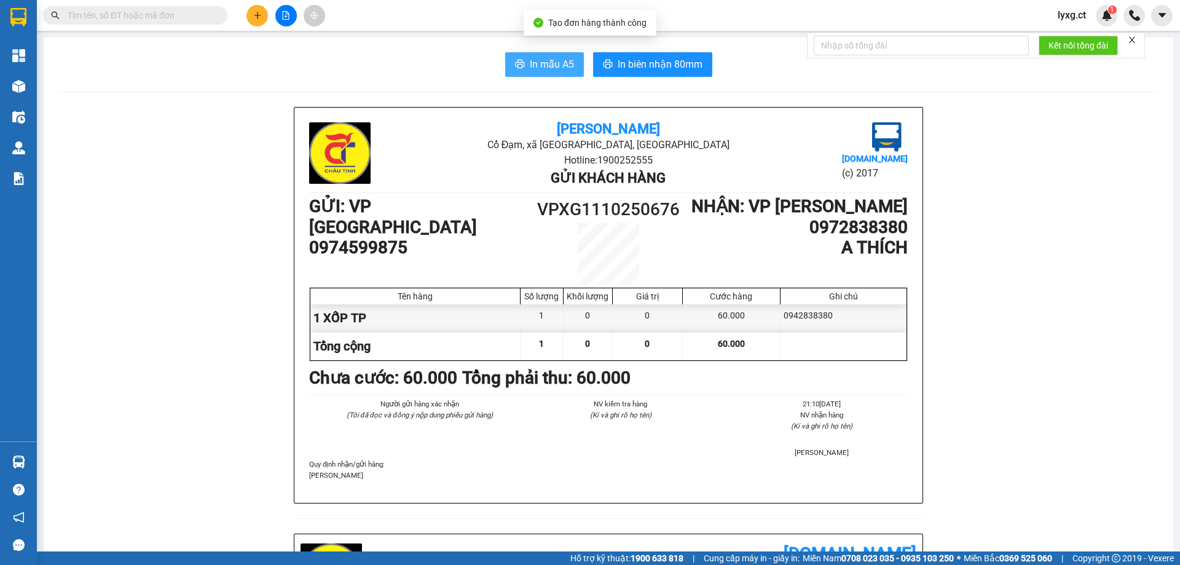
click at [541, 62] on span "In mẫu A5" at bounding box center [552, 64] width 44 height 15
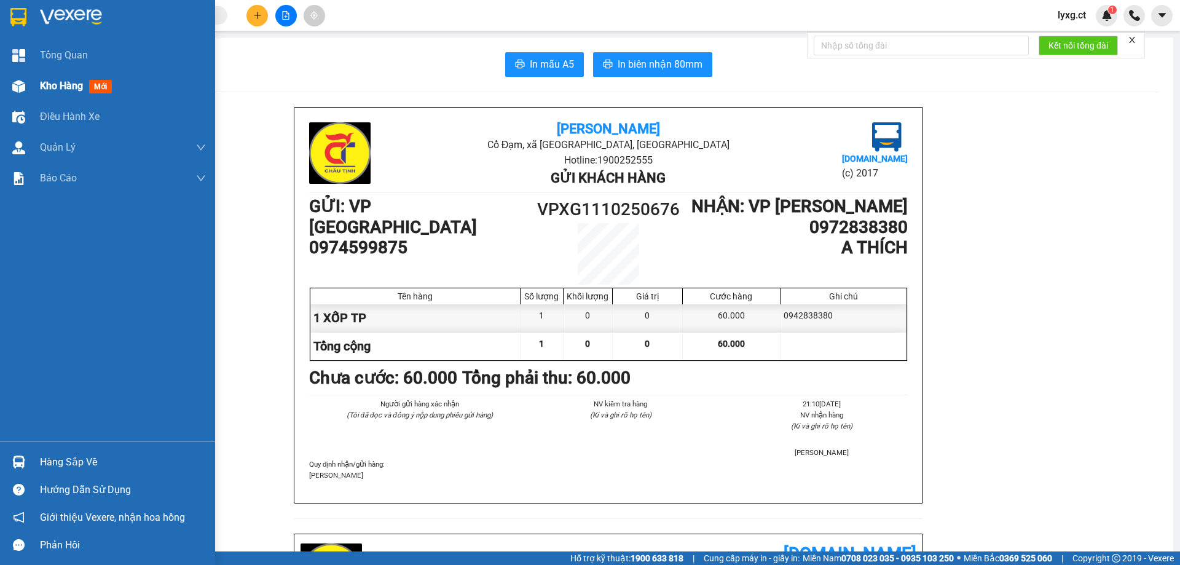
click at [60, 84] on span "Kho hàng" at bounding box center [61, 86] width 43 height 12
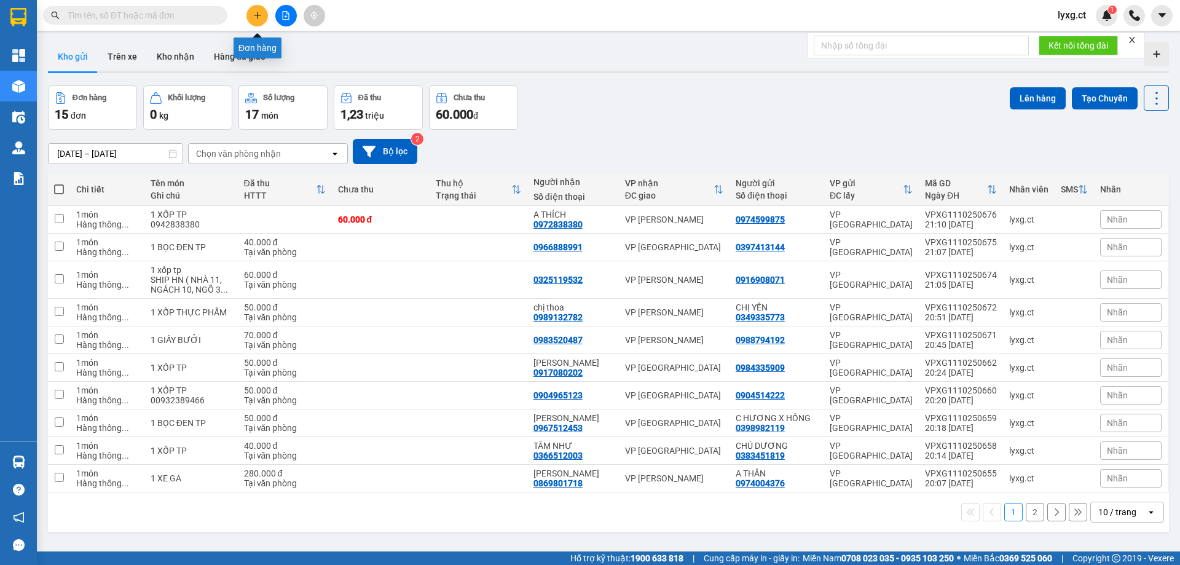
click at [257, 17] on icon "plus" at bounding box center [257, 15] width 1 height 7
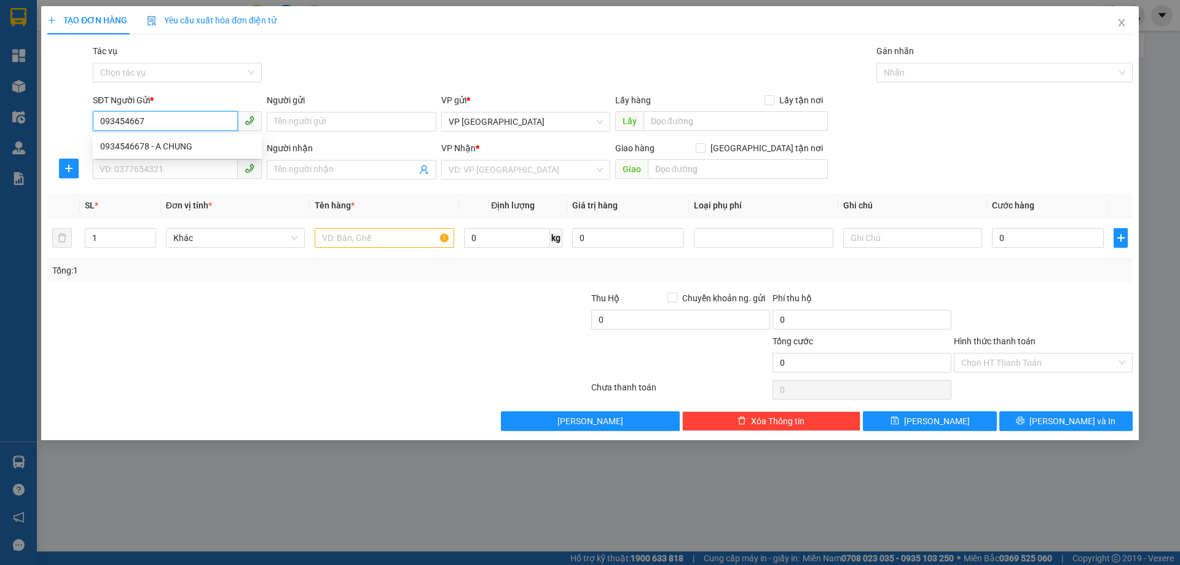
type input "0934546678"
click at [179, 143] on div "0934546678 - A CHUNG" at bounding box center [177, 146] width 154 height 14
type input "A CHUNG"
type input "0904021717"
type input "BÀ LÝ"
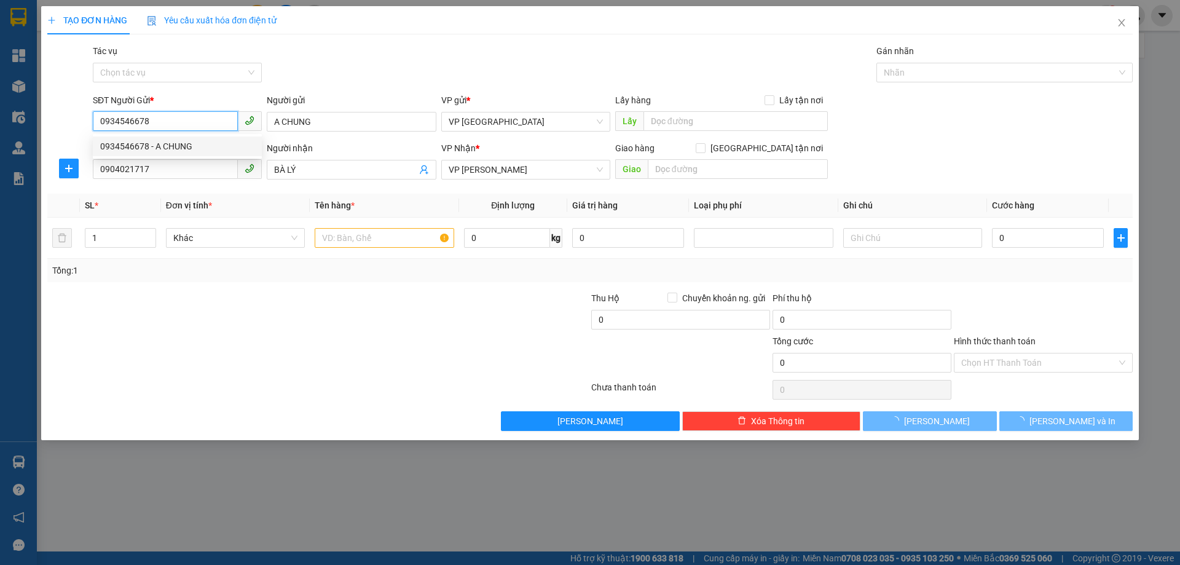
type input "60.000"
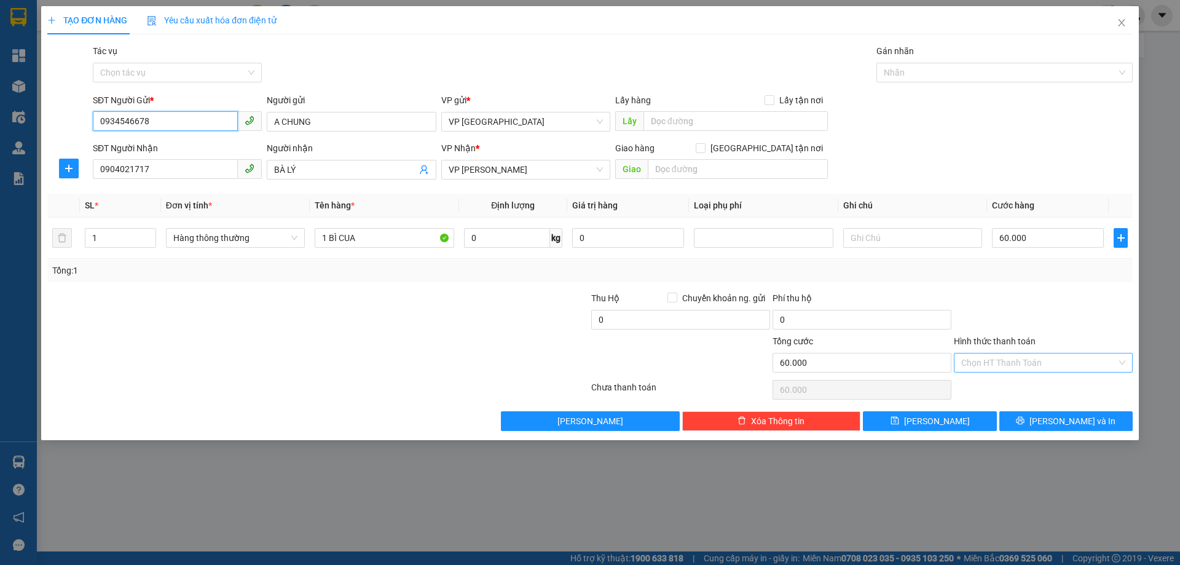
type input "0934546678"
click at [1039, 365] on input "Hình thức thanh toán" at bounding box center [1038, 362] width 155 height 18
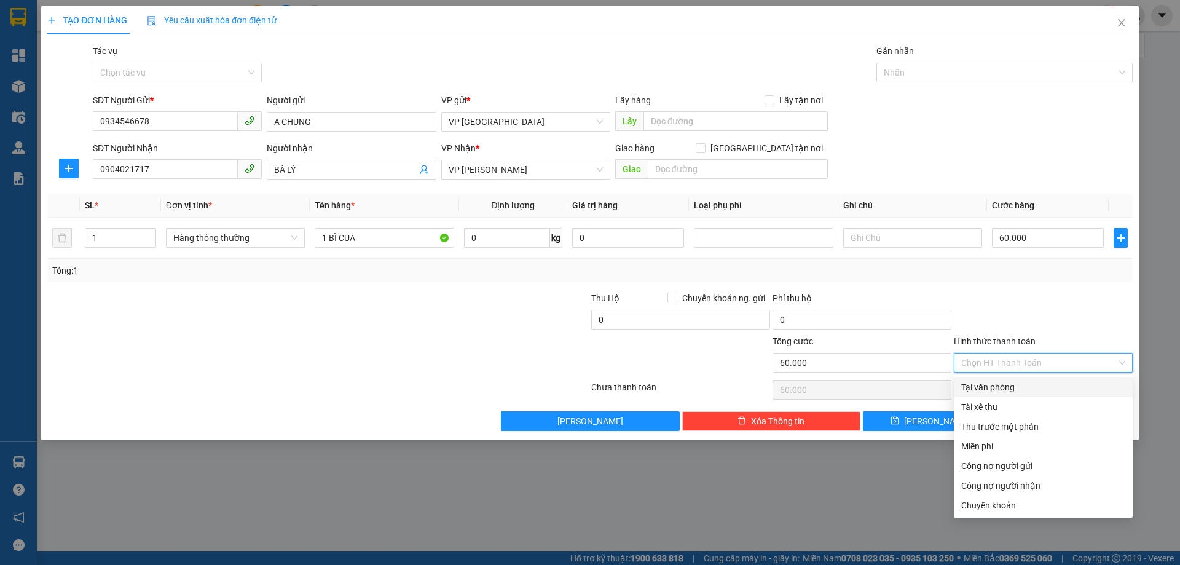
click at [1015, 387] on div "Tại văn phòng" at bounding box center [1043, 387] width 164 height 14
type input "0"
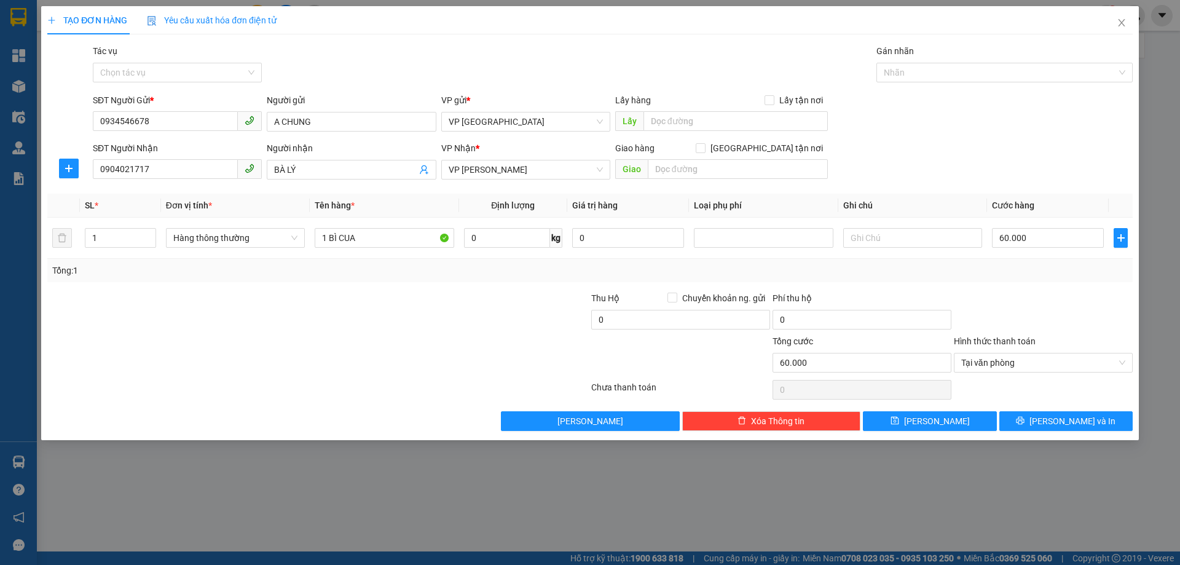
click at [1042, 302] on div at bounding box center [1043, 312] width 181 height 43
click at [1030, 418] on button "Lưu và In" at bounding box center [1065, 421] width 133 height 20
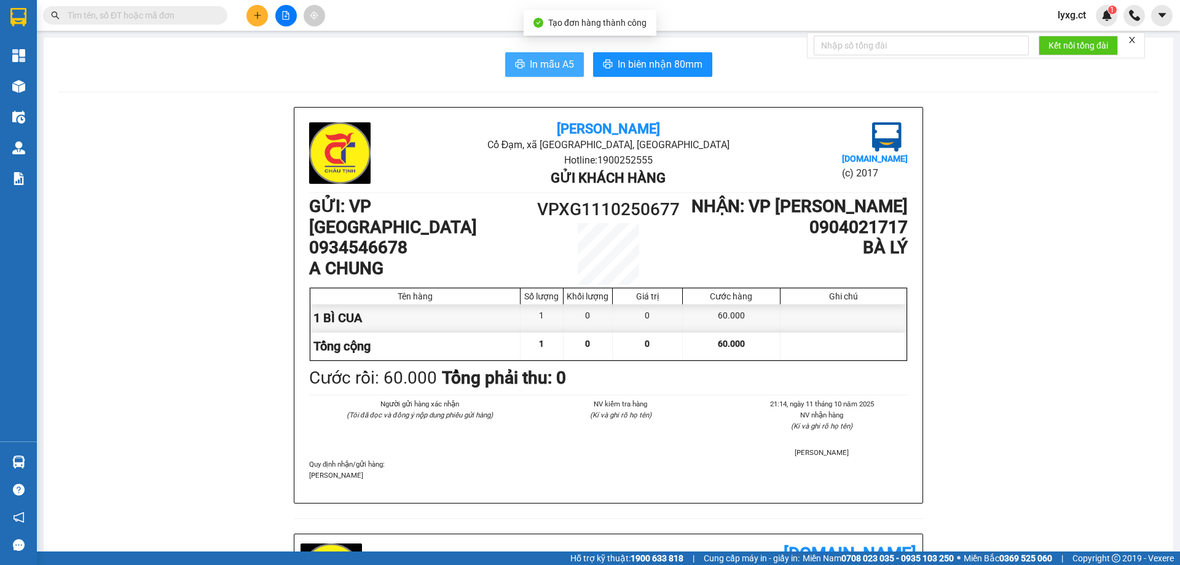
click at [543, 66] on span "In mẫu A5" at bounding box center [552, 64] width 44 height 15
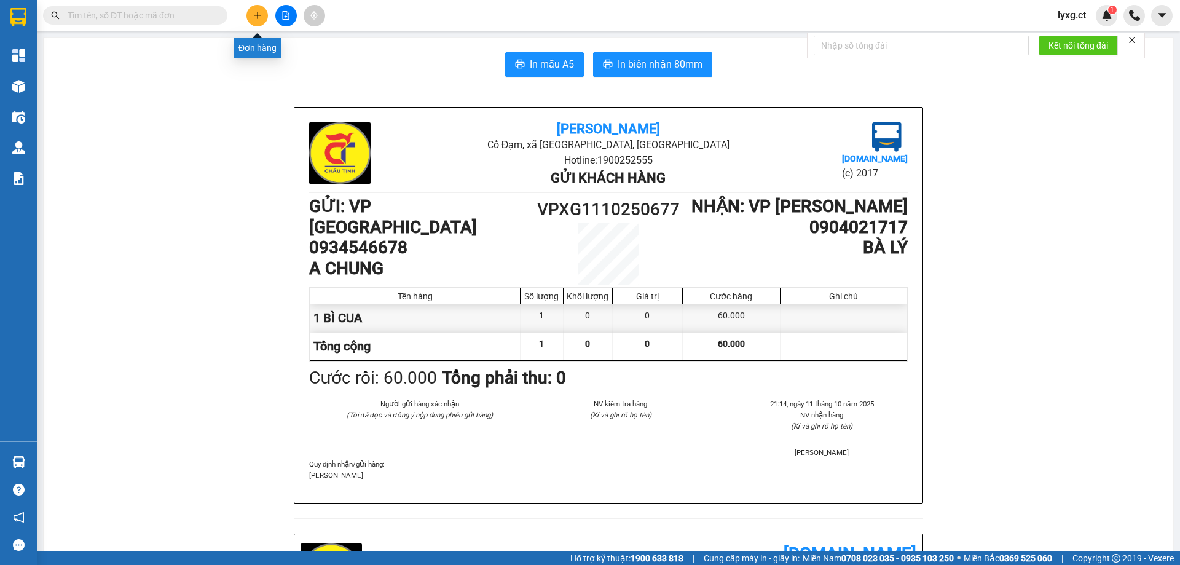
click at [253, 14] on icon "plus" at bounding box center [257, 15] width 9 height 9
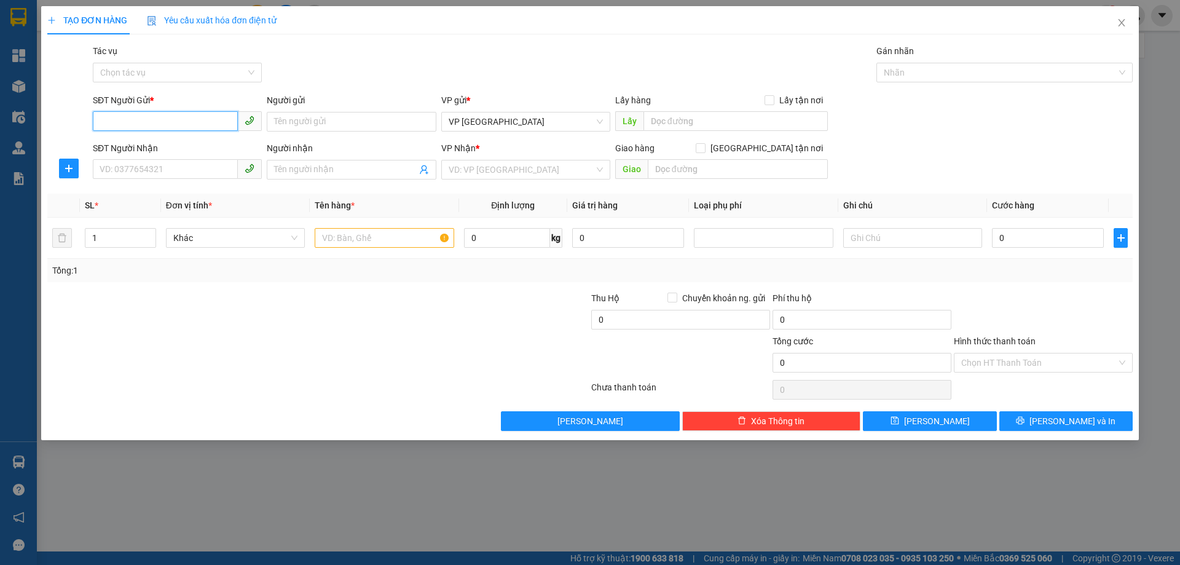
click at [117, 122] on input "SĐT Người Gửi *" at bounding box center [165, 121] width 145 height 20
type input "0934546678"
drag, startPoint x: 176, startPoint y: 146, endPoint x: 194, endPoint y: 135, distance: 21.8
click at [176, 146] on div "0934546678 - A CHUNG" at bounding box center [177, 146] width 154 height 14
type input "A CHUNG"
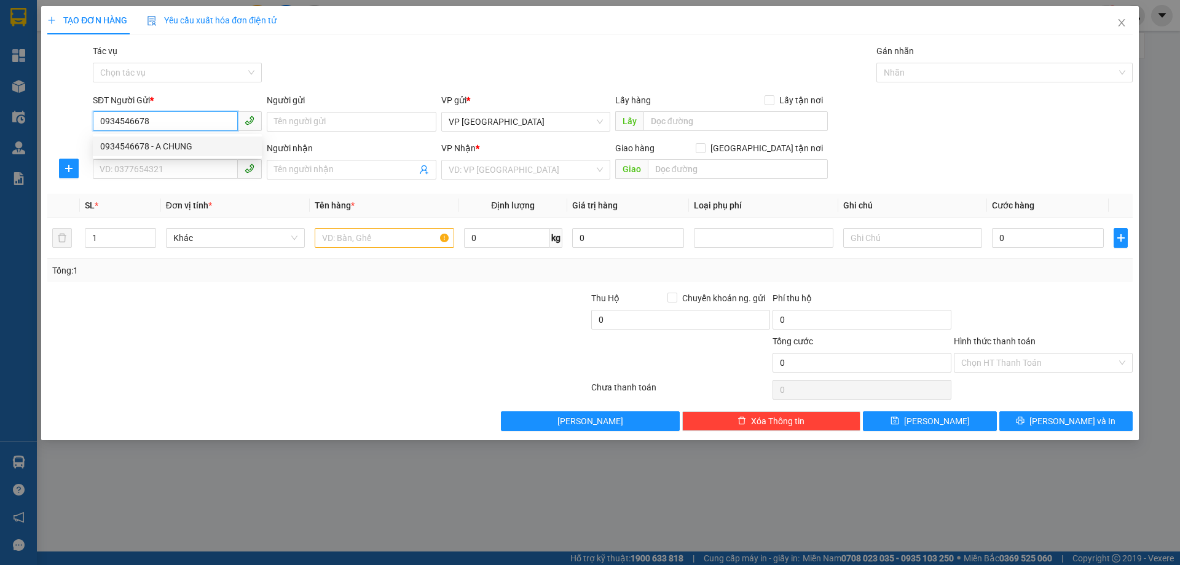
type input "0904021717"
type input "BÀ LÝ"
type input "60.000"
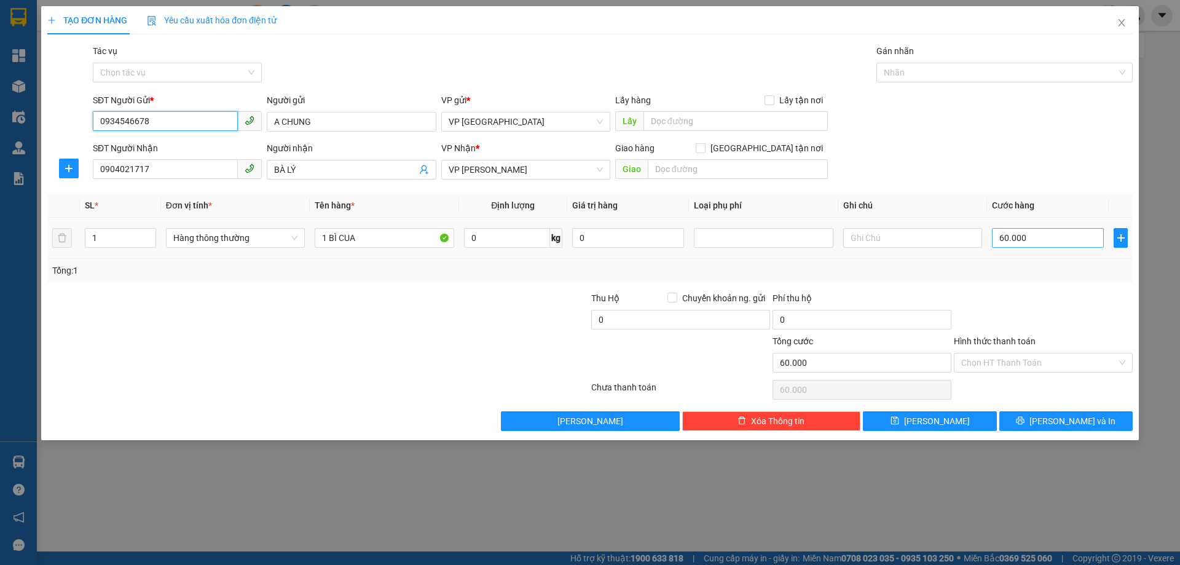
type input "0934546678"
click at [1031, 242] on input "60.000" at bounding box center [1048, 238] width 112 height 20
type input "5"
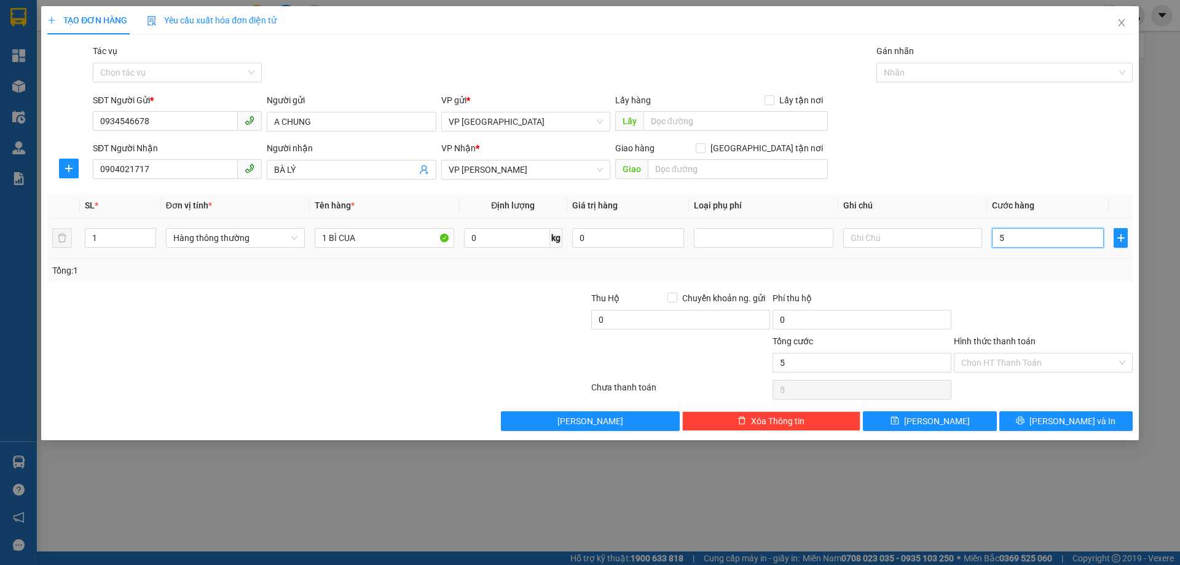
type input "50"
type input "50.000"
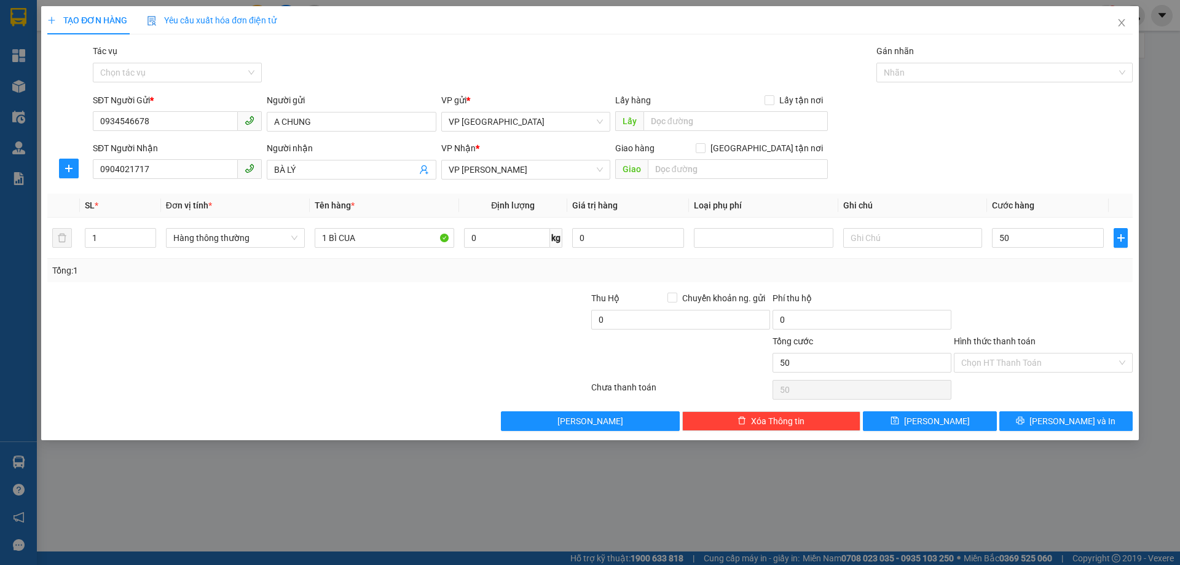
type input "50.000"
click at [1013, 281] on div "Tổng: 1" at bounding box center [589, 270] width 1085 height 23
click at [1019, 364] on input "Hình thức thanh toán" at bounding box center [1038, 362] width 155 height 18
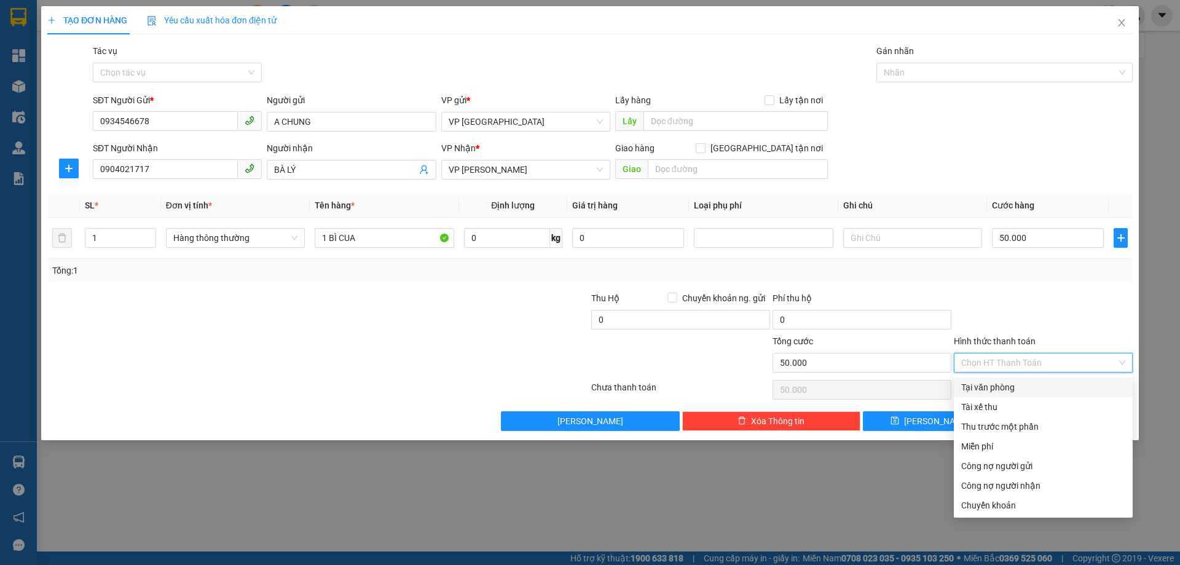
click at [1004, 382] on div "Tại văn phòng" at bounding box center [1043, 387] width 164 height 14
type input "0"
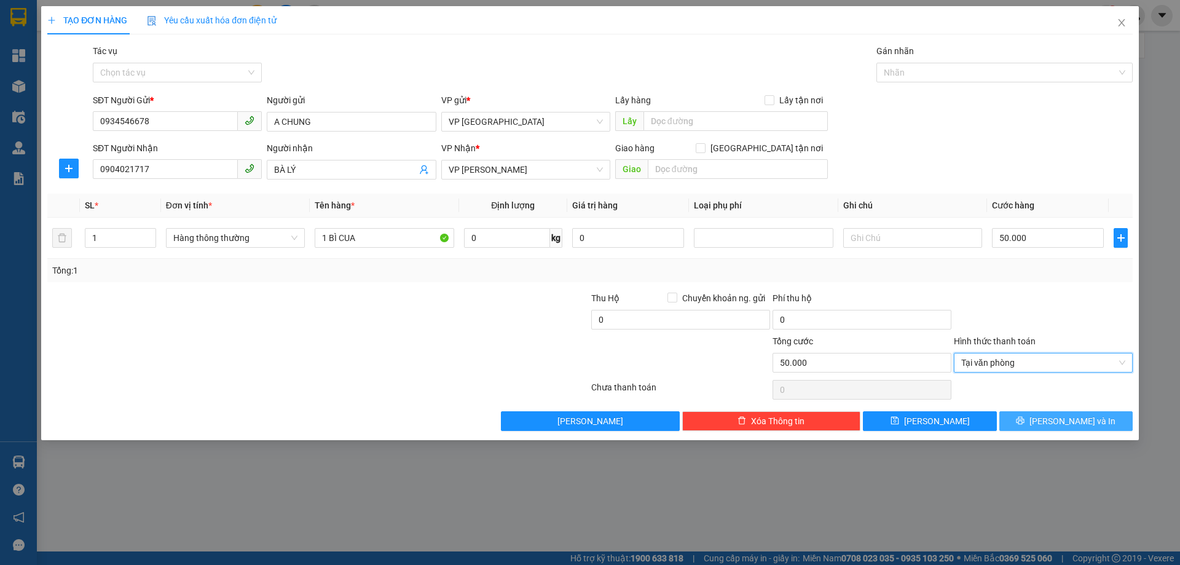
click at [1074, 420] on span "Lưu và In" at bounding box center [1072, 421] width 86 height 14
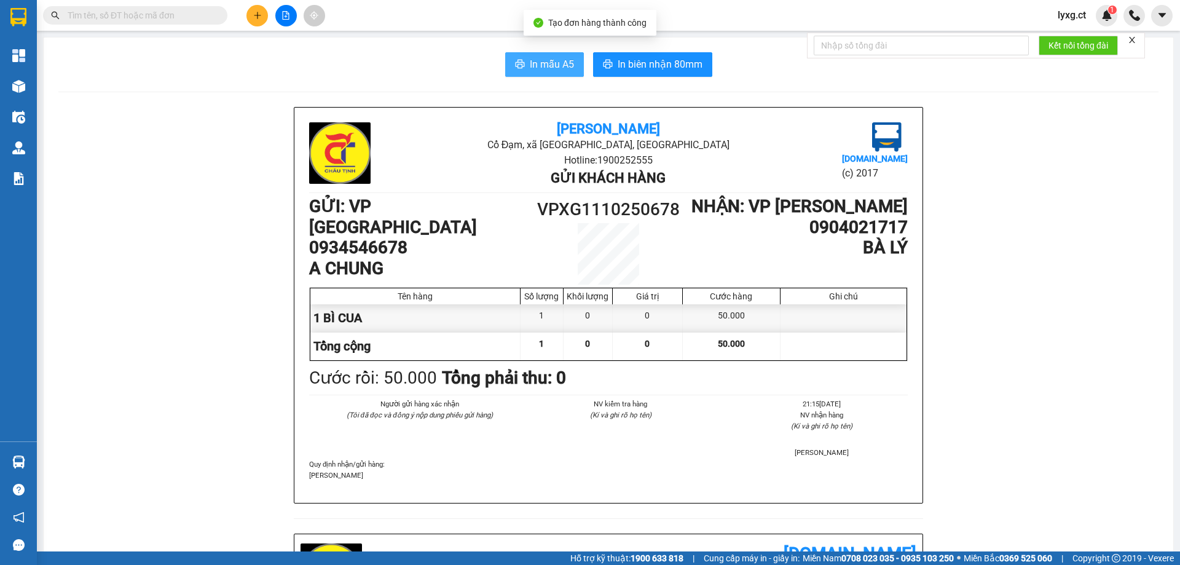
click at [549, 55] on button "In mẫu A5" at bounding box center [544, 64] width 79 height 25
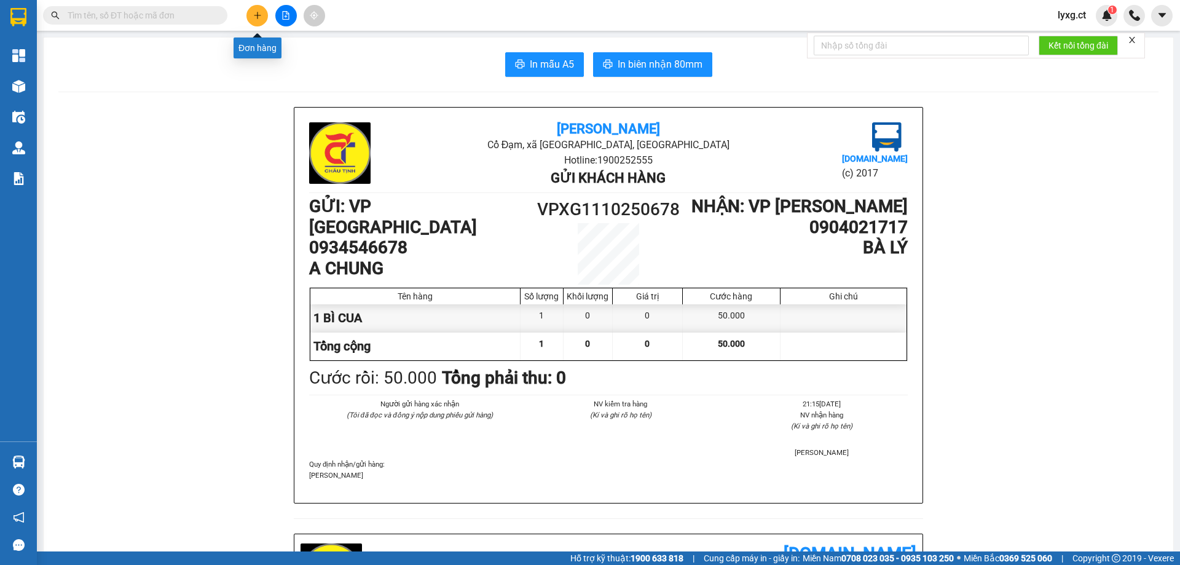
click at [264, 16] on button at bounding box center [257, 16] width 22 height 22
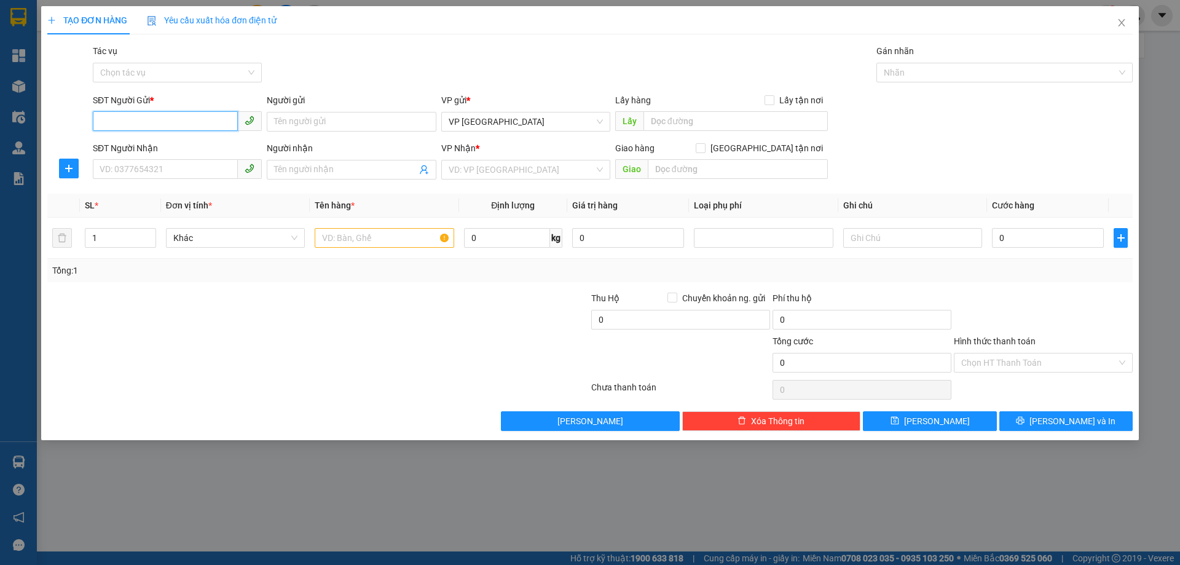
click at [143, 122] on input "SĐT Người Gửi *" at bounding box center [165, 121] width 145 height 20
type input "0988817262"
click at [122, 168] on input "SĐT Người Nhận" at bounding box center [165, 169] width 145 height 20
type input "0"
click at [449, 173] on input "search" at bounding box center [522, 169] width 146 height 18
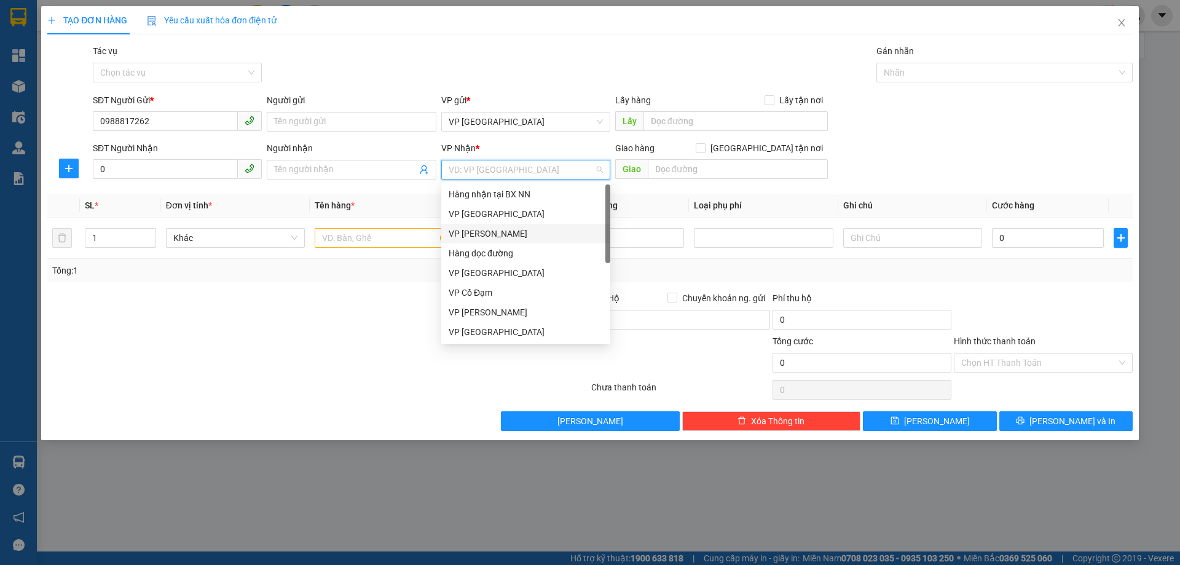
click at [462, 229] on div "VP Hoàng Liệt" at bounding box center [526, 234] width 154 height 14
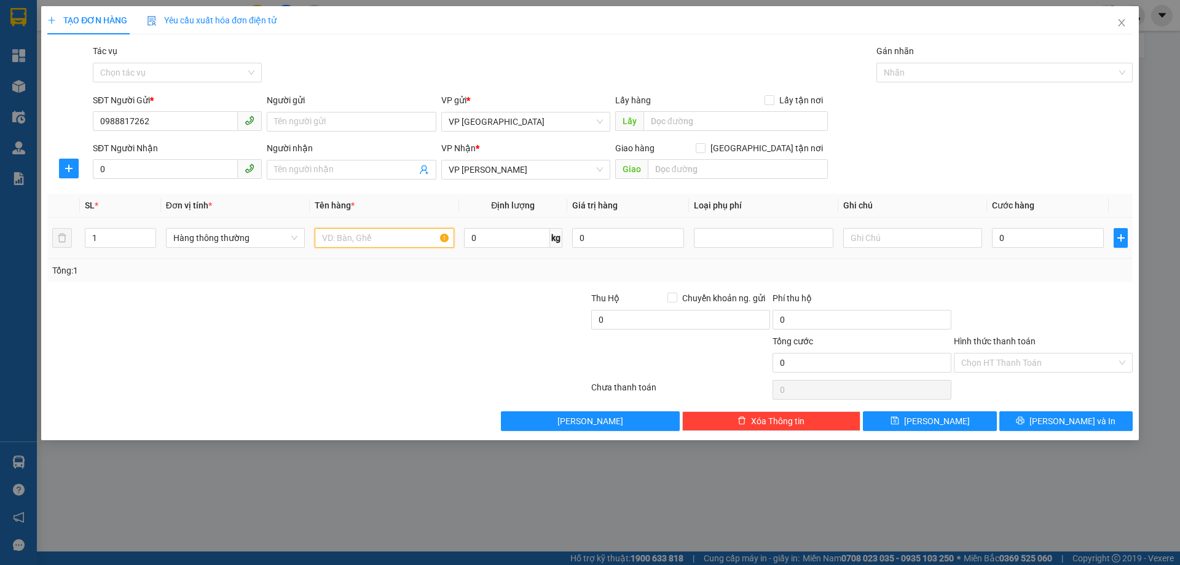
click at [395, 230] on input "text" at bounding box center [384, 238] width 139 height 20
type input "1 XỐP TP"
click at [148, 173] on input "0" at bounding box center [165, 169] width 145 height 20
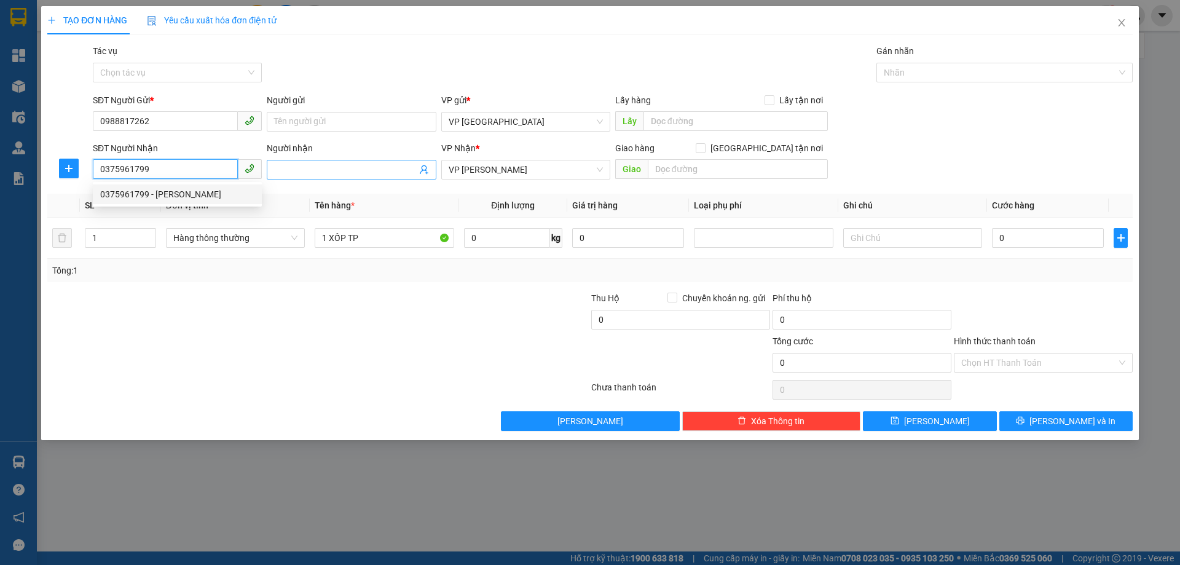
type input "0375961799"
click at [390, 170] on input "Người nhận" at bounding box center [345, 170] width 142 height 14
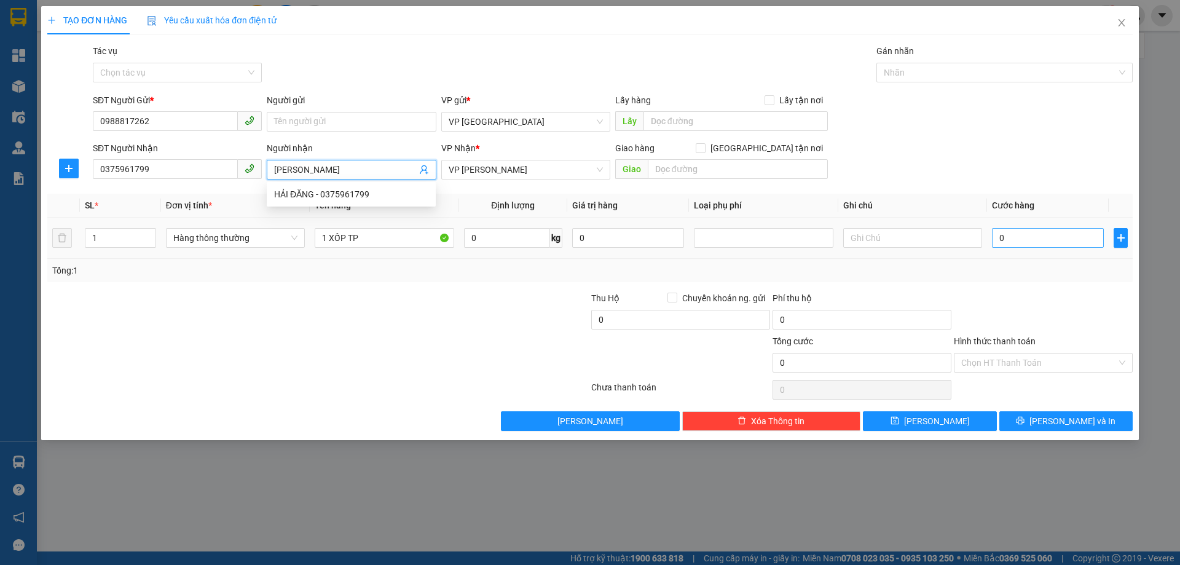
type input "HẢI ĐĂNG"
click at [1072, 241] on input "0" at bounding box center [1048, 238] width 112 height 20
type input "9"
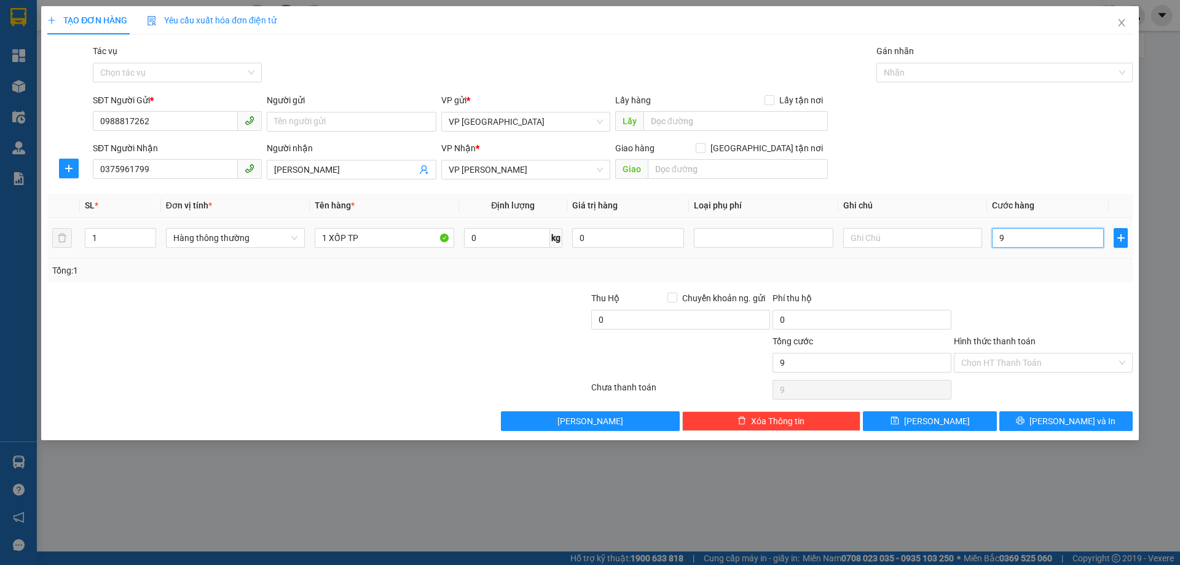
type input "90"
type input "90.000"
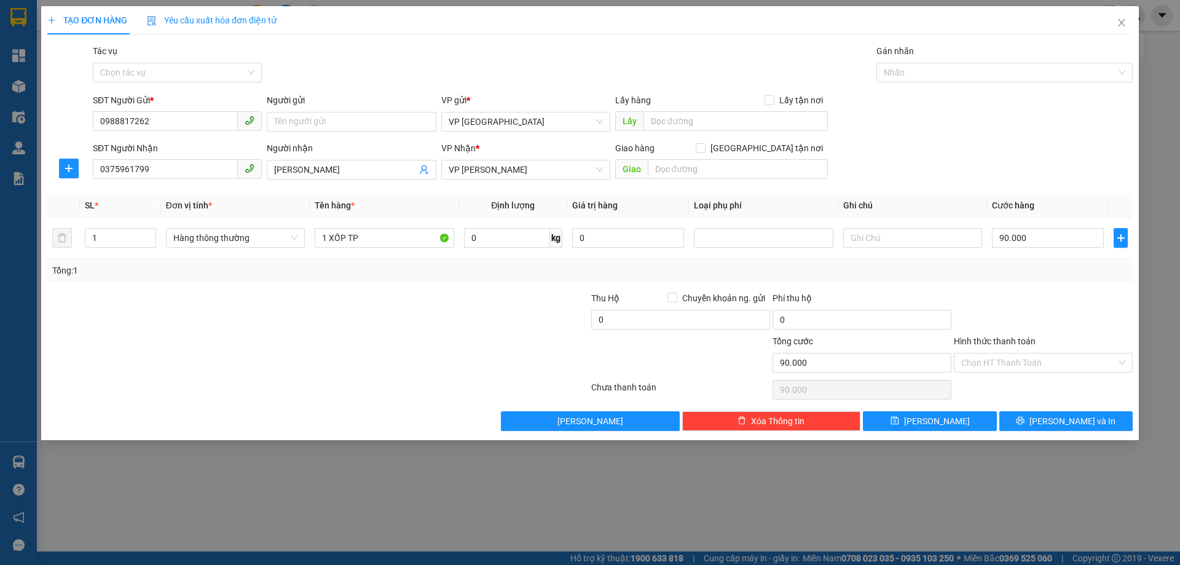
click at [1040, 264] on div "Tổng: 1" at bounding box center [589, 271] width 1075 height 14
click at [1034, 366] on input "Hình thức thanh toán" at bounding box center [1038, 362] width 155 height 18
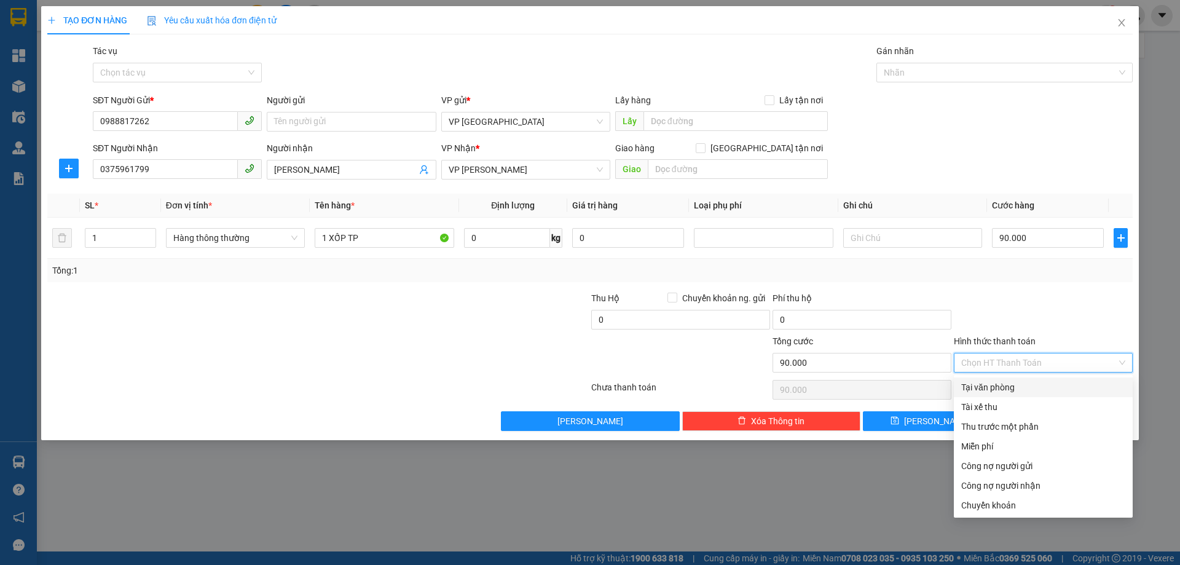
click at [998, 390] on div "Tại văn phòng" at bounding box center [1043, 387] width 164 height 14
type input "0"
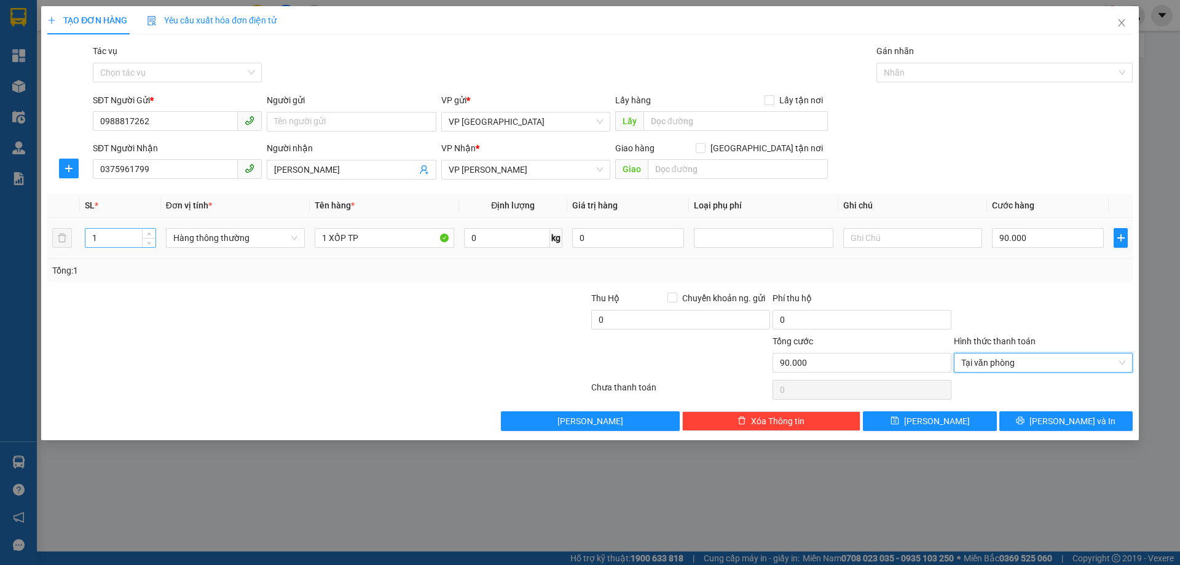
click at [108, 240] on input "1" at bounding box center [120, 238] width 70 height 18
type input "2"
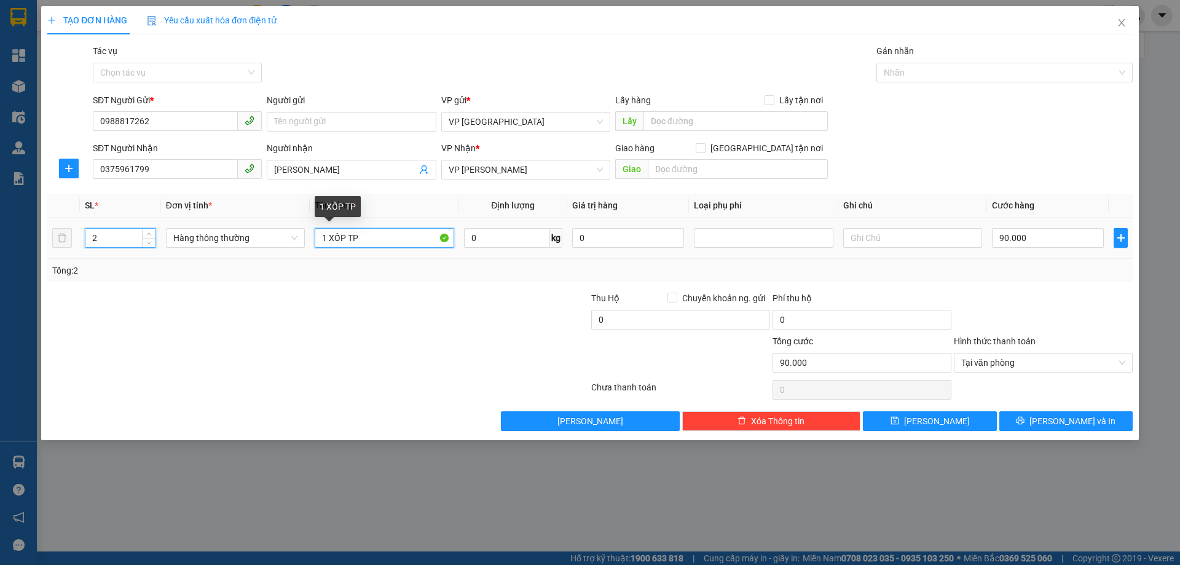
click at [369, 238] on input "1 XỐP TP" at bounding box center [384, 238] width 139 height 20
type input "1 XỐP TP+1 BÌ BƯỞI"
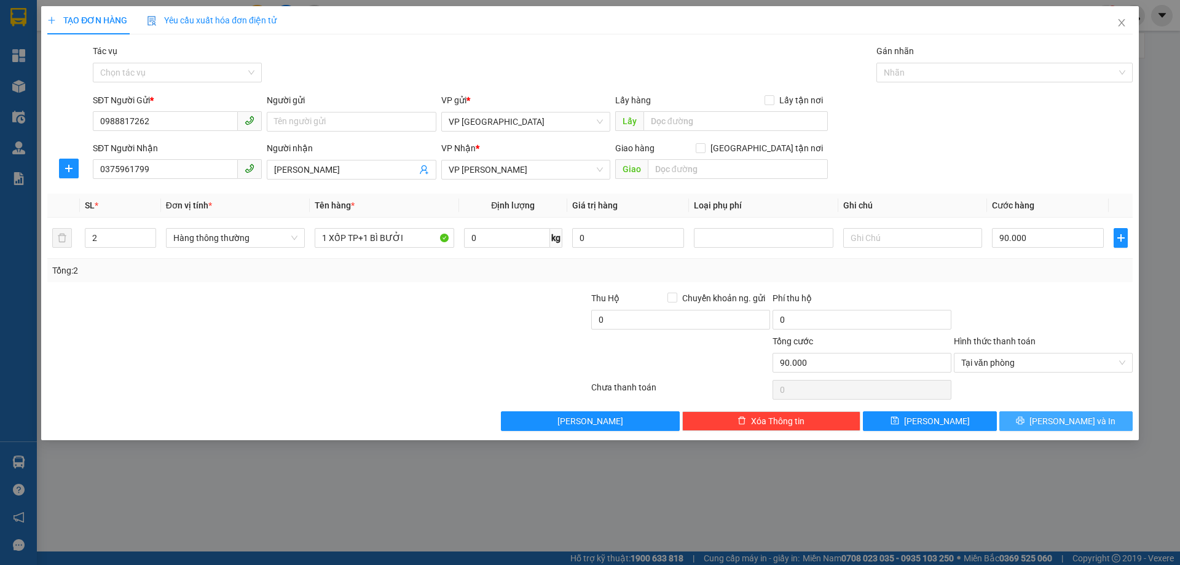
click at [1024, 420] on icon "printer" at bounding box center [1020, 420] width 9 height 9
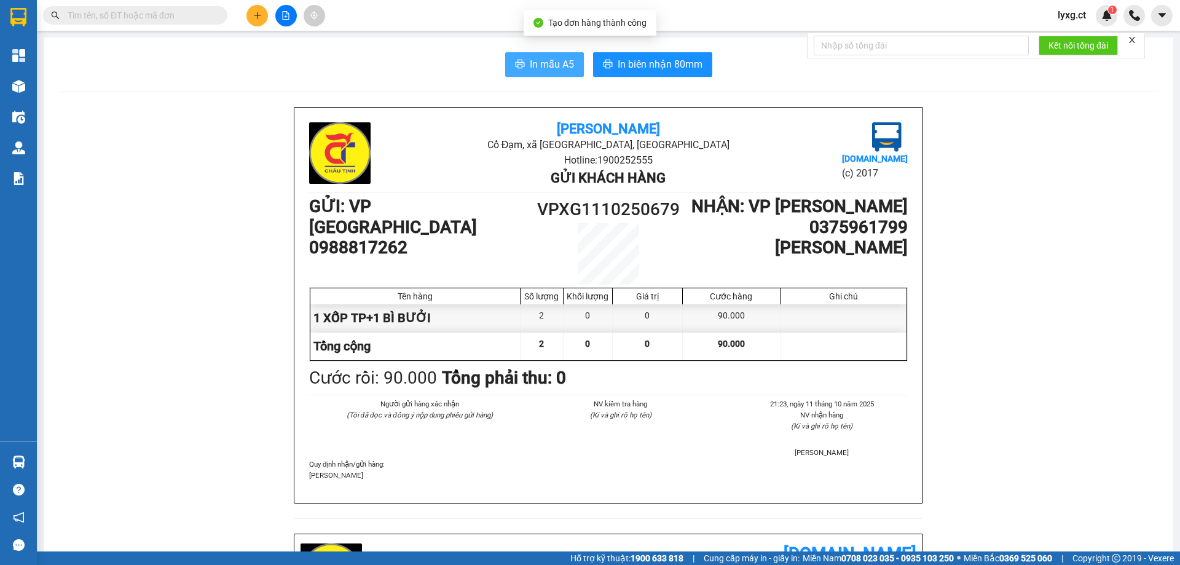
drag, startPoint x: 514, startPoint y: 63, endPoint x: 568, endPoint y: 82, distance: 57.3
click at [515, 63] on icon "printer" at bounding box center [520, 64] width 10 height 10
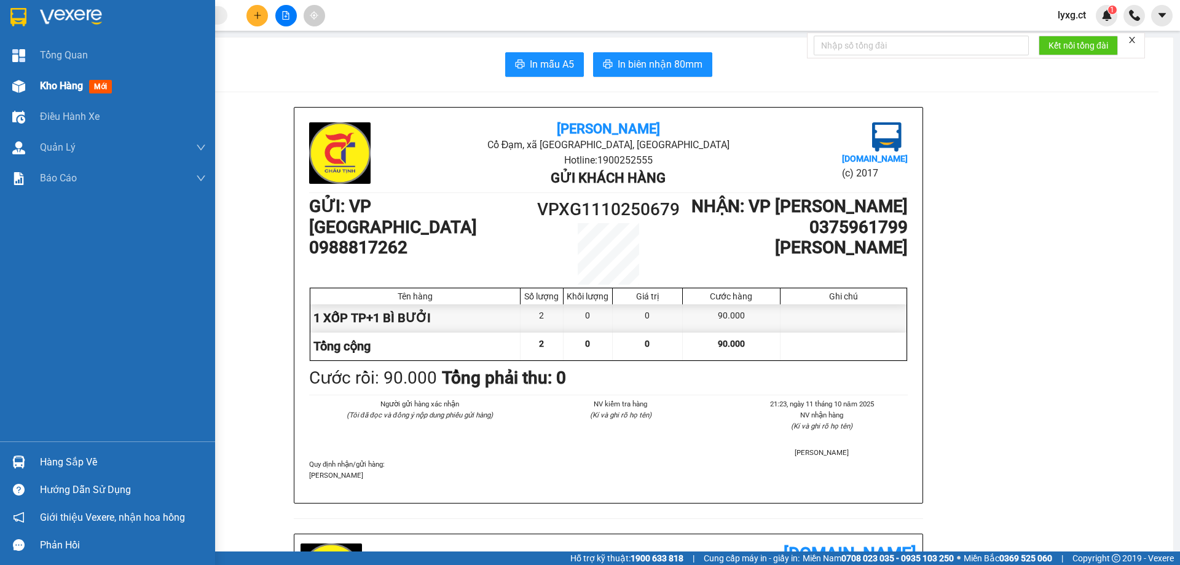
click at [73, 90] on span "Kho hàng" at bounding box center [61, 86] width 43 height 12
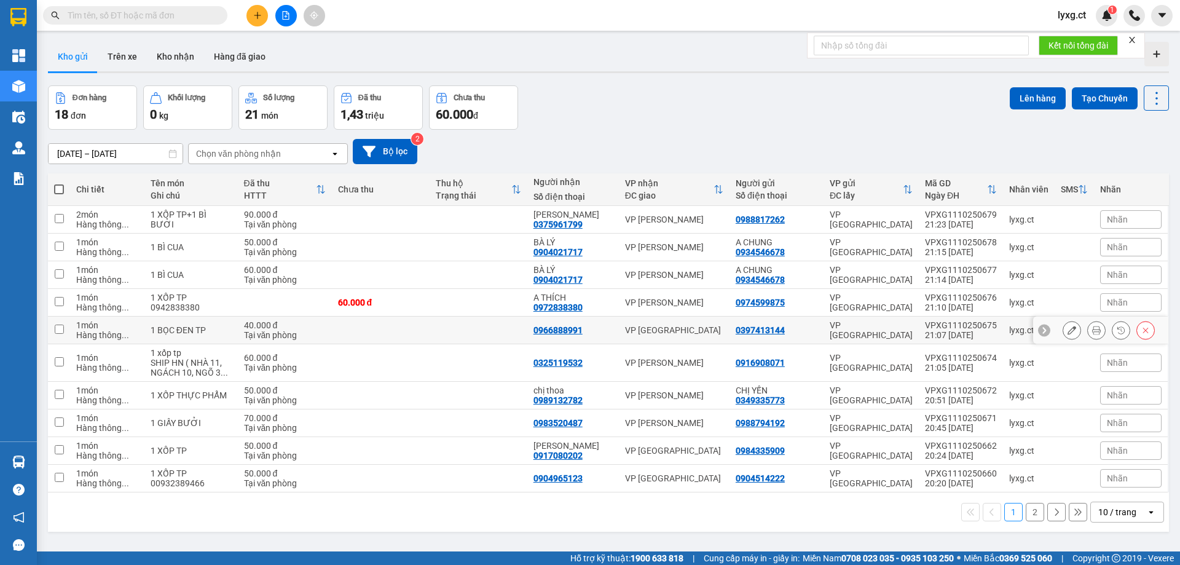
click at [64, 327] on td at bounding box center [59, 330] width 22 height 28
checkbox input "true"
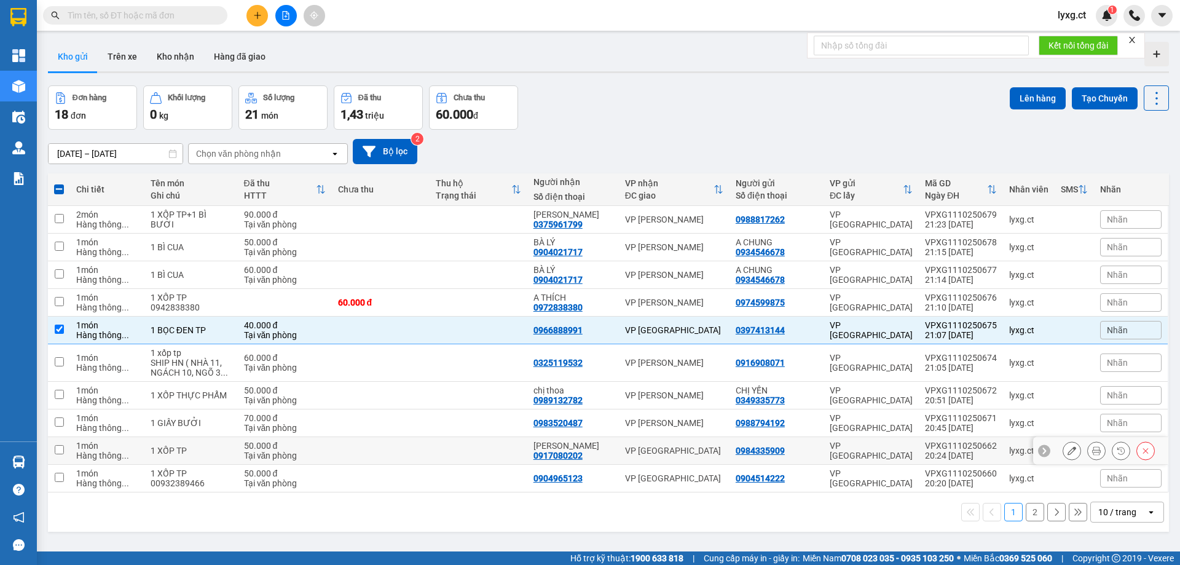
drag, startPoint x: 55, startPoint y: 453, endPoint x: 57, endPoint y: 477, distance: 24.0
click at [55, 454] on input "checkbox" at bounding box center [59, 449] width 9 height 9
checkbox input "true"
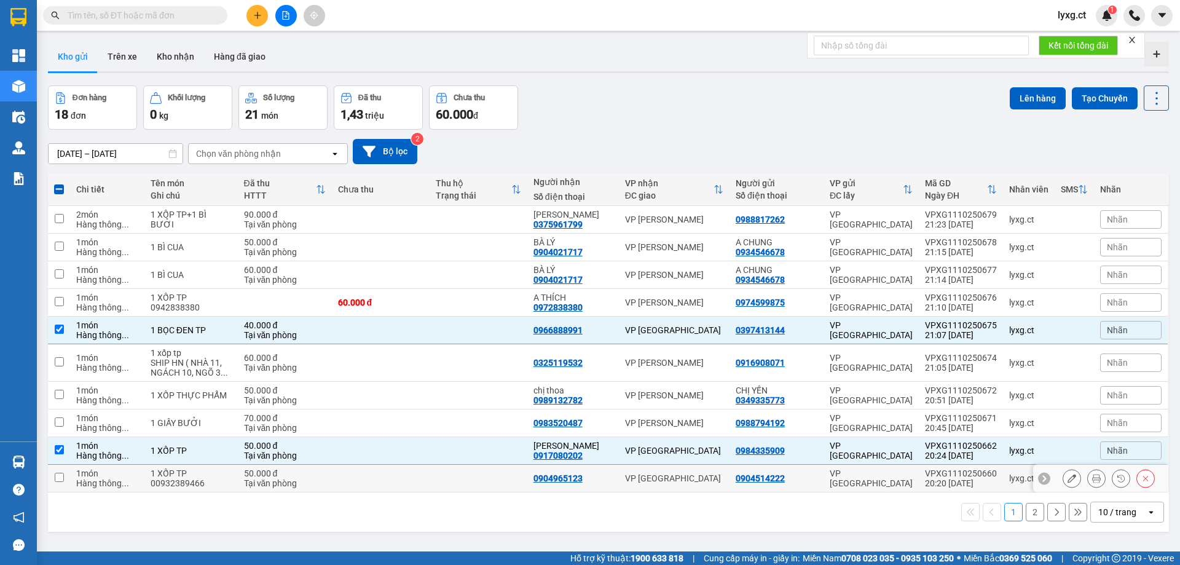
drag, startPoint x: 58, startPoint y: 481, endPoint x: 284, endPoint y: 427, distance: 231.9
click at [60, 481] on input "checkbox" at bounding box center [59, 477] width 9 height 9
checkbox input "true"
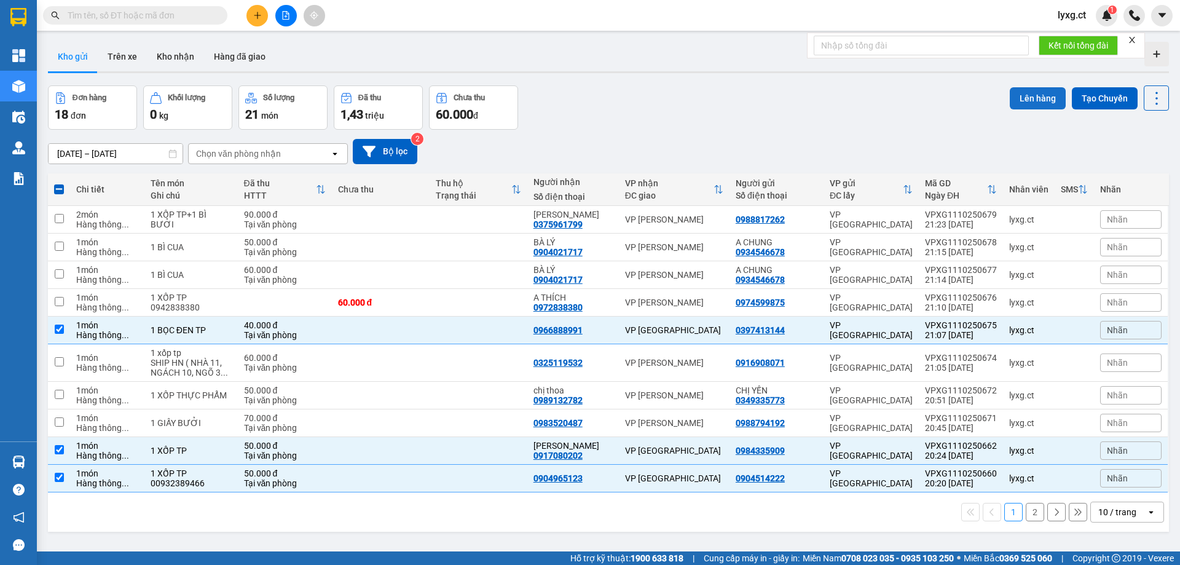
click at [1021, 102] on button "Lên hàng" at bounding box center [1038, 98] width 56 height 22
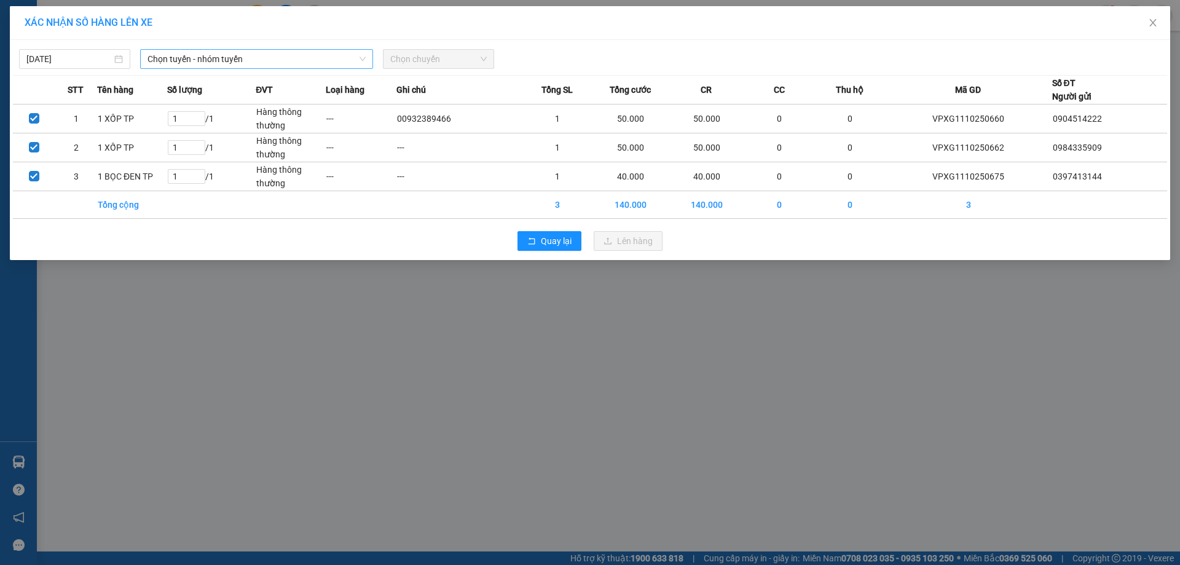
click at [312, 58] on span "Chọn tuyến - nhóm tuyến" at bounding box center [256, 59] width 218 height 18
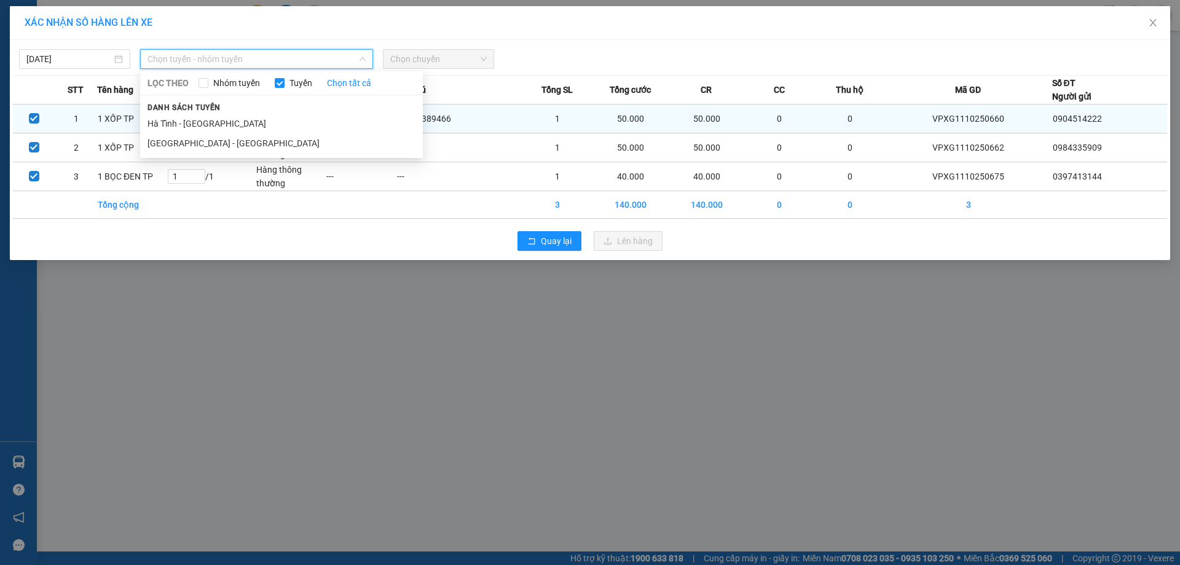
drag, startPoint x: 160, startPoint y: 124, endPoint x: 300, endPoint y: 112, distance: 140.0
click at [163, 124] on li "Hà Tĩnh - Hà Nội" at bounding box center [281, 124] width 283 height 20
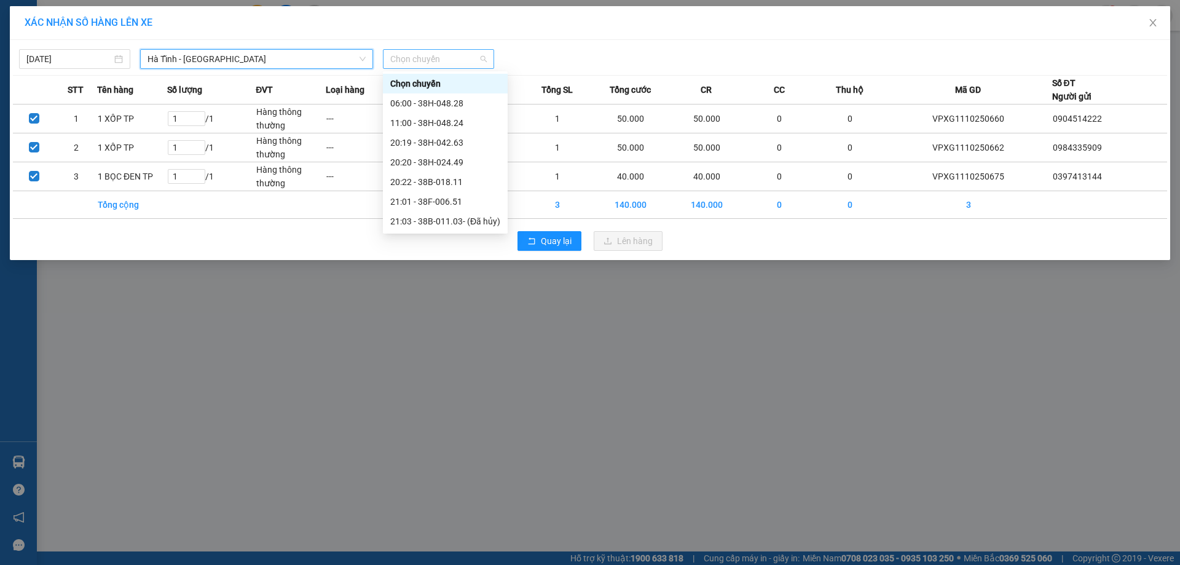
click at [488, 64] on div "Chọn chuyến" at bounding box center [438, 59] width 111 height 20
click at [452, 197] on div "21:01 - 38F-006.51" at bounding box center [445, 202] width 110 height 14
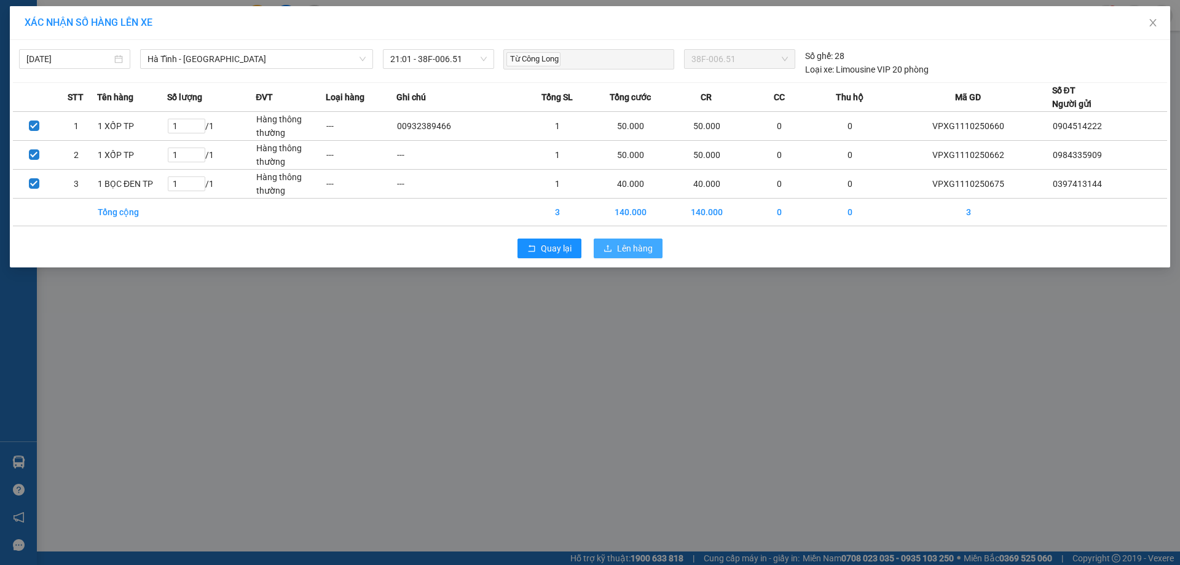
click at [607, 249] on icon "upload" at bounding box center [607, 248] width 9 height 9
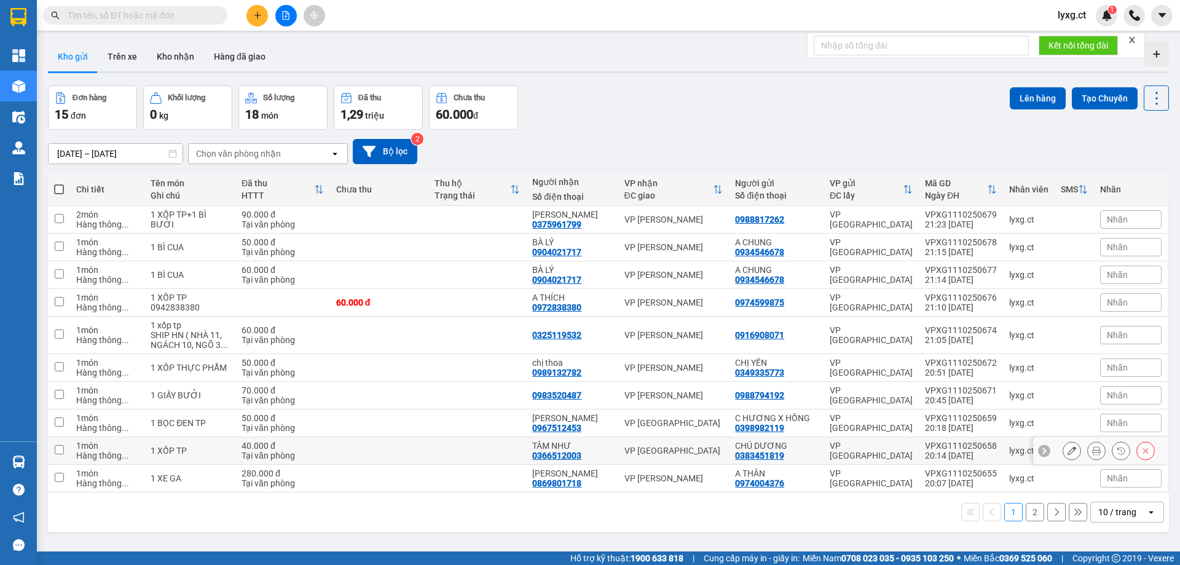
click at [63, 449] on input "checkbox" at bounding box center [59, 449] width 9 height 9
checkbox input "true"
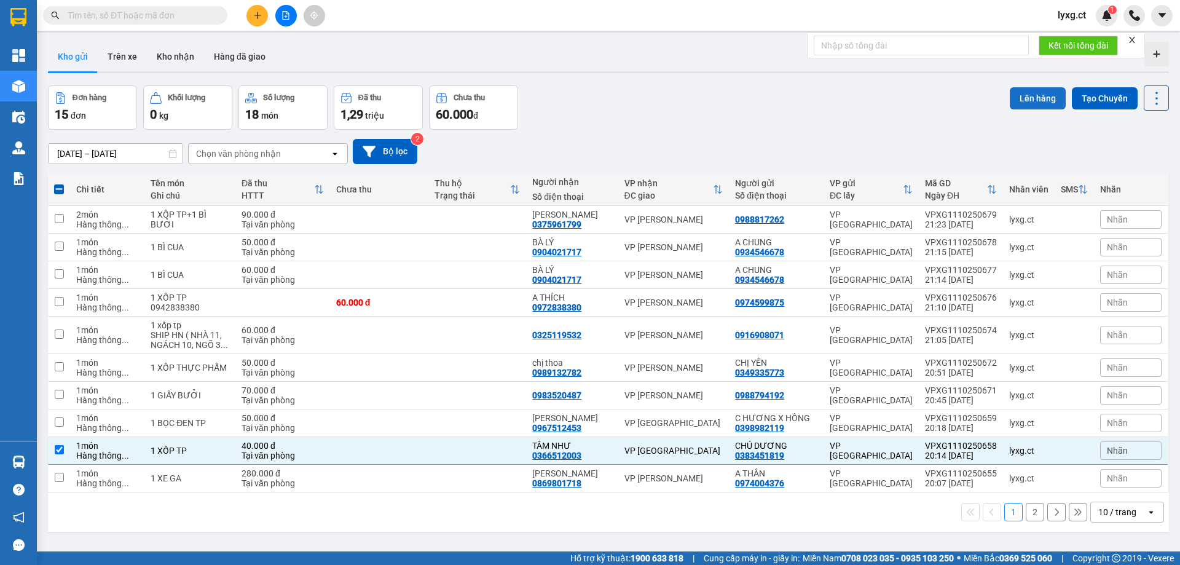
click at [1034, 103] on button "Lên hàng" at bounding box center [1038, 98] width 56 height 22
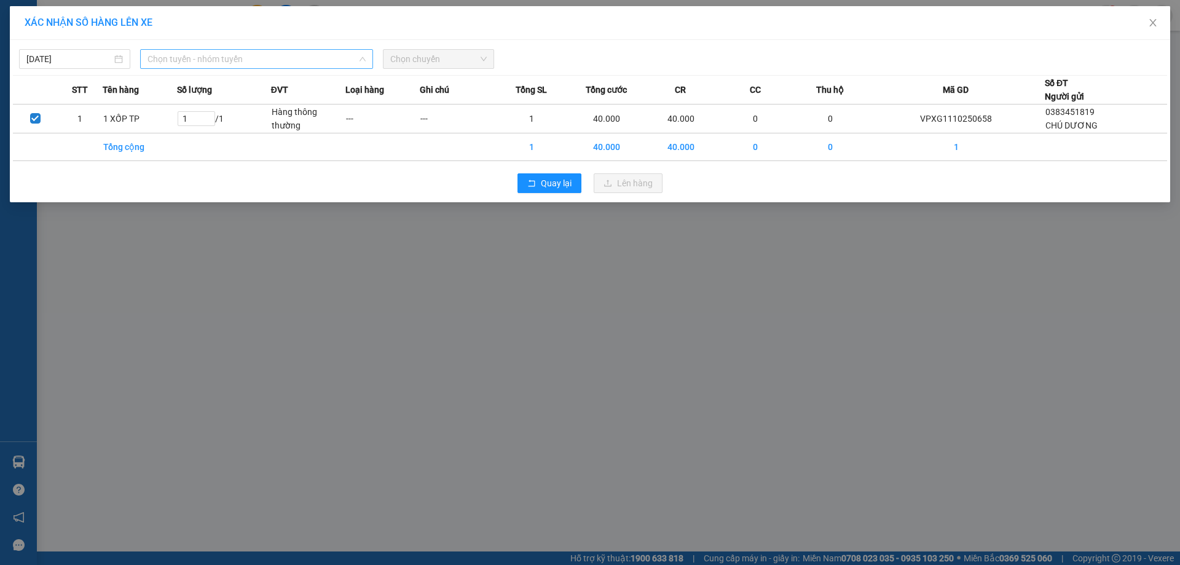
drag, startPoint x: 366, startPoint y: 53, endPoint x: 326, endPoint y: 84, distance: 50.0
click at [364, 53] on div "Chọn tuyến - nhóm tuyến" at bounding box center [256, 59] width 233 height 20
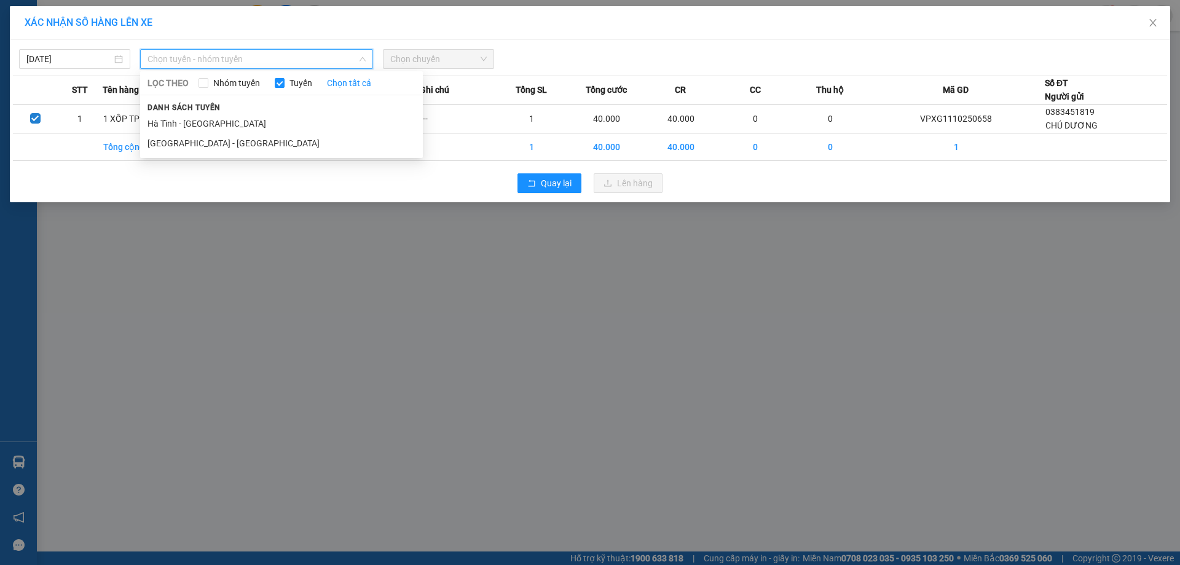
click at [252, 113] on div "Danh sách tuyến Hà Tĩnh - Hà Nội Hà Nội - Hà Tĩnh" at bounding box center [281, 126] width 283 height 53
click at [250, 126] on li "Hà Tĩnh - Hà Nội" at bounding box center [281, 124] width 283 height 20
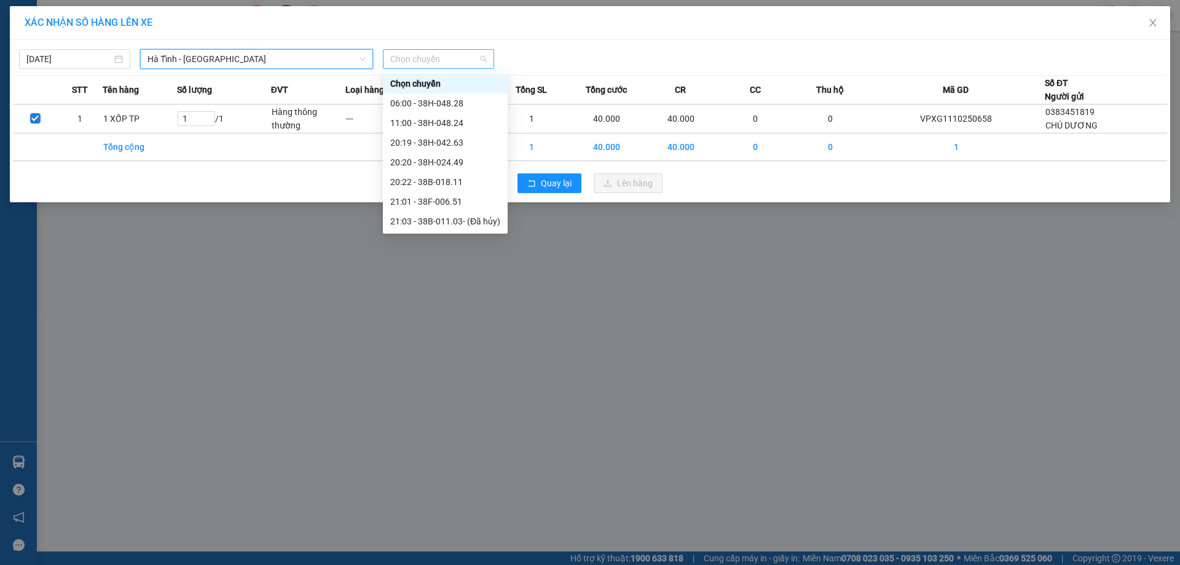
click at [433, 54] on span "Chọn chuyến" at bounding box center [438, 59] width 96 height 18
click at [457, 197] on div "21:01 - 38F-006.51" at bounding box center [445, 202] width 110 height 14
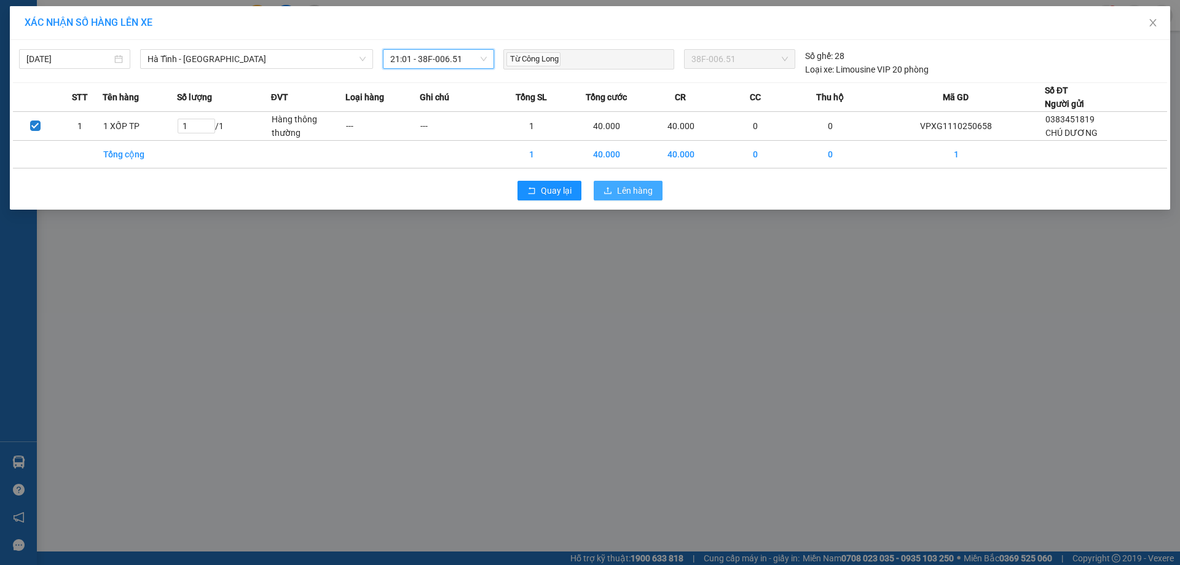
click at [647, 189] on span "Lên hàng" at bounding box center [635, 191] width 36 height 14
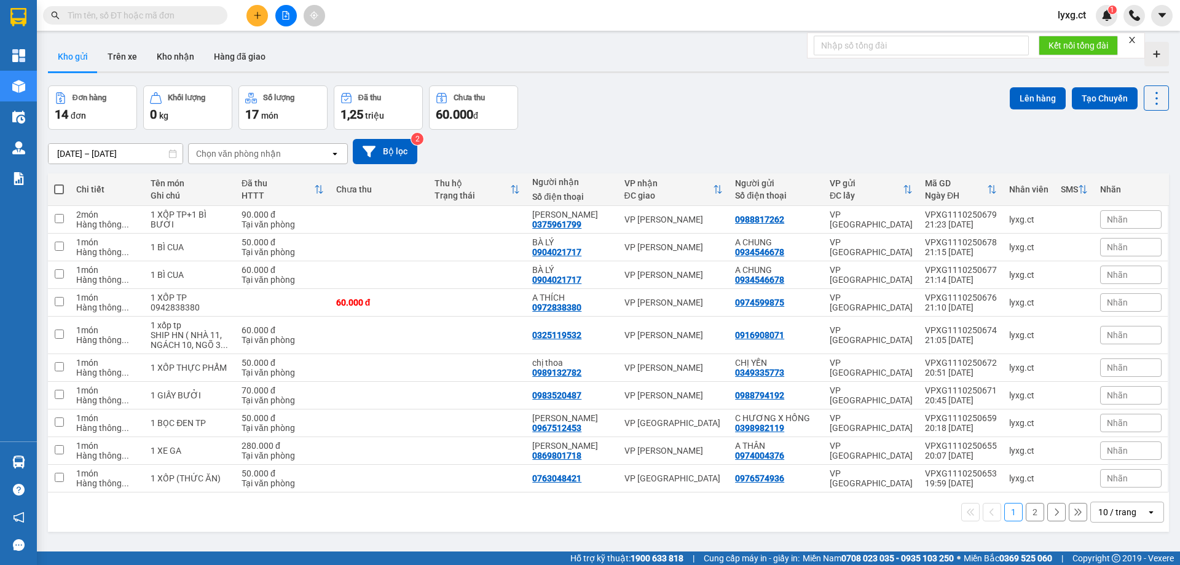
click at [1026, 514] on button "2" at bounding box center [1035, 512] width 18 height 18
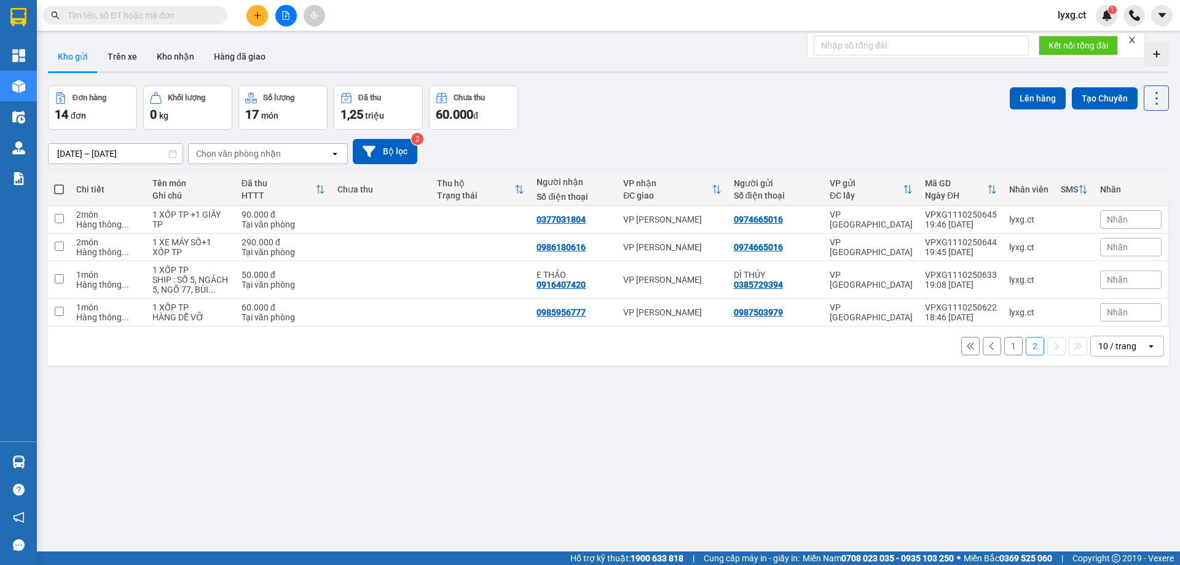
click at [1007, 348] on button "1" at bounding box center [1013, 346] width 18 height 18
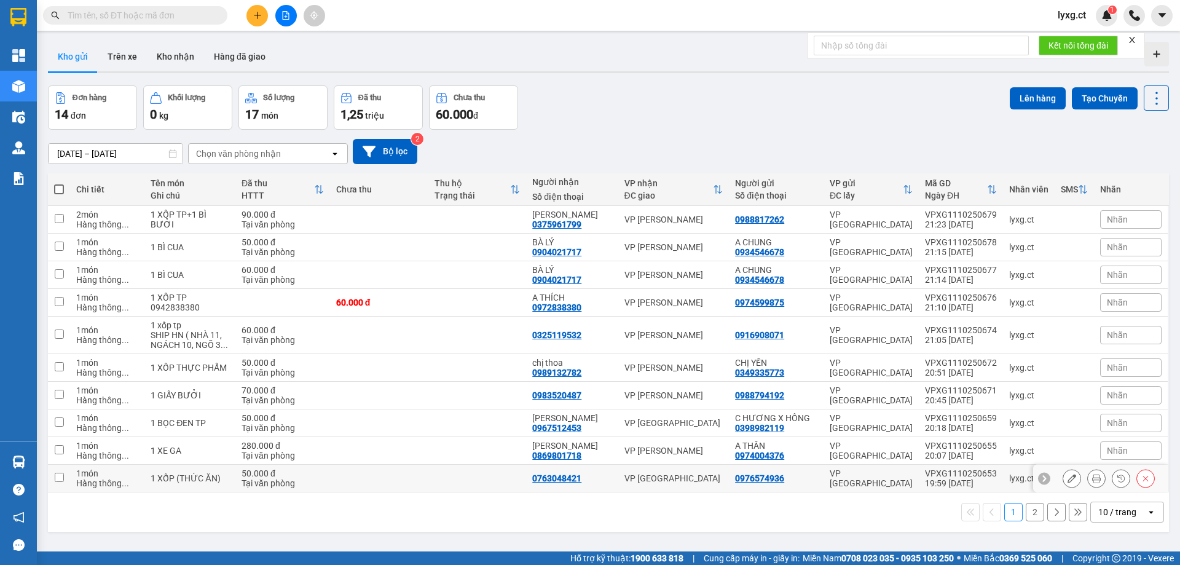
click at [61, 478] on input "checkbox" at bounding box center [59, 477] width 9 height 9
checkbox input "true"
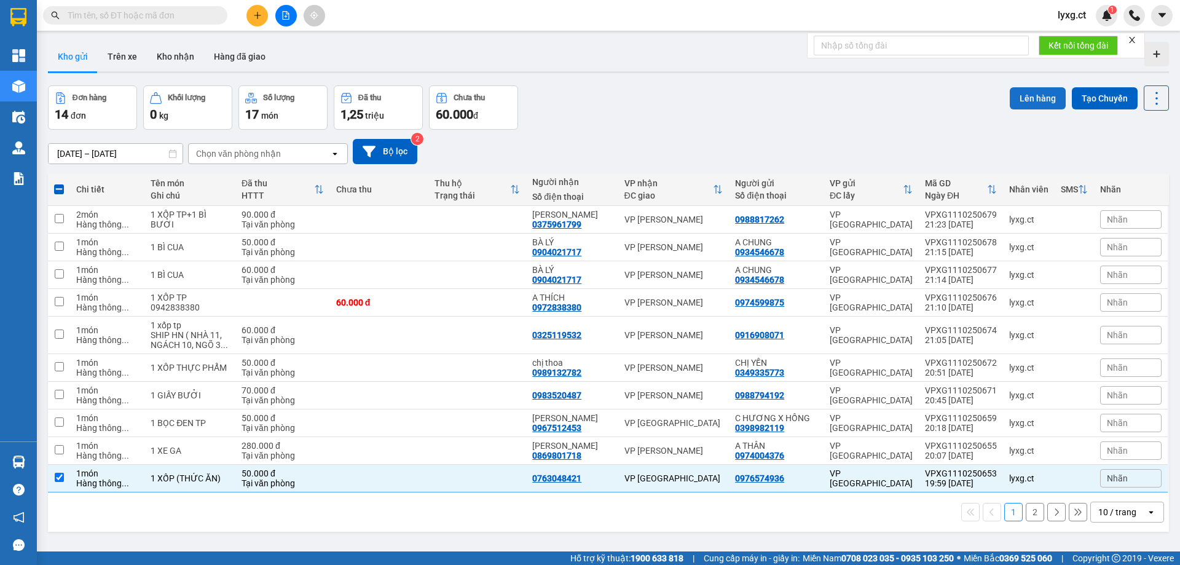
click at [1037, 102] on button "Lên hàng" at bounding box center [1038, 98] width 56 height 22
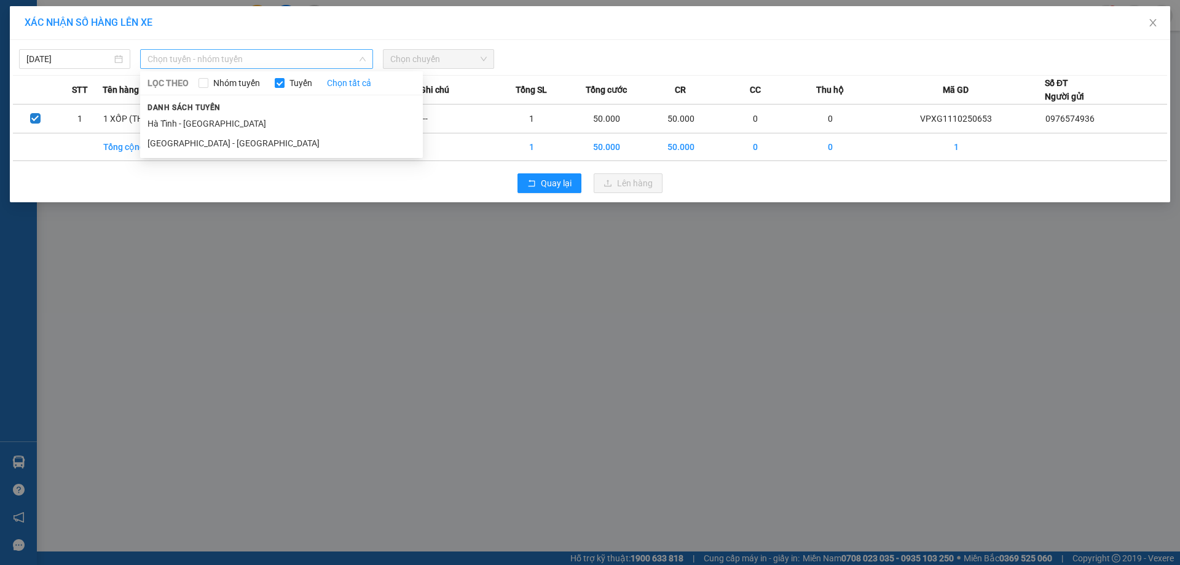
drag, startPoint x: 350, startPoint y: 59, endPoint x: 281, endPoint y: 78, distance: 71.4
click at [349, 59] on span "Chọn tuyến - nhóm tuyến" at bounding box center [256, 59] width 218 height 18
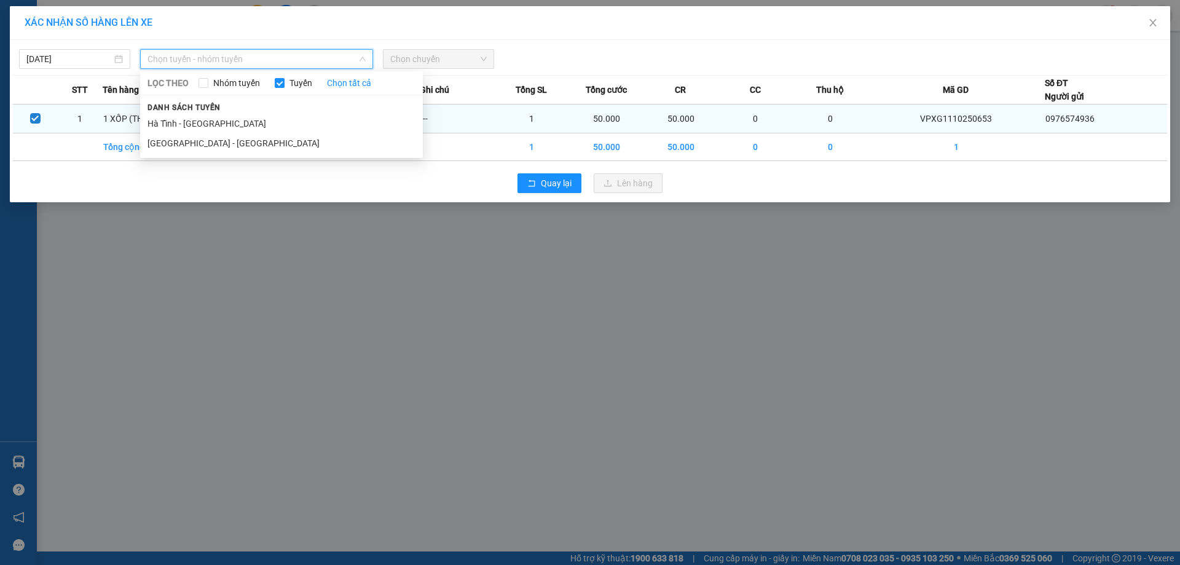
drag, startPoint x: 155, startPoint y: 124, endPoint x: 184, endPoint y: 112, distance: 31.5
click at [156, 124] on li "Hà Tĩnh - Hà Nội" at bounding box center [281, 124] width 283 height 20
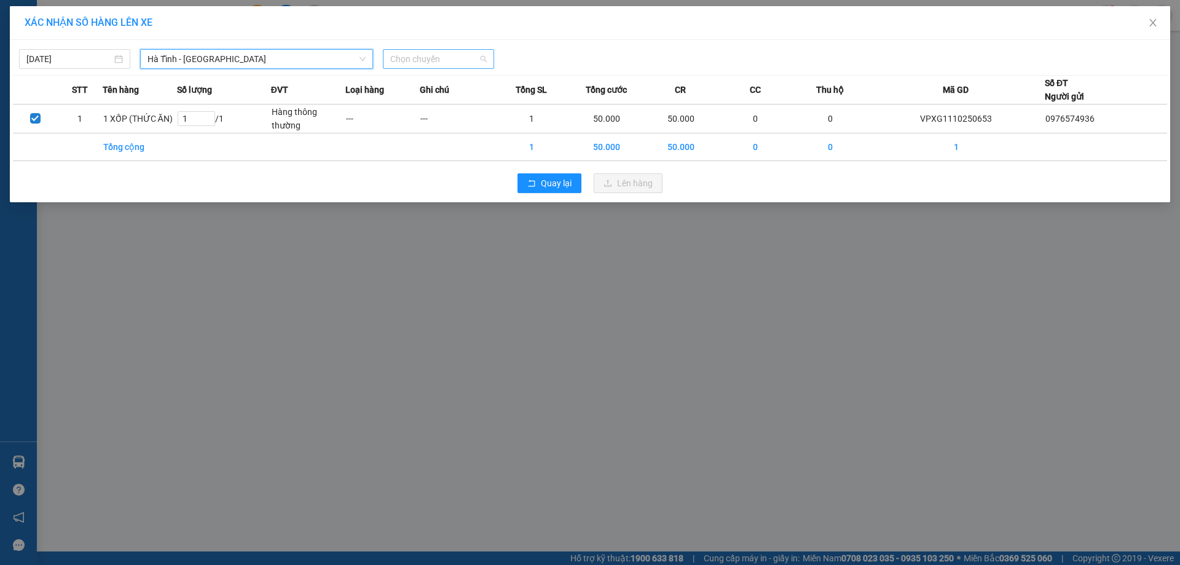
click at [447, 65] on span "Chọn chuyến" at bounding box center [438, 59] width 96 height 18
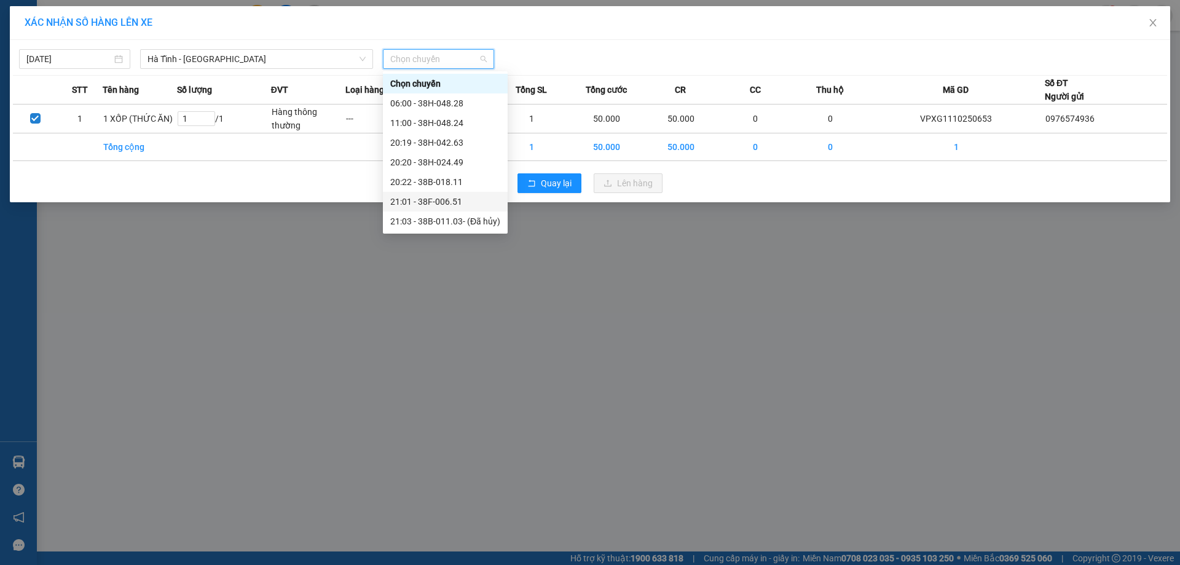
click at [458, 202] on div "21:01 - 38F-006.51" at bounding box center [445, 202] width 110 height 14
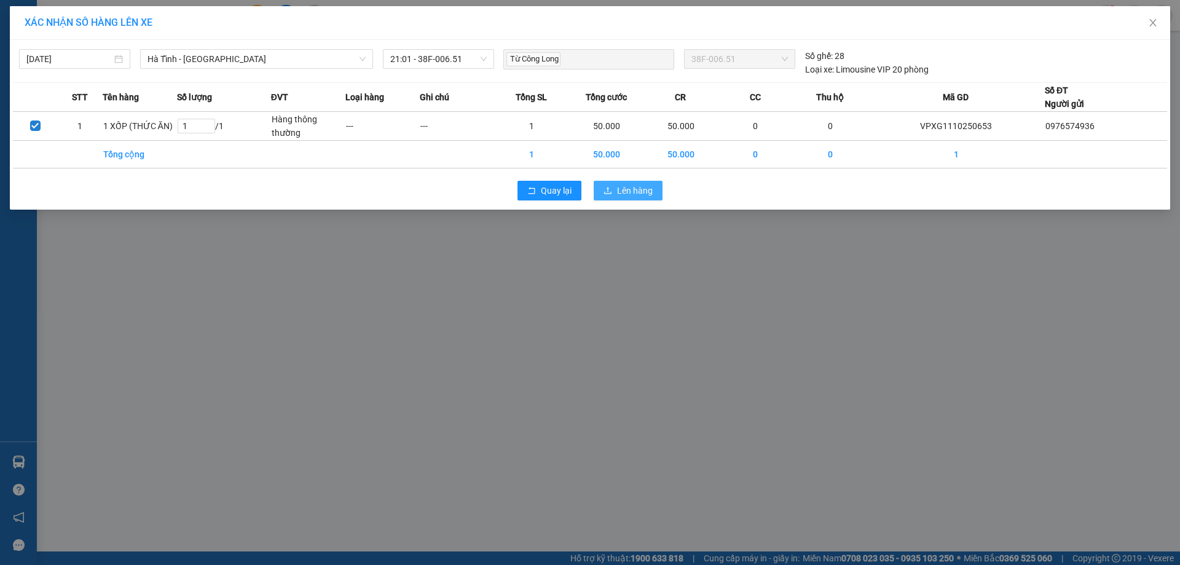
click at [644, 190] on span "Lên hàng" at bounding box center [635, 191] width 36 height 14
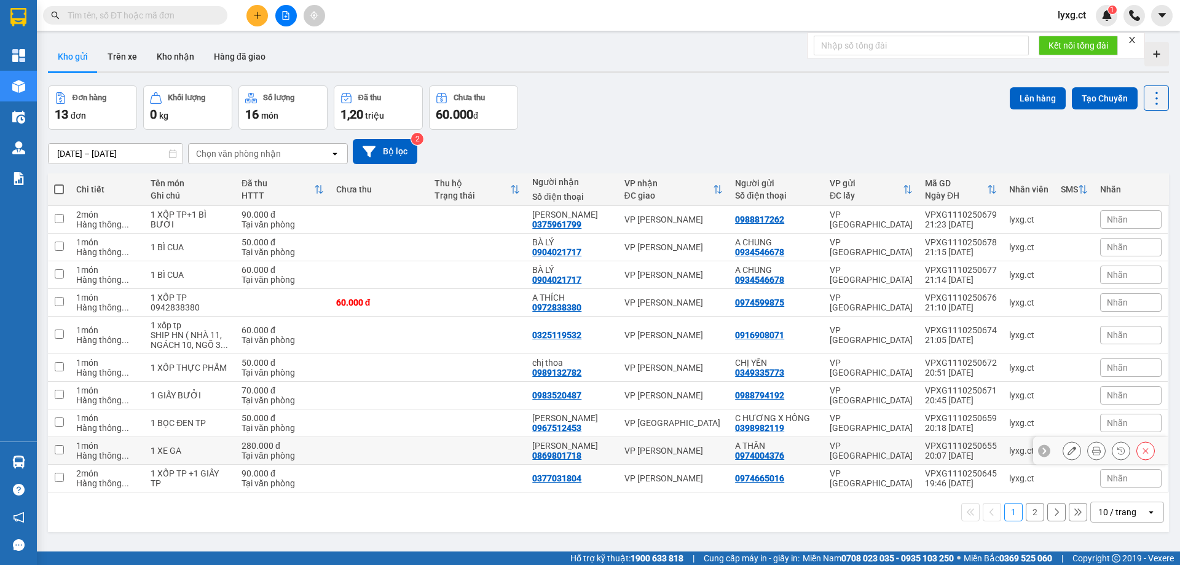
click at [60, 450] on input "checkbox" at bounding box center [59, 449] width 9 height 9
checkbox input "true"
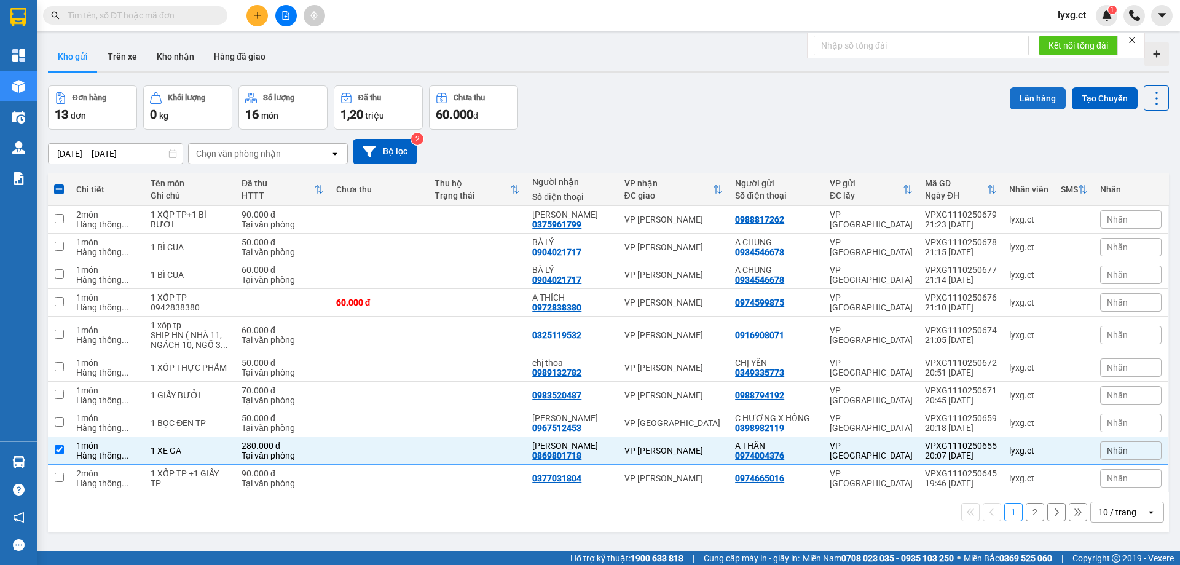
click at [1024, 90] on button "Lên hàng" at bounding box center [1038, 98] width 56 height 22
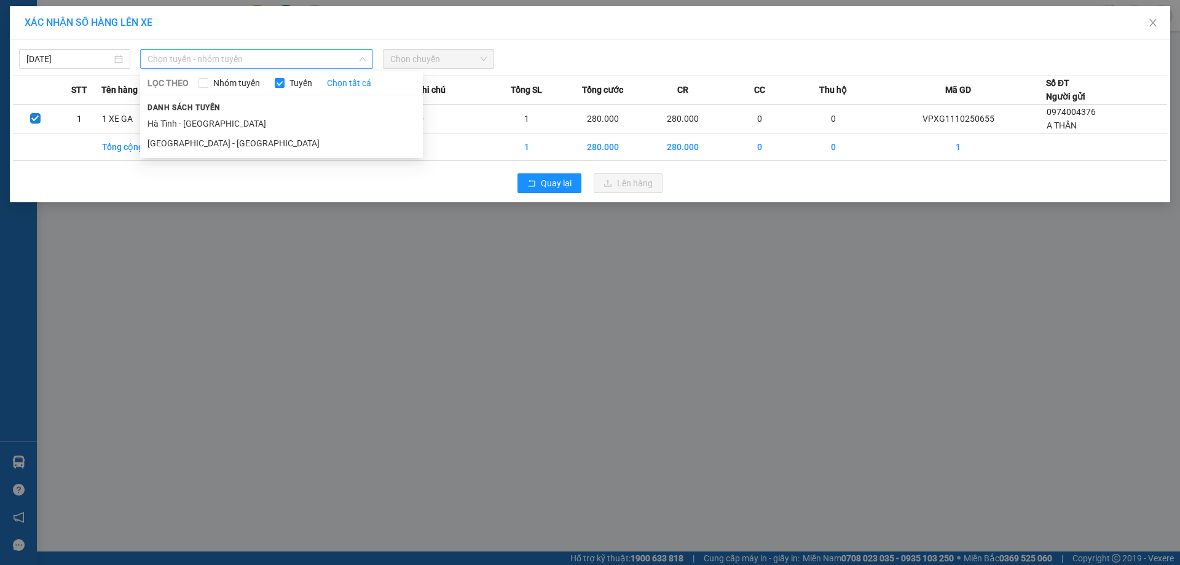
click at [291, 60] on span "Chọn tuyến - nhóm tuyến" at bounding box center [256, 59] width 218 height 18
click at [160, 125] on li "Hà Tĩnh - Hà Nội" at bounding box center [281, 124] width 283 height 20
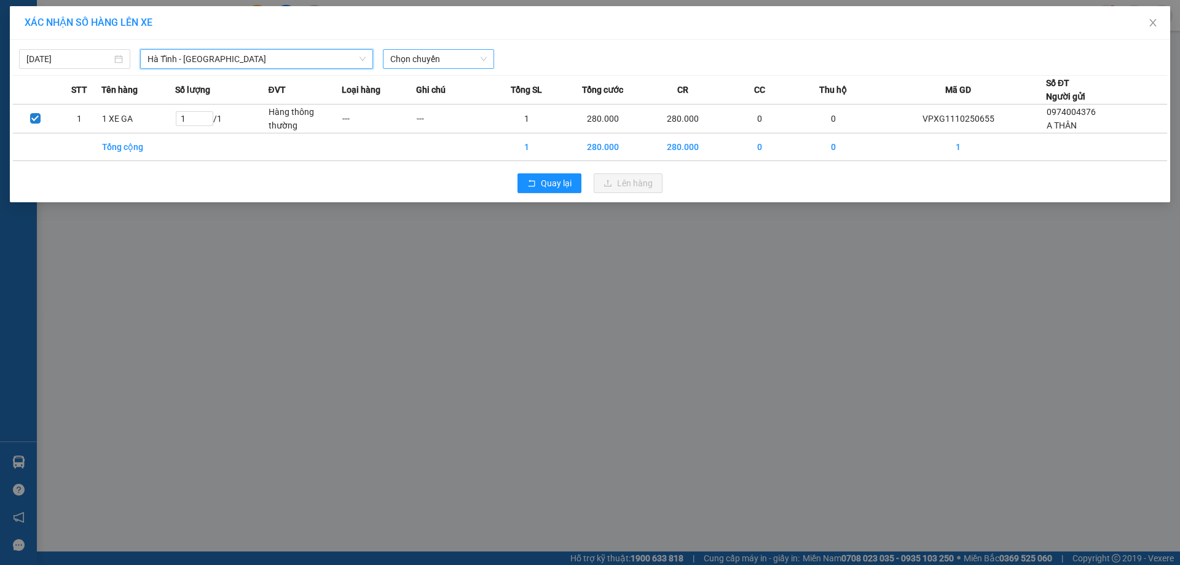
click at [419, 61] on span "Chọn chuyến" at bounding box center [438, 59] width 96 height 18
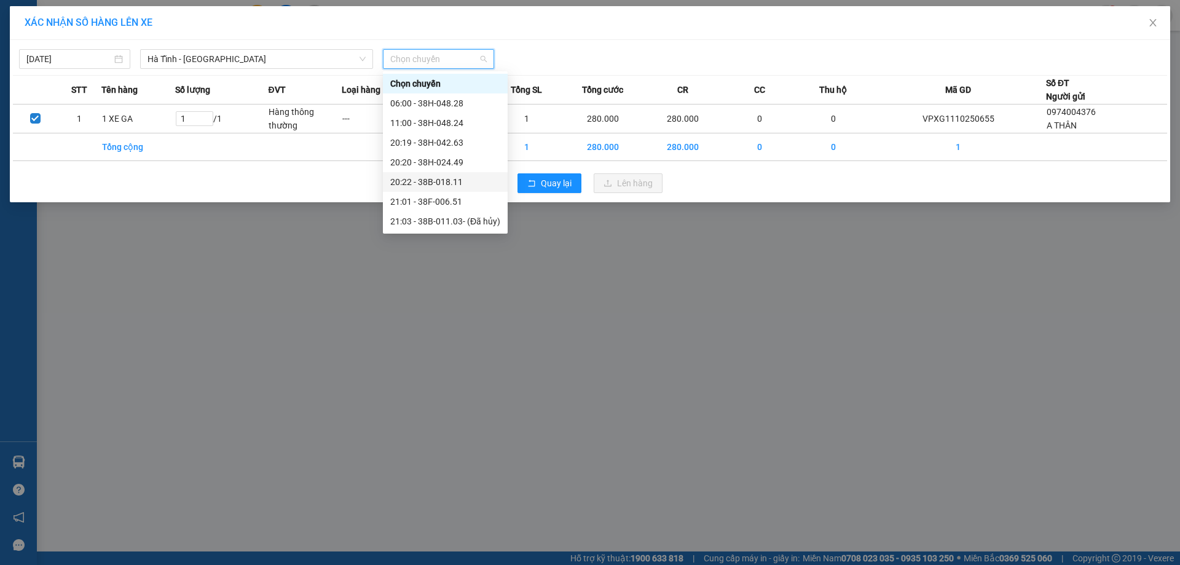
click at [439, 183] on div "20:22 - 38B-018.11" at bounding box center [445, 182] width 110 height 14
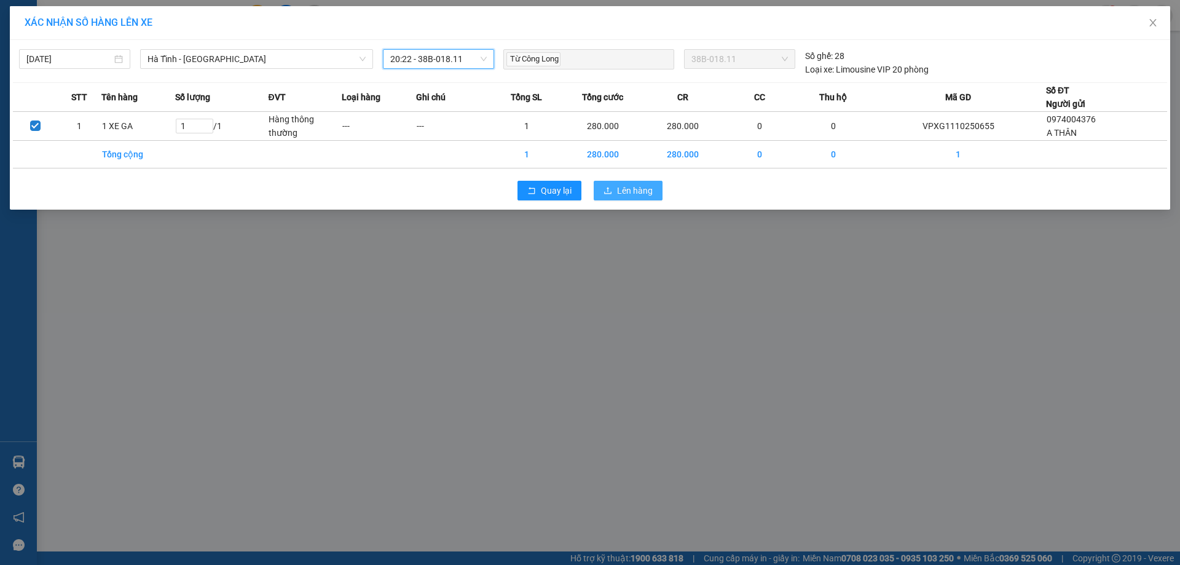
click at [631, 196] on span "Lên hàng" at bounding box center [635, 191] width 36 height 14
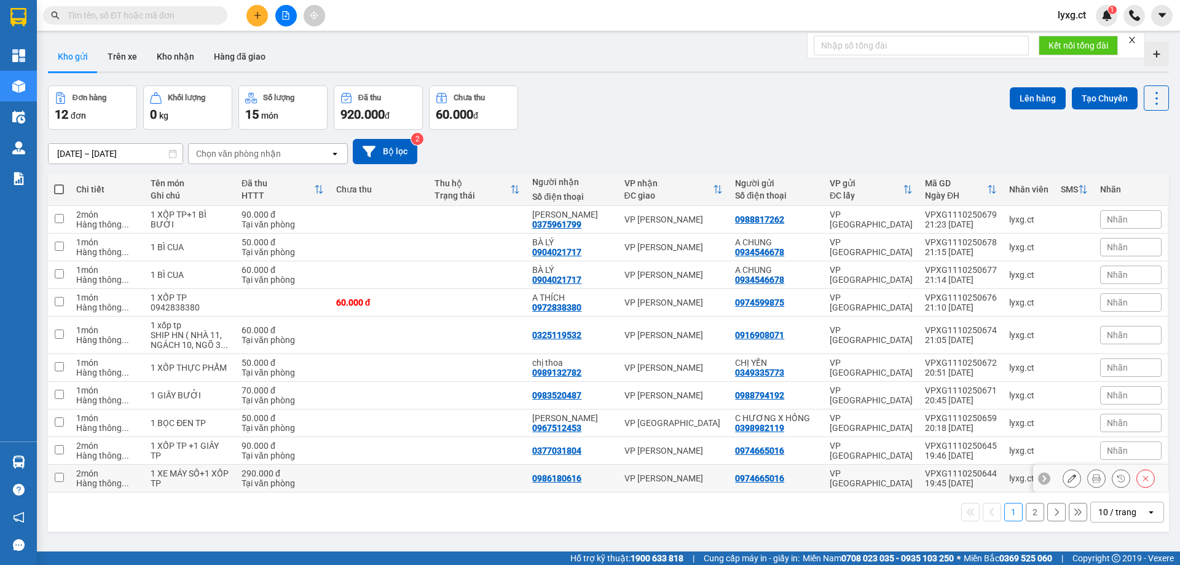
click at [55, 479] on input "checkbox" at bounding box center [59, 477] width 9 height 9
checkbox input "true"
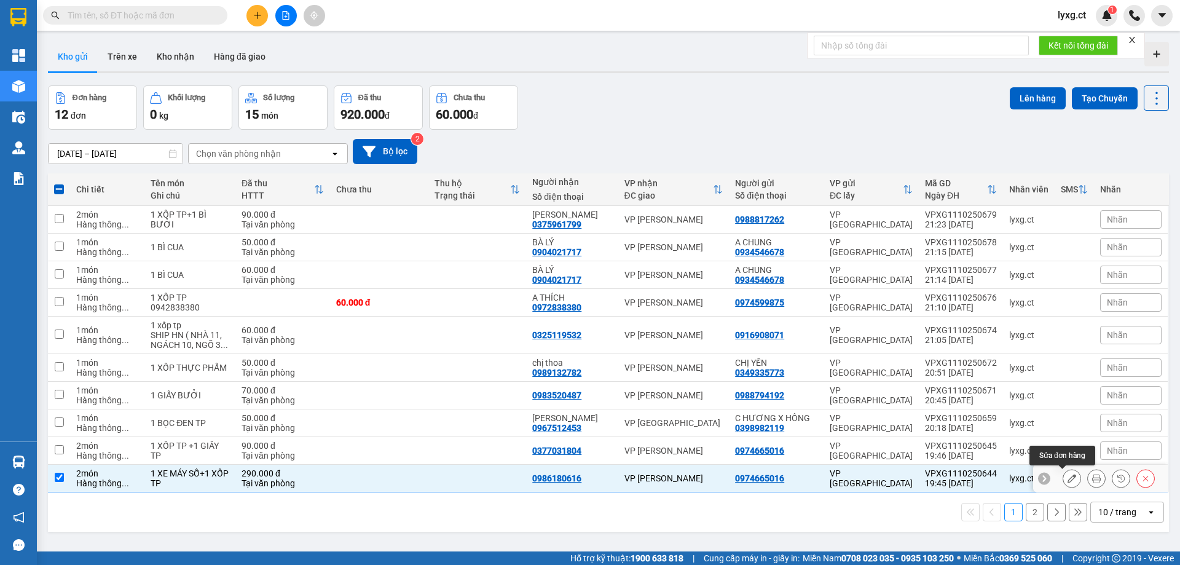
click at [1067, 482] on icon at bounding box center [1071, 478] width 9 height 9
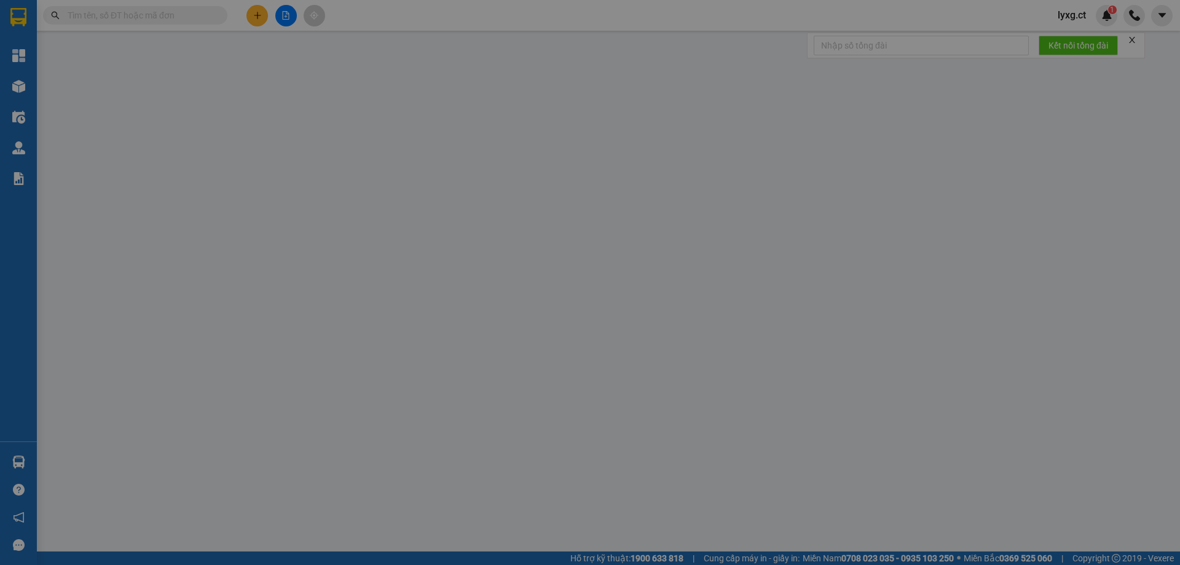
type input "0974665016"
type input "0986180616"
type input "0"
type input "290.000"
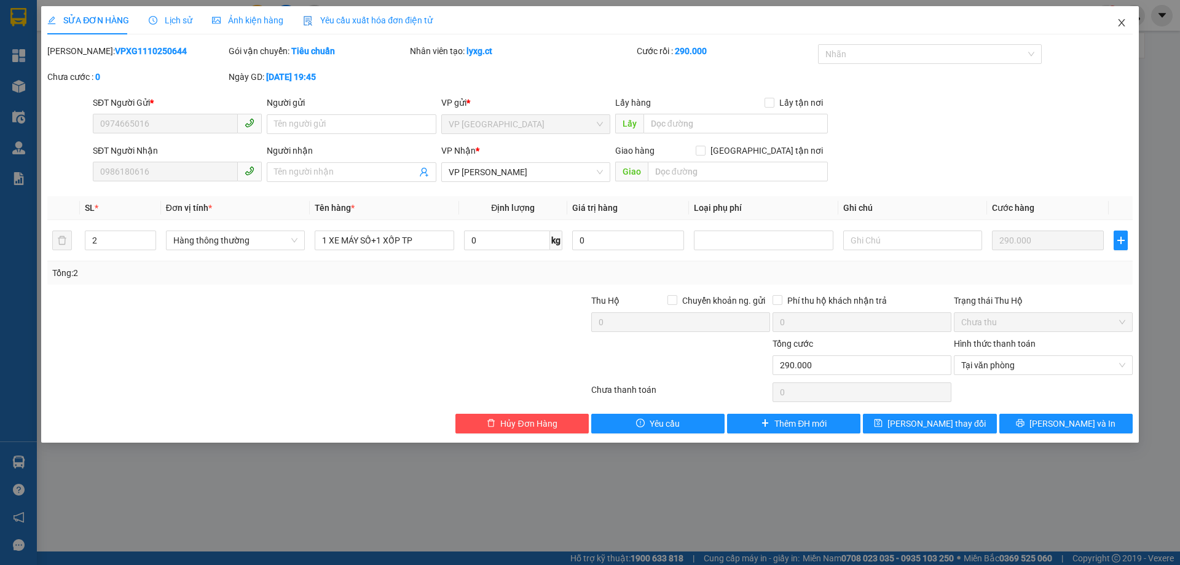
click at [1117, 22] on icon "close" at bounding box center [1122, 23] width 10 height 10
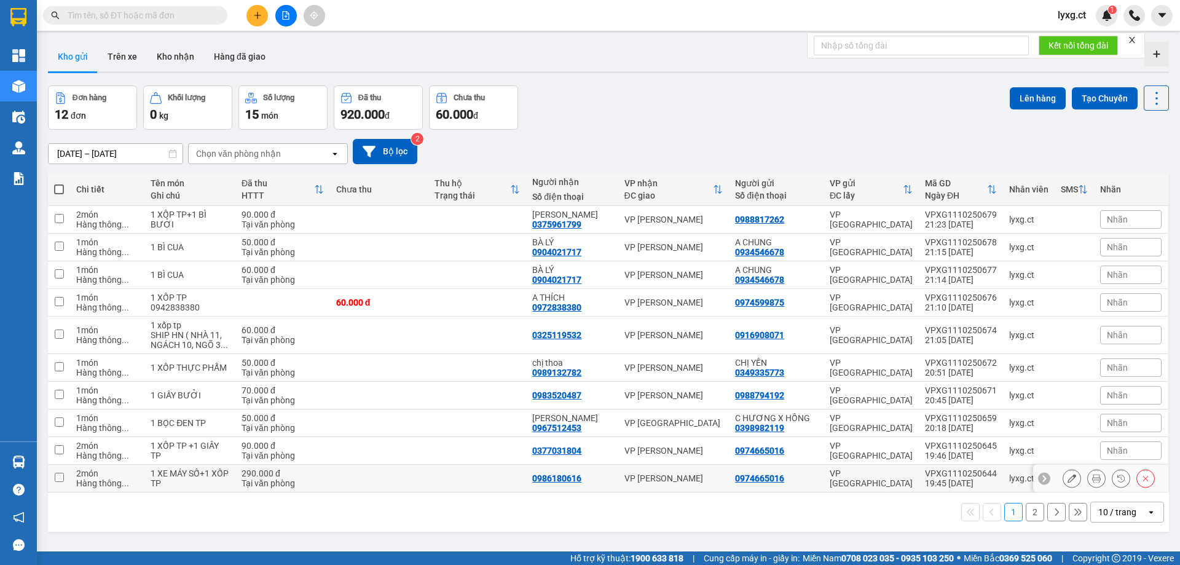
click at [62, 474] on input "checkbox" at bounding box center [59, 477] width 9 height 9
checkbox input "true"
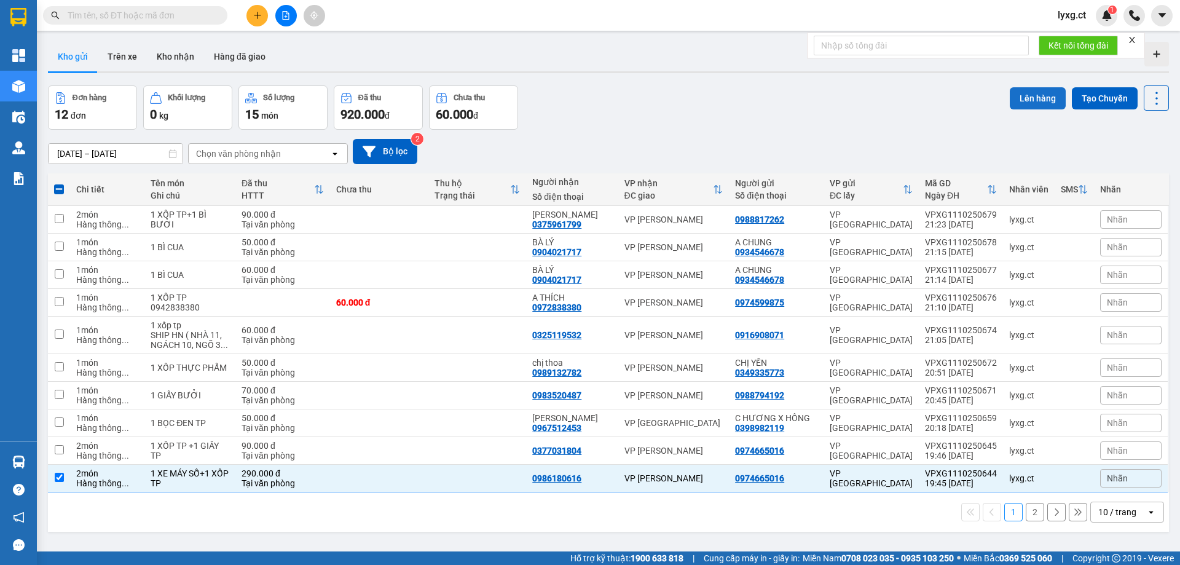
click at [1038, 104] on button "Lên hàng" at bounding box center [1038, 98] width 56 height 22
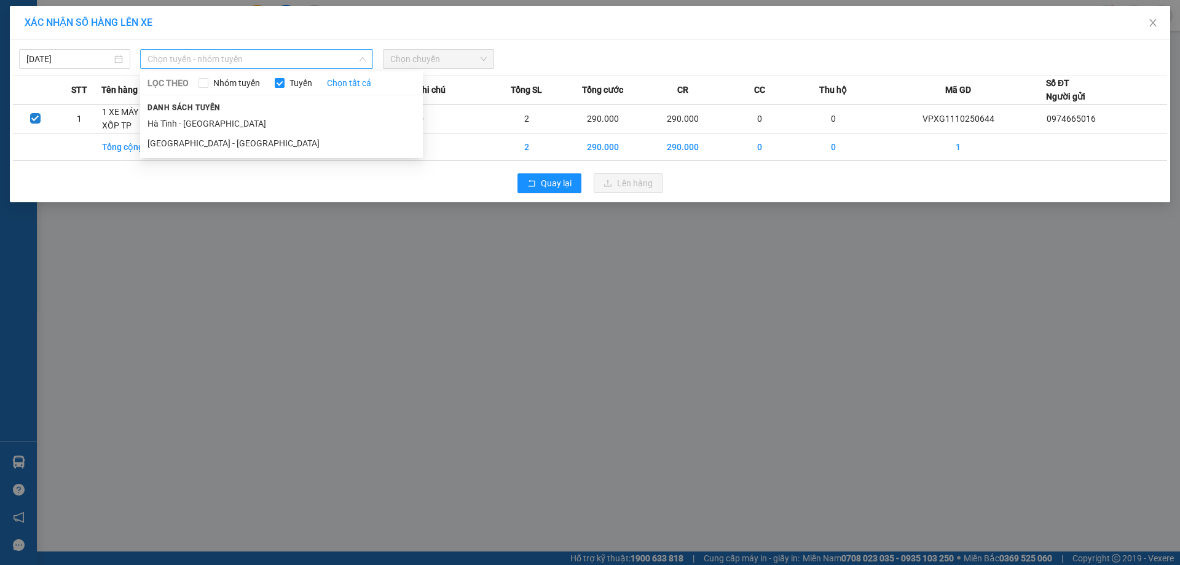
drag, startPoint x: 309, startPoint y: 62, endPoint x: 246, endPoint y: 106, distance: 76.4
click at [308, 63] on span "Chọn tuyến - nhóm tuyến" at bounding box center [256, 59] width 218 height 18
click at [194, 128] on li "Hà Tĩnh - Hà Nội" at bounding box center [281, 124] width 283 height 20
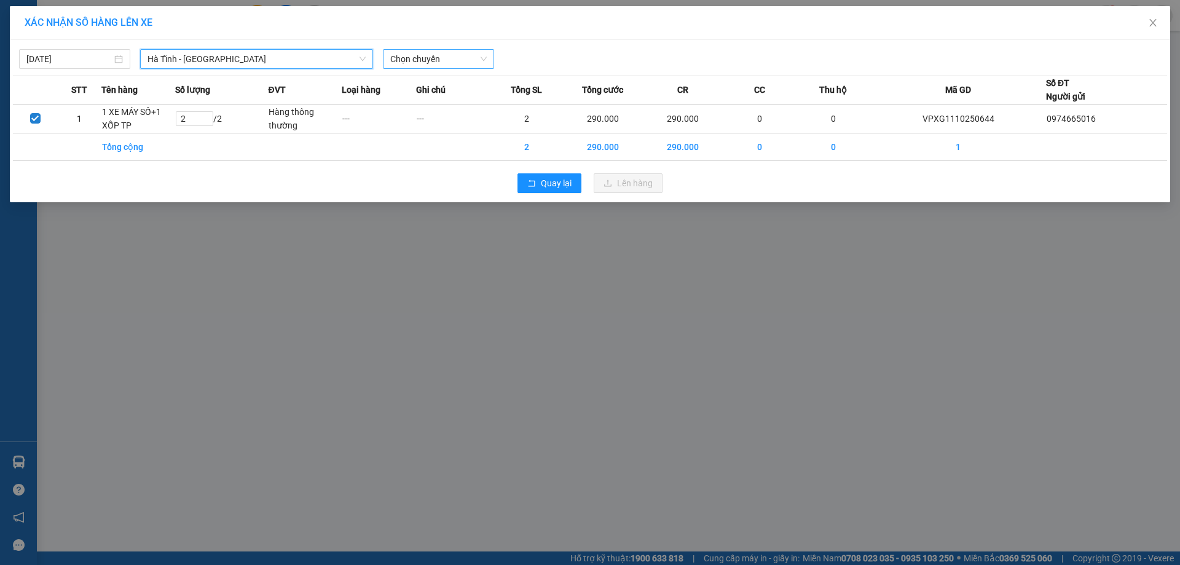
click at [444, 64] on span "Chọn chuyến" at bounding box center [438, 59] width 96 height 18
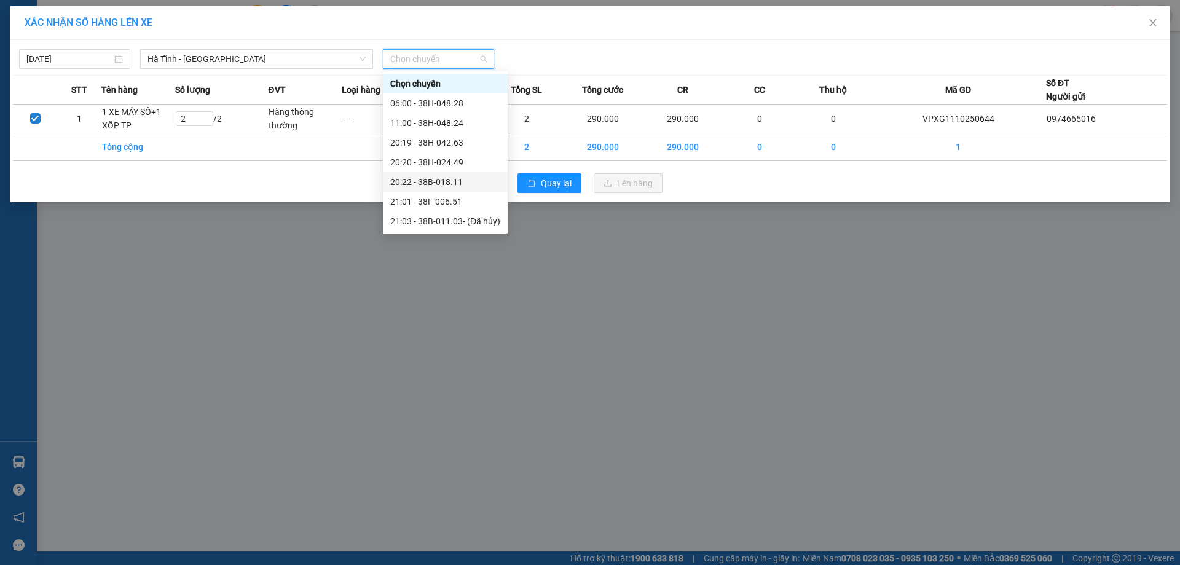
drag, startPoint x: 455, startPoint y: 179, endPoint x: 484, endPoint y: 178, distance: 29.5
click at [455, 179] on div "20:22 - 38B-018.11" at bounding box center [445, 182] width 110 height 14
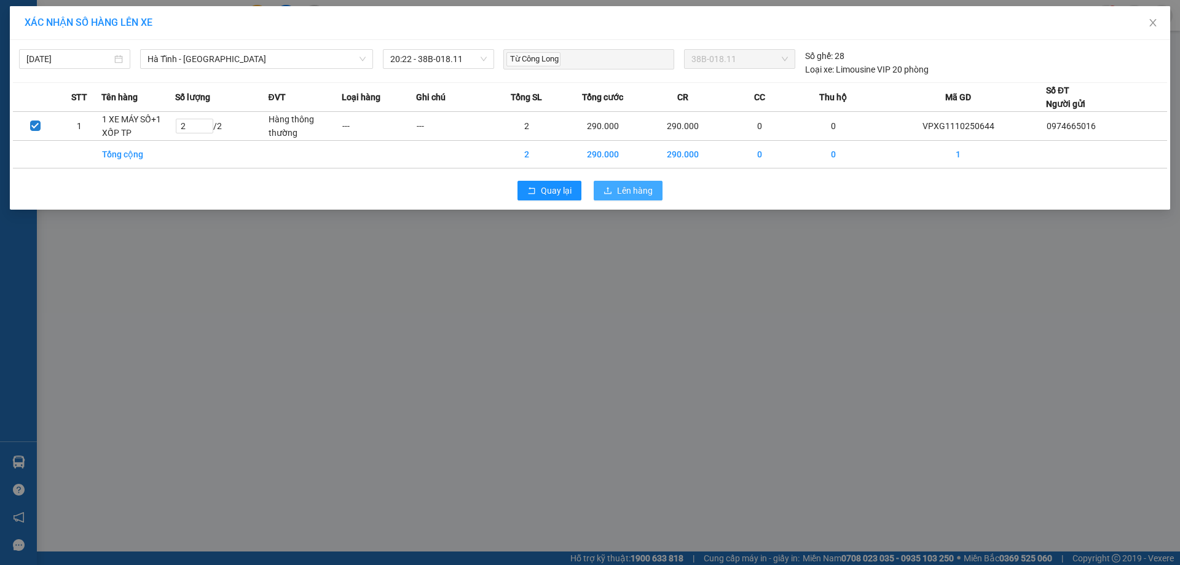
click at [618, 187] on span "Lên hàng" at bounding box center [635, 191] width 36 height 14
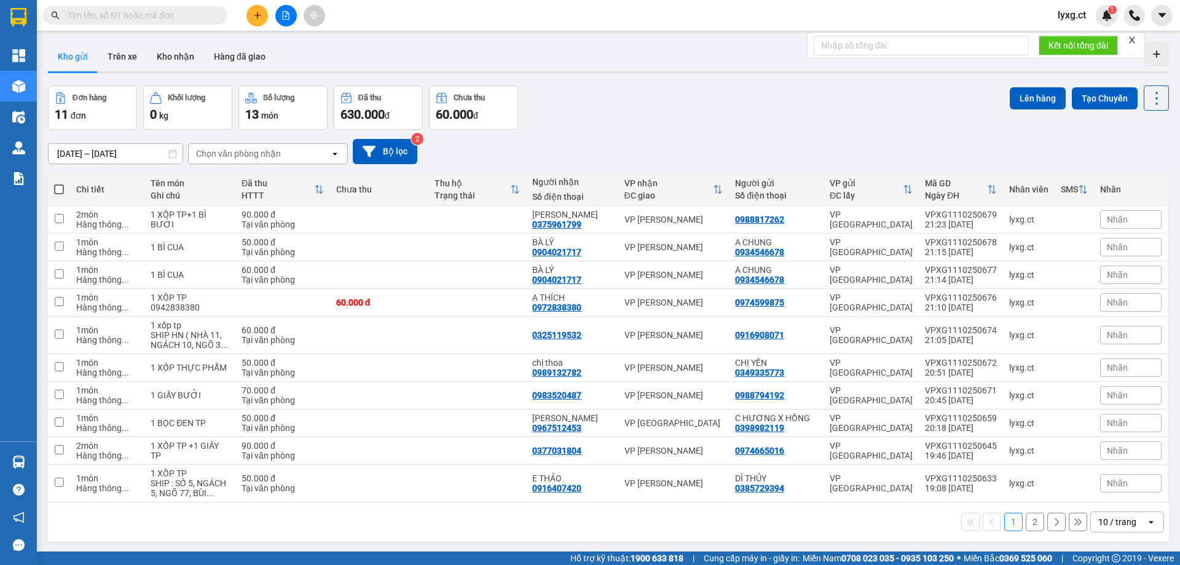
click at [56, 191] on span at bounding box center [59, 189] width 10 height 10
click at [59, 183] on input "checkbox" at bounding box center [59, 183] width 0 height 0
checkbox input "true"
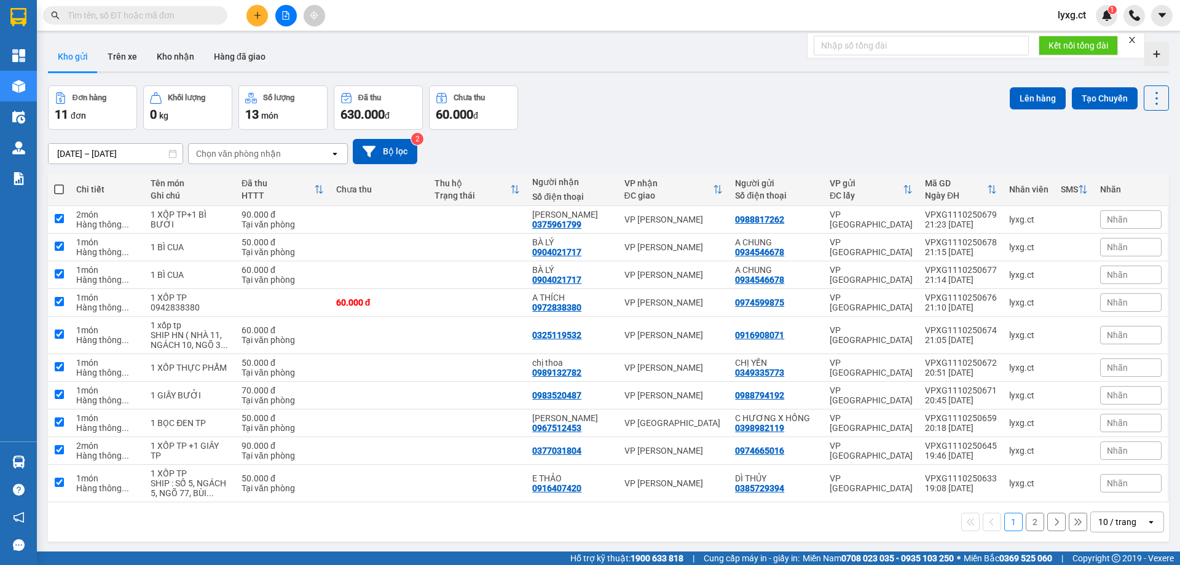
checkbox input "true"
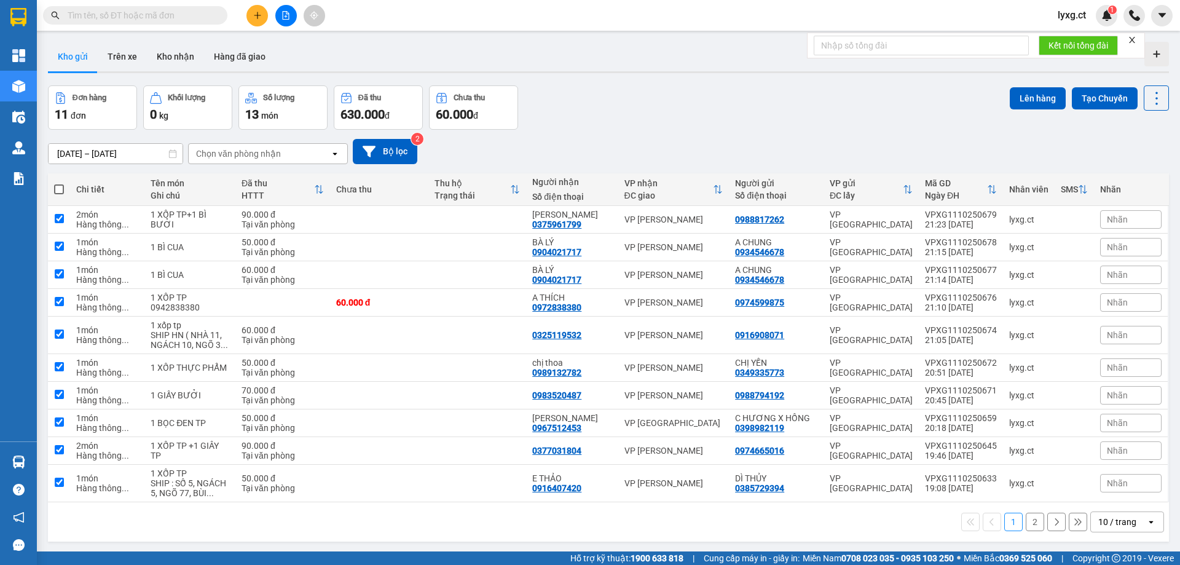
checkbox input "true"
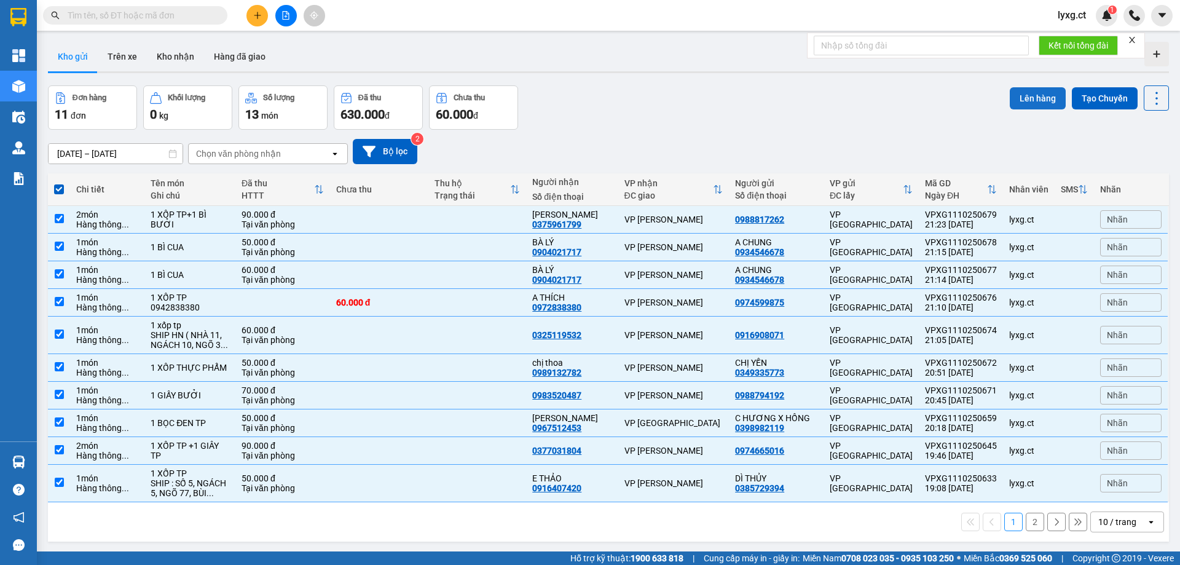
click at [1037, 97] on button "Lên hàng" at bounding box center [1038, 98] width 56 height 22
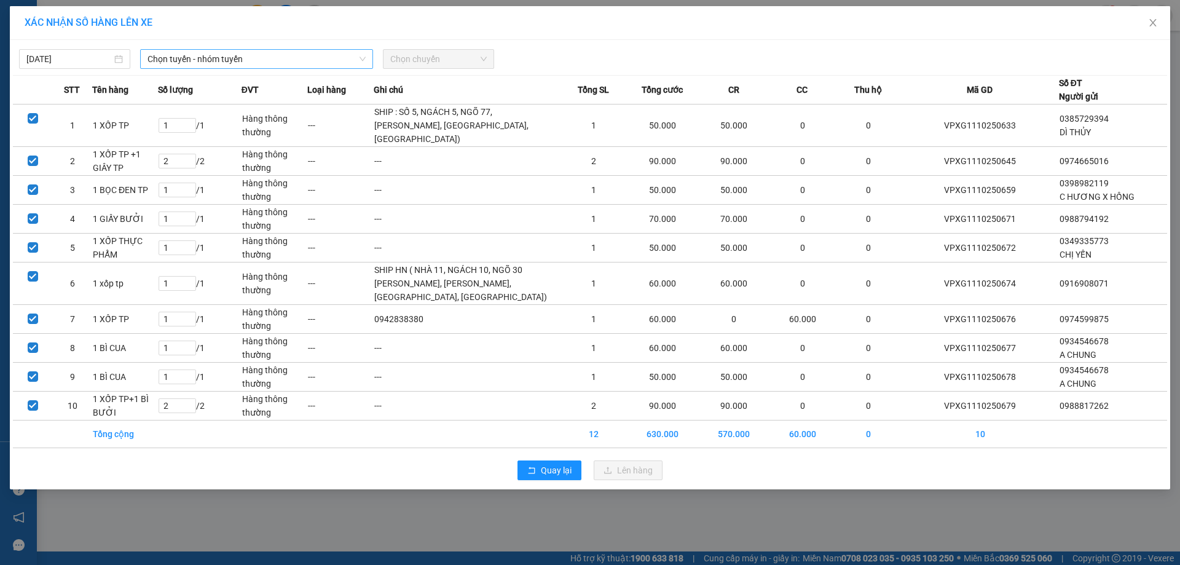
click at [184, 53] on span "Chọn tuyến - nhóm tuyến" at bounding box center [256, 59] width 218 height 18
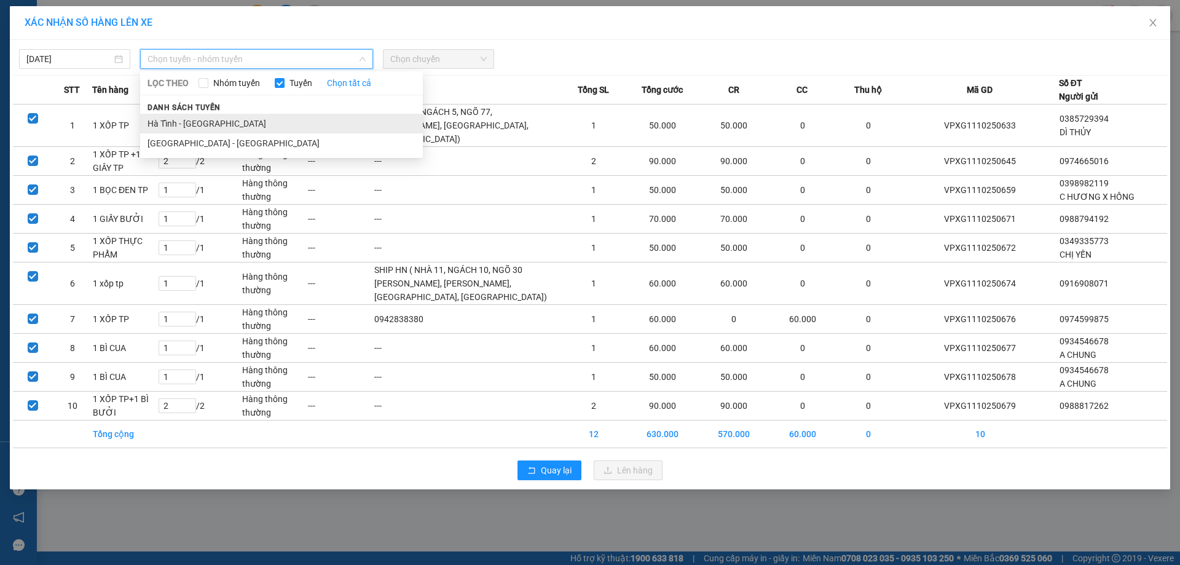
click at [171, 119] on li "Hà Tĩnh - Hà Nội" at bounding box center [281, 124] width 283 height 20
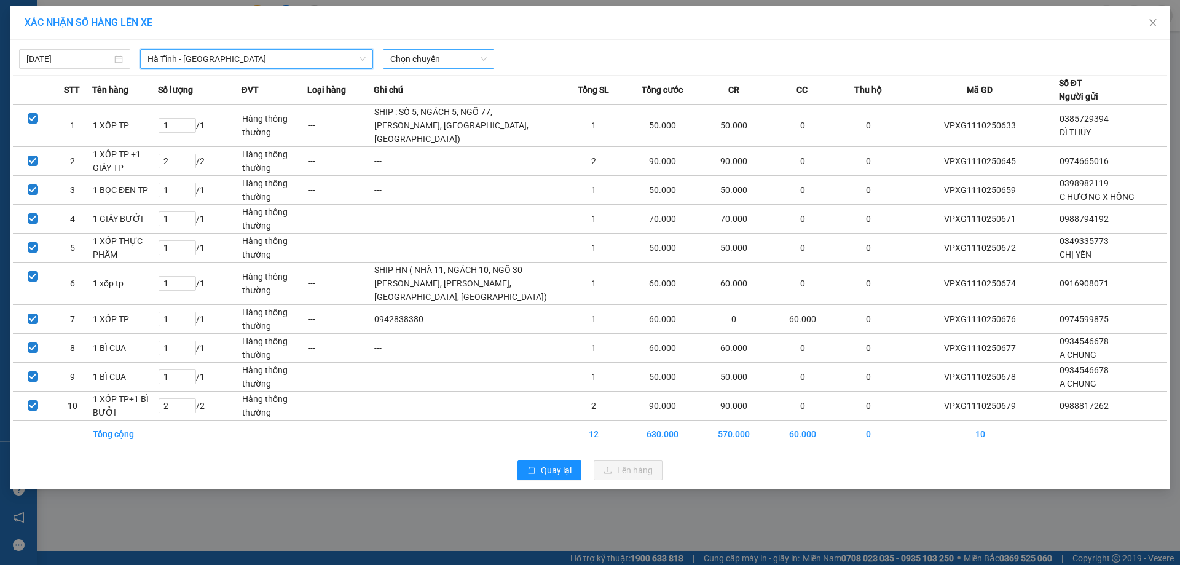
click at [439, 63] on span "Chọn chuyến" at bounding box center [438, 59] width 96 height 18
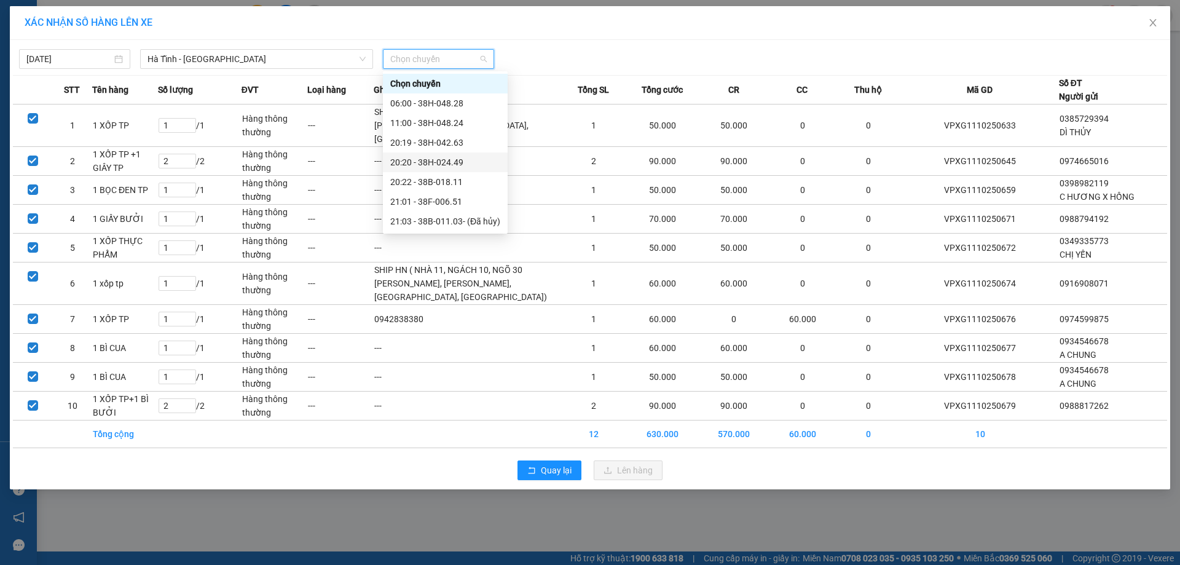
click at [444, 166] on div "20:20 - 38H-024.49" at bounding box center [445, 162] width 110 height 14
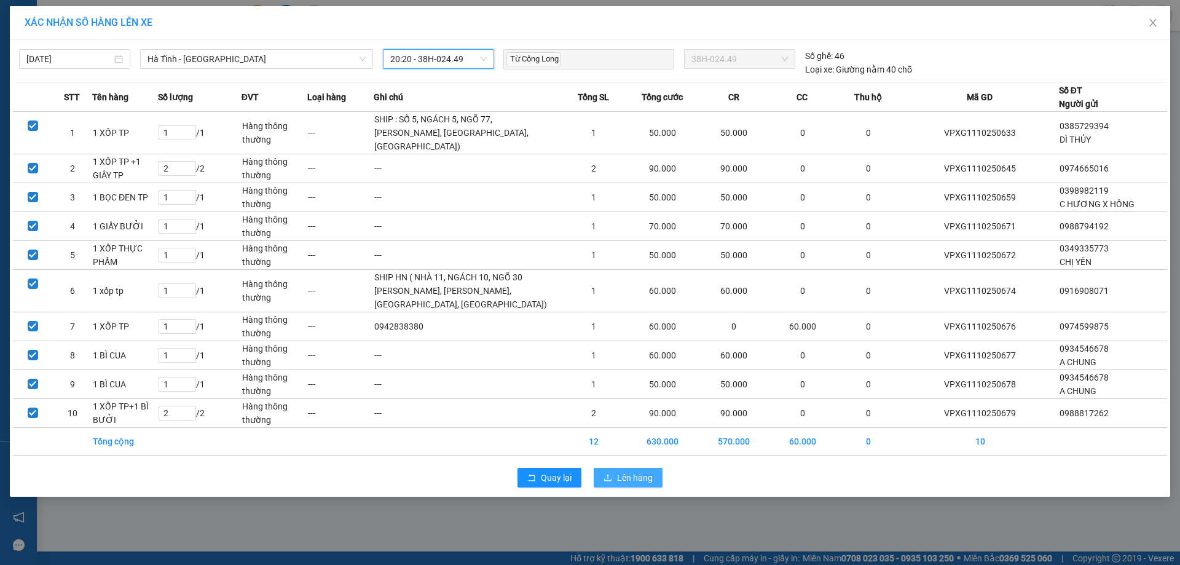
click at [631, 484] on span "Lên hàng" at bounding box center [635, 478] width 36 height 14
click at [465, 63] on span "20:20 - 38H-024.49" at bounding box center [438, 59] width 96 height 18
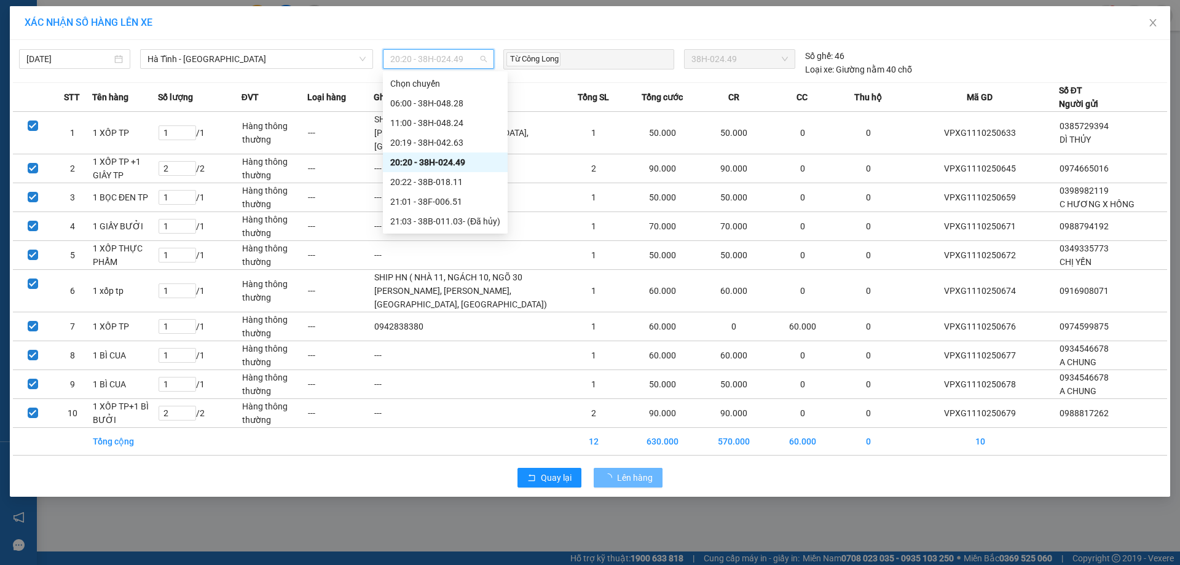
click at [442, 160] on div "20:20 - 38H-024.49" at bounding box center [445, 162] width 110 height 14
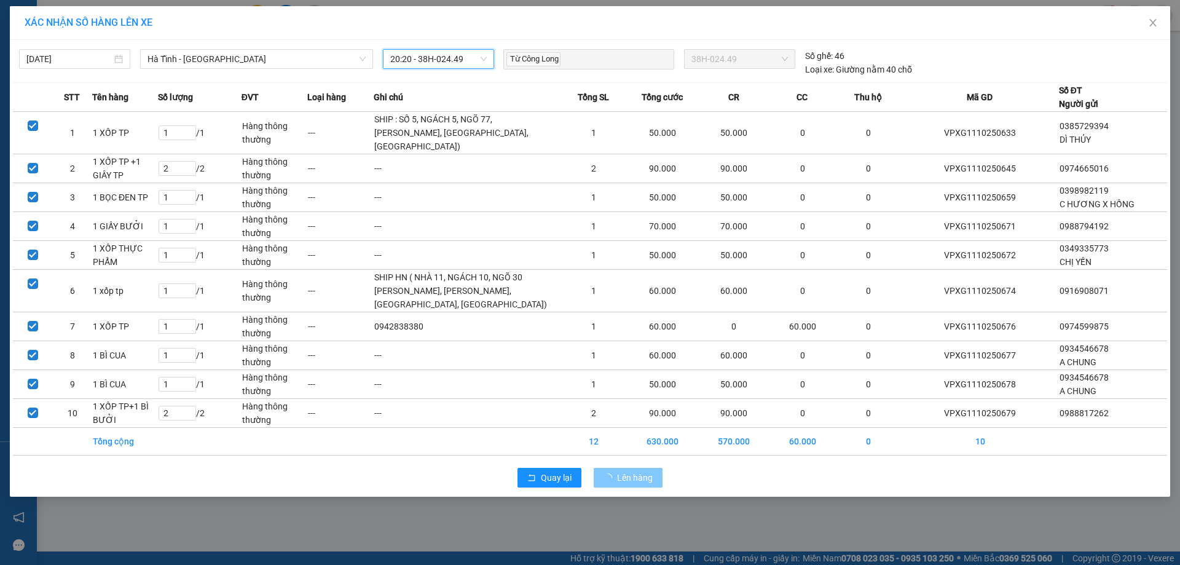
click at [627, 484] on span "Lên hàng" at bounding box center [635, 478] width 36 height 14
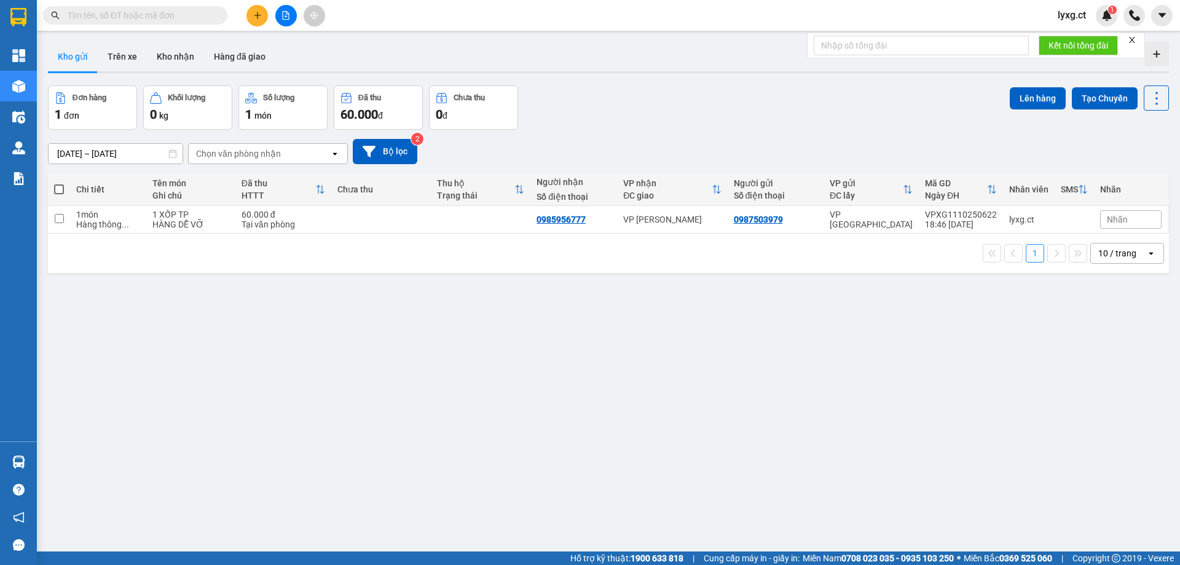
click at [58, 186] on span at bounding box center [59, 189] width 10 height 10
click at [59, 183] on input "checkbox" at bounding box center [59, 183] width 0 height 0
checkbox input "true"
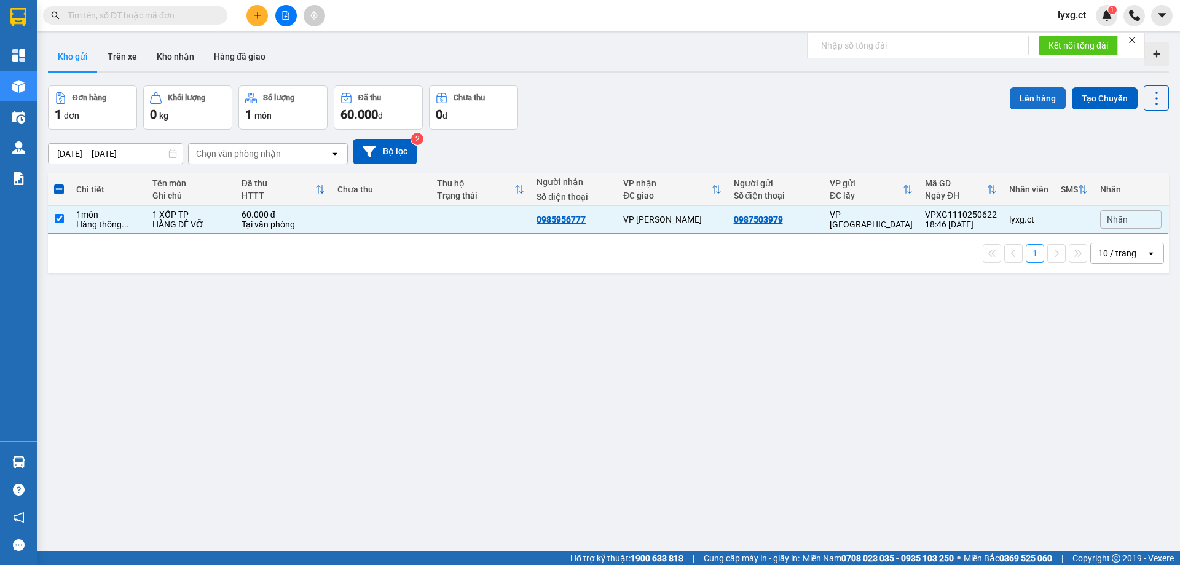
click at [1027, 96] on button "Lên hàng" at bounding box center [1038, 98] width 56 height 22
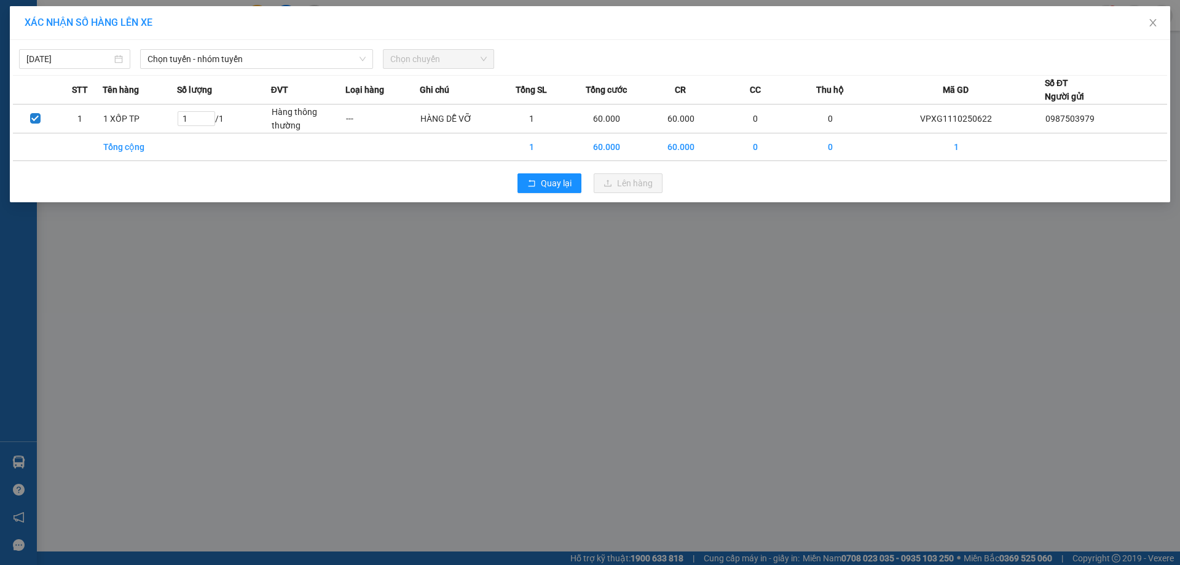
drag, startPoint x: 306, startPoint y: 61, endPoint x: 285, endPoint y: 69, distance: 22.6
click at [304, 61] on span "Chọn tuyến - nhóm tuyến" at bounding box center [256, 59] width 218 height 18
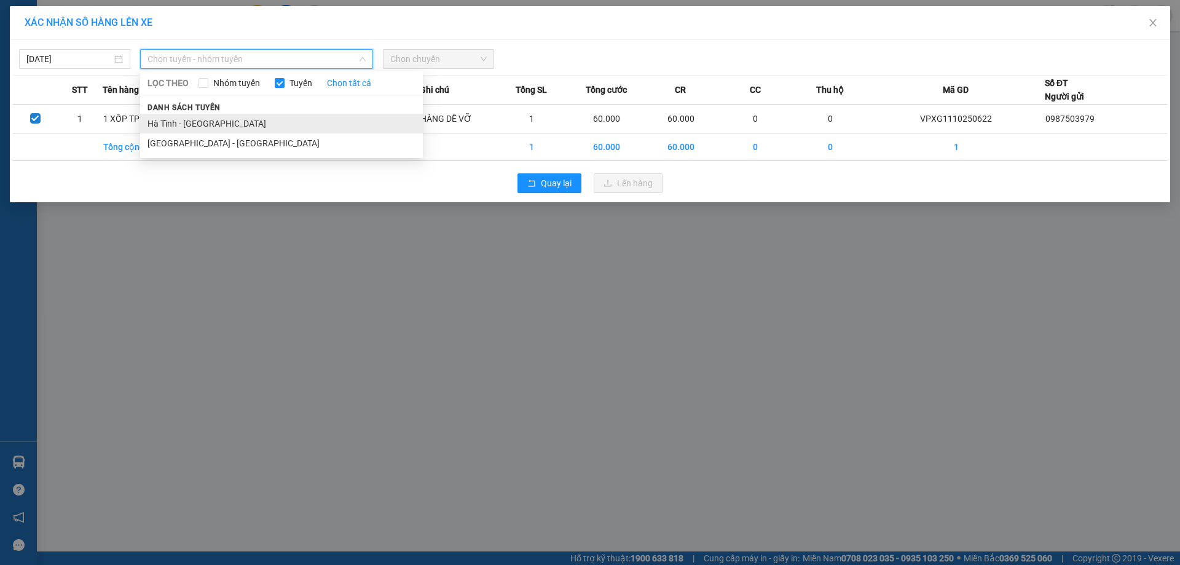
drag, startPoint x: 153, startPoint y: 121, endPoint x: 338, endPoint y: 84, distance: 188.6
click at [154, 120] on li "Hà Tĩnh - Hà Nội" at bounding box center [281, 124] width 283 height 20
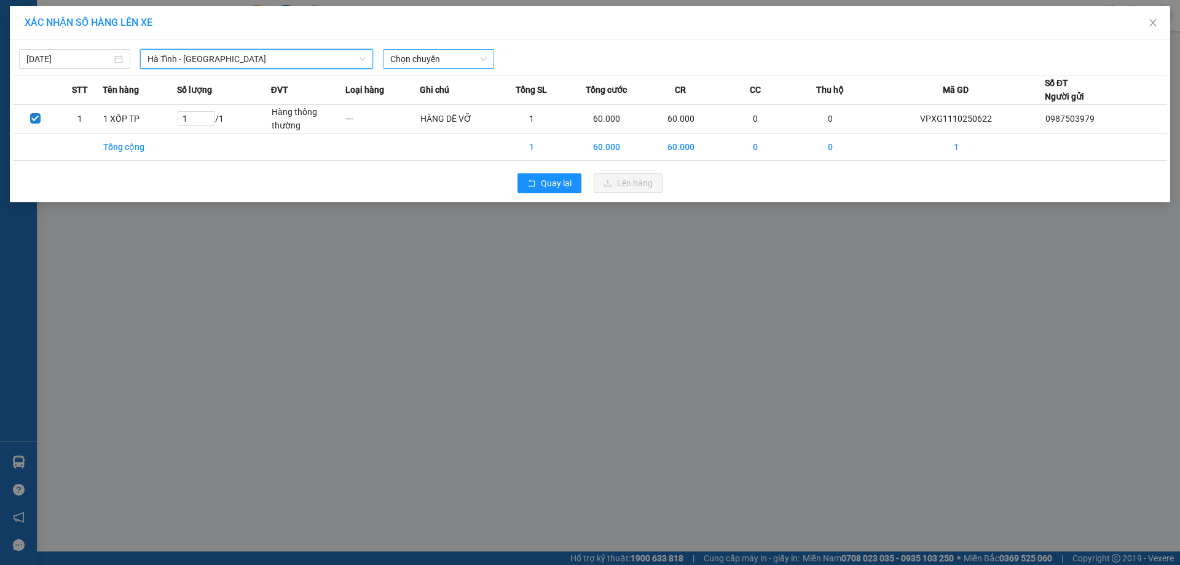
click at [409, 53] on span "Chọn chuyến" at bounding box center [438, 59] width 96 height 18
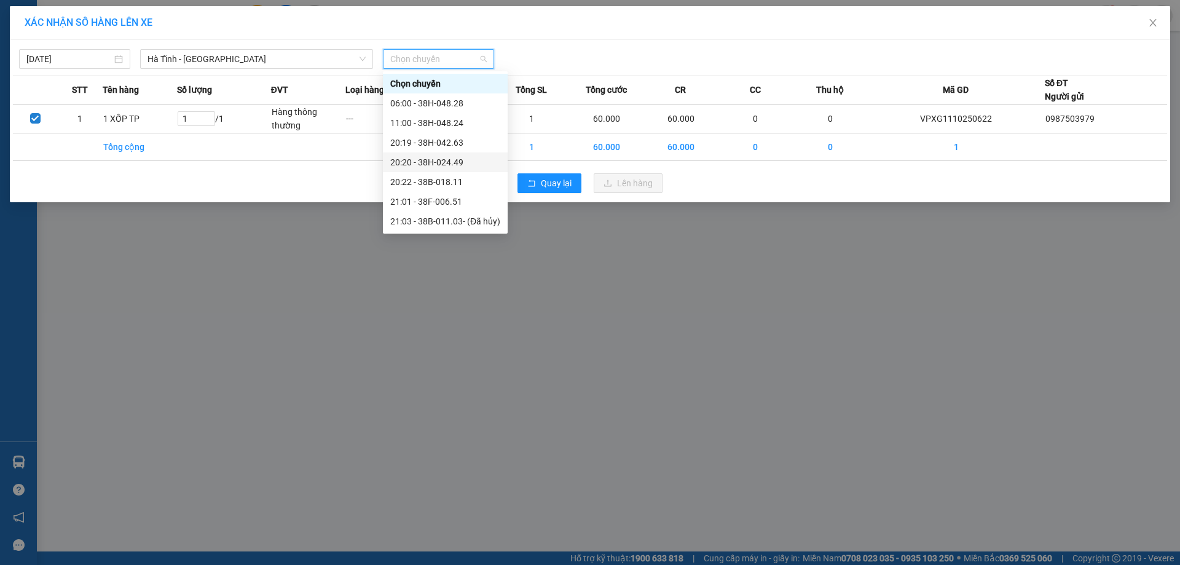
click at [455, 165] on div "20:20 - 38H-024.49" at bounding box center [445, 162] width 110 height 14
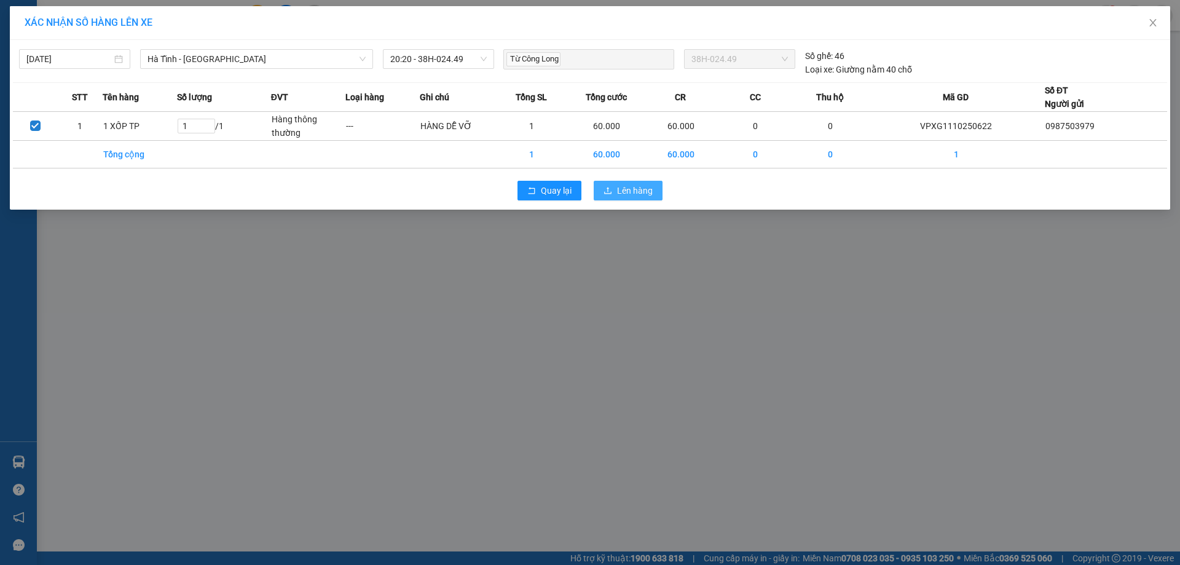
click at [629, 194] on span "Lên hàng" at bounding box center [635, 191] width 36 height 14
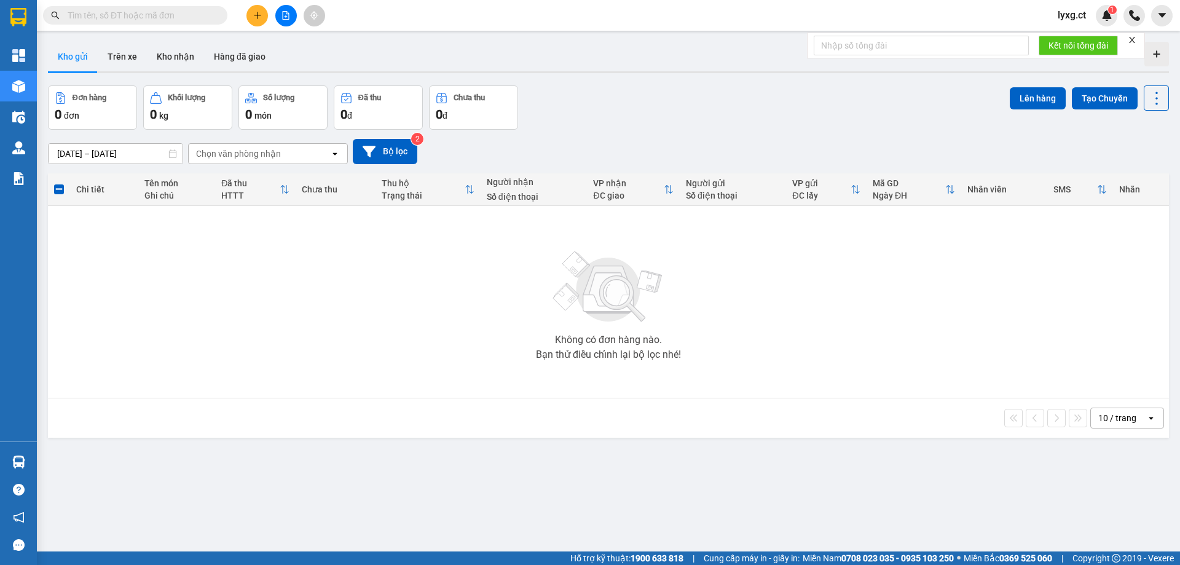
click at [1058, 19] on span "lyxg.ct" at bounding box center [1072, 14] width 48 height 15
click at [1064, 41] on li "Đăng xuất" at bounding box center [1086, 38] width 79 height 20
